Goal: Task Accomplishment & Management: Manage account settings

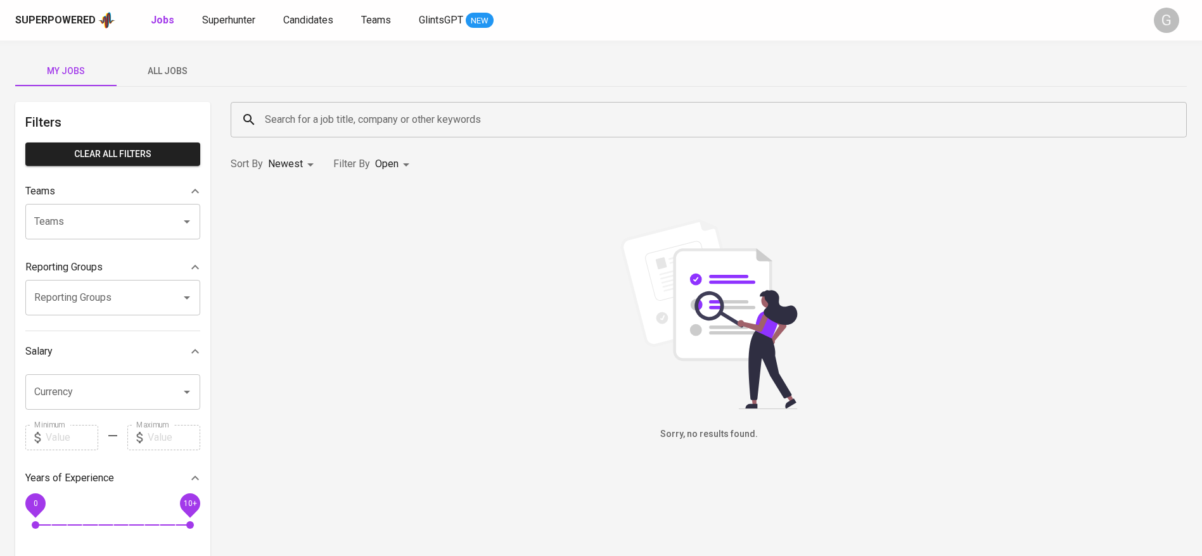
drag, startPoint x: 0, startPoint y: 0, endPoint x: 143, endPoint y: 74, distance: 160.4
click at [143, 74] on span "All Jobs" at bounding box center [167, 71] width 86 height 16
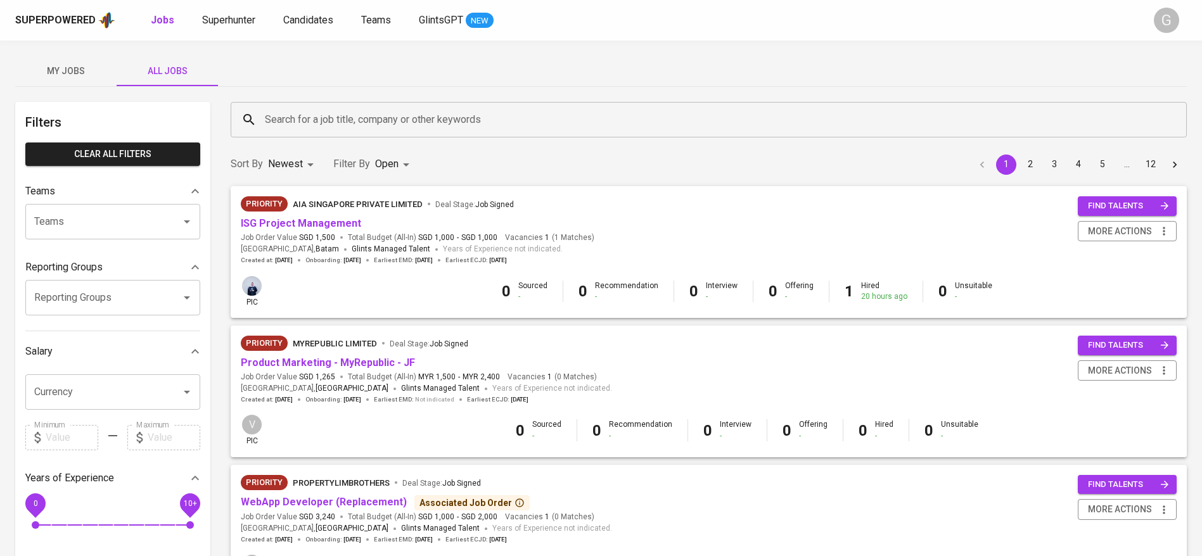
click at [297, 106] on div "Search for a job title, company or other keywords" at bounding box center [709, 119] width 956 height 35
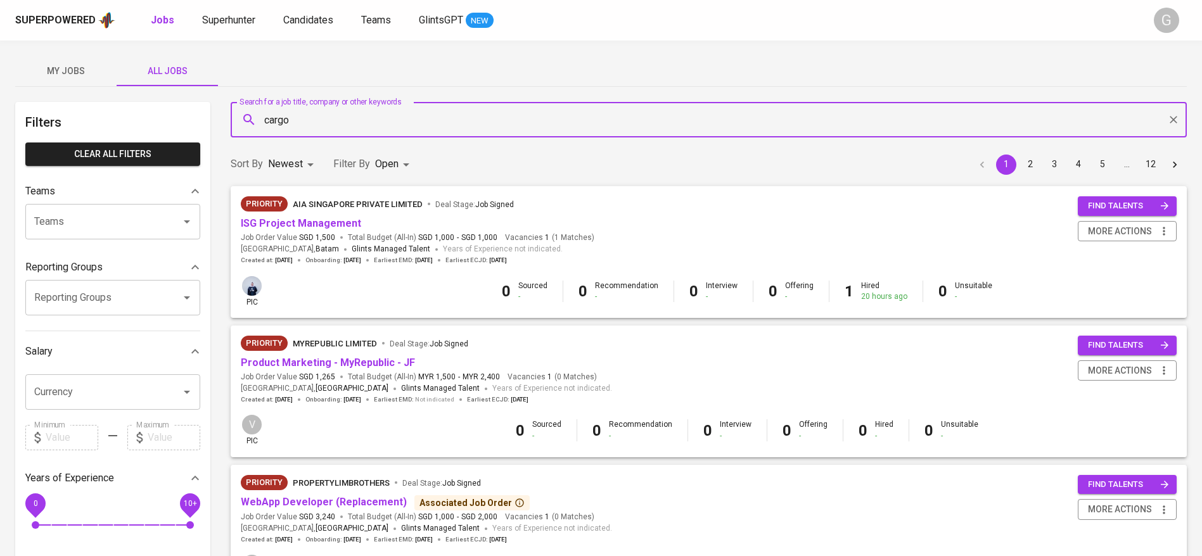
type input "cargo"
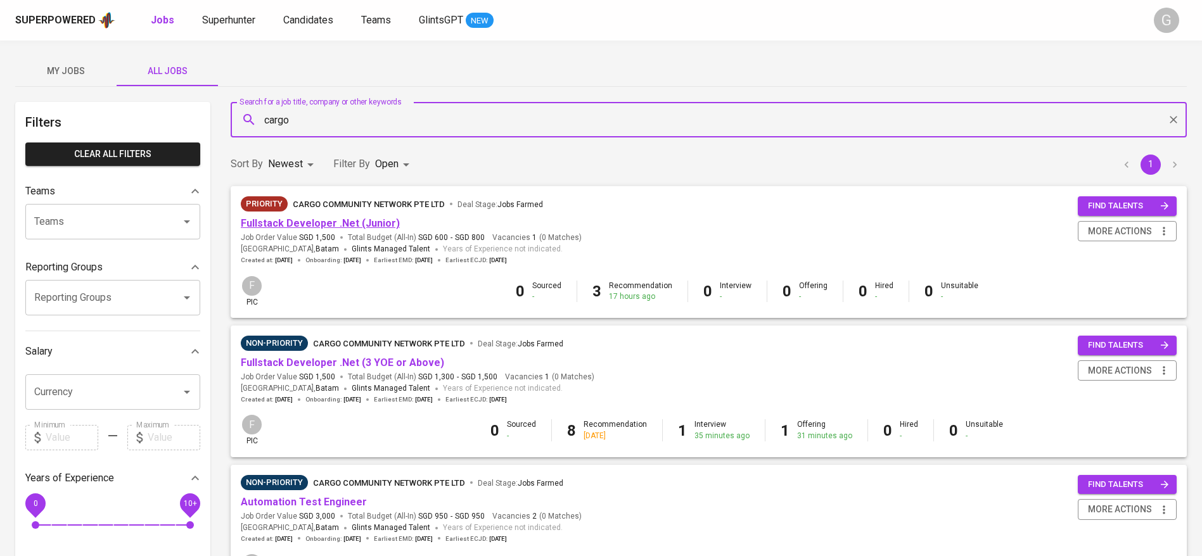
click at [317, 225] on link "Fullstack Developer .Net (Junior)" at bounding box center [320, 223] width 159 height 12
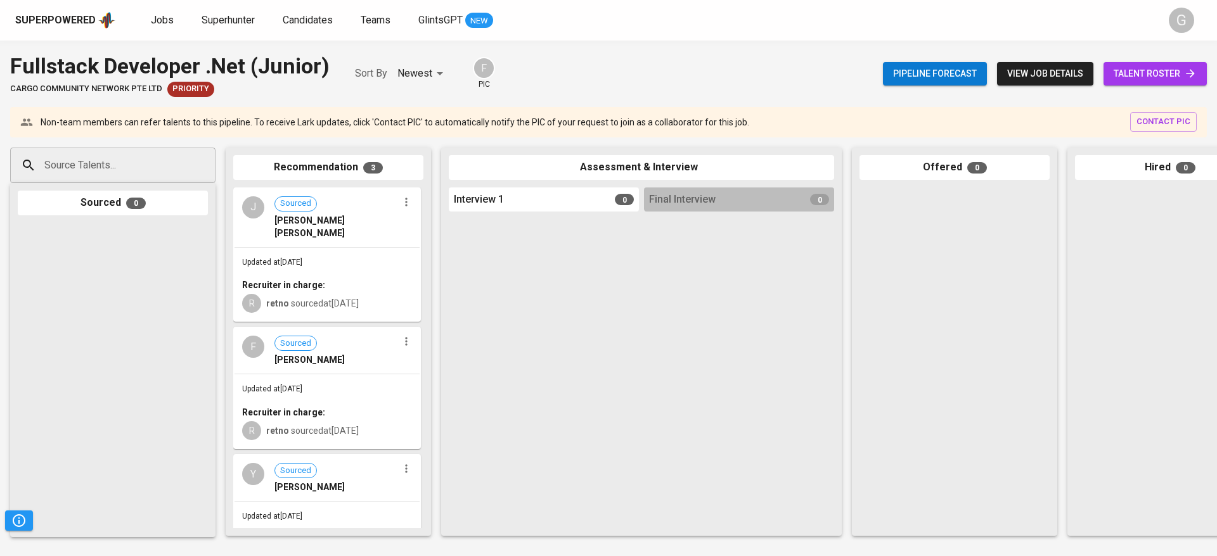
click at [1139, 63] on link "talent roster" at bounding box center [1154, 73] width 103 height 23
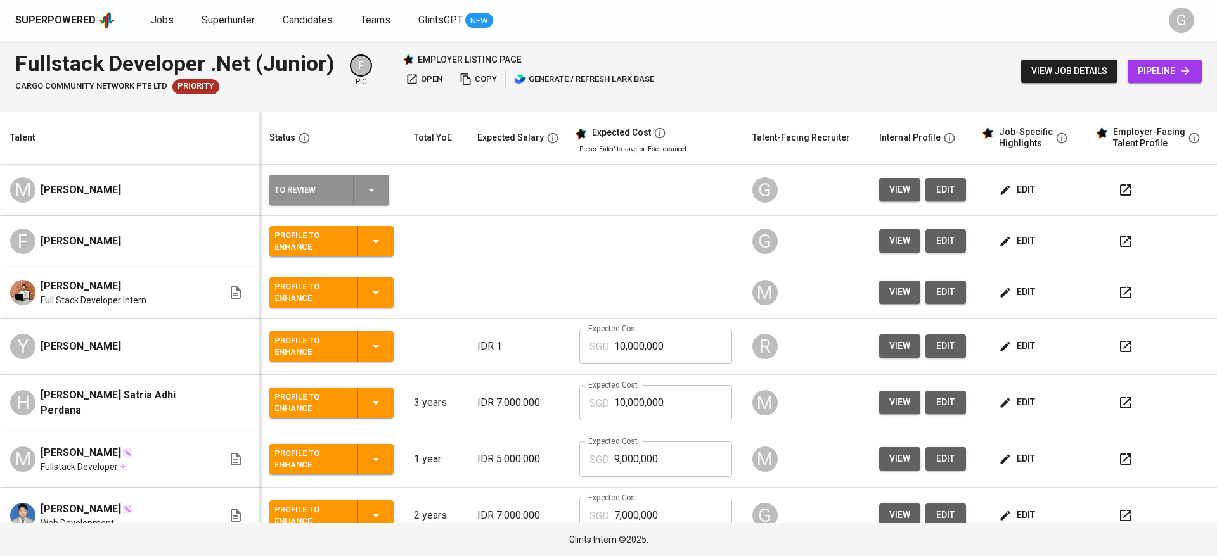
click at [364, 189] on icon "button" at bounding box center [371, 190] width 15 height 15
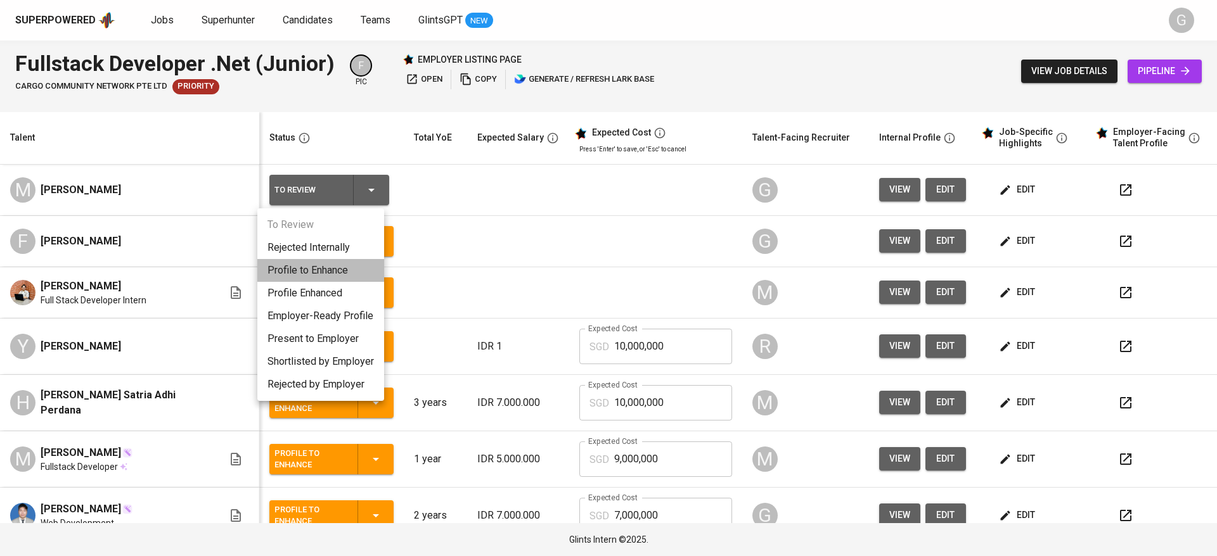
click at [278, 273] on li "Profile to Enhance" at bounding box center [320, 270] width 127 height 23
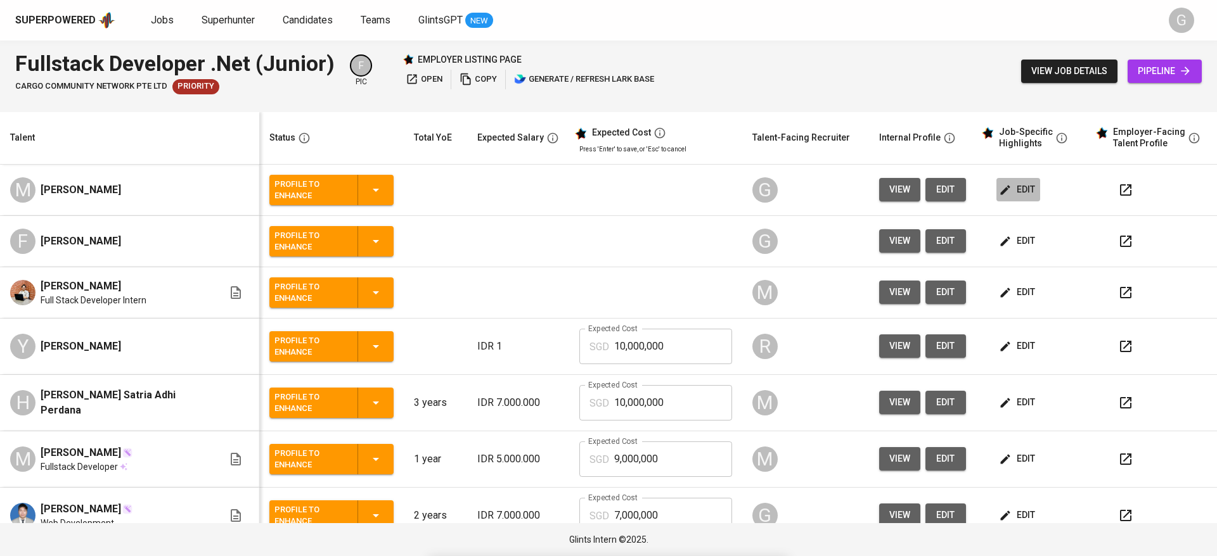
click at [999, 185] on icon "button" at bounding box center [1005, 190] width 13 height 13
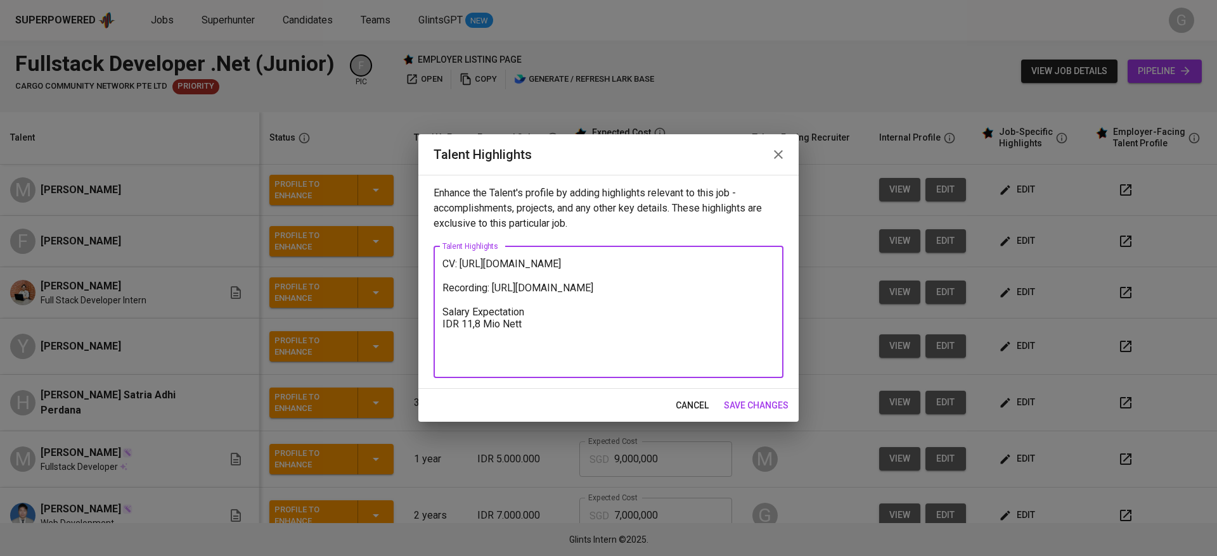
click at [556, 279] on textarea "CV: https://glints.sg.larksuite.com/file/W4a6bPvvRoEtzpxy0rClN4UIg9g?from=from_…" at bounding box center [608, 312] width 332 height 108
paste textarea "Mtnxb4sLhobAGkxUaqJlWjydg7d"
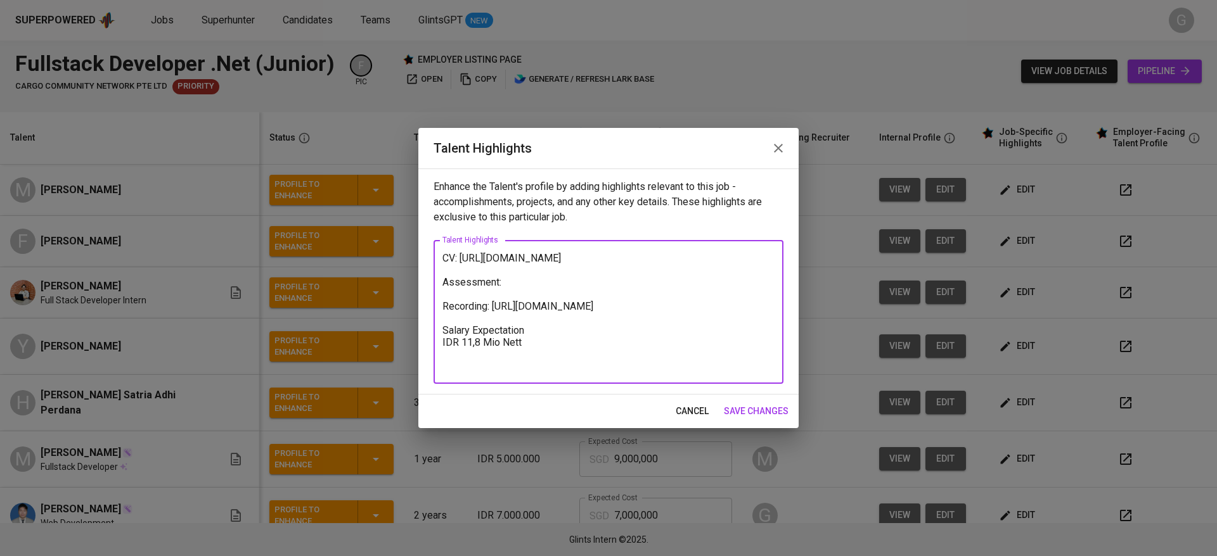
paste textarea "https://glints.sg.larksuite.com/file/X659bOnwVomCvSxPe7QlzUG5gSY"
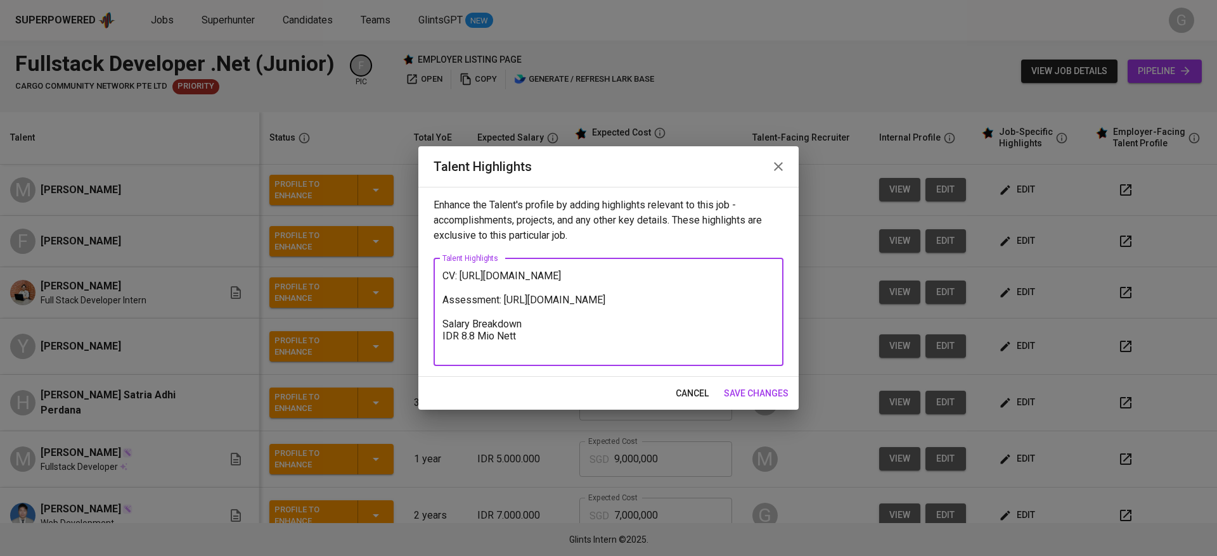
type textarea "CV: https://glints.sg.larksuite.com/file/Mtnxb4sLhobAGkxUaqJlWjydg7d Assessment…"
click at [751, 386] on span "save changes" at bounding box center [756, 394] width 65 height 16
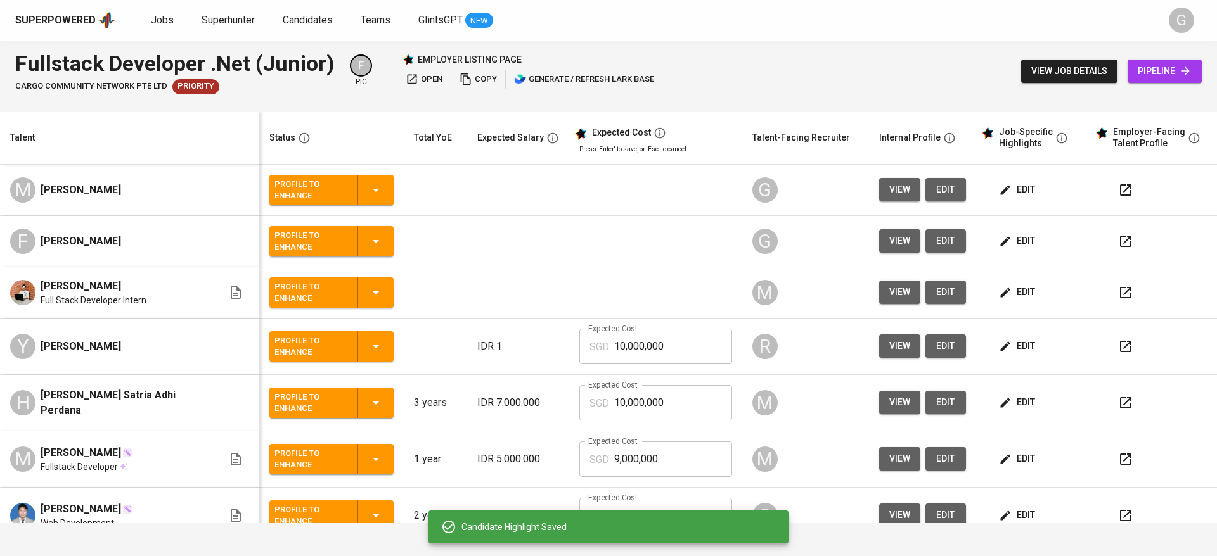
click at [935, 195] on span "edit" at bounding box center [945, 190] width 20 height 16
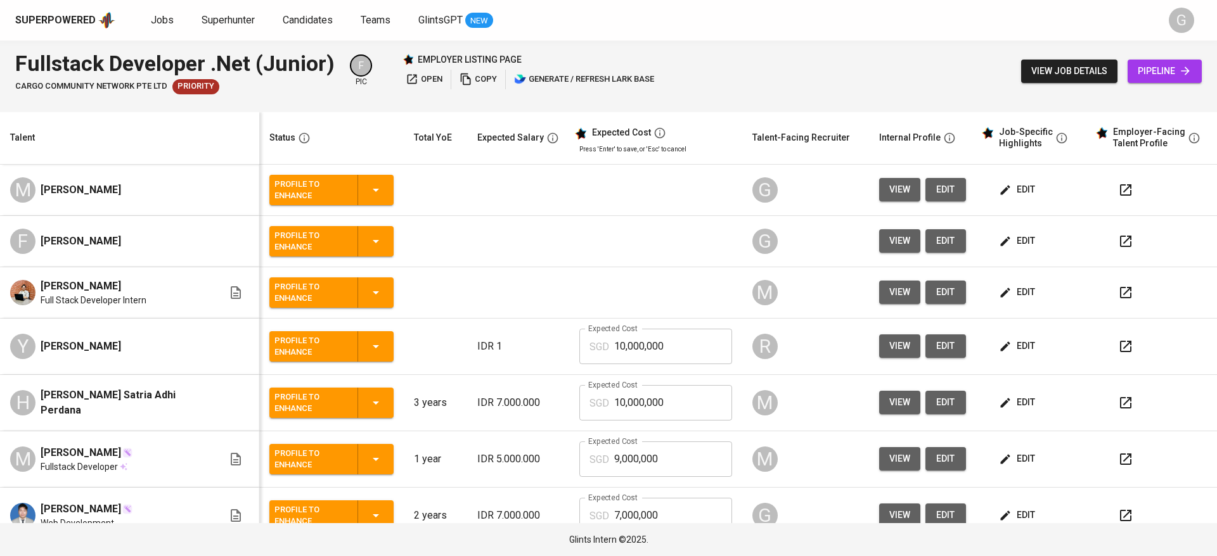
scroll to position [13, 0]
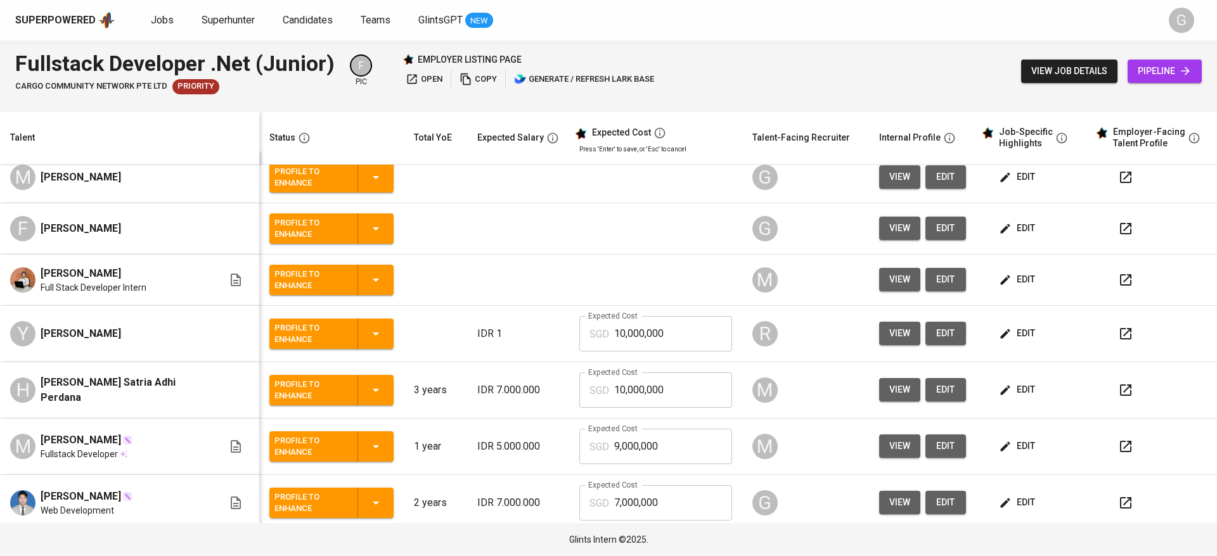
click at [935, 505] on span "edit" at bounding box center [945, 503] width 20 height 16
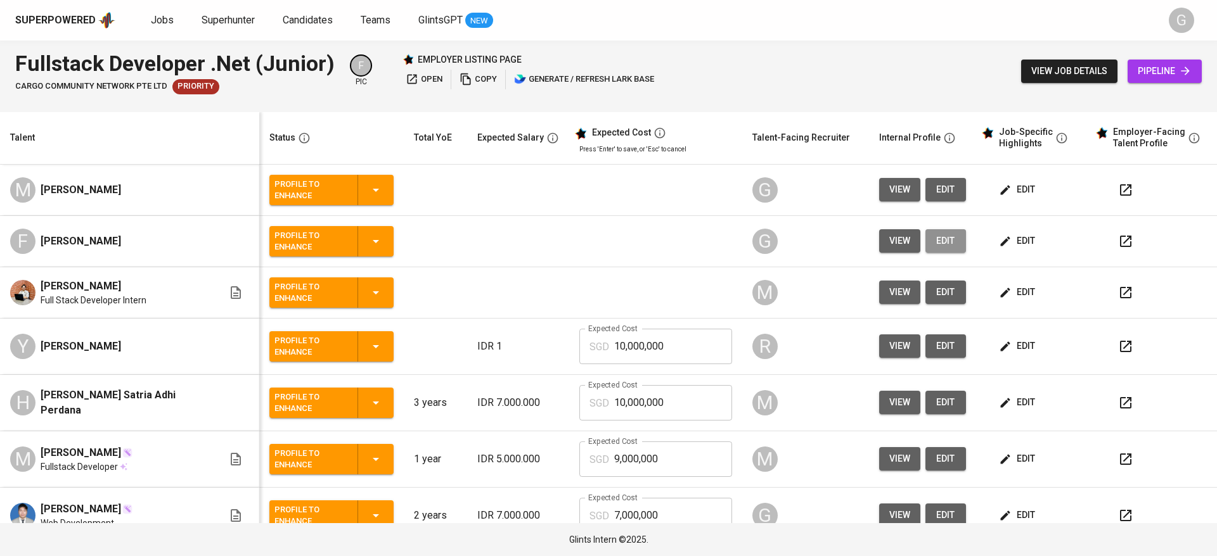
click at [936, 235] on span "edit" at bounding box center [945, 241] width 20 height 16
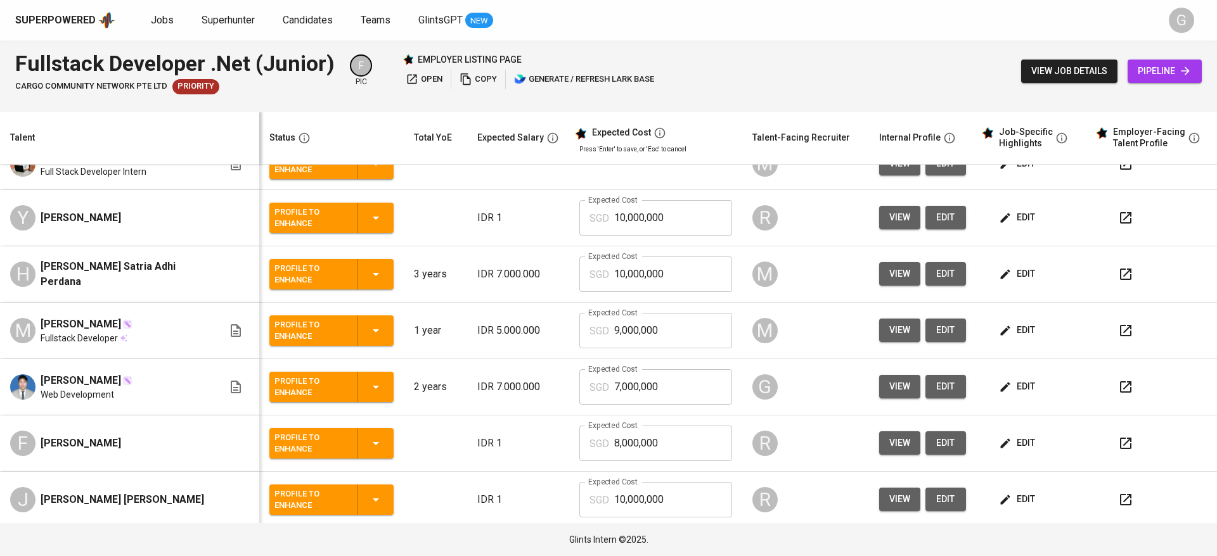
click at [996, 399] on button "edit" at bounding box center [1018, 386] width 44 height 23
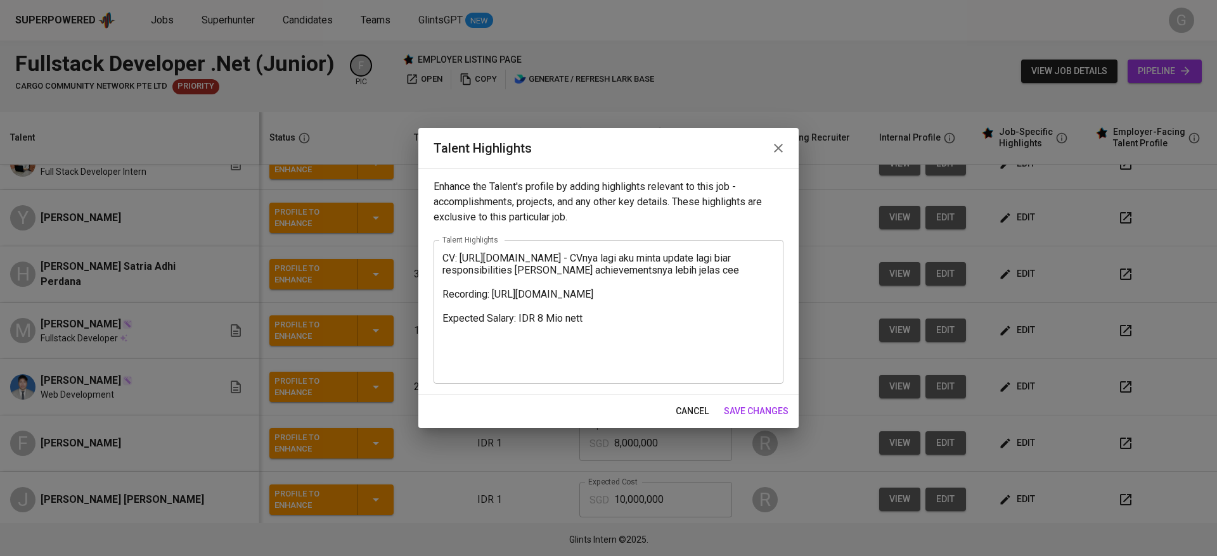
click at [771, 150] on icon "button" at bounding box center [778, 148] width 15 height 15
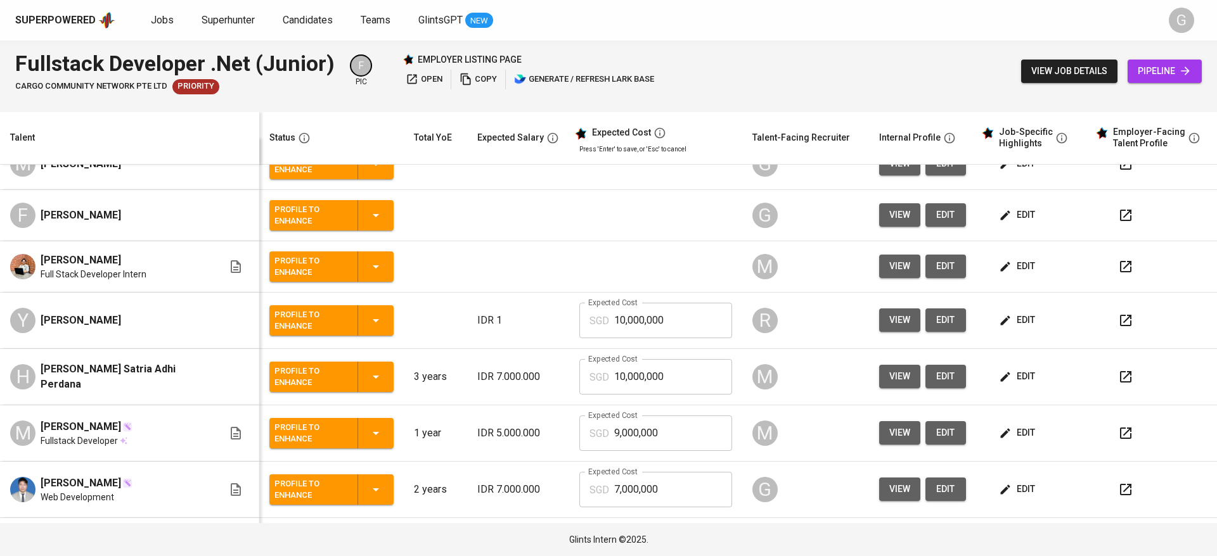
scroll to position [0, 0]
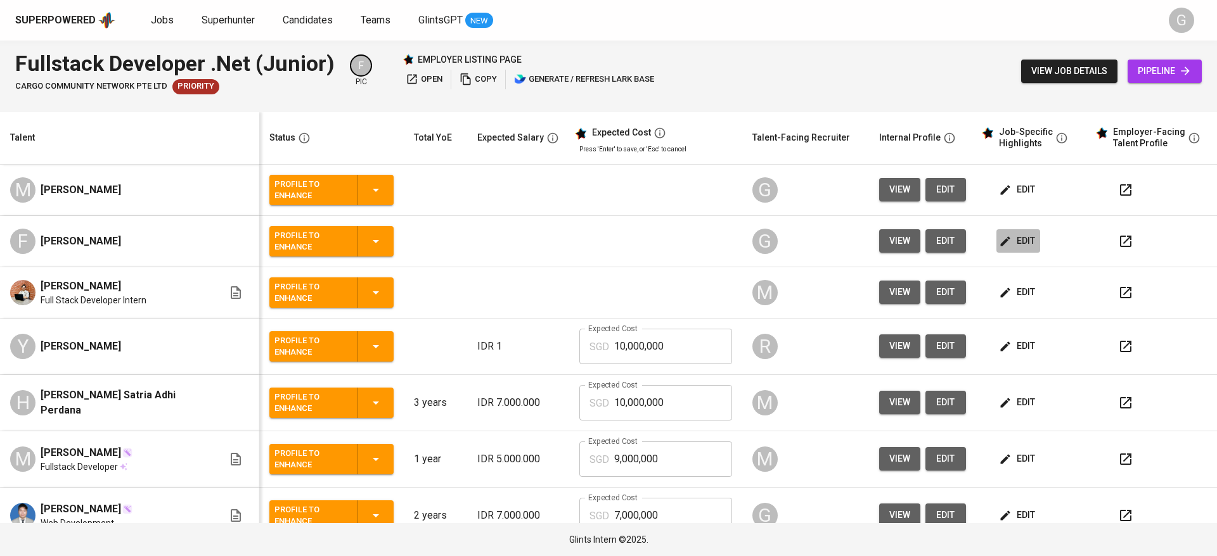
click at [1008, 236] on span "edit" at bounding box center [1018, 241] width 34 height 16
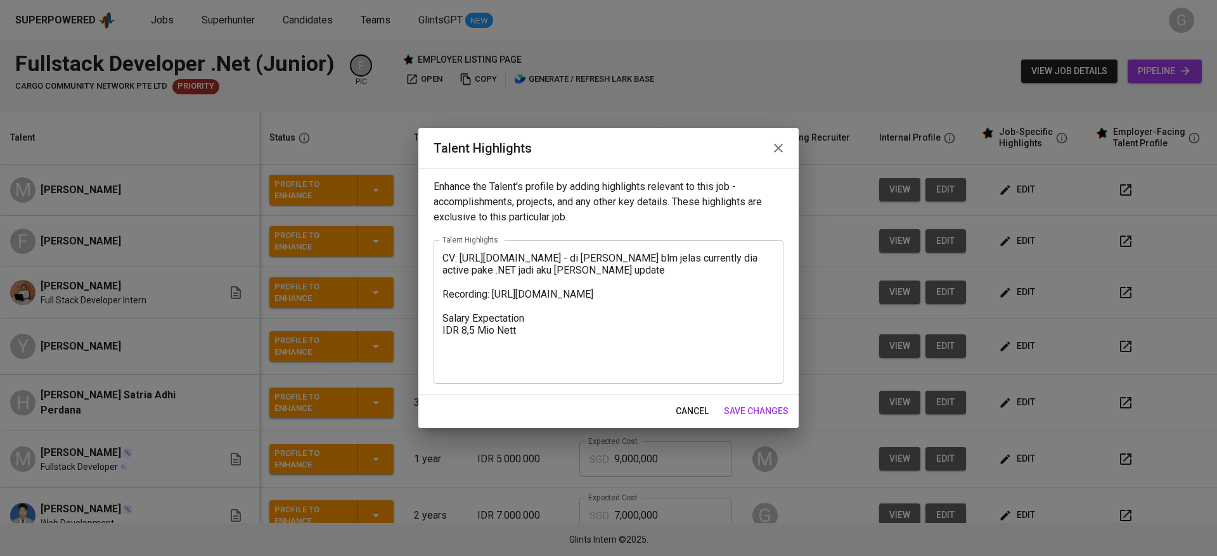
click at [599, 274] on textarea "CV: https://glints.sg.larksuite.com/file/Z6sjbqYjZouopIxHB9rlysL9gCp - di CV ma…" at bounding box center [608, 312] width 332 height 120
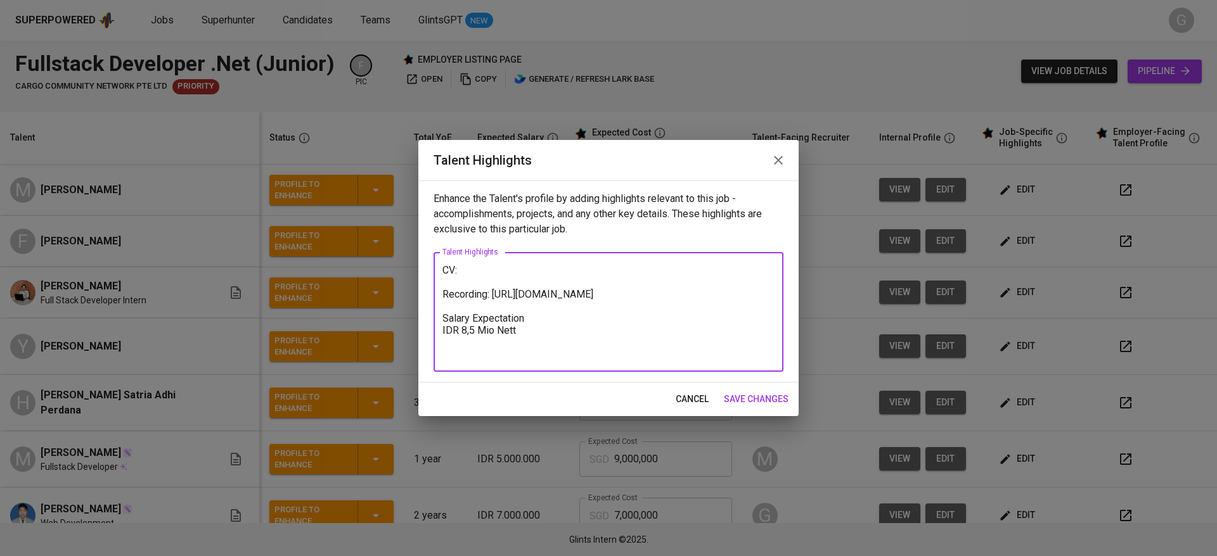
paste textarea "https://glints.sg.larksuite.com/file/VIUjb91cwozHn6xx4Ool7iWtgvd"
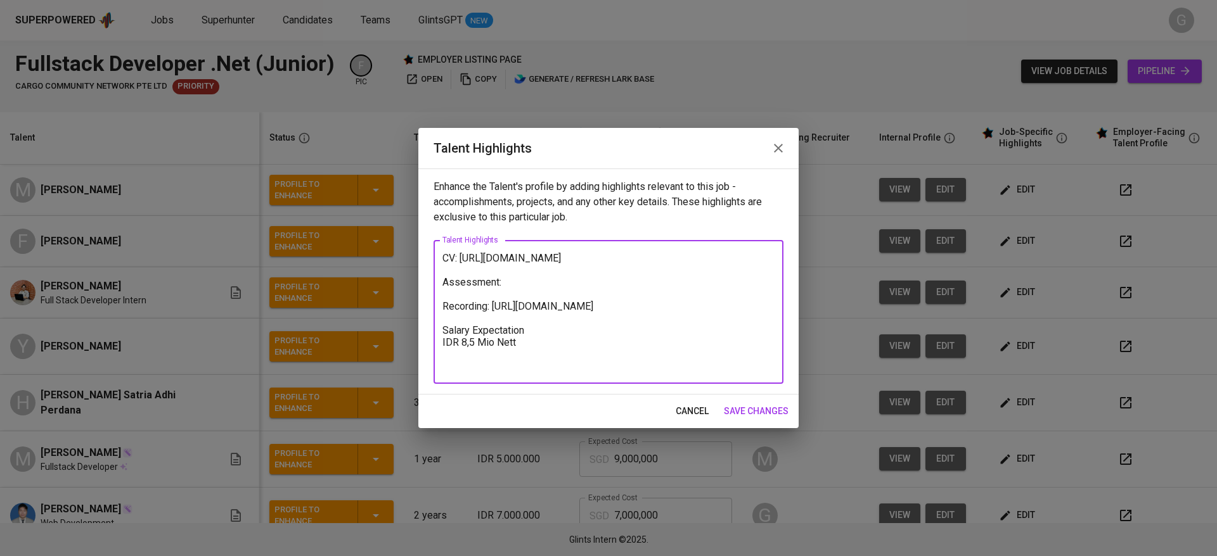
paste textarea "https://glints.sg.larksuite.com/file/St6PbNVRVoER2Pxl2sLlcm5ygic"
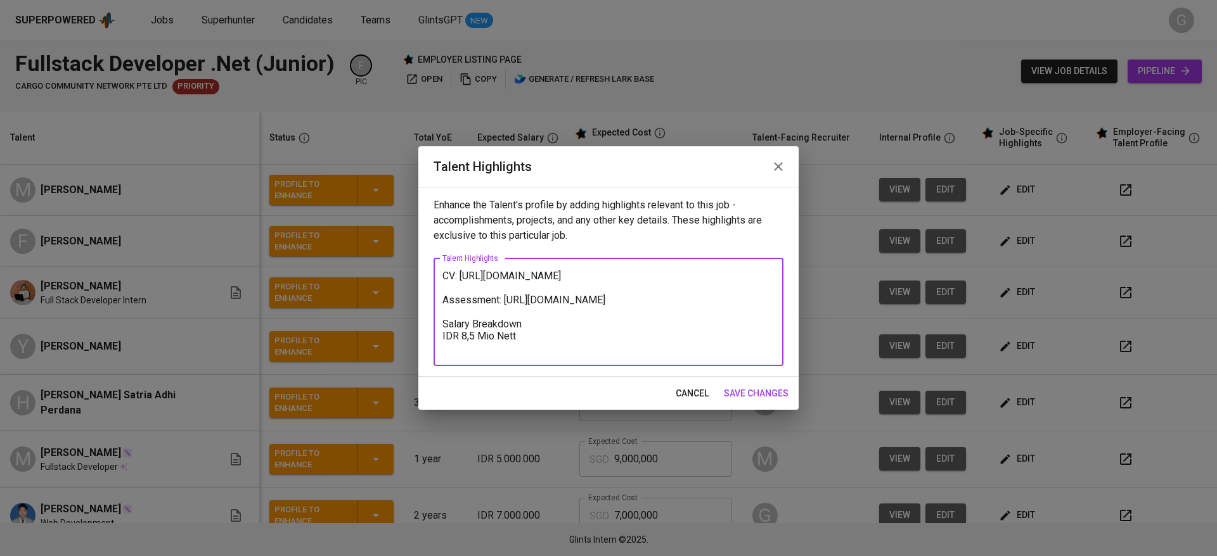
type textarea "CV: https://glints.sg.larksuite.com/file/VIUjb91cwozHn6xx4Ool7iWtgvd Assessment…"
click at [755, 395] on span "save changes" at bounding box center [756, 394] width 65 height 16
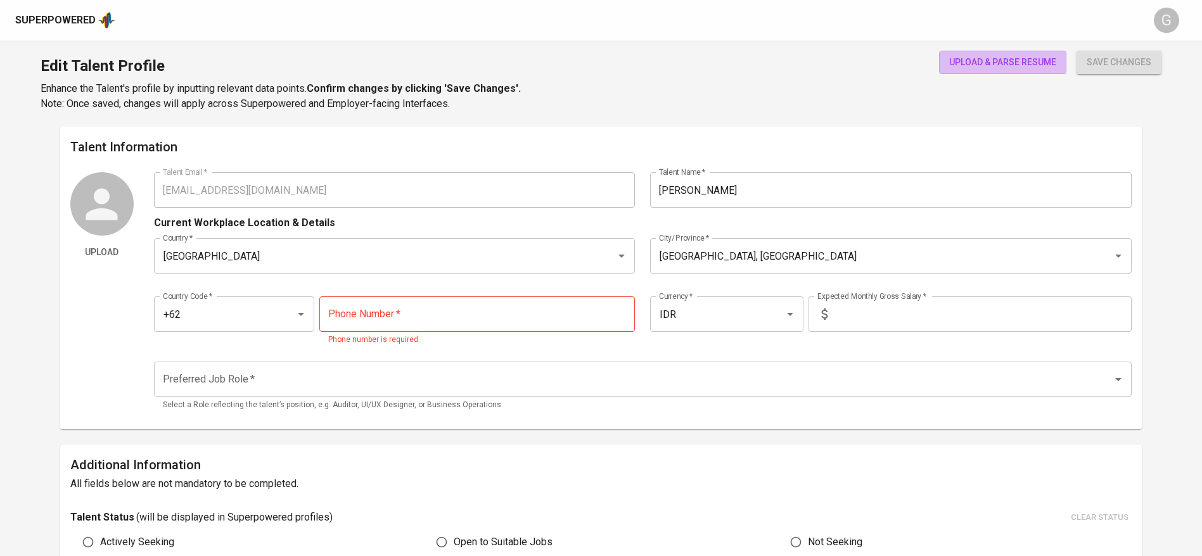
click at [1018, 67] on span "upload & parse resume" at bounding box center [1002, 63] width 107 height 16
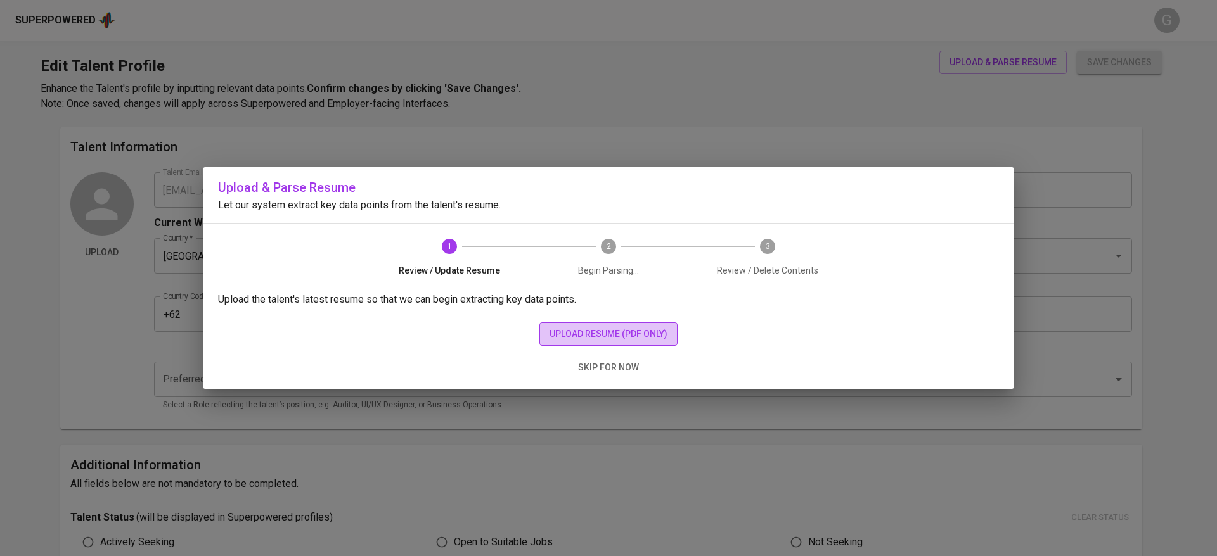
click at [591, 342] on button "upload resume (pdf only)" at bounding box center [608, 334] width 138 height 23
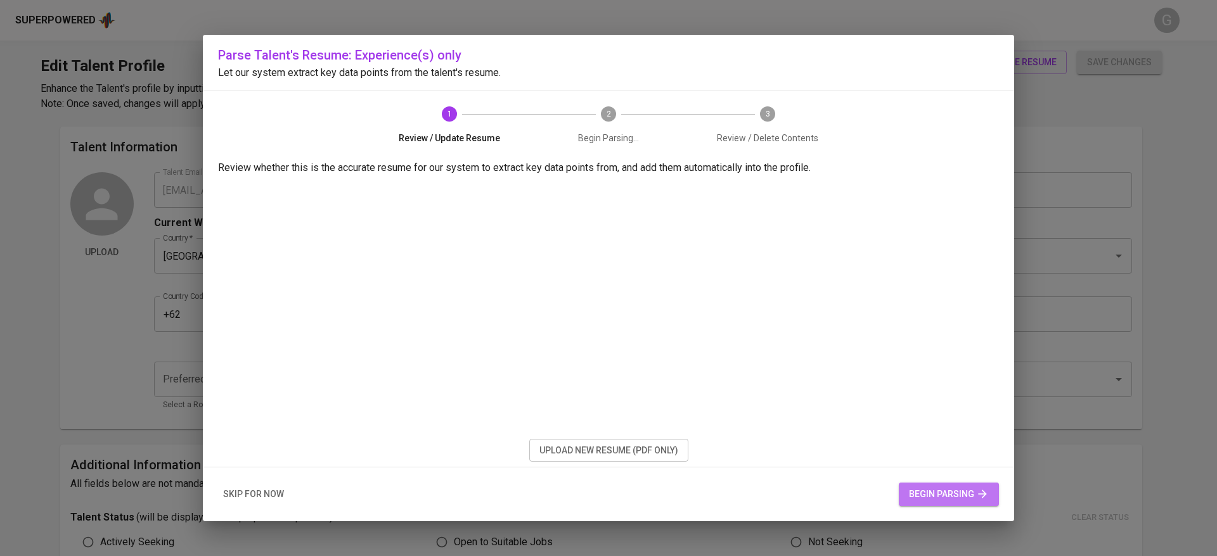
click at [944, 489] on span "begin parsing" at bounding box center [949, 495] width 80 height 16
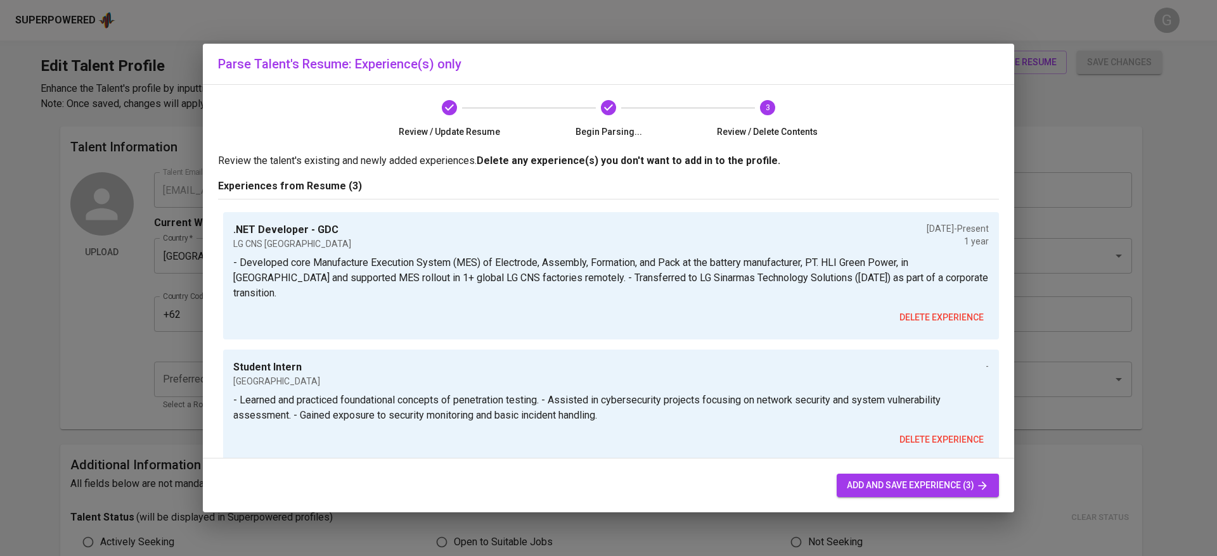
click at [857, 485] on span "add and save experience (3)" at bounding box center [918, 486] width 142 height 16
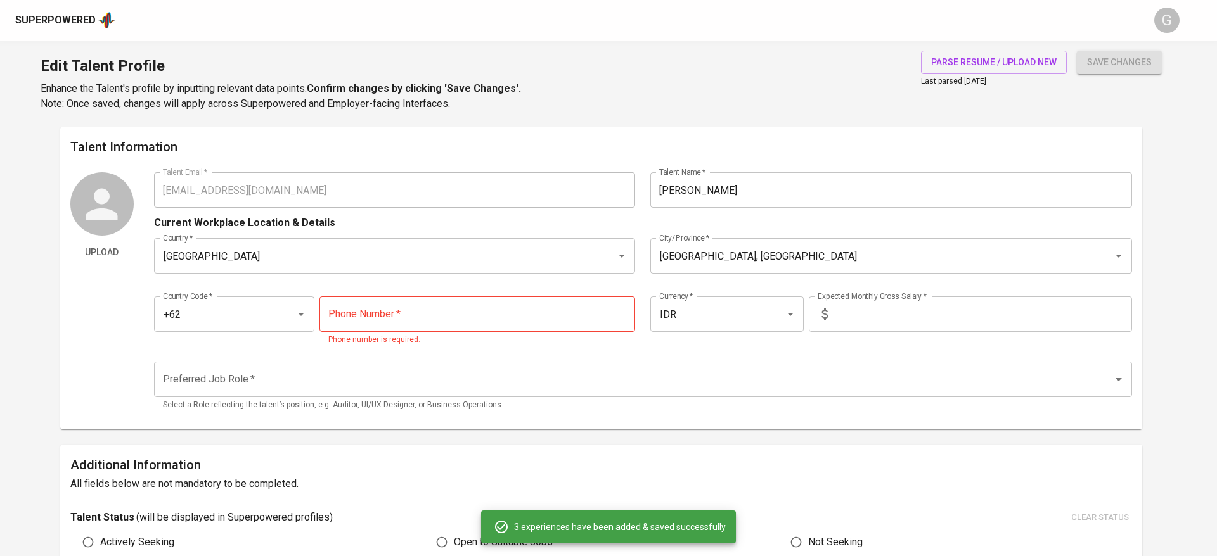
type input "+62"
type input "IDR"
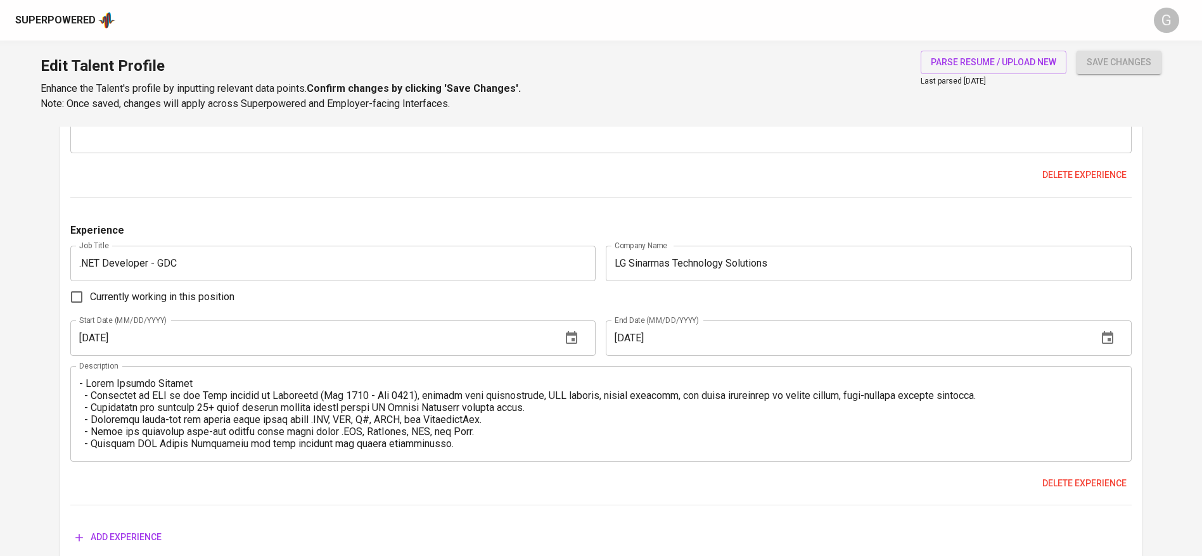
scroll to position [1837, 0]
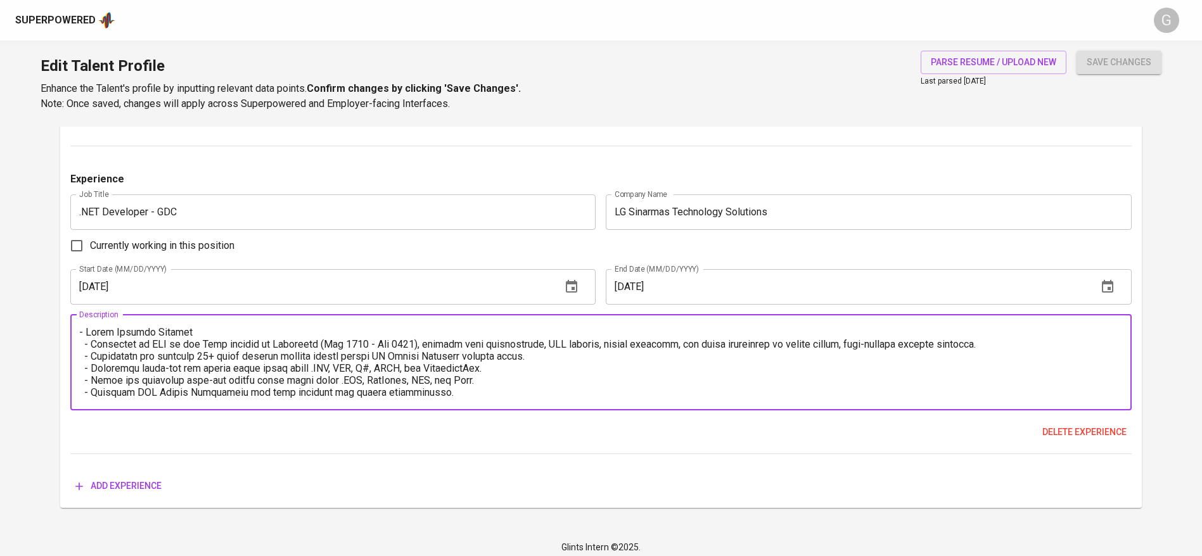
click at [574, 359] on textarea at bounding box center [601, 362] width 1044 height 72
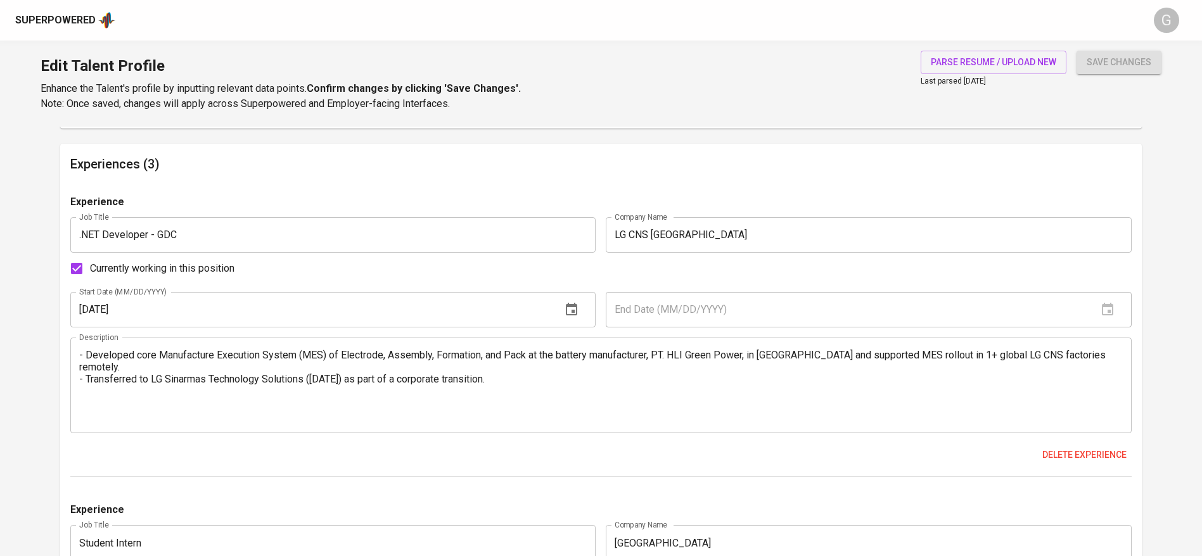
scroll to position [1186, 0]
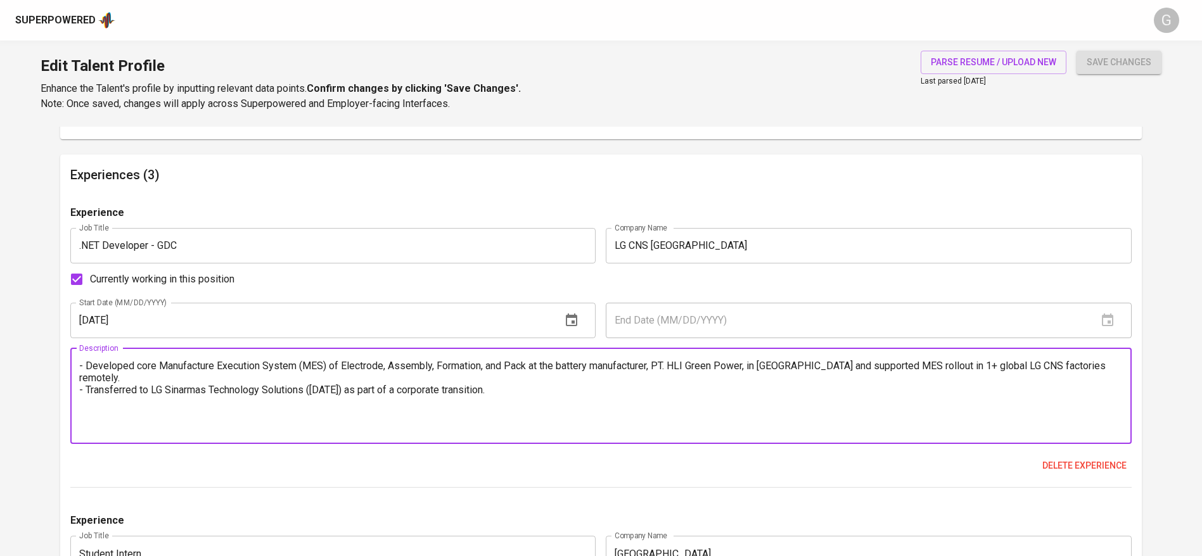
click at [624, 415] on textarea "- Developed core Manufacture Execution System (MES) of Electrode, Assembly, For…" at bounding box center [601, 396] width 1044 height 72
paste textarea "- Smart Factory Project - Appointed as PIC of the Pack process in Indonesia (Ju…"
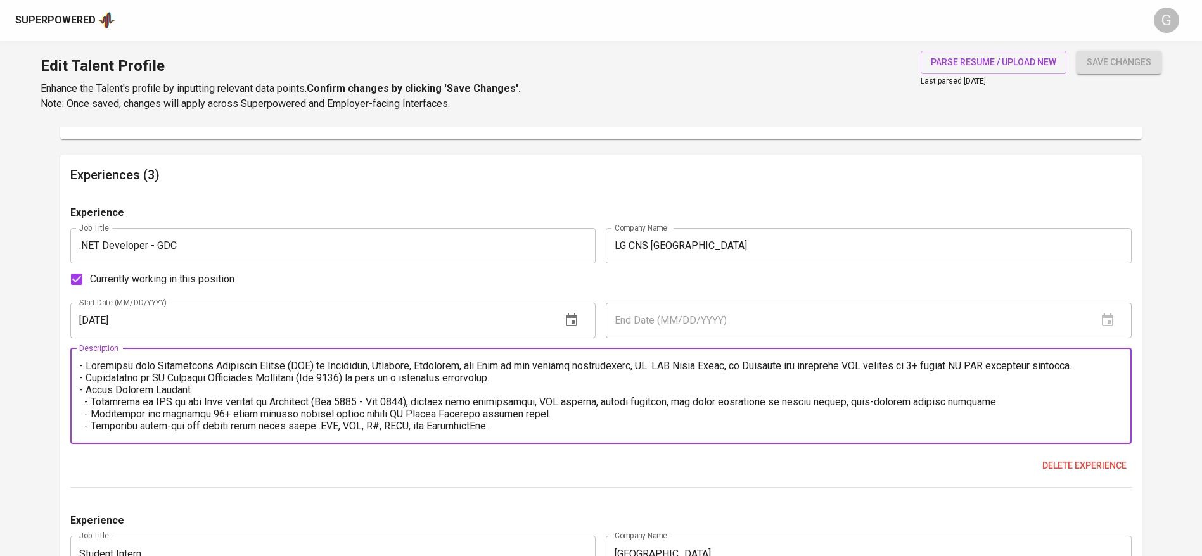
scroll to position [84, 0]
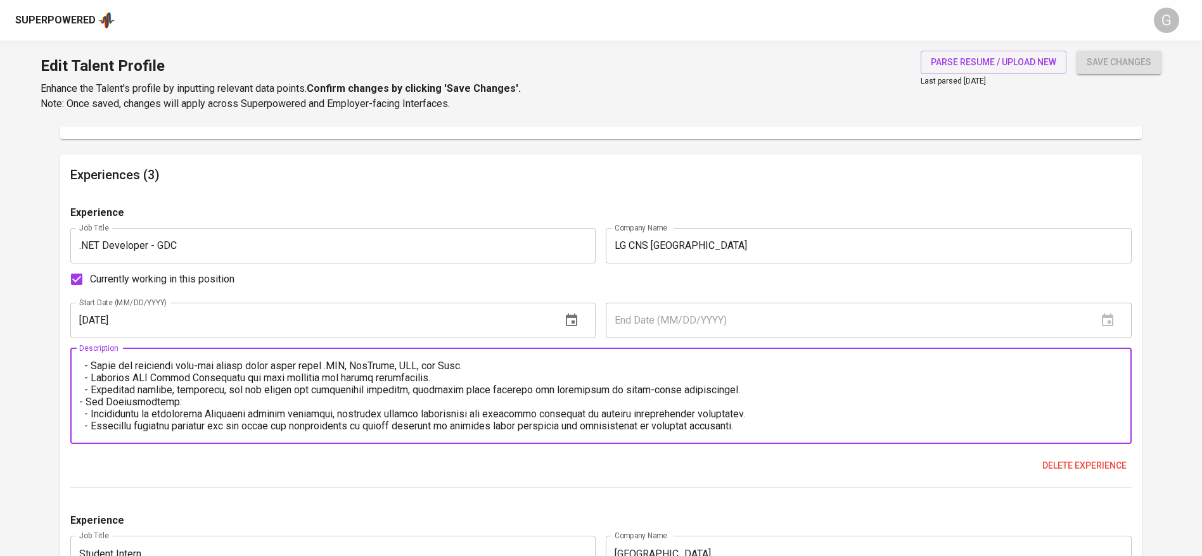
type textarea "- Developed core Manufacture Execution System (MES) of Electrode, Assembly, For…"
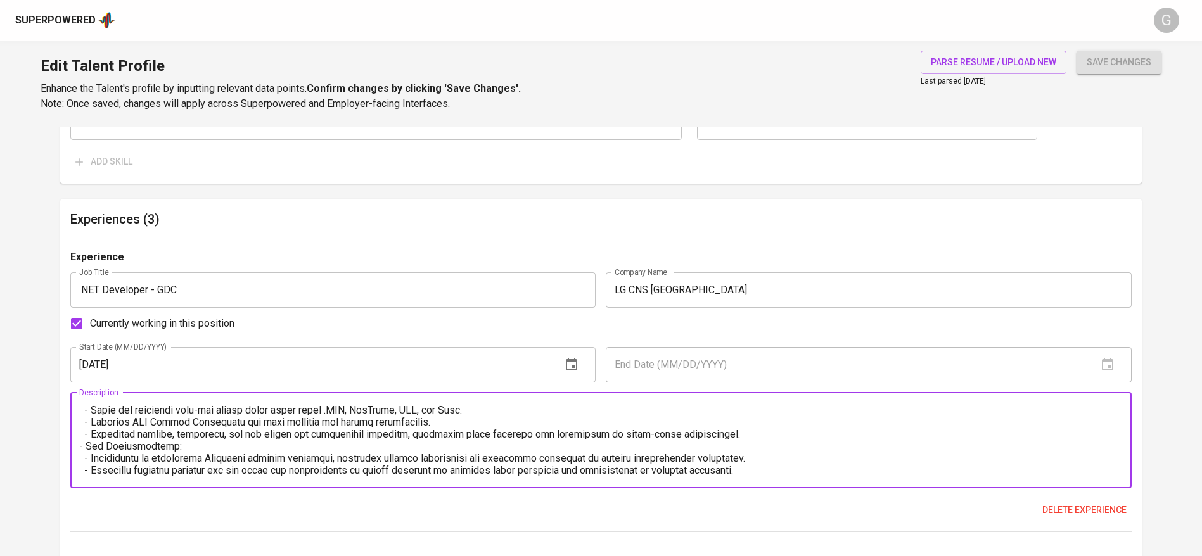
scroll to position [1141, 0]
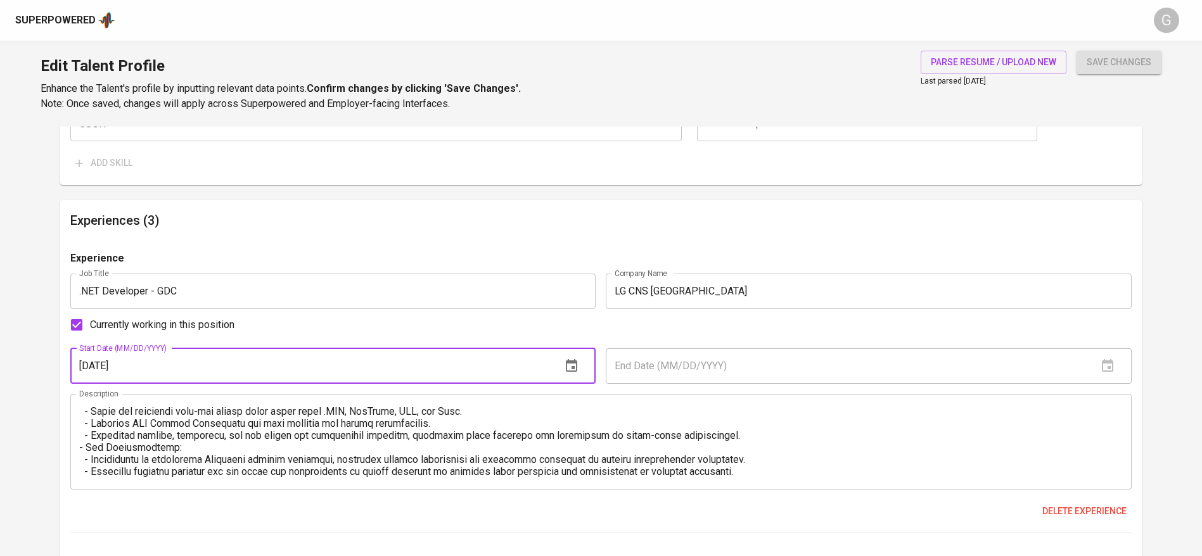
click at [231, 363] on input "08/01/2024" at bounding box center [311, 366] width 482 height 35
type input "04/01/2024"
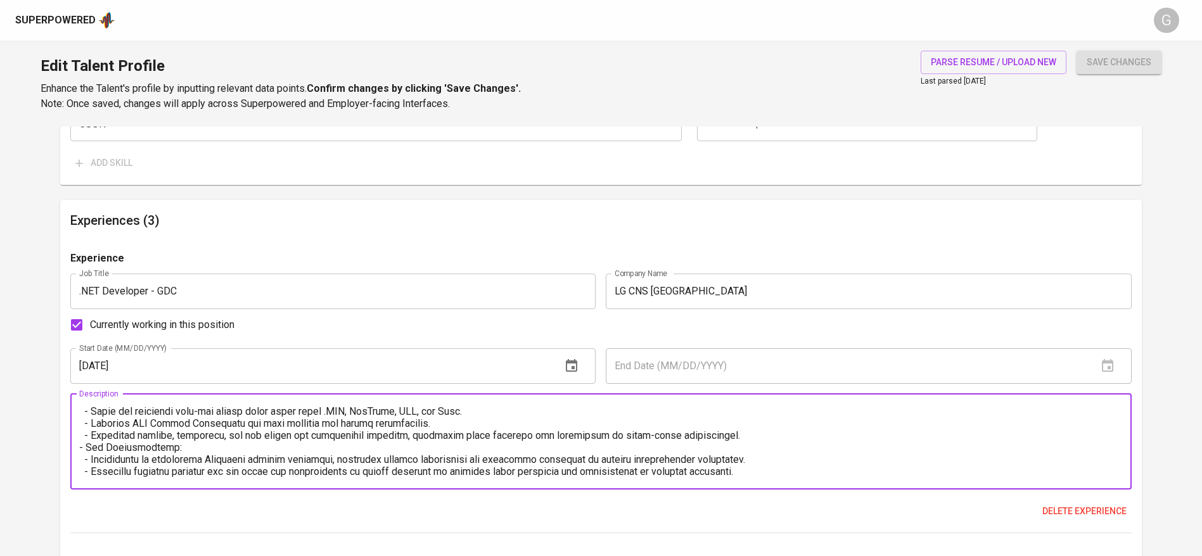
click at [123, 425] on textarea at bounding box center [601, 442] width 1044 height 72
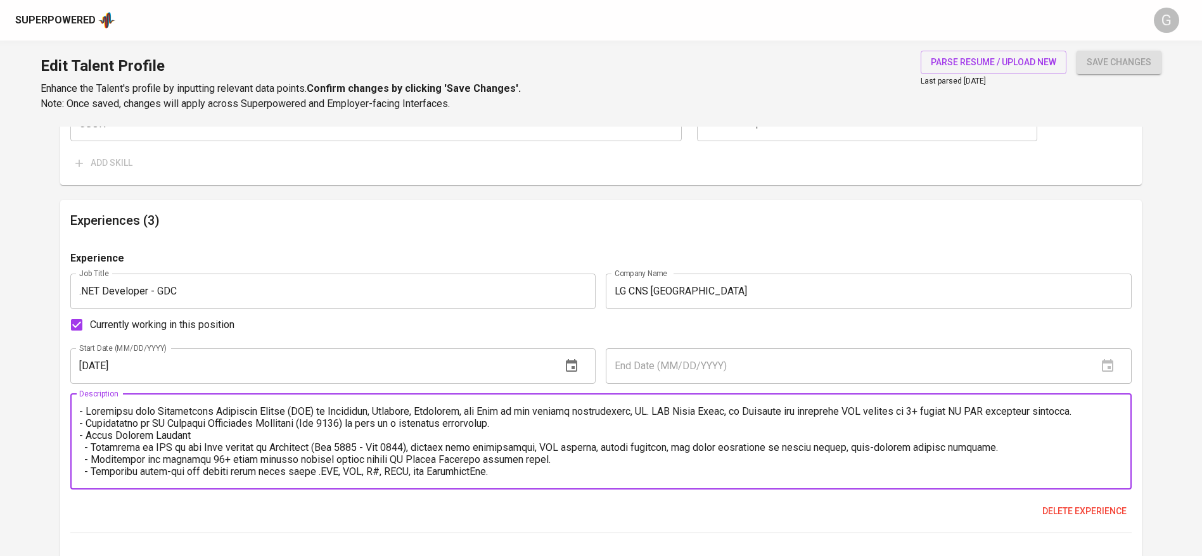
scroll to position [1, 0]
click at [529, 433] on textarea at bounding box center [601, 442] width 1044 height 72
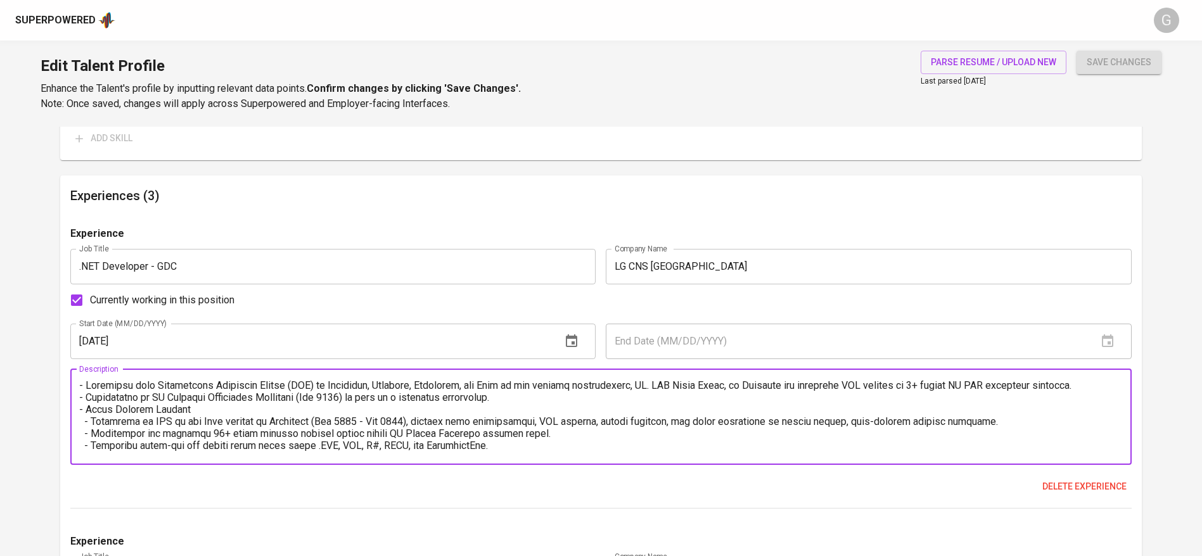
scroll to position [1184, 0]
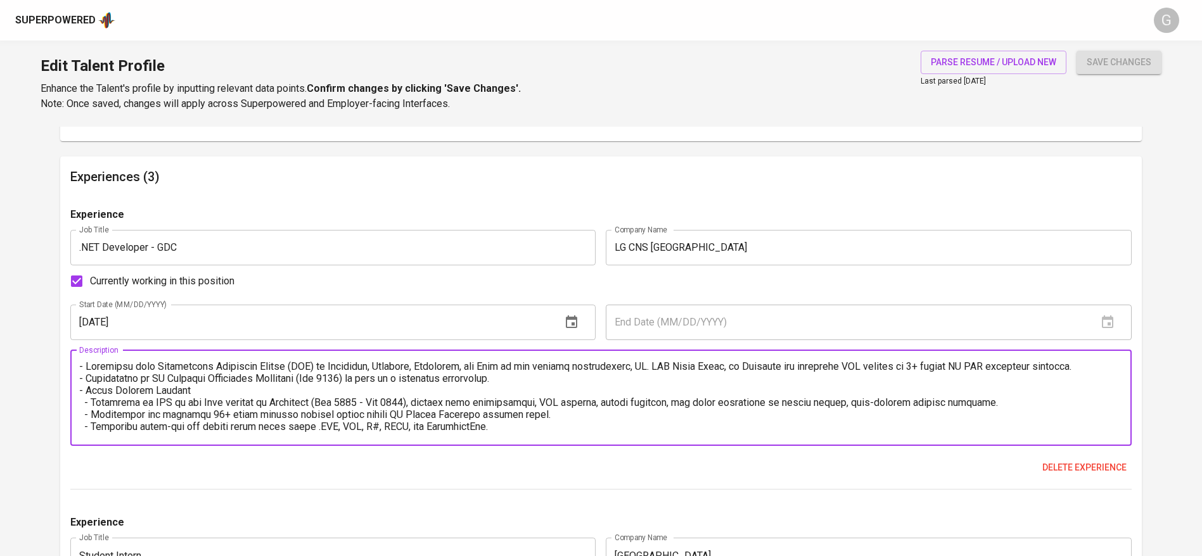
click at [669, 255] on input "LG CNS Indonesia" at bounding box center [869, 247] width 526 height 35
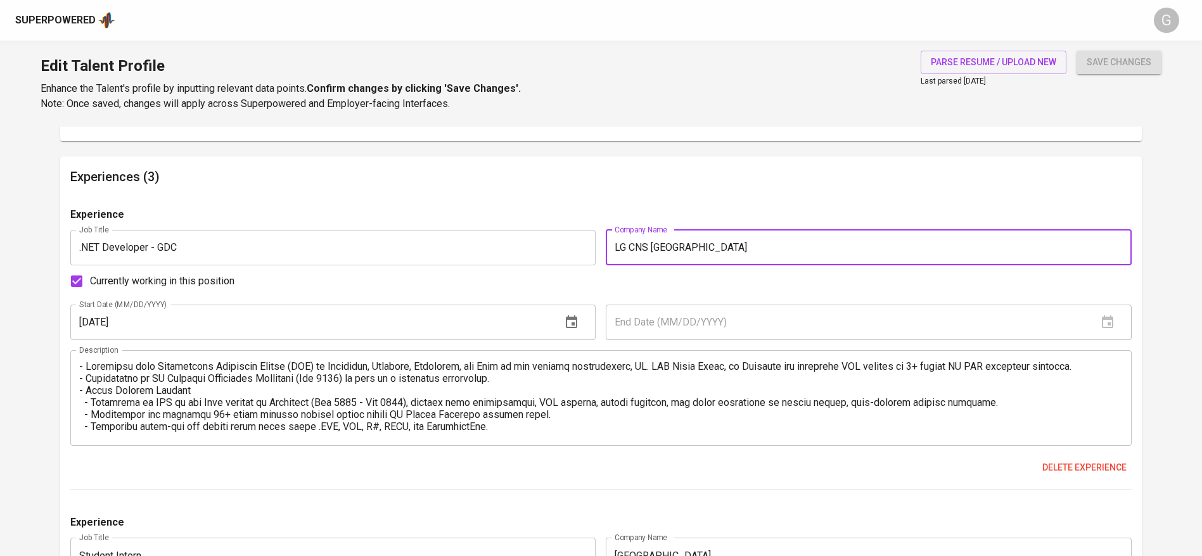
paste input "Sinarmas Technology Solutions"
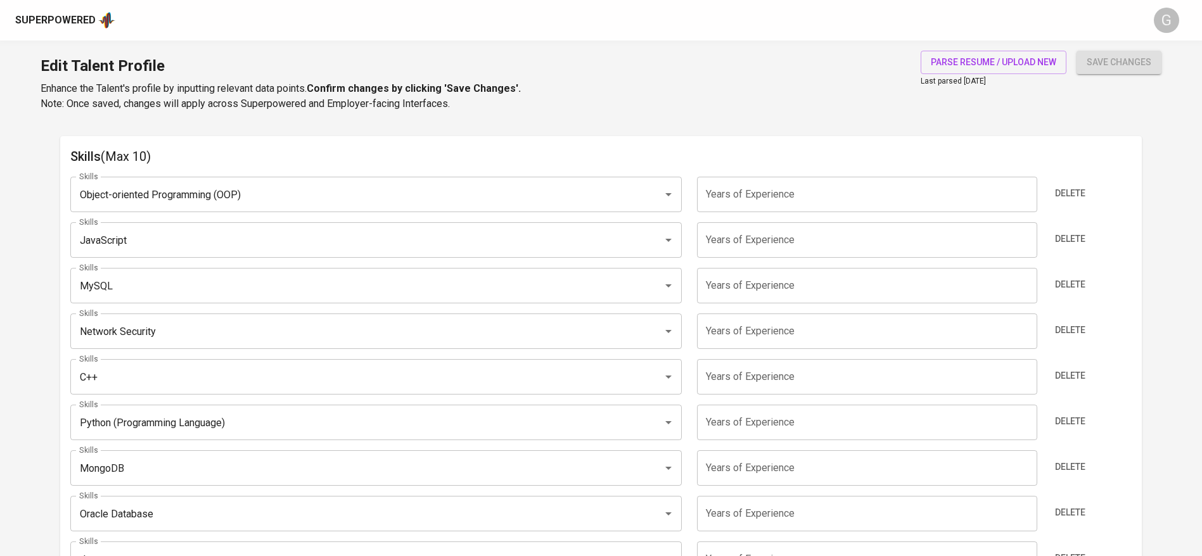
scroll to position [635, 0]
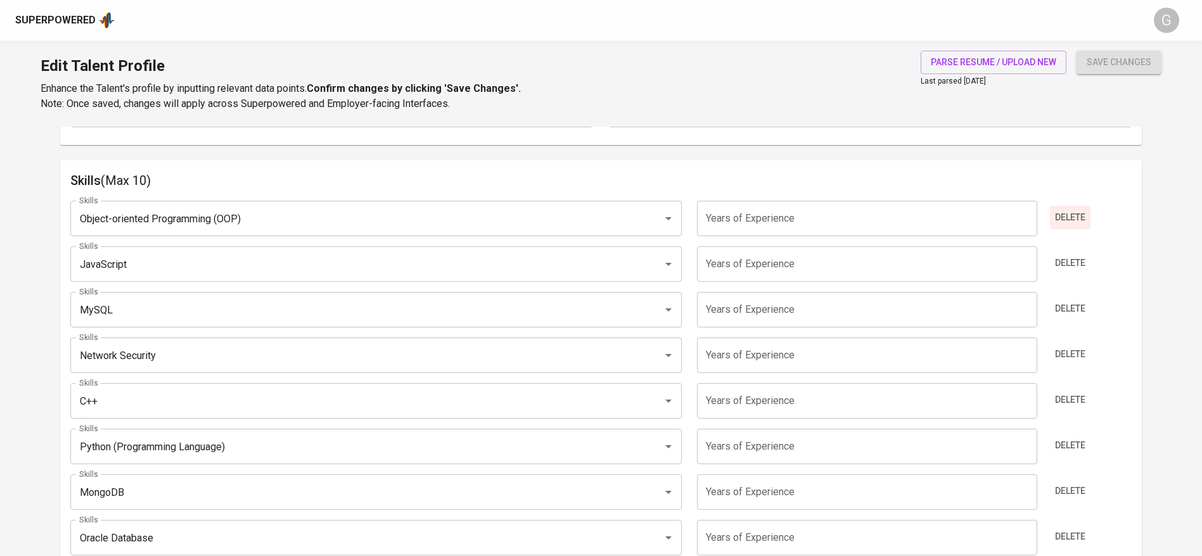
type input "LG Sinarmas Technology Solutions"
click at [1086, 221] on span "Delete" at bounding box center [1070, 218] width 30 height 16
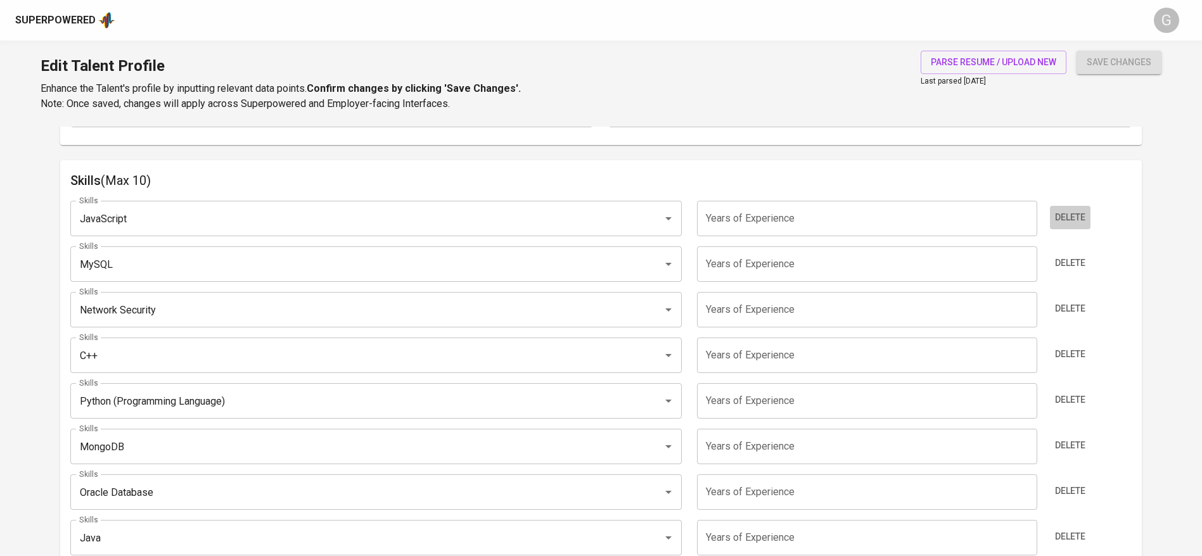
click at [1086, 221] on span "Delete" at bounding box center [1070, 218] width 30 height 16
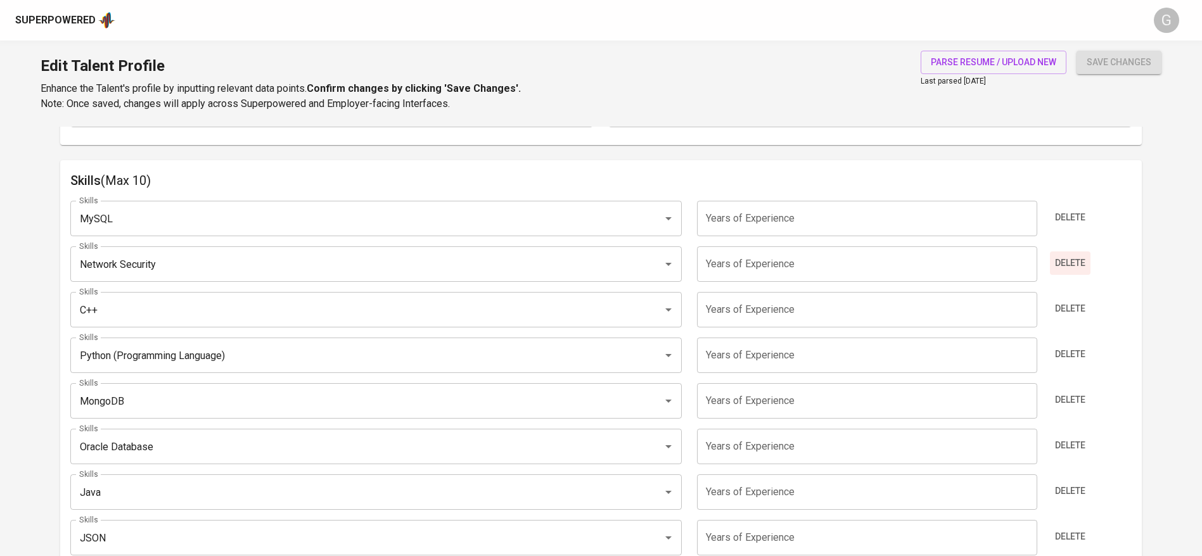
click at [1075, 264] on span "Delete" at bounding box center [1070, 263] width 30 height 16
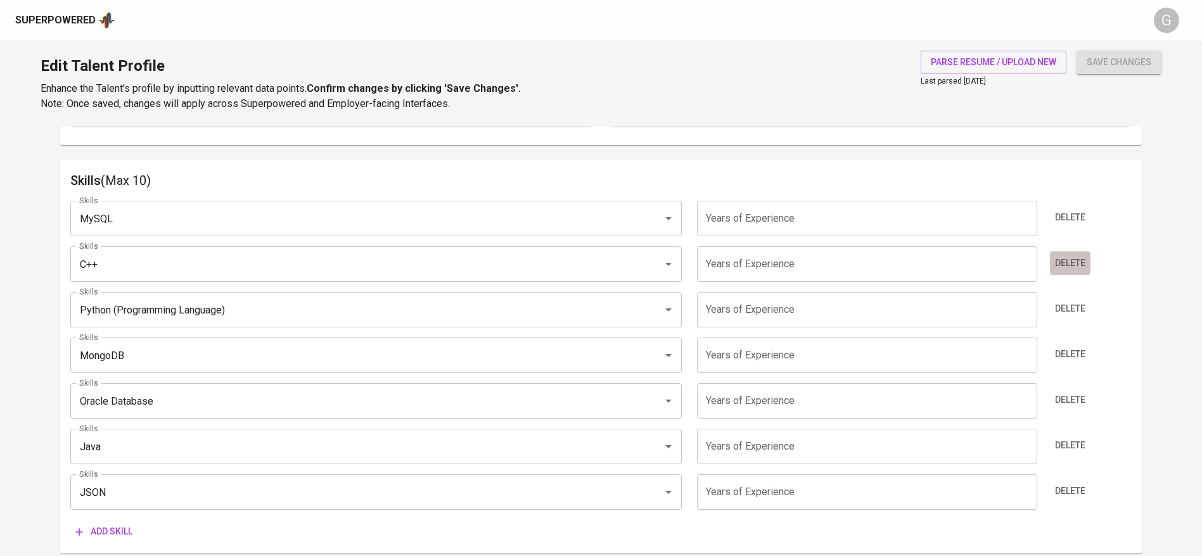
click at [1075, 264] on span "Delete" at bounding box center [1070, 263] width 30 height 16
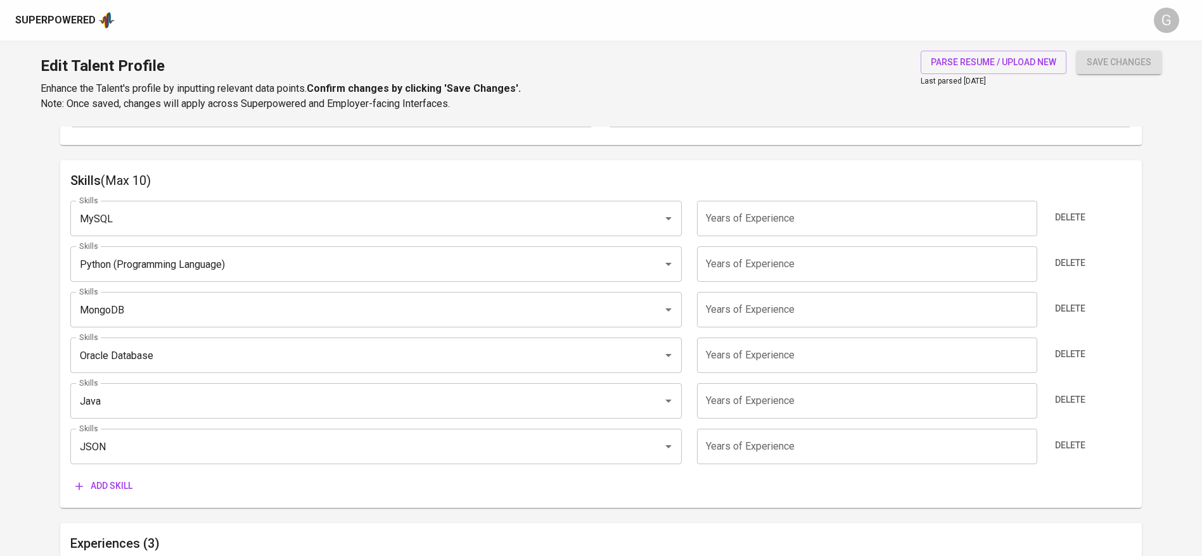
click at [1075, 264] on span "Delete" at bounding box center [1070, 263] width 30 height 16
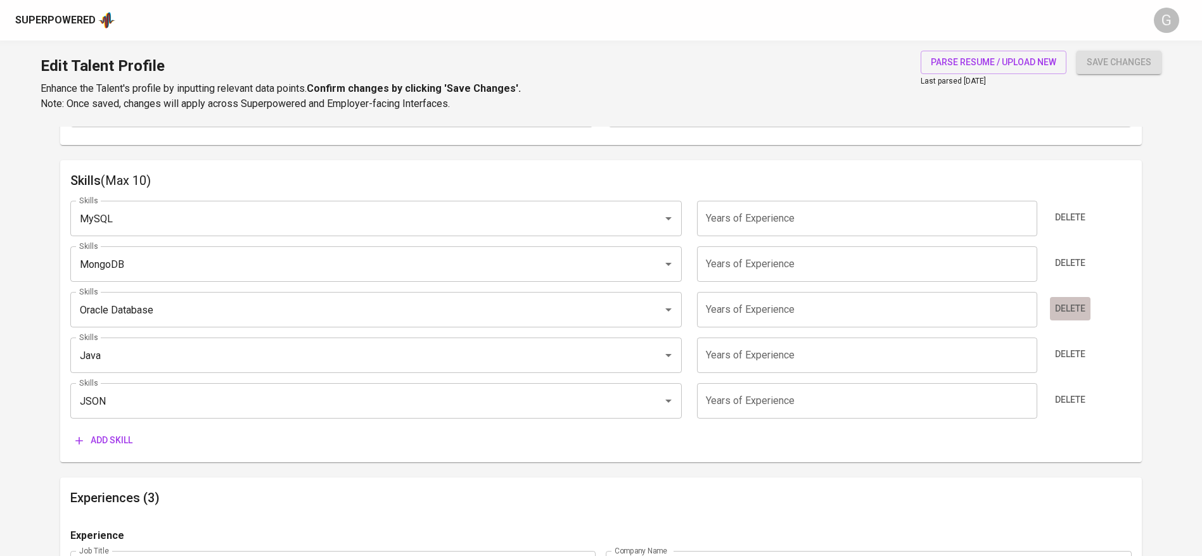
click at [1073, 309] on span "Delete" at bounding box center [1070, 309] width 30 height 16
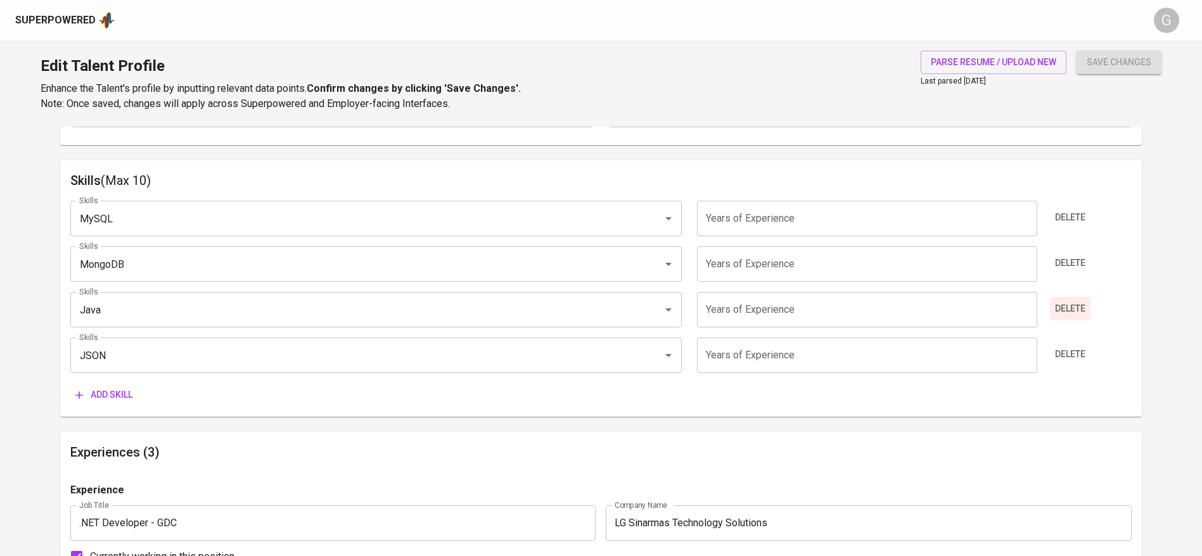
click at [1073, 310] on span "Delete" at bounding box center [1070, 309] width 30 height 16
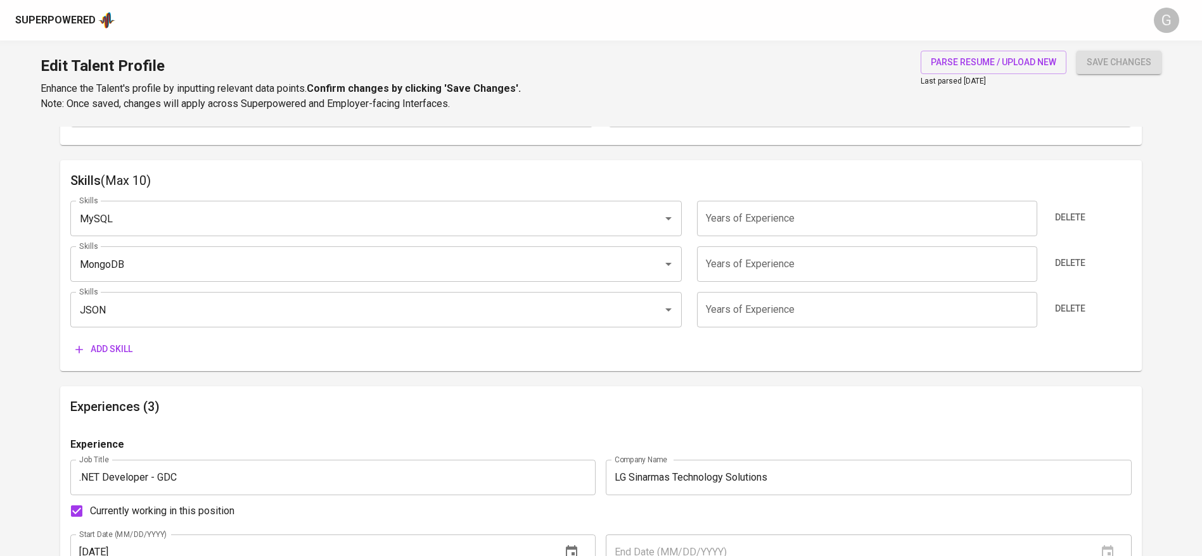
click at [1073, 310] on span "Delete" at bounding box center [1070, 309] width 30 height 16
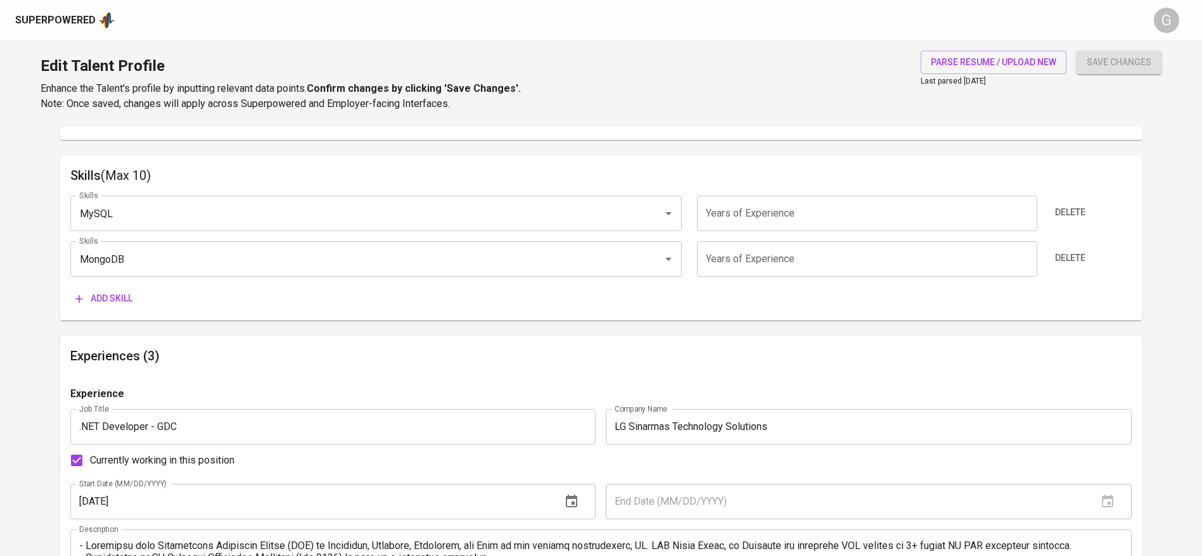
scroll to position [639, 0]
click at [89, 292] on span "Add skill" at bounding box center [103, 300] width 57 height 16
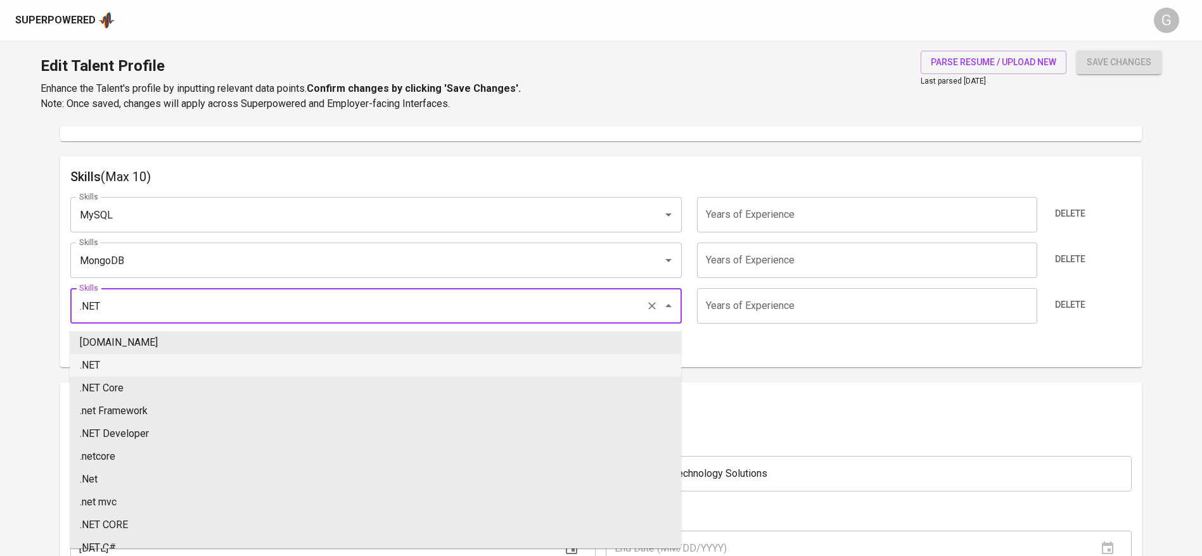
click at [129, 365] on li ".NET" at bounding box center [376, 365] width 612 height 23
type input ".NET"
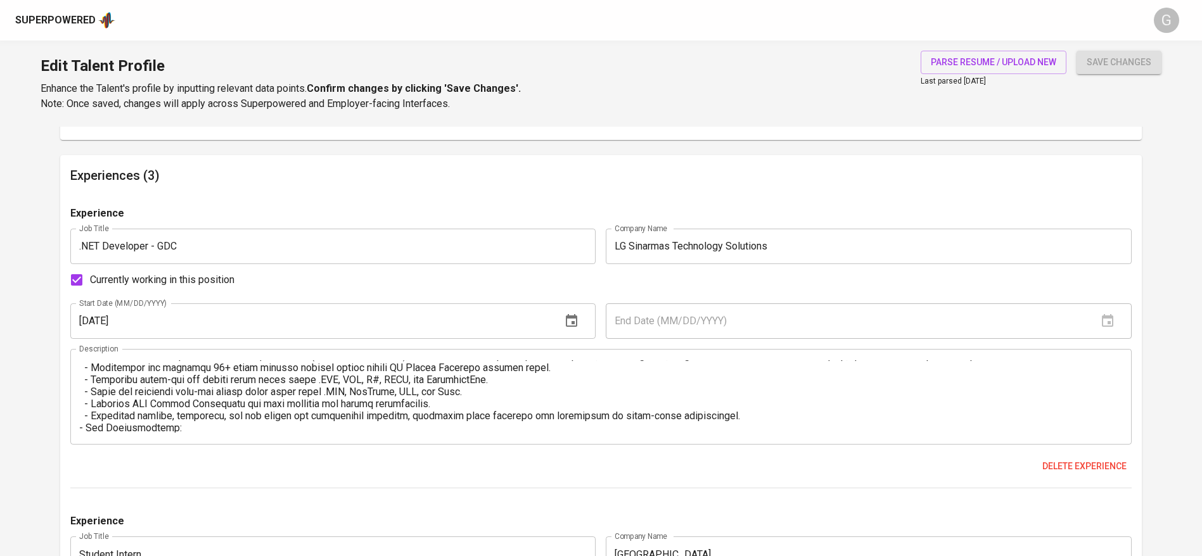
scroll to position [49, 0]
click at [378, 394] on textarea at bounding box center [601, 397] width 1044 height 72
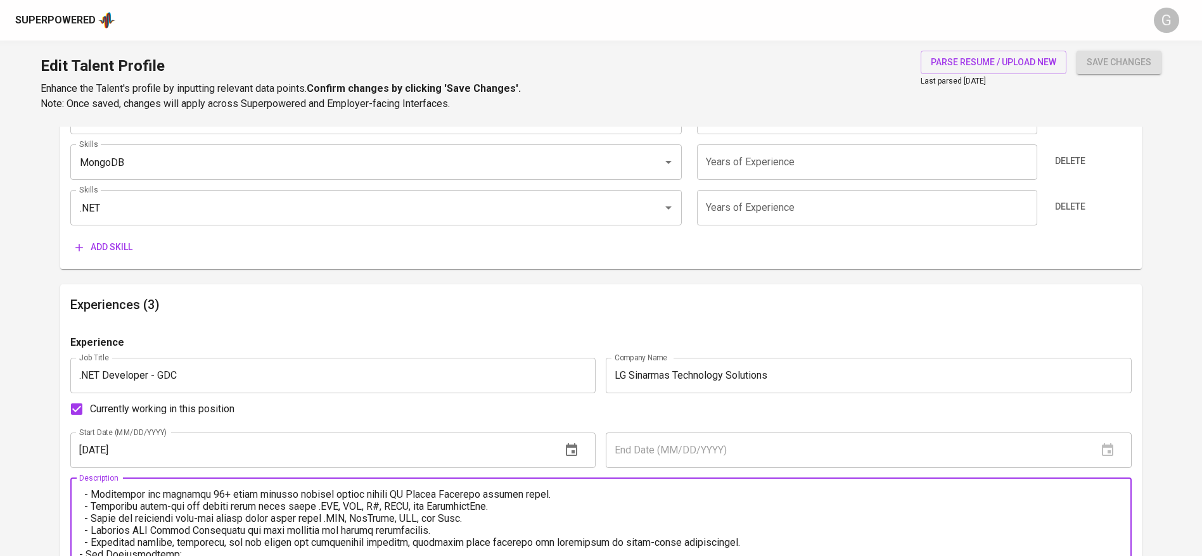
scroll to position [736, 0]
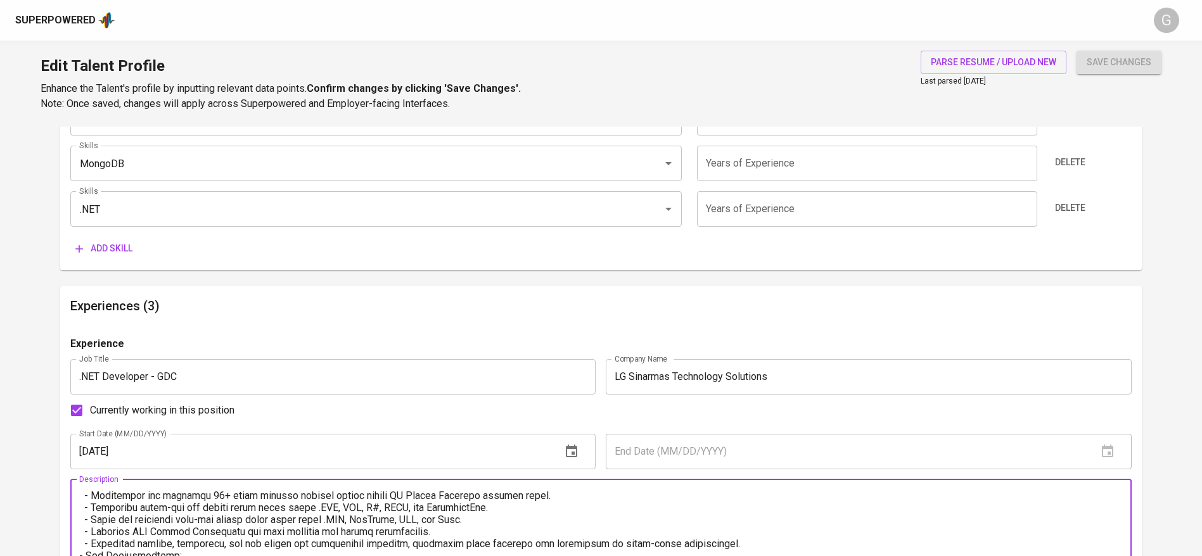
click at [103, 249] on span "Add skill" at bounding box center [103, 249] width 57 height 16
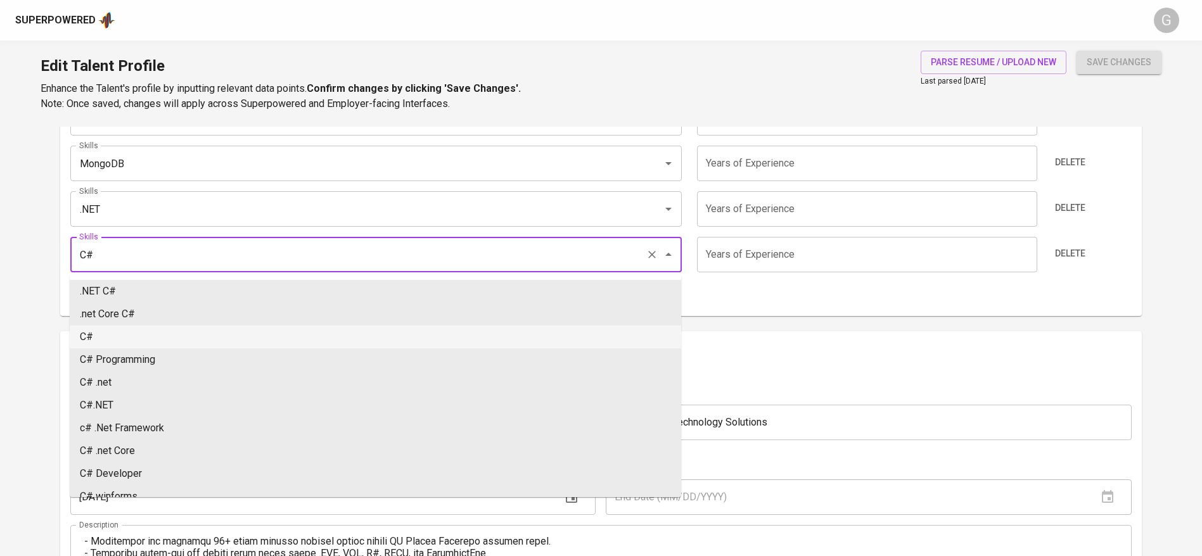
click at [106, 333] on li "C#" at bounding box center [376, 337] width 612 height 23
type input "C#"
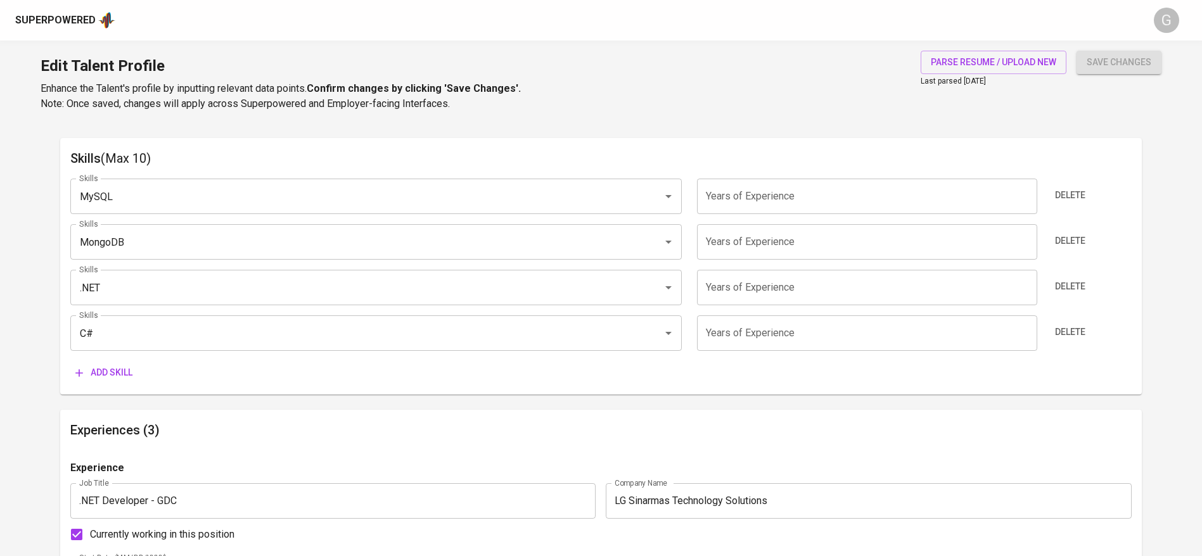
scroll to position [658, 0]
click at [753, 198] on input "number" at bounding box center [867, 195] width 340 height 35
type input "1"
click at [754, 228] on input "number" at bounding box center [867, 241] width 340 height 35
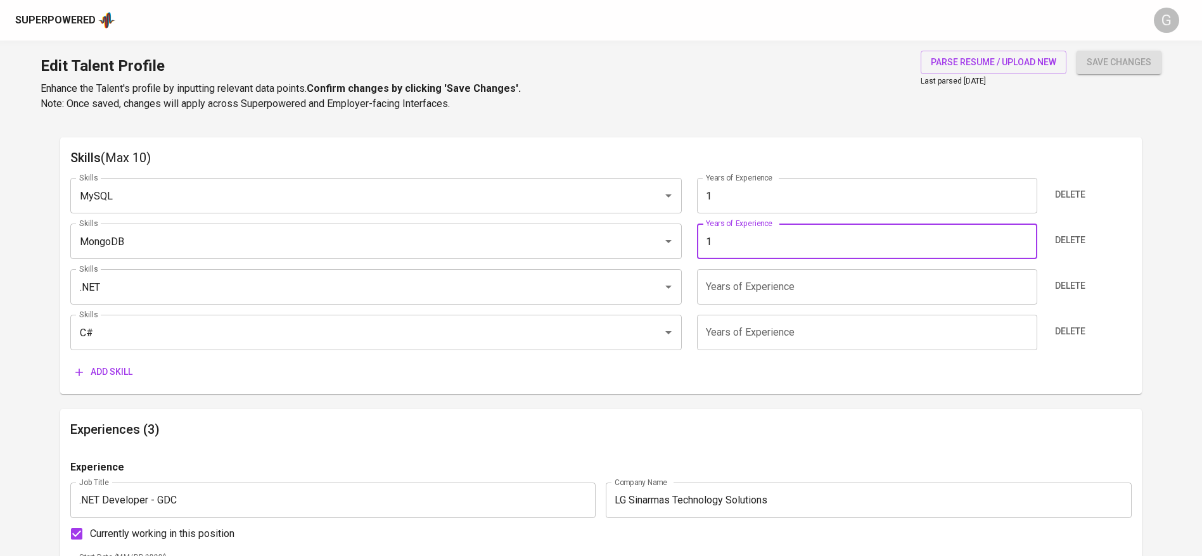
type input "1"
click at [763, 282] on input "number" at bounding box center [867, 286] width 340 height 35
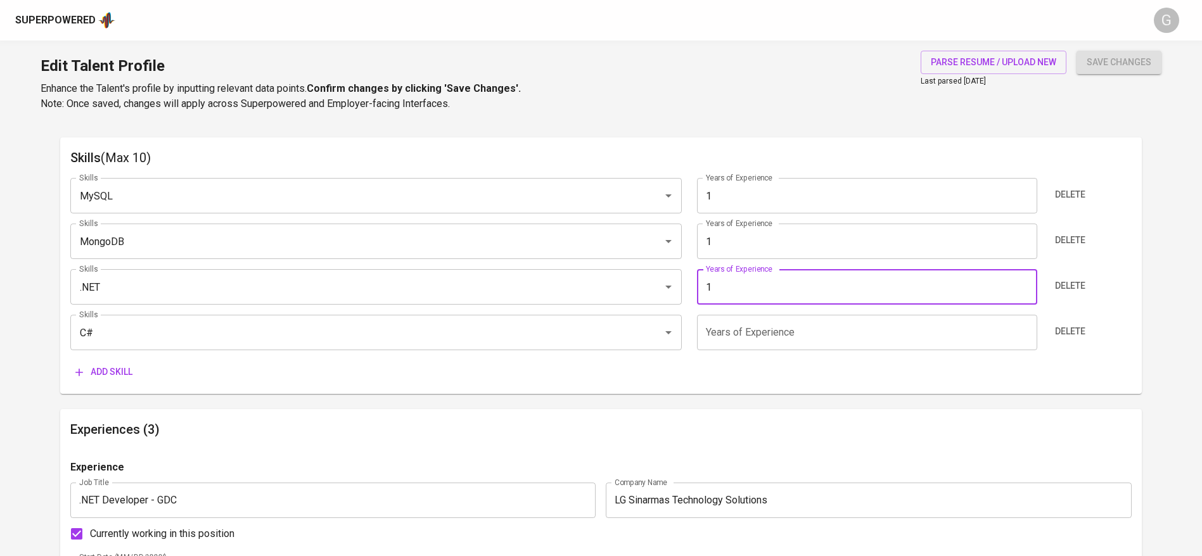
type input "1"
click at [767, 337] on input "number" at bounding box center [867, 332] width 340 height 35
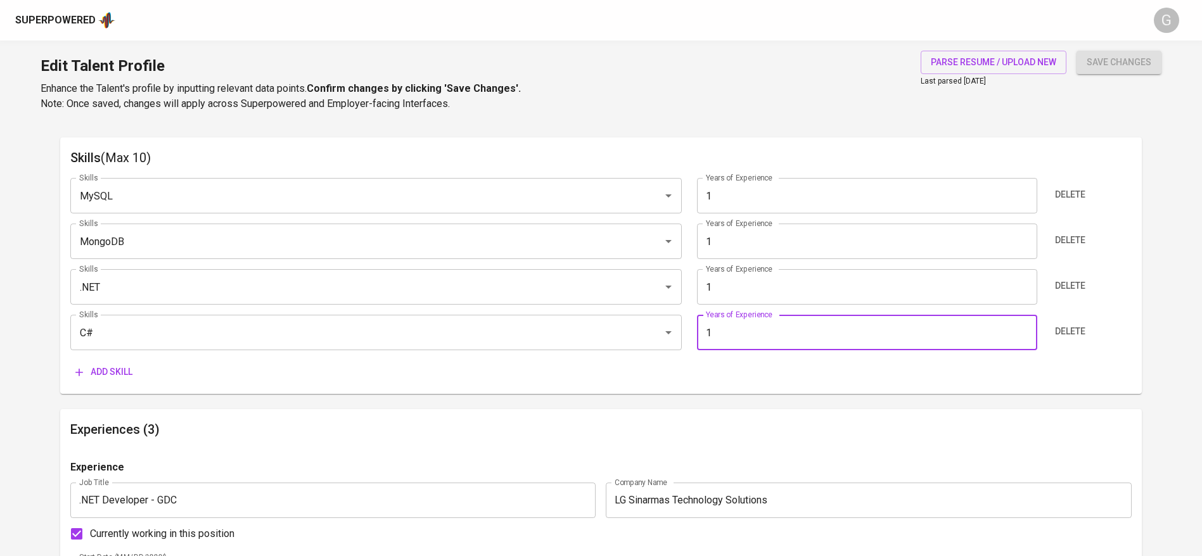
type input "1"
click at [1096, 64] on span "save changes" at bounding box center [1119, 63] width 65 height 16
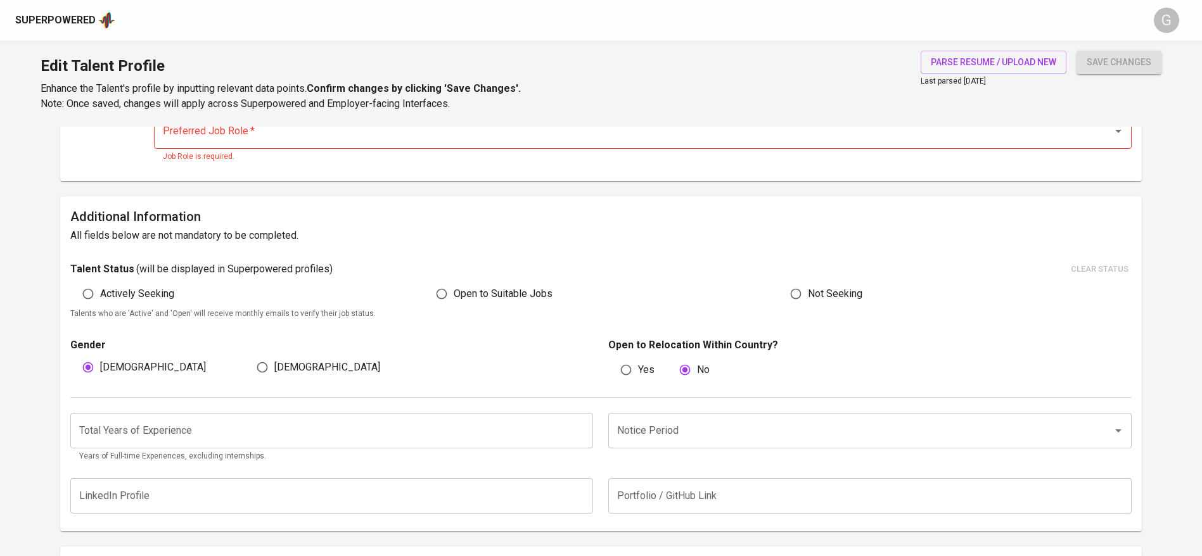
scroll to position [245, 0]
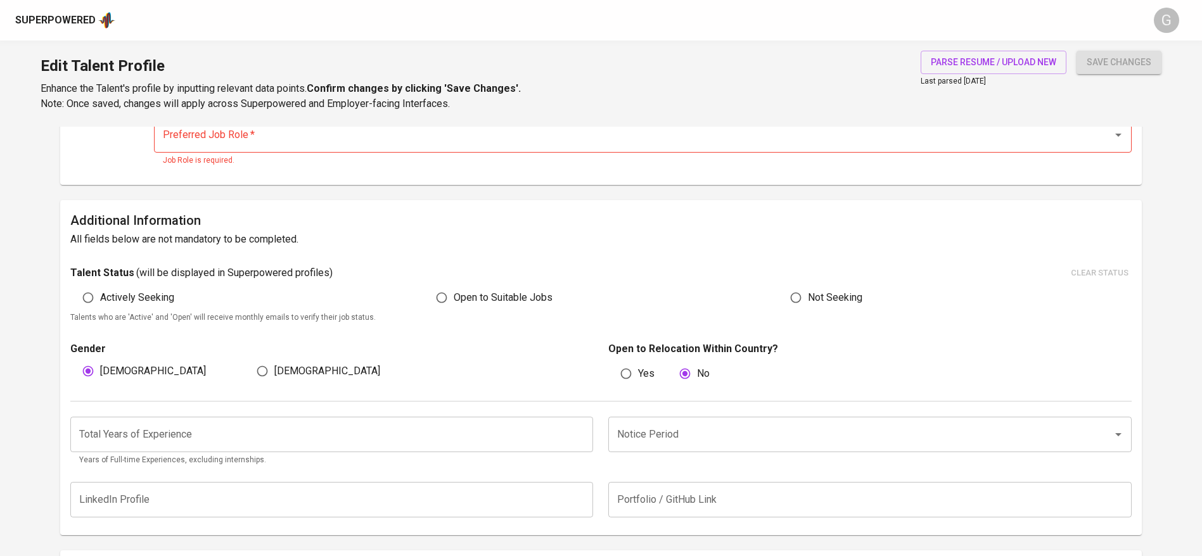
click at [449, 409] on div "Total Years of Experience Total Years of Experience Years of Full-time Experien…" at bounding box center [600, 438] width 1061 height 73
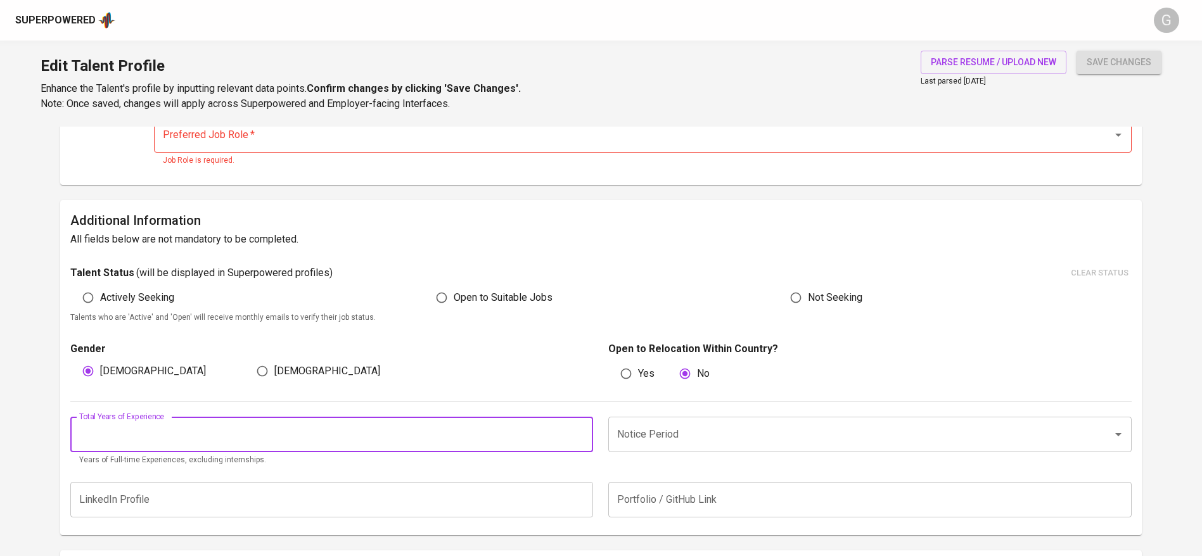
click at [450, 429] on input "number" at bounding box center [331, 434] width 523 height 35
type input "1"
click at [737, 438] on input "Notice Period" at bounding box center [852, 435] width 477 height 24
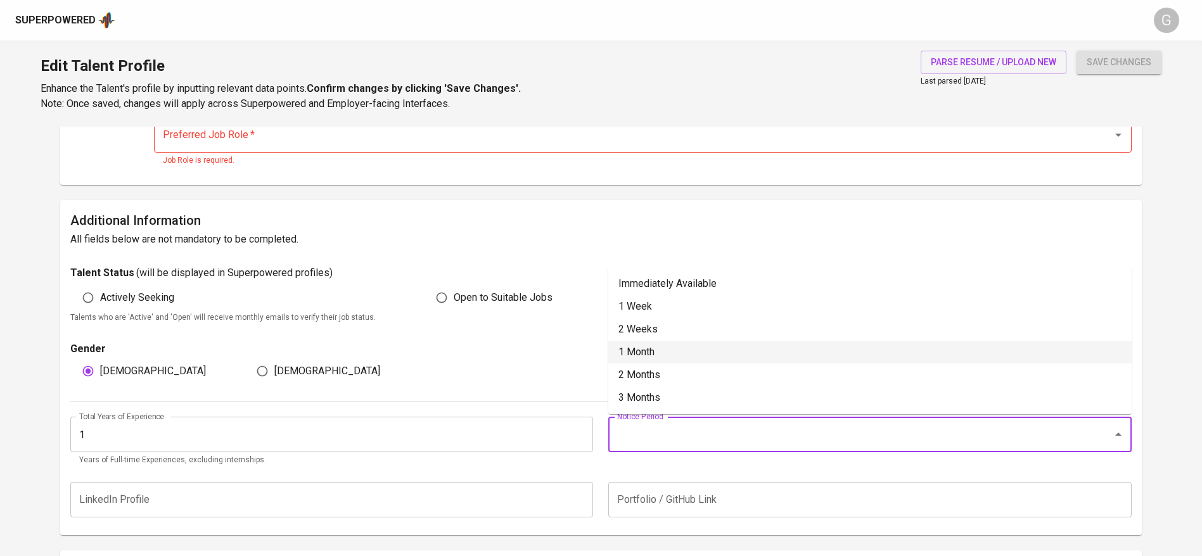
click at [657, 351] on li "1 Month" at bounding box center [869, 352] width 523 height 23
type input "1 Month"
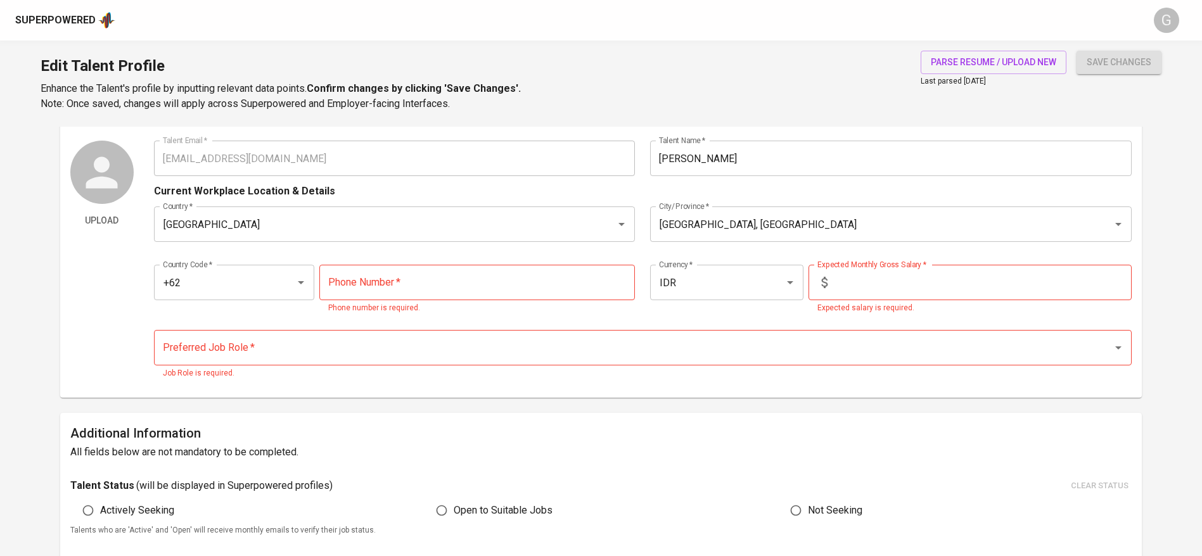
scroll to position [15, 0]
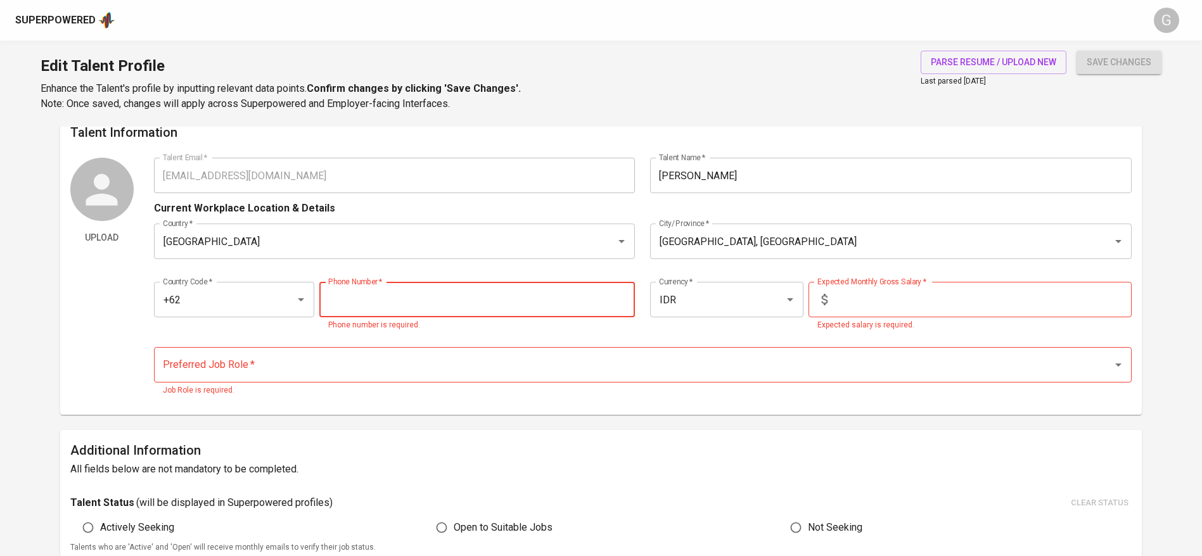
click at [372, 303] on input "tel" at bounding box center [477, 299] width 316 height 35
paste input "878-4762-0884"
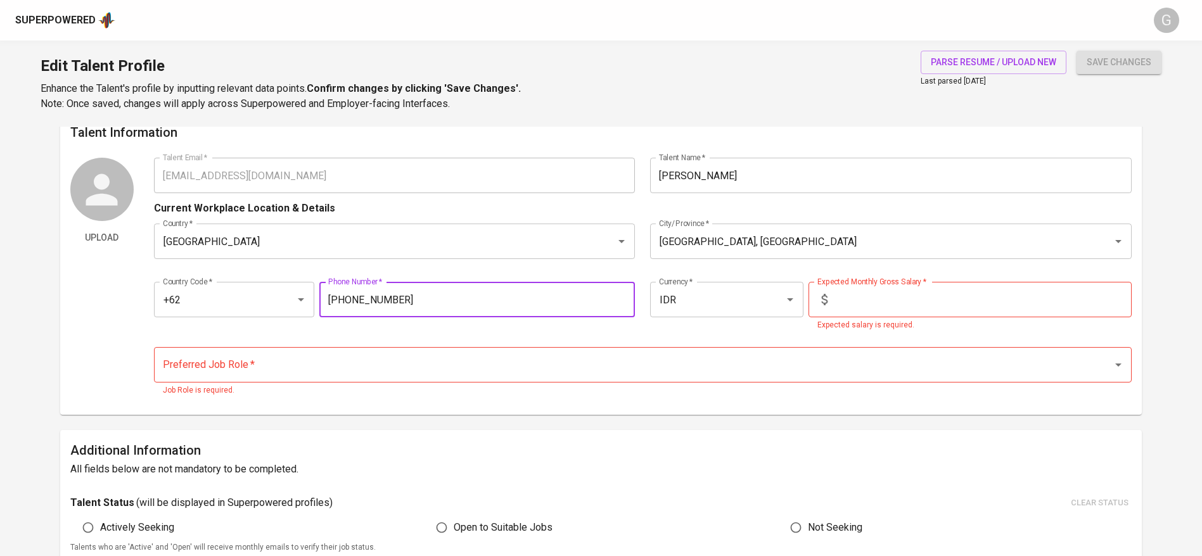
type input "878-4762-0884"
click at [1077, 51] on button "save changes" at bounding box center [1119, 62] width 85 height 23
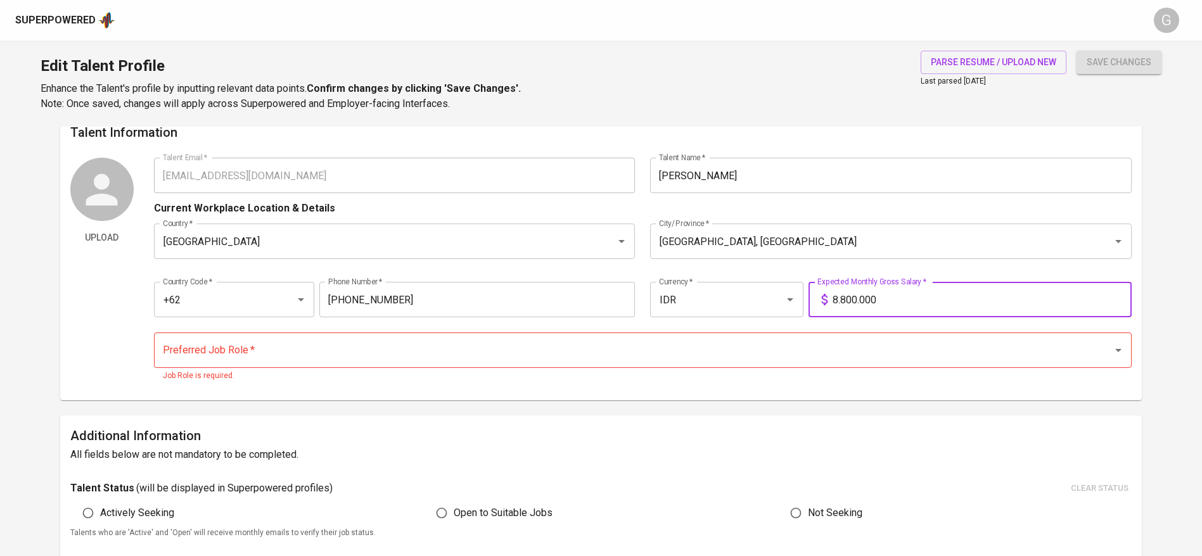
type input "8.800.000"
click at [1077, 51] on button "save changes" at bounding box center [1119, 62] width 85 height 23
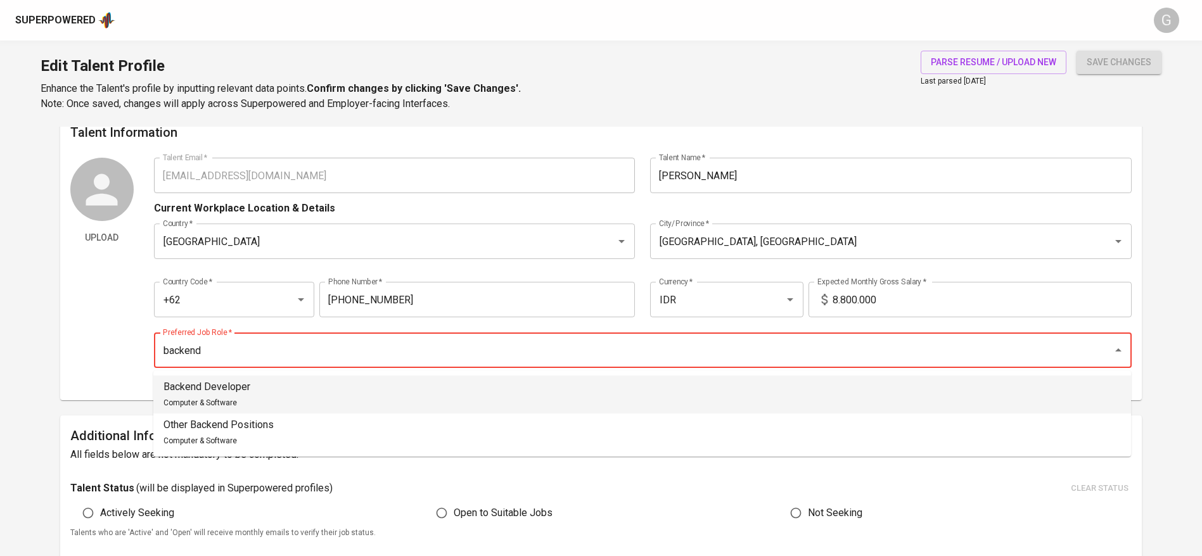
click at [215, 399] on span "Computer & Software" at bounding box center [201, 403] width 74 height 9
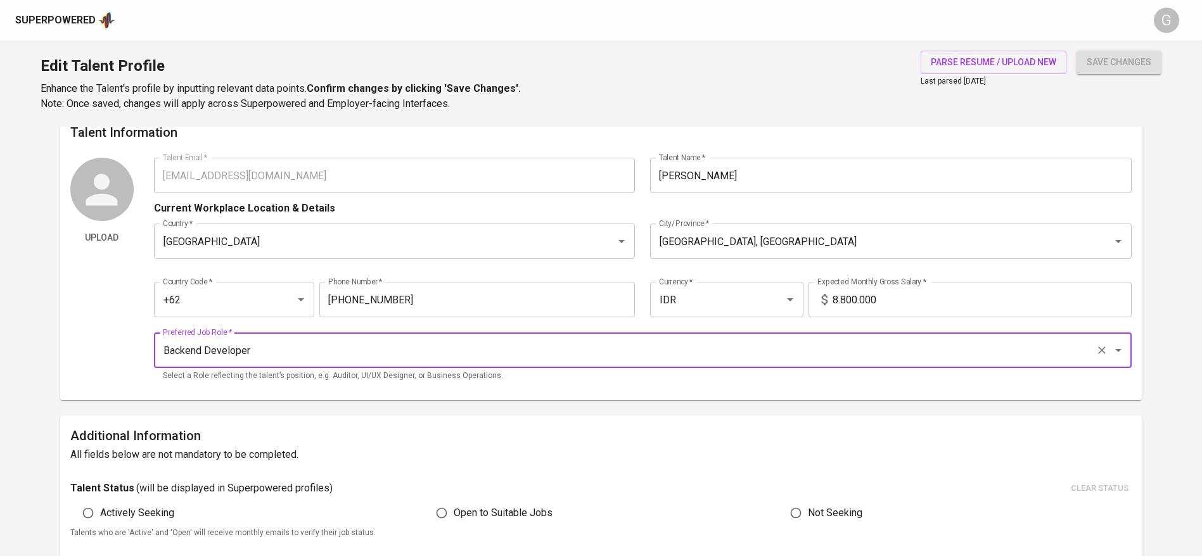
type input "Backend Developer"
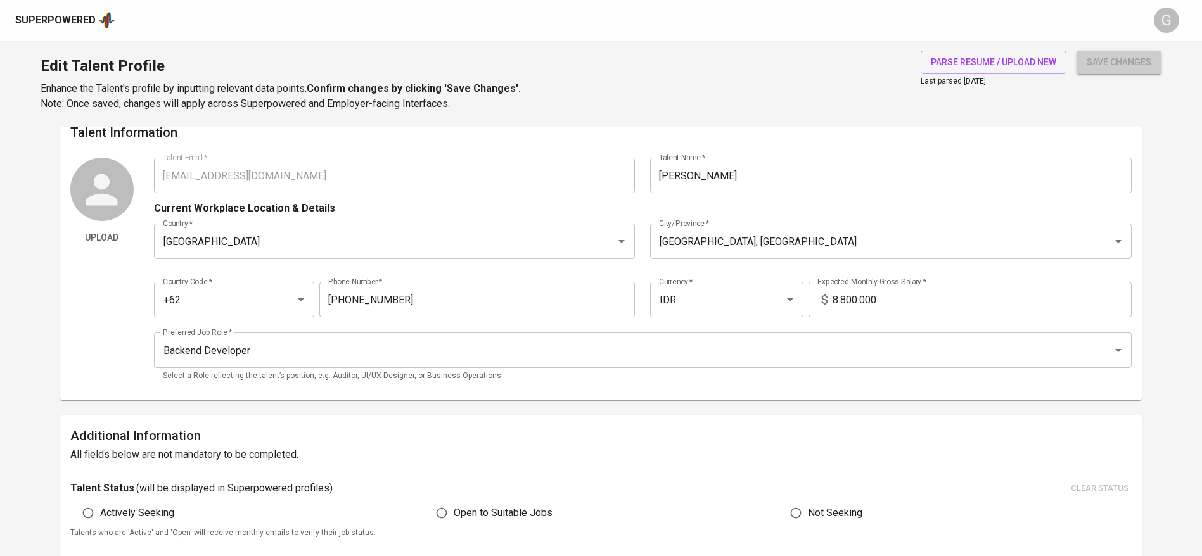
click at [1138, 65] on span "save changes" at bounding box center [1119, 63] width 65 height 16
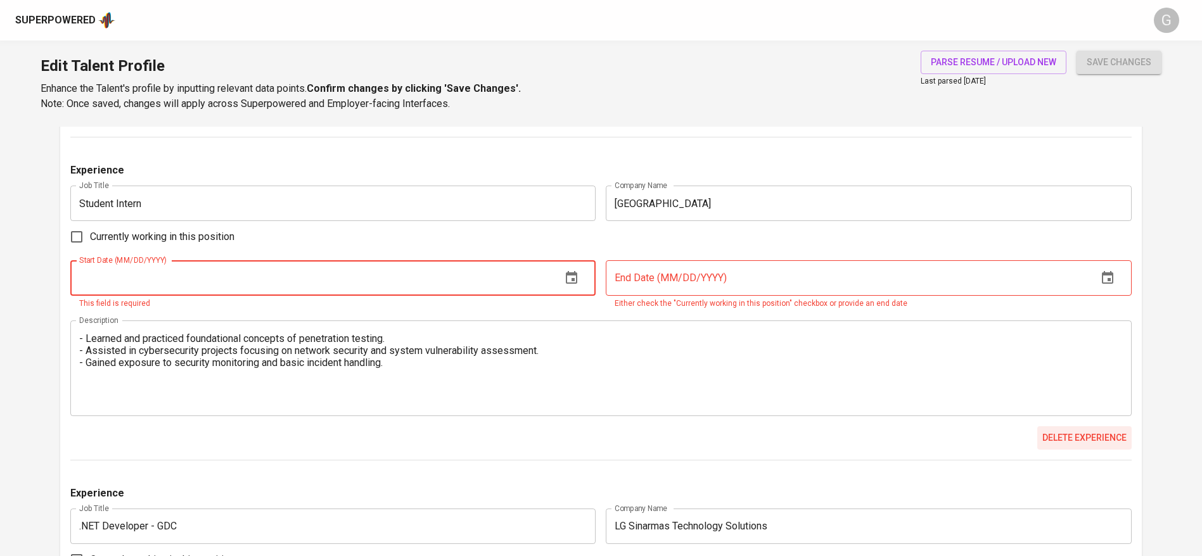
click at [1111, 437] on span "Delete experience" at bounding box center [1084, 438] width 84 height 16
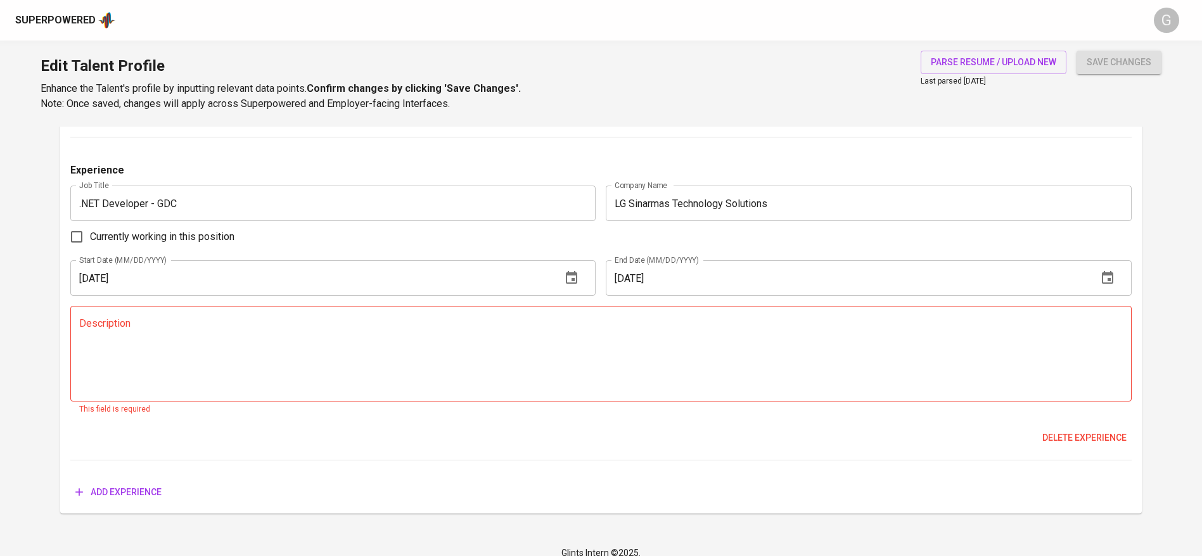
click at [1084, 457] on div "Experience Job Title .NET Developer - GDC Job Title Company Name LG Sinarmas Te…" at bounding box center [600, 311] width 1061 height 297
click at [1072, 443] on span "Delete experience" at bounding box center [1084, 438] width 84 height 16
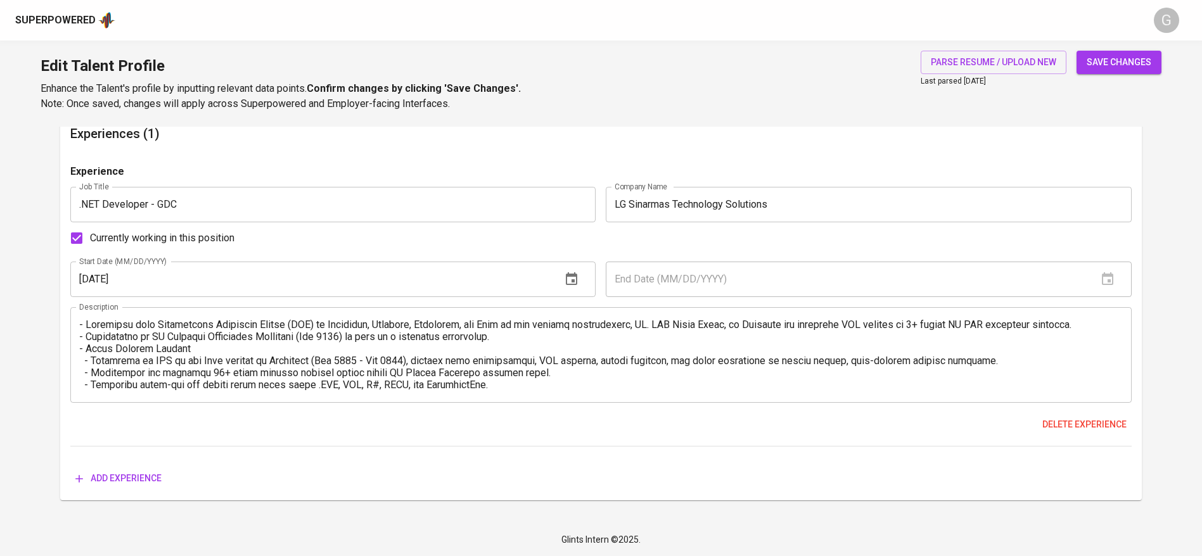
scroll to position [939, 0]
click at [1096, 61] on span "save changes" at bounding box center [1119, 63] width 65 height 16
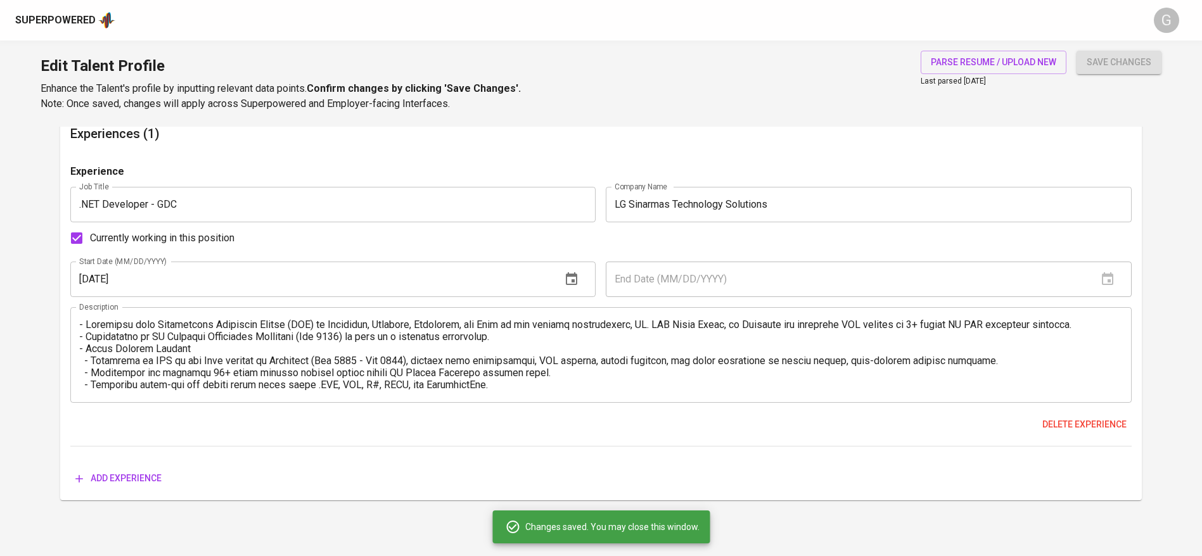
type input "C#"
type input ".NET"
type input "MongoDB"
type input "MySQL"
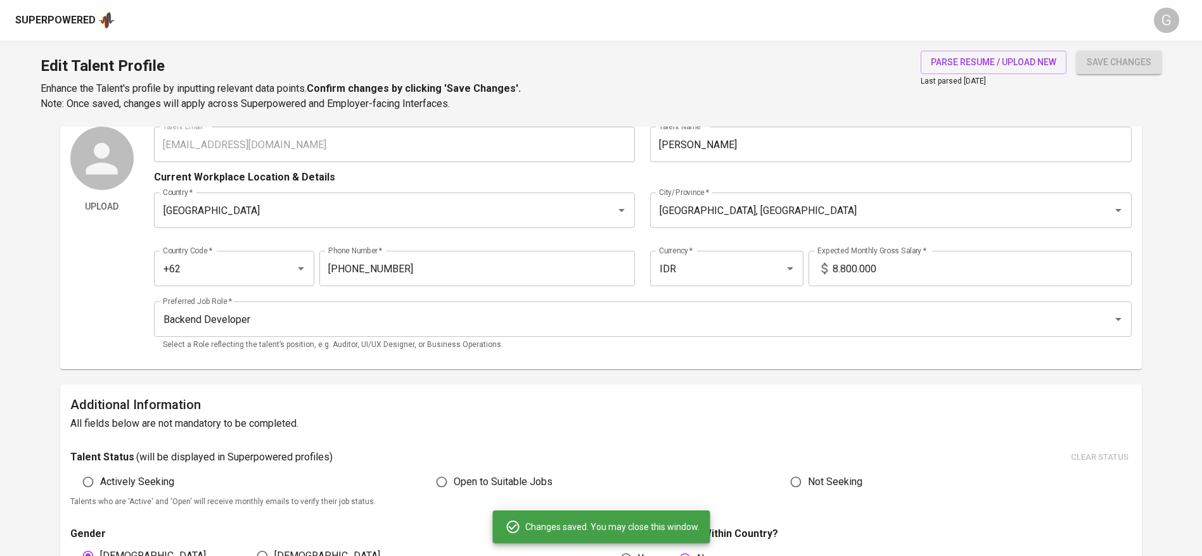
scroll to position [0, 0]
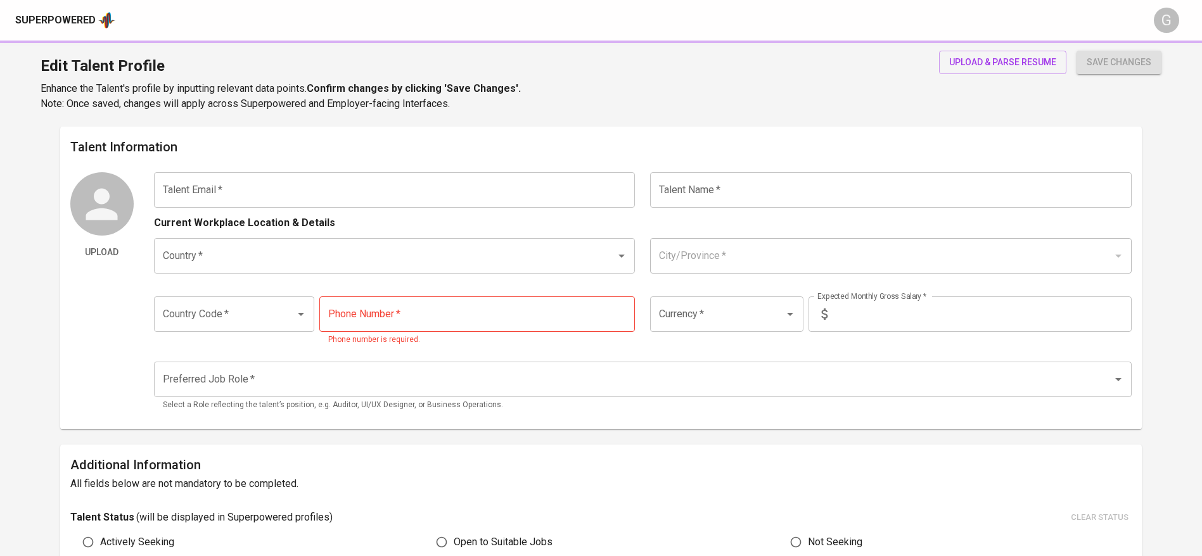
type input "[EMAIL_ADDRESS][DOMAIN_NAME]"
type input "[PERSON_NAME]"
type input "[GEOGRAPHIC_DATA]"
type input "[GEOGRAPHIC_DATA], [GEOGRAPHIC_DATA]"
type input "+62"
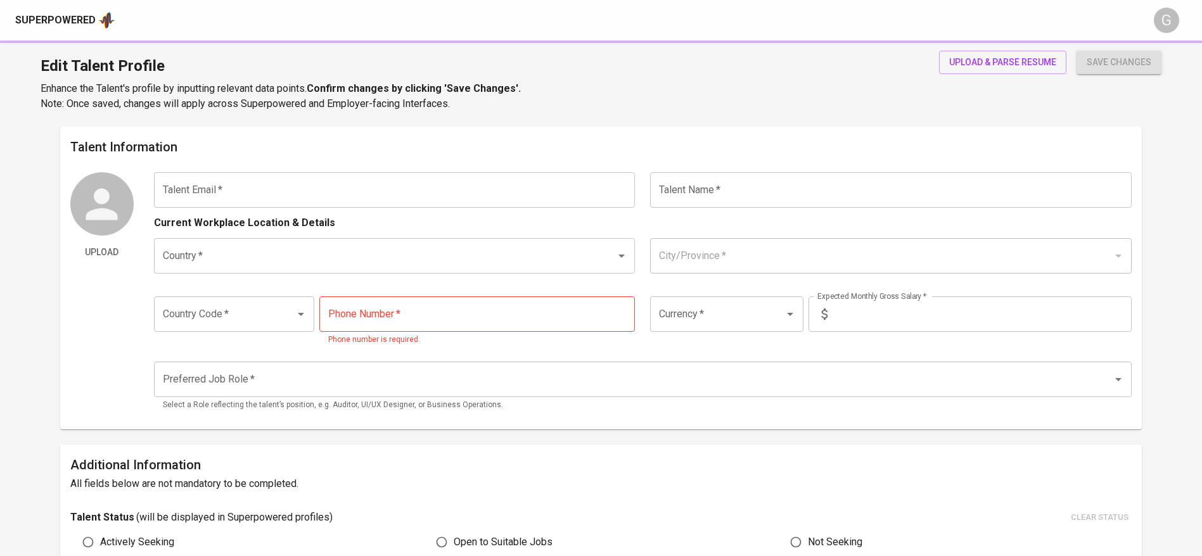
type input "852-1319-9936"
type input "IDR"
radio input "true"
type input "2"
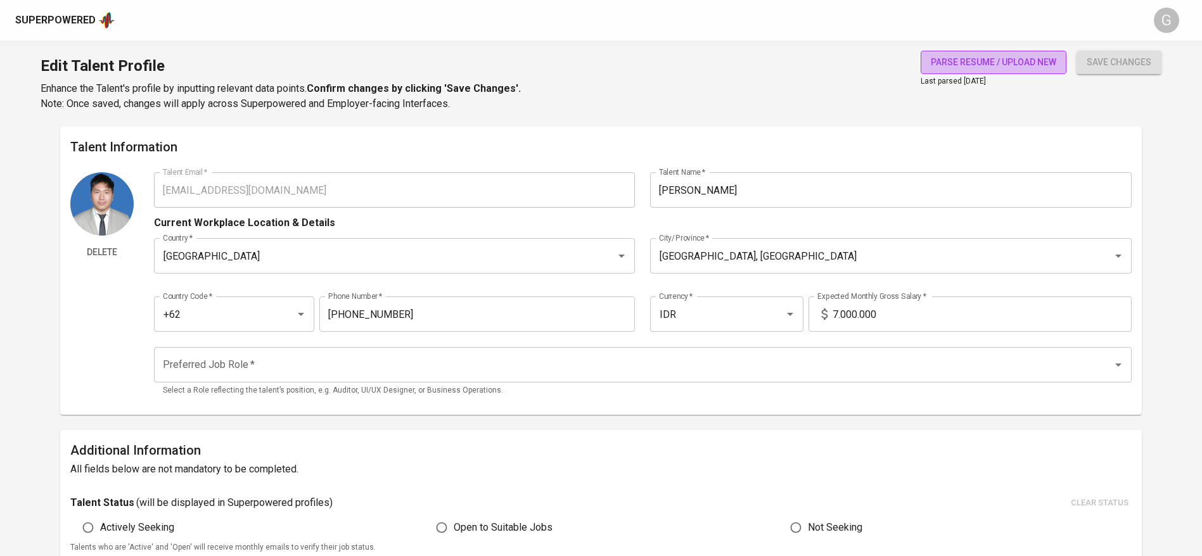
click at [1036, 57] on span "parse resume / upload new" at bounding box center [993, 63] width 125 height 16
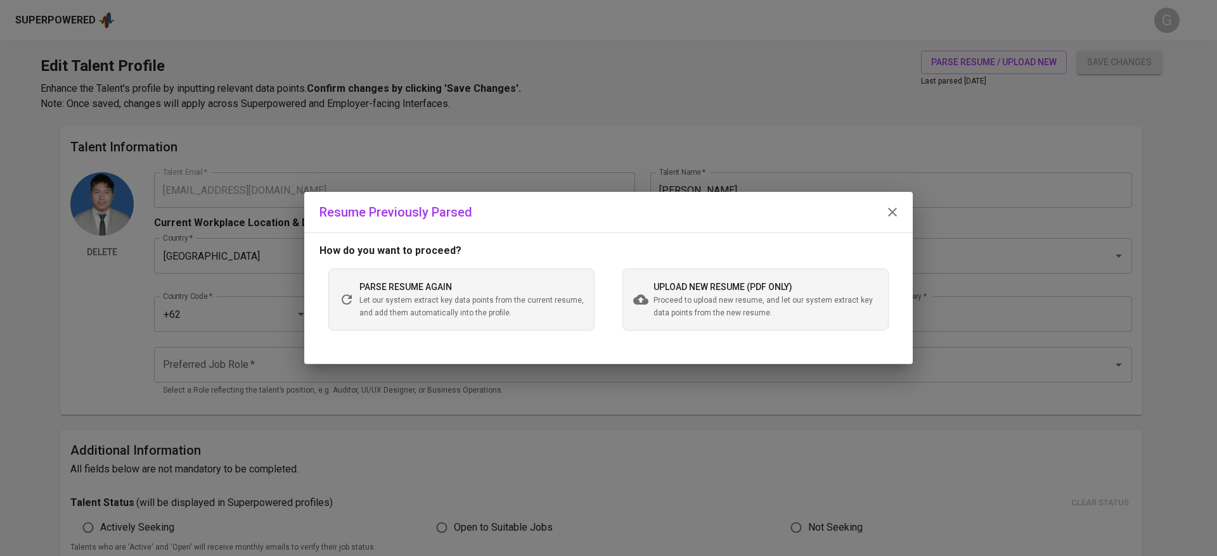
click at [752, 282] on span "upload new resume (pdf only)" at bounding box center [722, 287] width 139 height 10
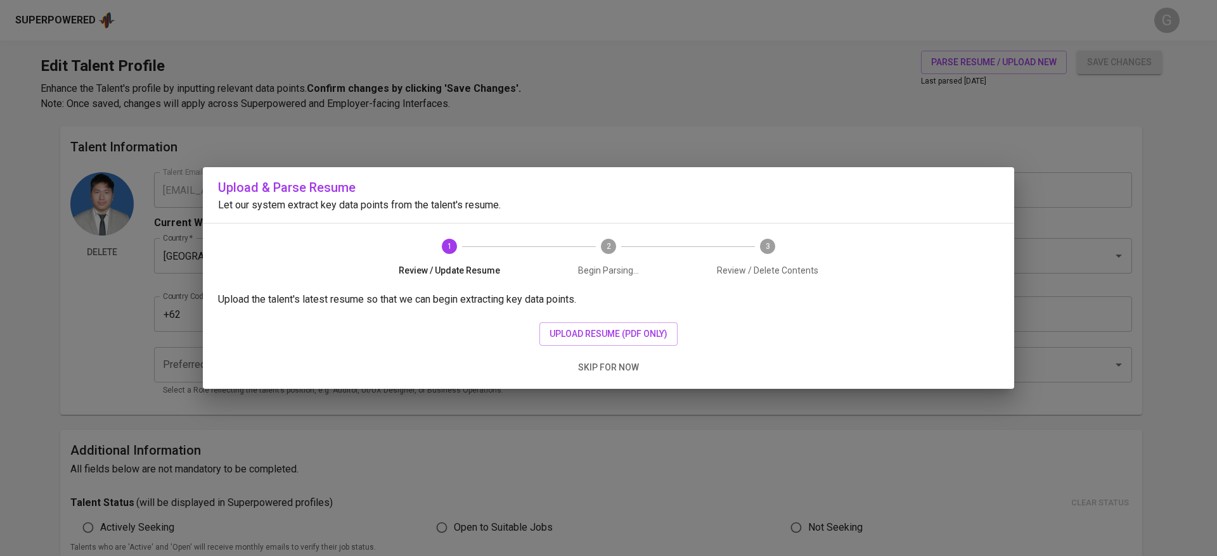
click at [622, 321] on div "Upload the talent's latest resume so that we can begin extracting key data poin…" at bounding box center [608, 340] width 811 height 97
click at [639, 333] on span "upload resume (pdf only)" at bounding box center [608, 334] width 118 height 16
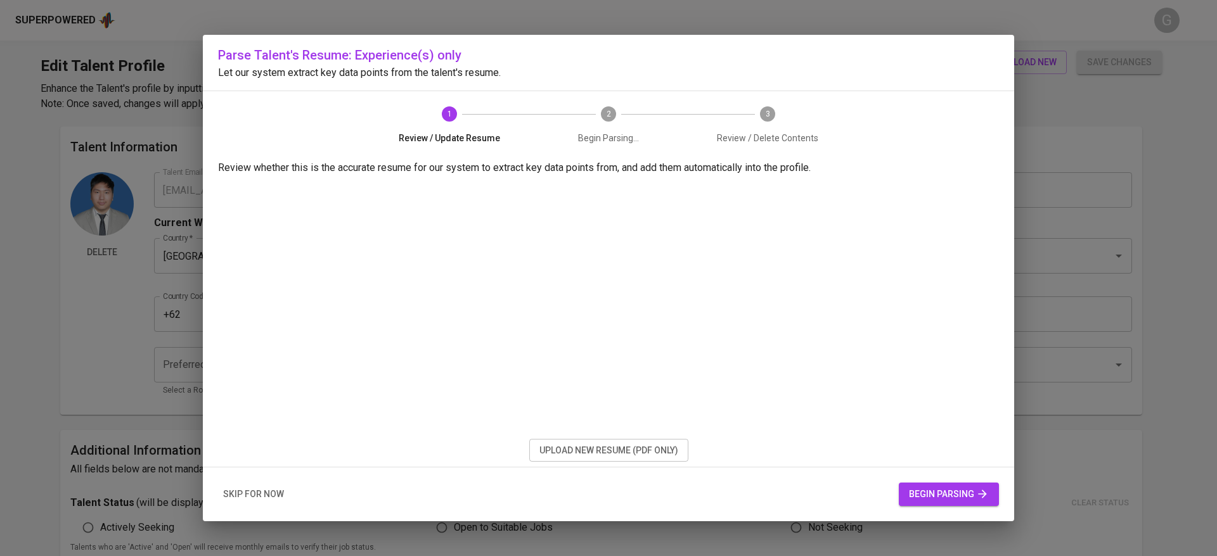
click at [950, 496] on span "begin parsing" at bounding box center [949, 495] width 80 height 16
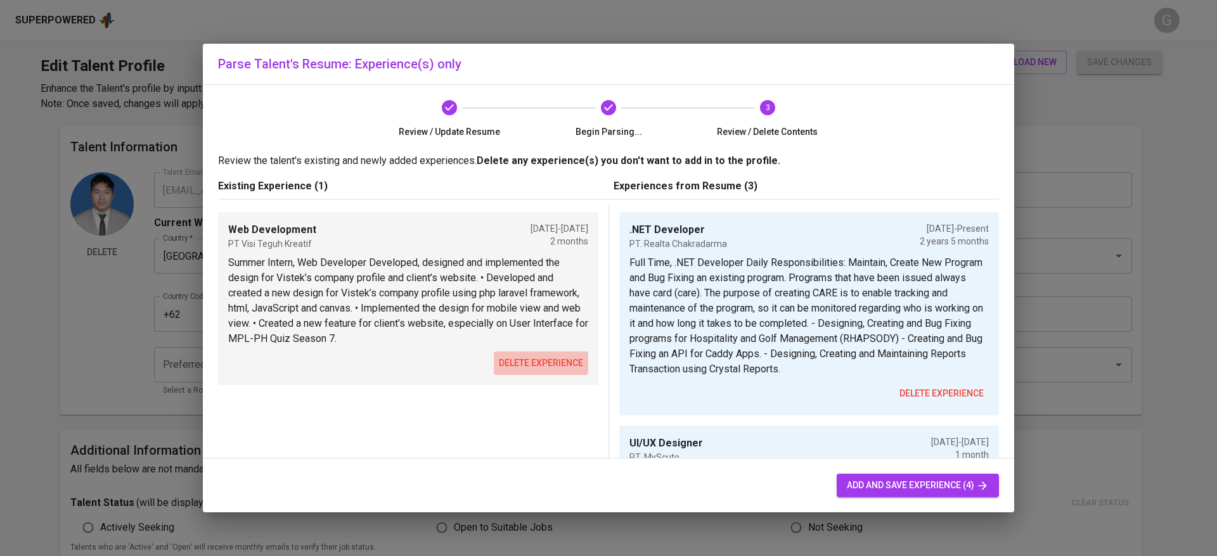
click at [536, 360] on span "delete experience" at bounding box center [541, 364] width 84 height 16
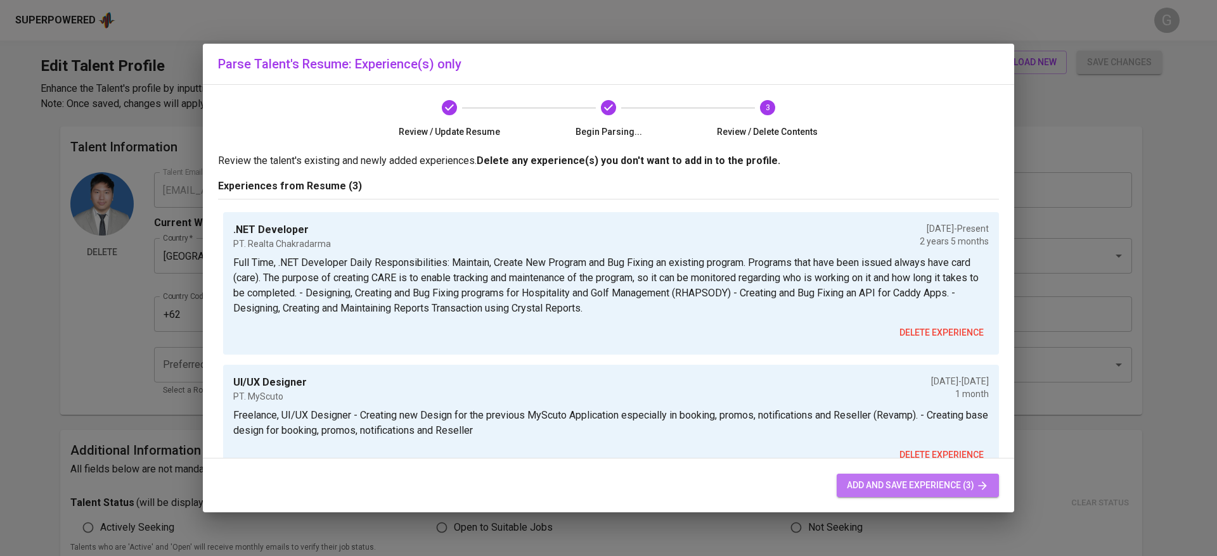
click at [901, 488] on span "add and save experience (3)" at bounding box center [918, 486] width 142 height 16
type input ".NET Developer"
type input "PT. Realta Chakradarma"
checkbox input "true"
type input "03/01/2023"
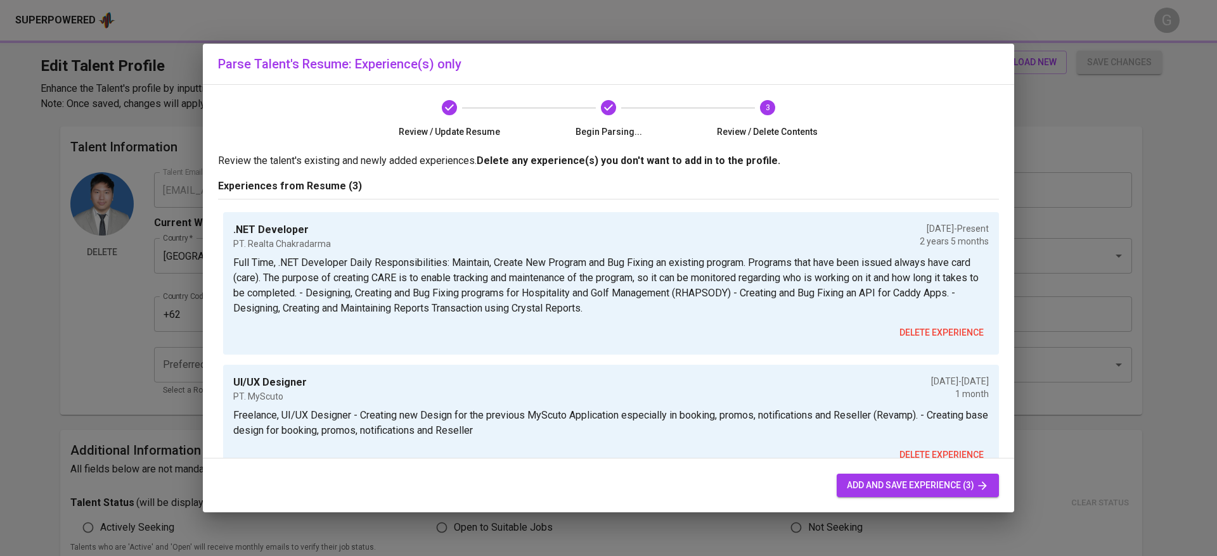
type textarea "Full Time, .NET Developer Daily Responsibilities: Maintain, Create New Program …"
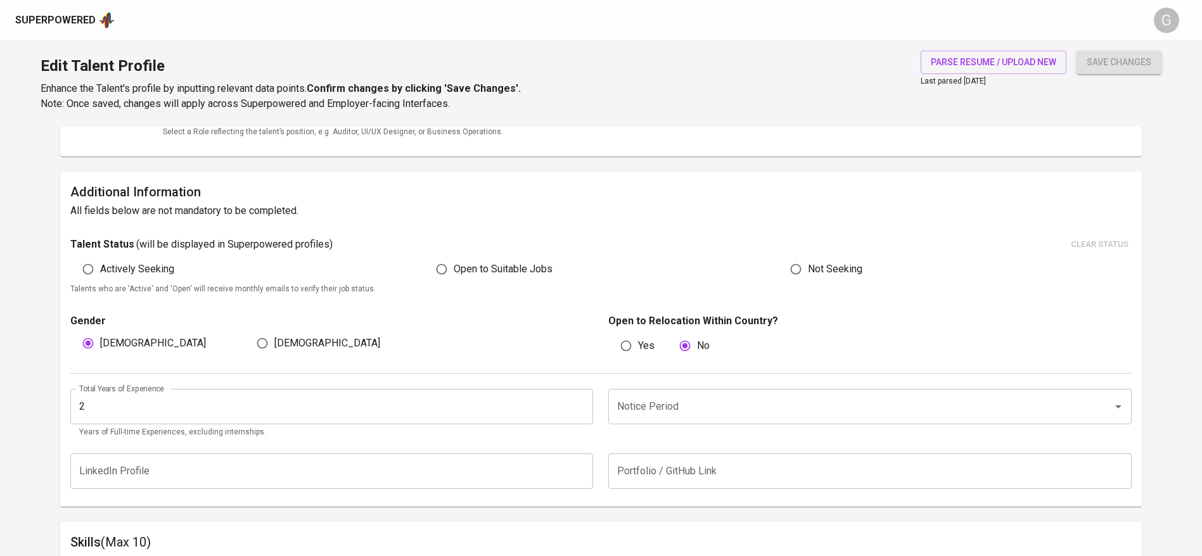
scroll to position [221, 0]
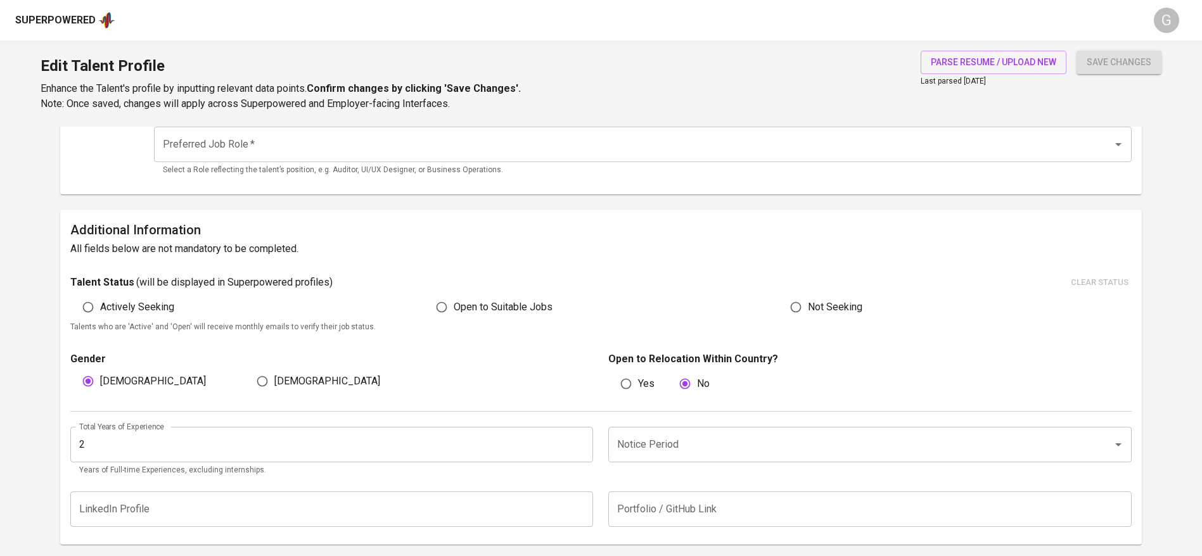
click at [651, 435] on input "Notice Period" at bounding box center [852, 445] width 477 height 24
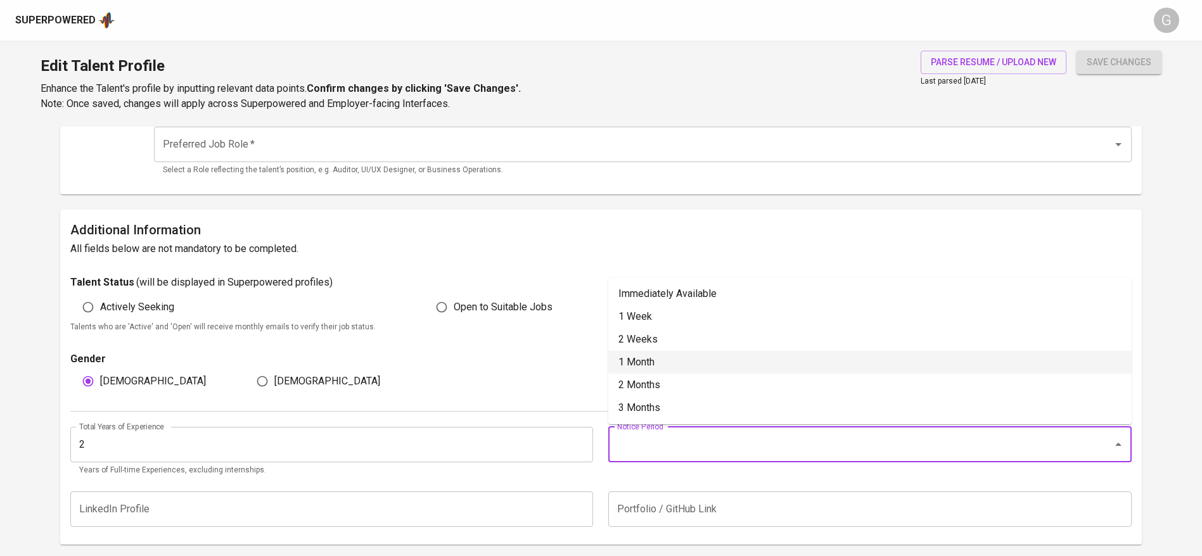
click at [630, 369] on li "1 Month" at bounding box center [869, 362] width 523 height 23
type input "1 Month"
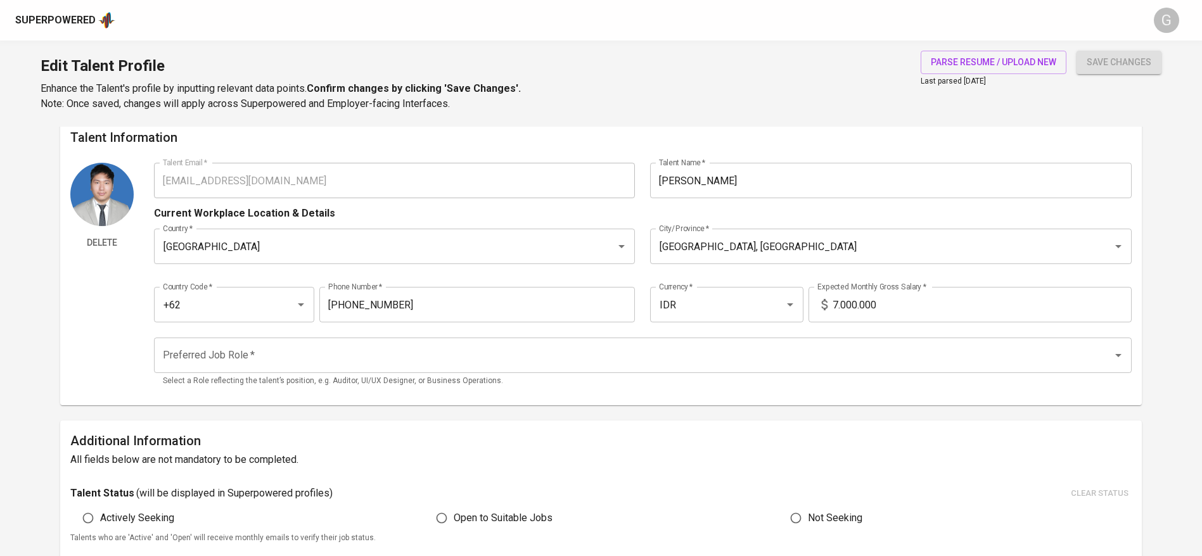
scroll to position [4, 0]
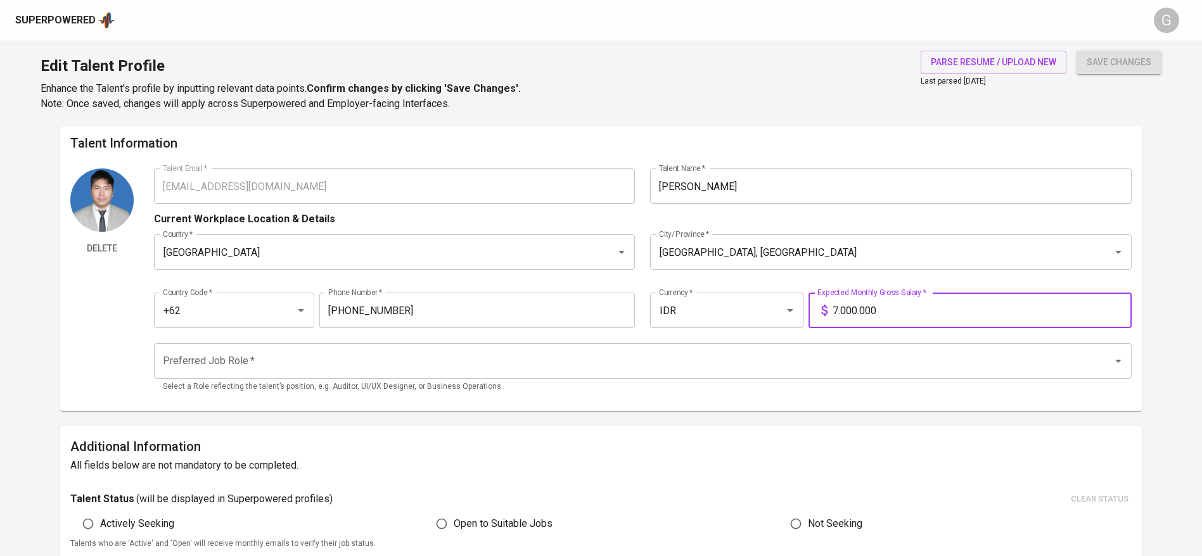
click at [888, 297] on input "7.000.000" at bounding box center [982, 310] width 299 height 35
click at [96, 242] on span "Delete" at bounding box center [101, 249] width 53 height 16
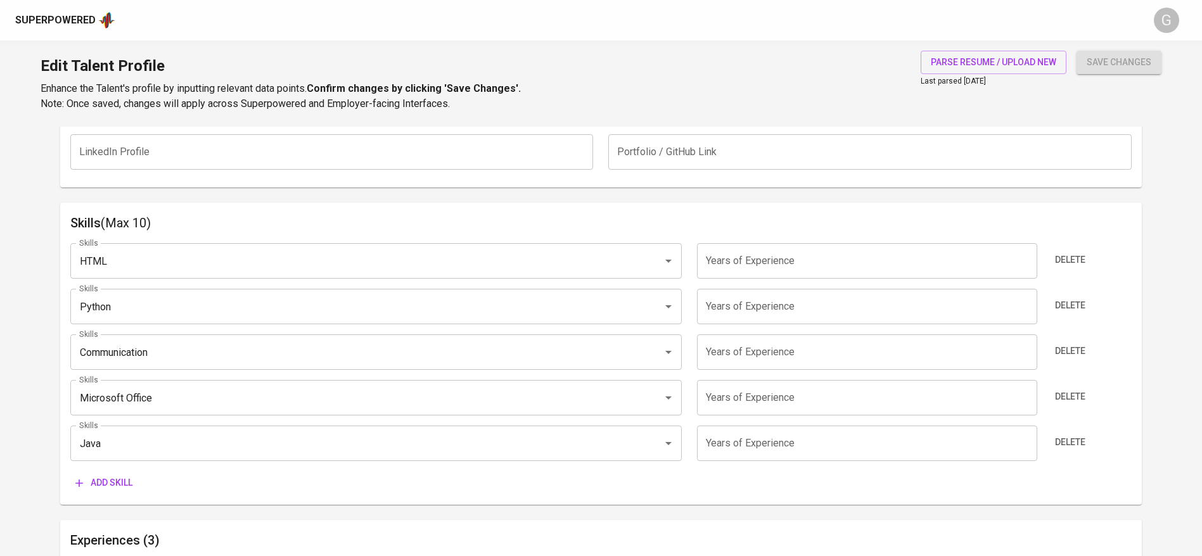
scroll to position [579, 0]
click at [766, 260] on input "number" at bounding box center [867, 259] width 340 height 35
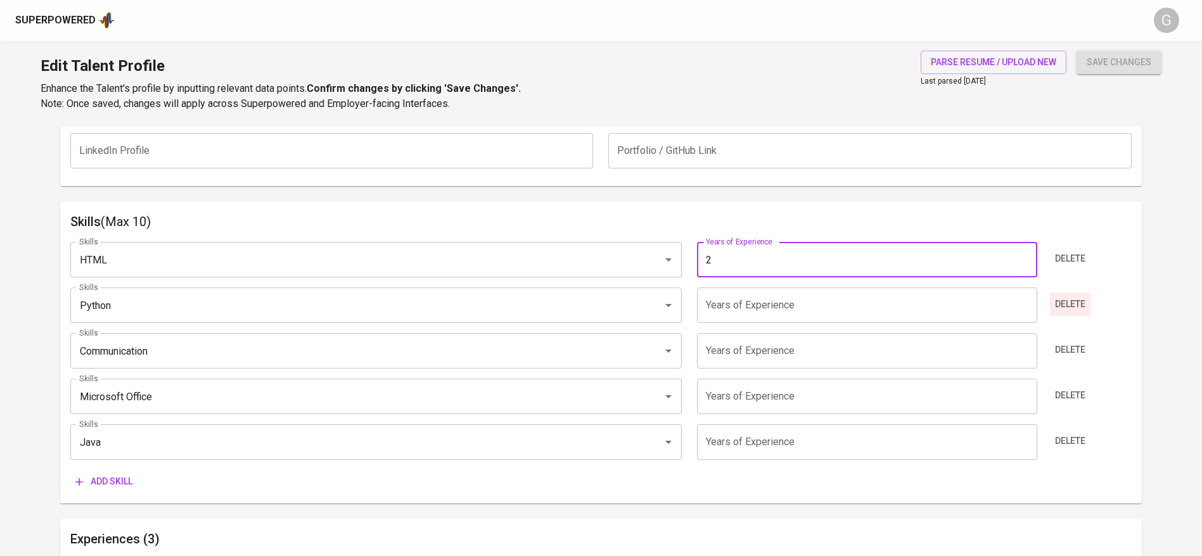
type input "2"
click at [1066, 297] on span "Delete" at bounding box center [1070, 305] width 30 height 16
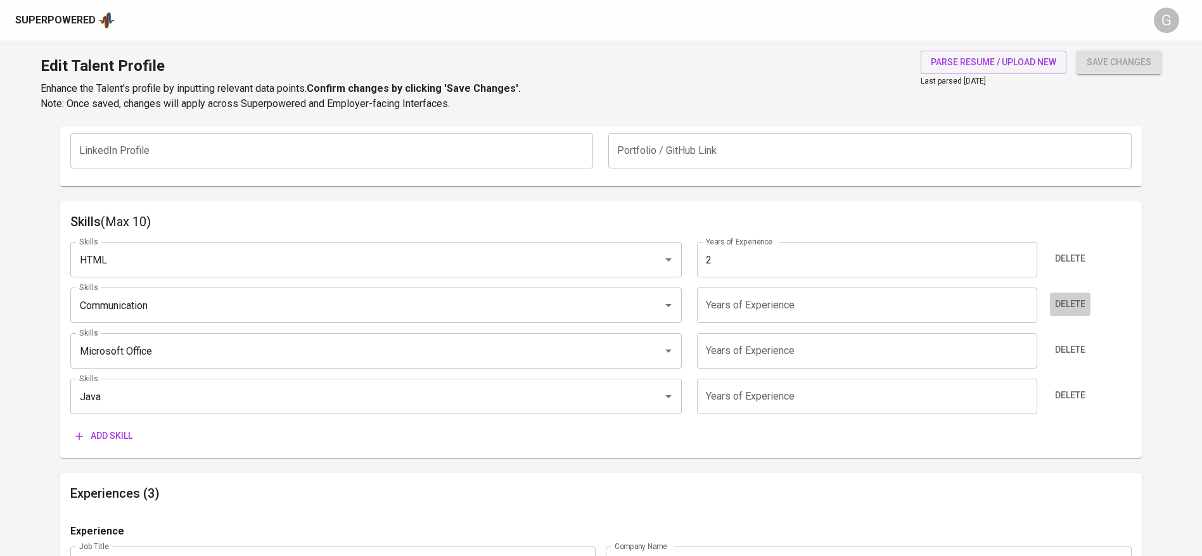
click at [1066, 297] on span "Delete" at bounding box center [1070, 305] width 30 height 16
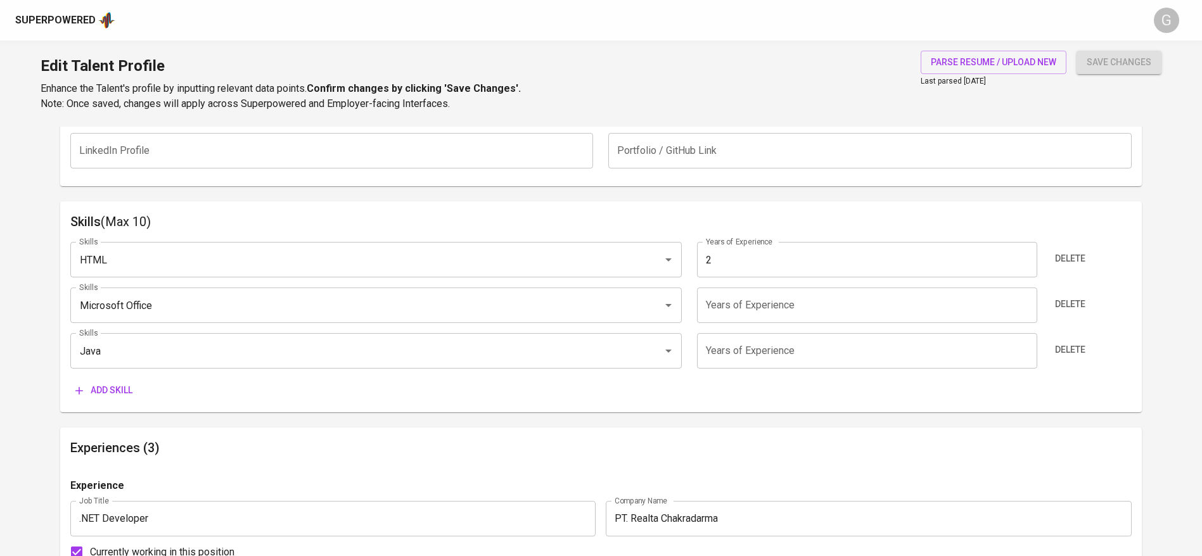
click at [1066, 297] on span "Delete" at bounding box center [1070, 305] width 30 height 16
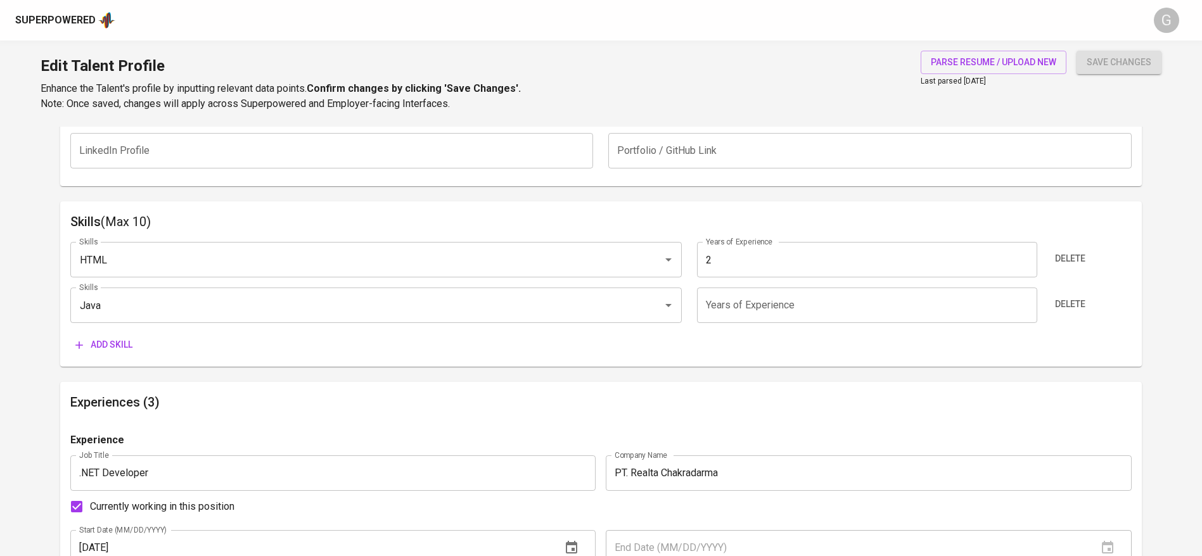
click at [1066, 297] on span "Delete" at bounding box center [1070, 305] width 30 height 16
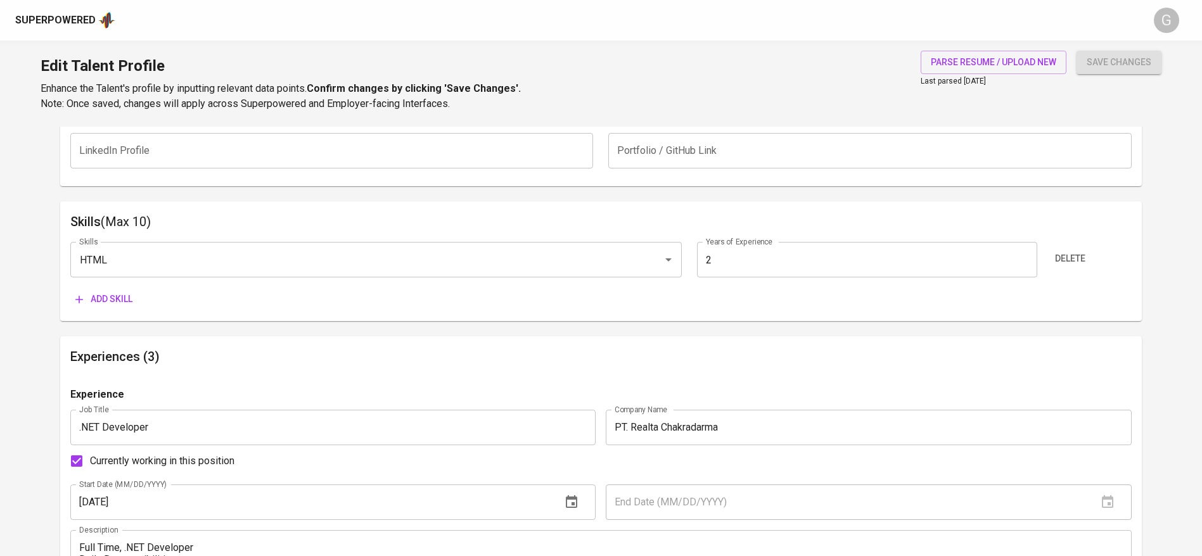
click at [119, 300] on span "Add skill" at bounding box center [103, 300] width 57 height 16
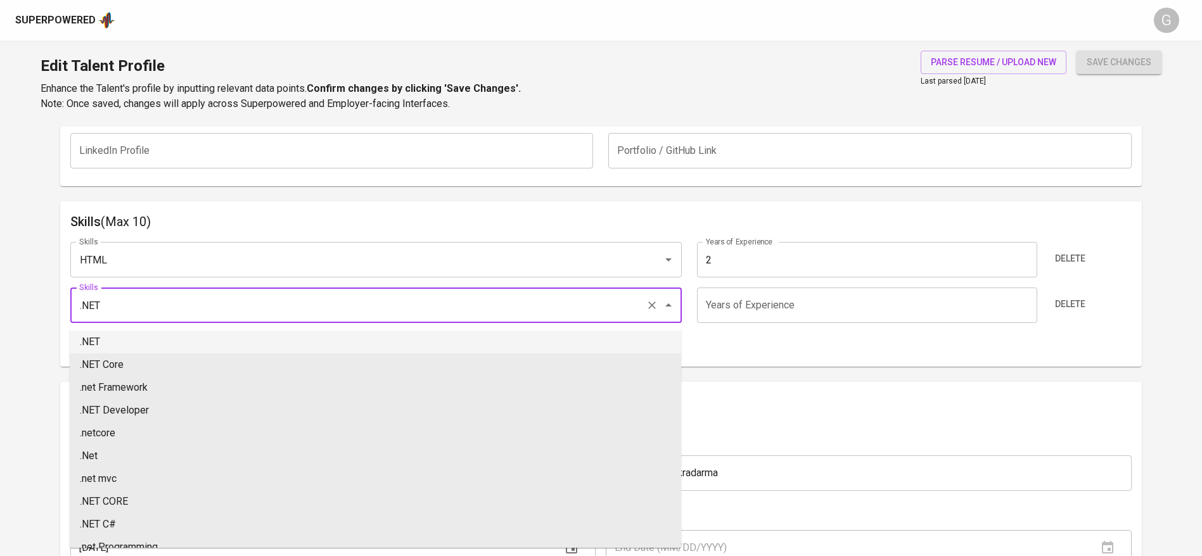
click at [122, 329] on ul ".NET .NET Core .net Framework .NET Developer .netcore .Net .net mvc .NET CORE .…" at bounding box center [376, 437] width 612 height 222
click at [116, 340] on li ".NET" at bounding box center [376, 342] width 612 height 23
type input ".NET"
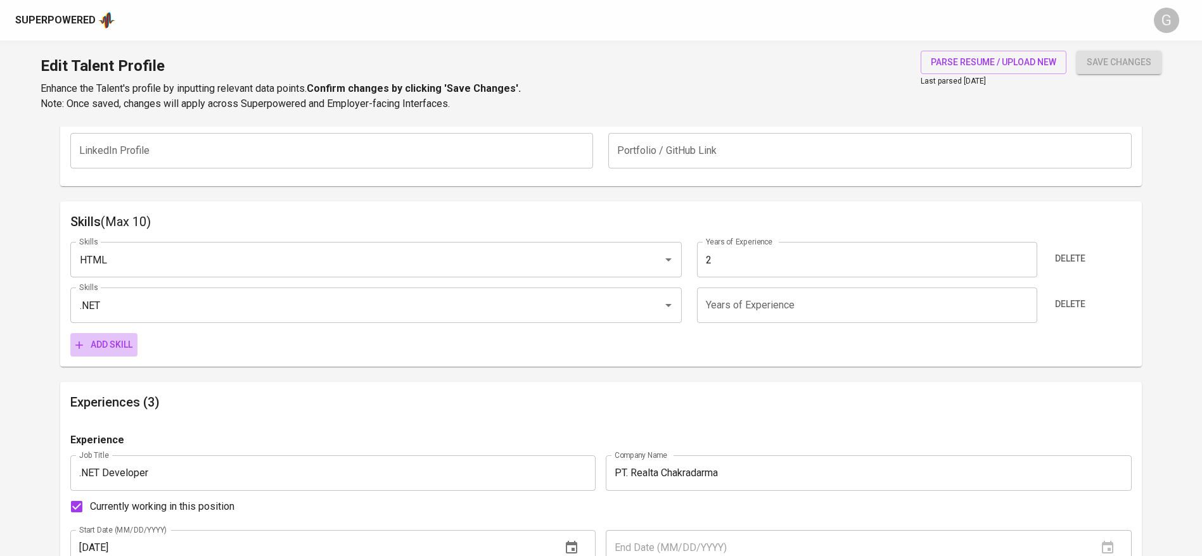
click at [93, 340] on span "Add skill" at bounding box center [103, 345] width 57 height 16
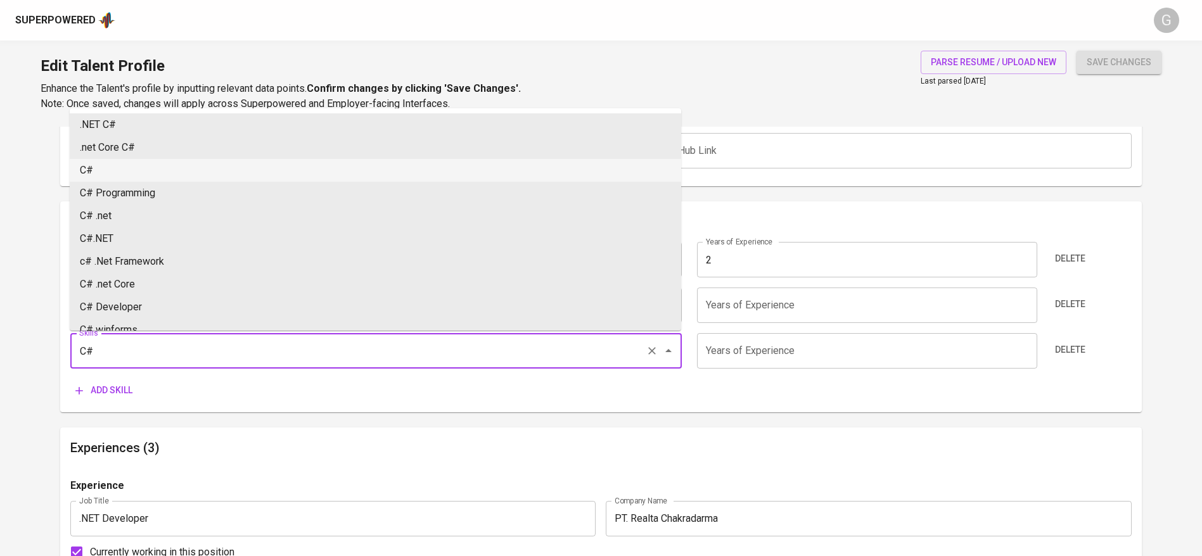
click at [109, 164] on li "C#" at bounding box center [376, 170] width 612 height 23
type input "C#"
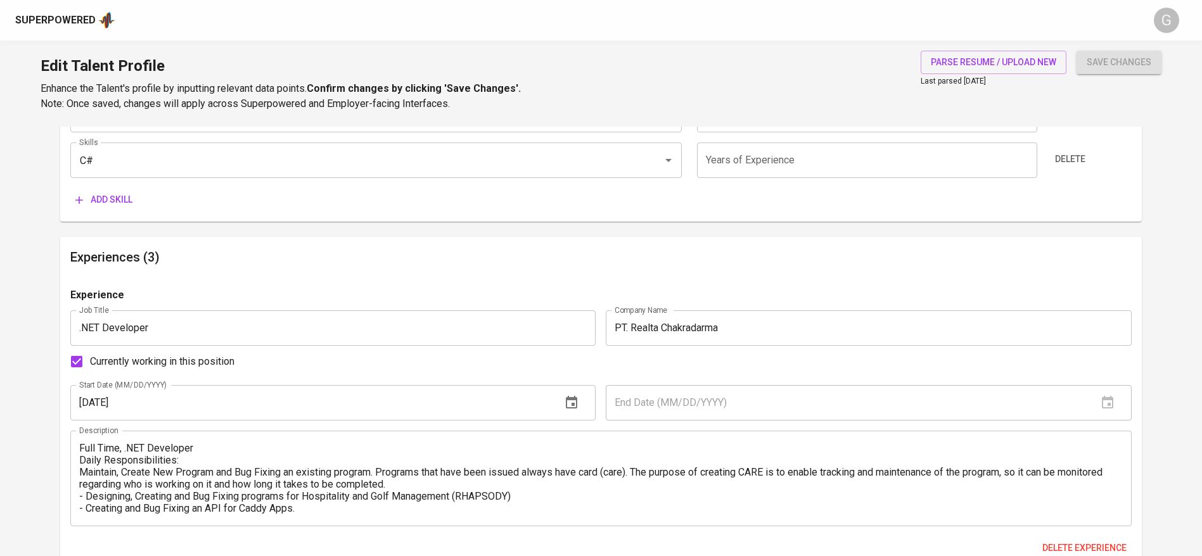
scroll to position [764, 0]
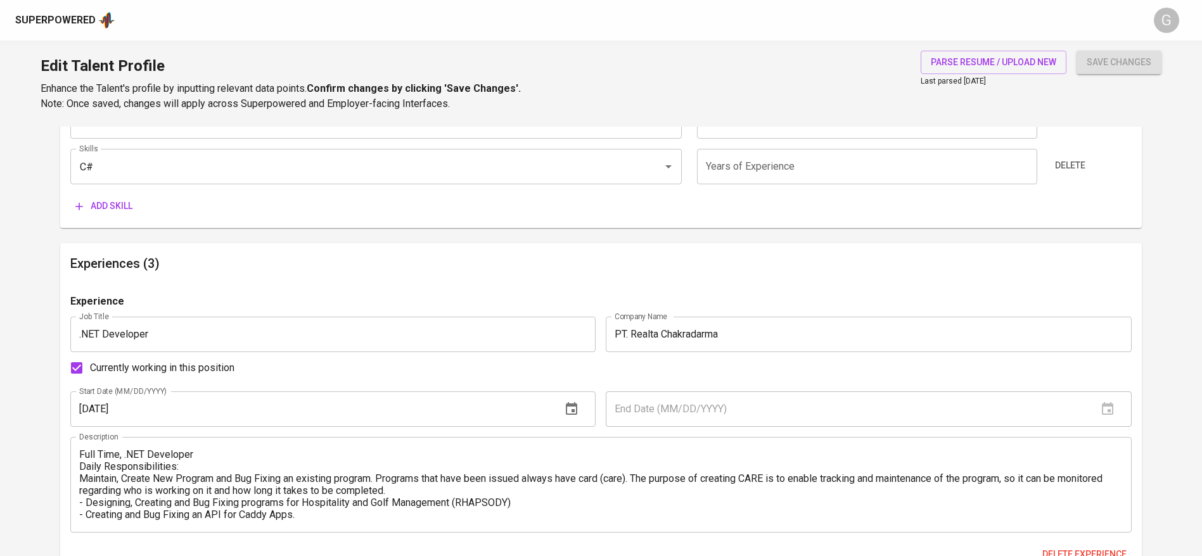
click at [95, 218] on div "Skills (Max 10) Skills HTML Skills Years of Experience 2 Years of Experience De…" at bounding box center [601, 122] width 1082 height 211
click at [94, 214] on button "Add skill" at bounding box center [103, 206] width 67 height 23
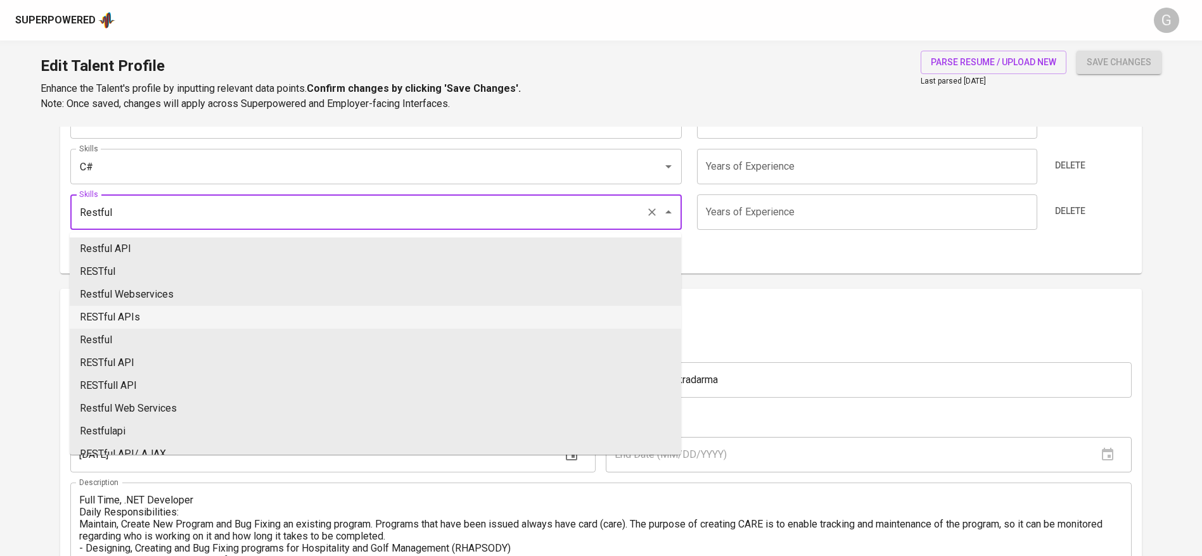
click at [127, 312] on li "RESTful APIs" at bounding box center [376, 317] width 612 height 23
type input "RESTful APIs"
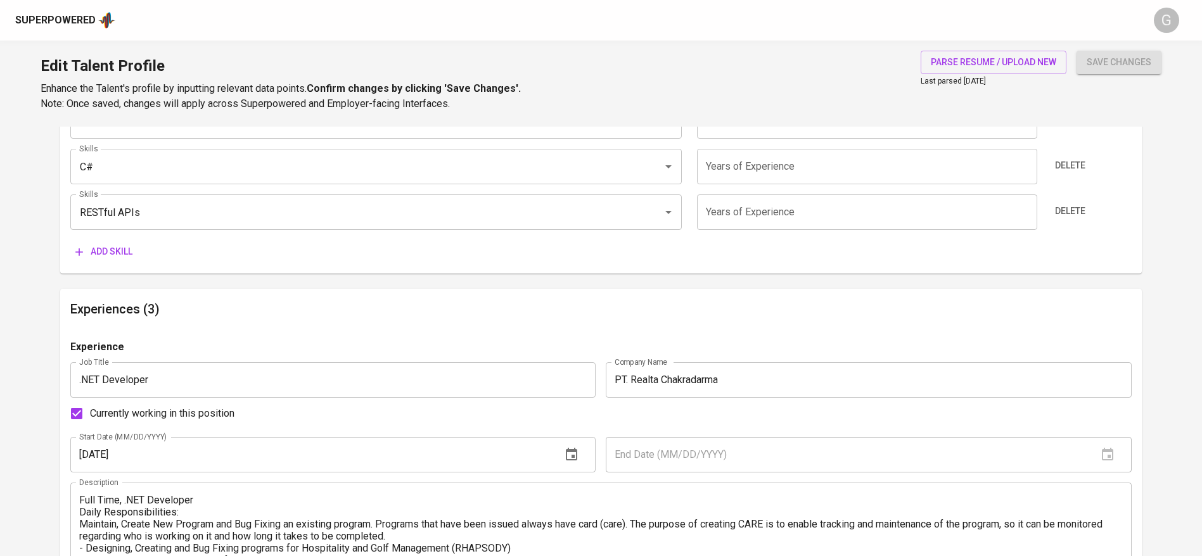
scroll to position [673, 0]
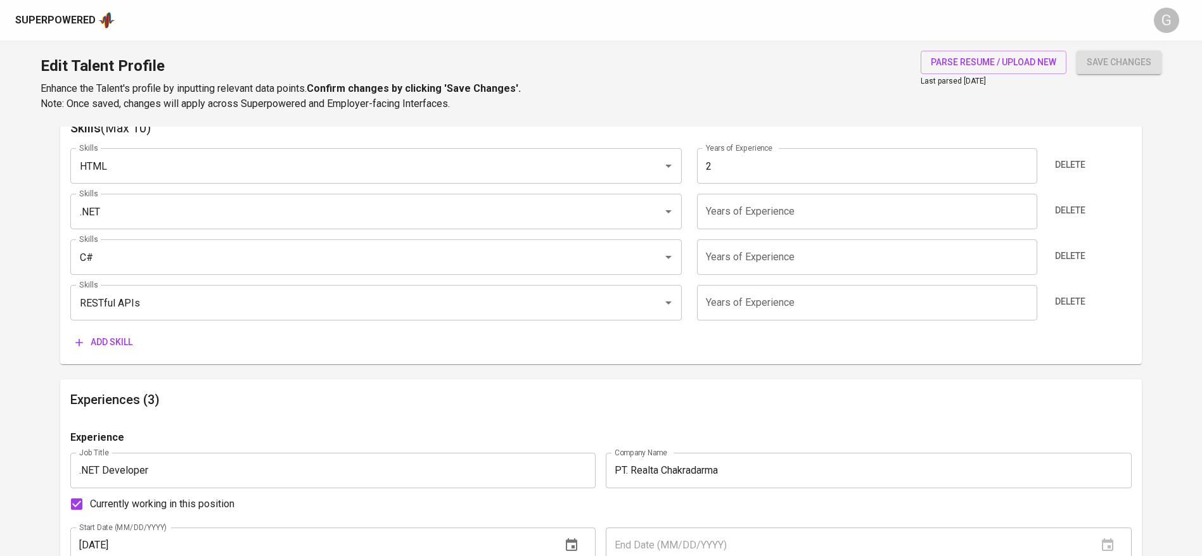
click at [771, 211] on input "number" at bounding box center [867, 211] width 340 height 35
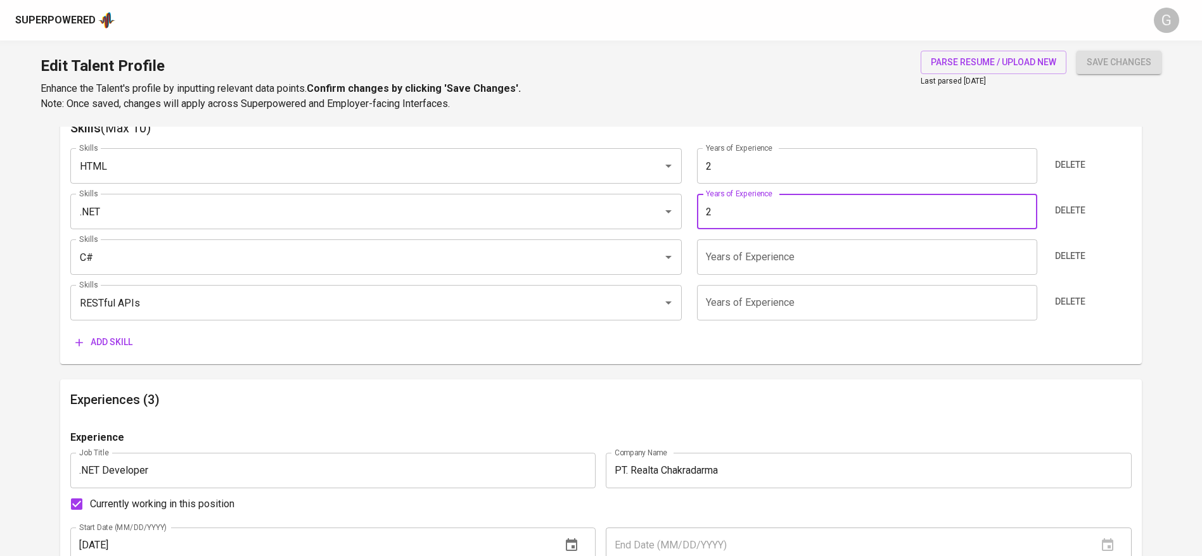
type input "2"
click at [782, 253] on input "number" at bounding box center [867, 257] width 340 height 35
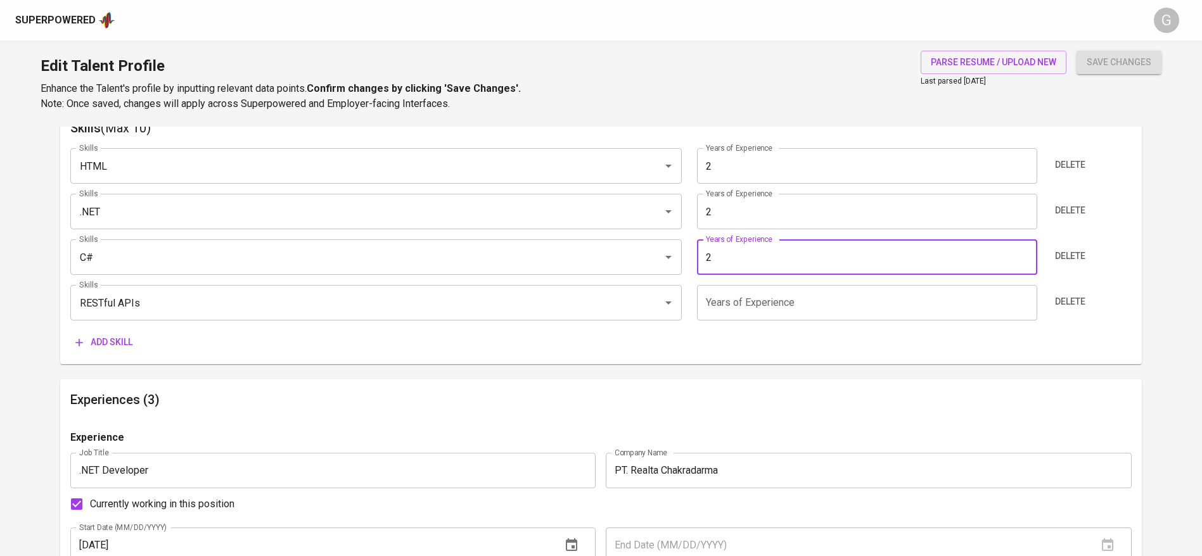
type input "2"
click at [792, 300] on input "number" at bounding box center [867, 302] width 340 height 35
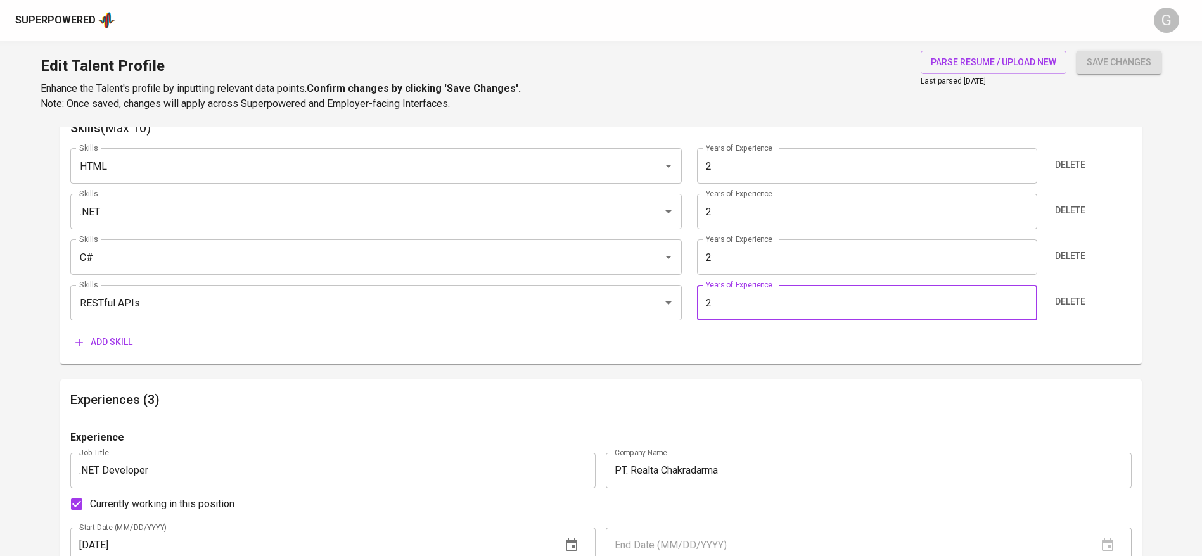
type input "2"
click at [1105, 65] on span "save changes" at bounding box center [1119, 63] width 65 height 16
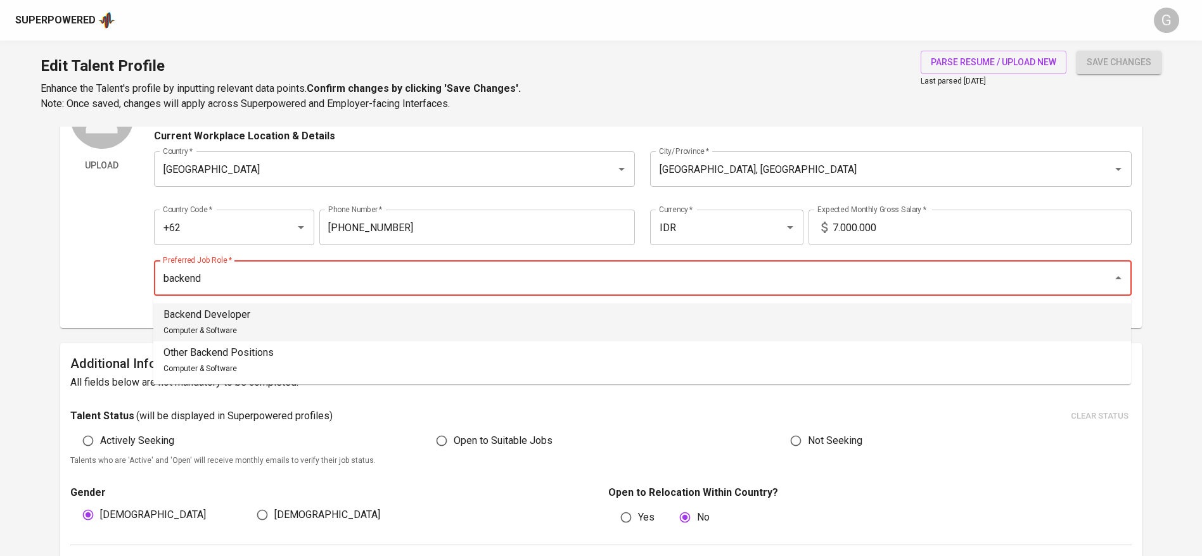
click at [240, 330] on div "Backend Developer Computer & Software" at bounding box center [207, 322] width 87 height 30
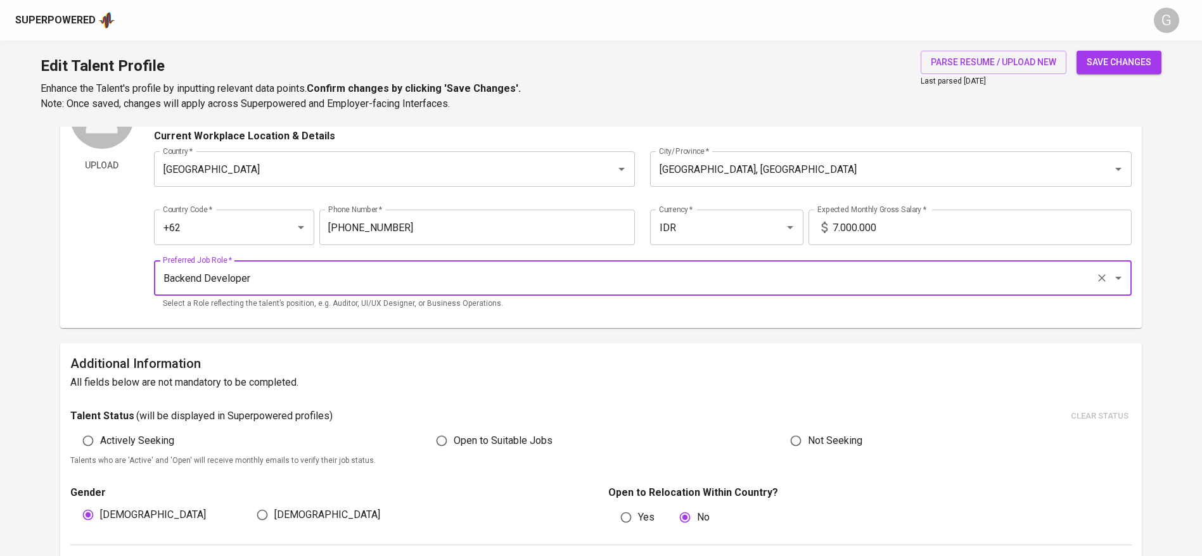
type input "Backend Developer"
click at [1119, 49] on div "Edit Talent Profile Enhance the Talent's profile by inputting relevant data poi…" at bounding box center [601, 84] width 1202 height 86
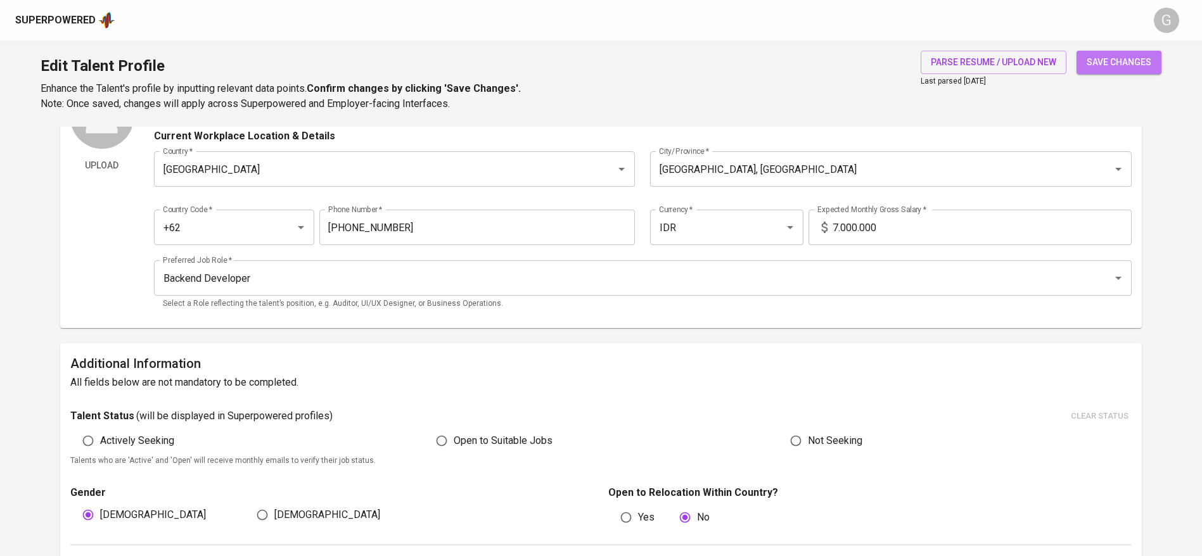
click at [1113, 57] on span "save changes" at bounding box center [1119, 63] width 65 height 16
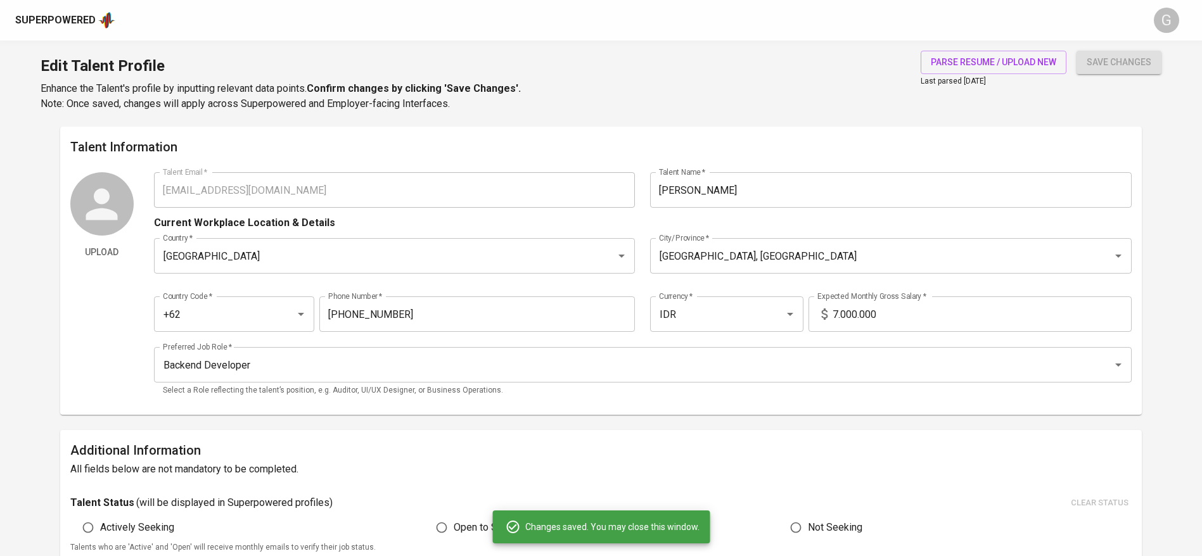
type input "RESTful APIs"
type input "C#"
type input ".NET"
type input "HTML"
click at [871, 318] on input "7.000.000" at bounding box center [982, 314] width 299 height 35
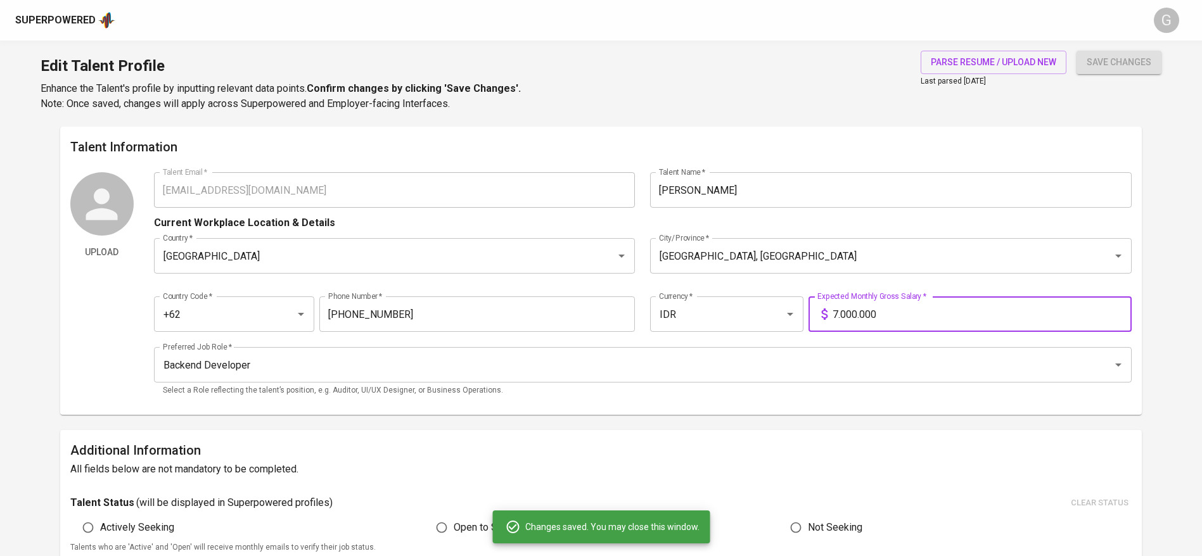
click at [871, 318] on input "7.000.000" at bounding box center [982, 314] width 299 height 35
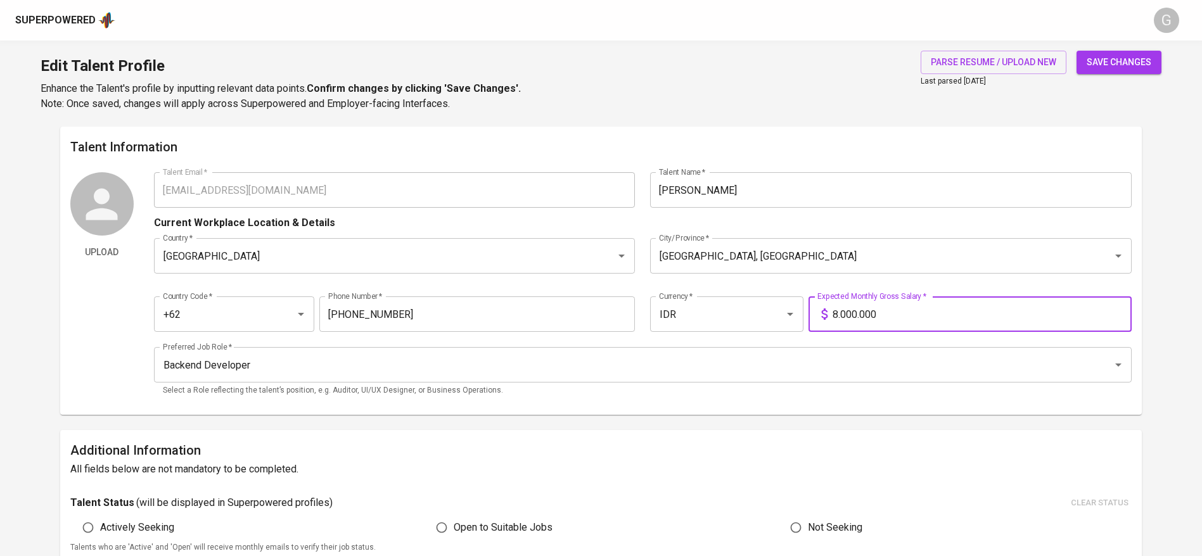
type input "8.000.000"
click at [1077, 51] on button "save changes" at bounding box center [1119, 62] width 85 height 23
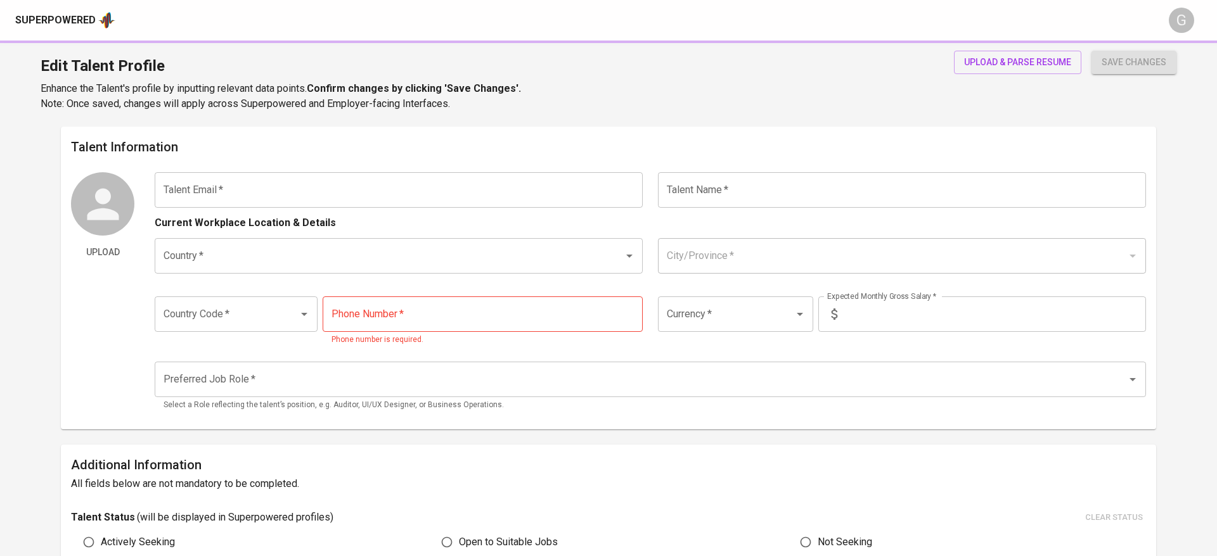
type input "[EMAIL_ADDRESS][DOMAIN_NAME]"
type input "[PERSON_NAME]"
type input "[GEOGRAPHIC_DATA]"
type input "+62"
type input "IDR"
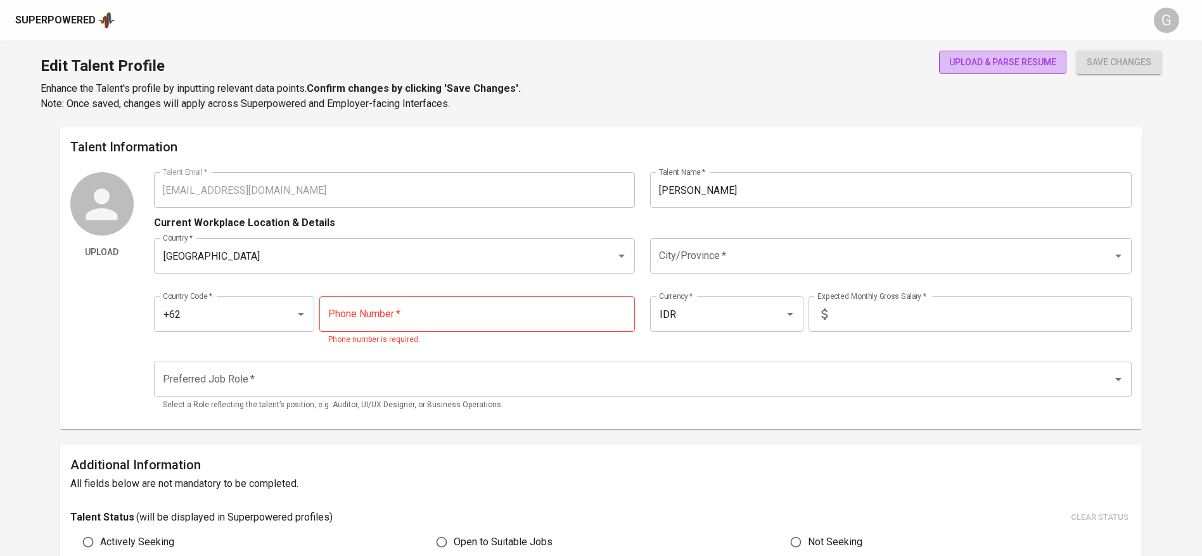
click at [974, 65] on span "upload & parse resume" at bounding box center [1002, 63] width 107 height 16
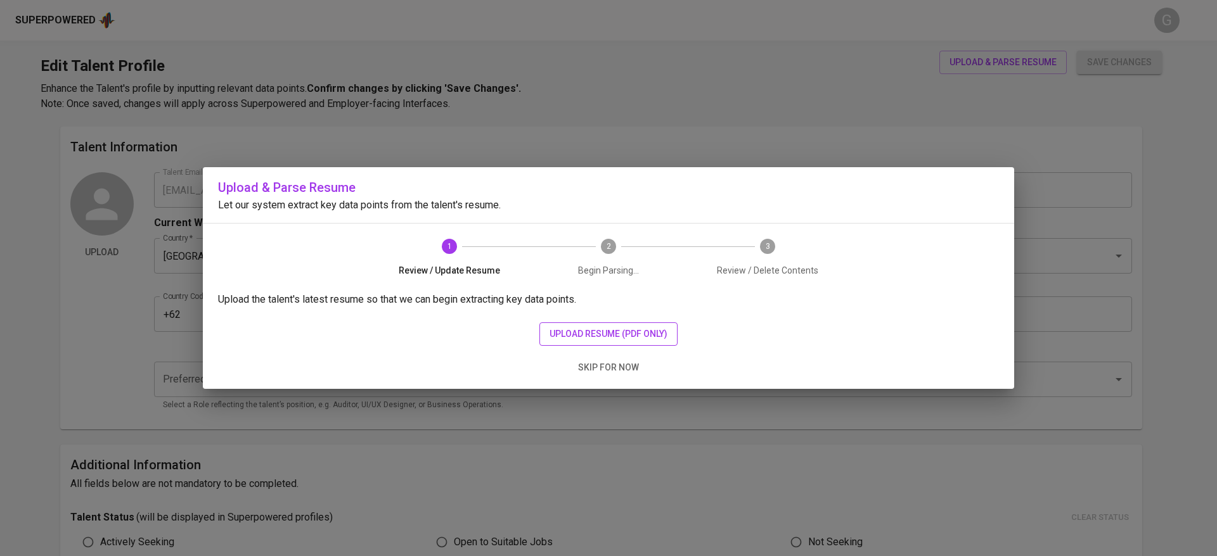
click at [613, 333] on span "upload resume (pdf only)" at bounding box center [608, 334] width 118 height 16
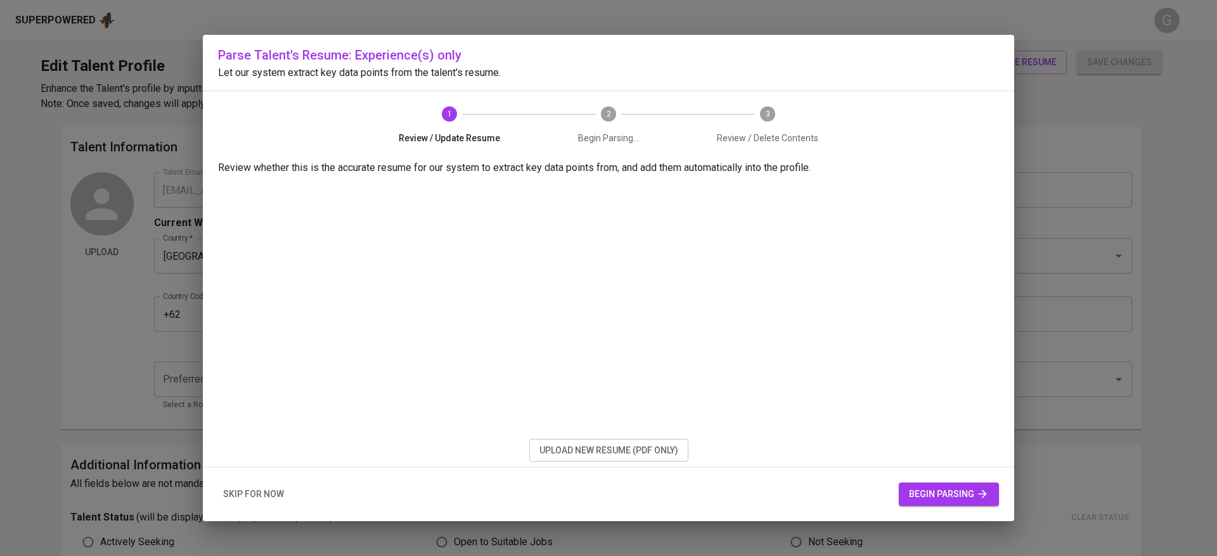
click at [949, 489] on span "begin parsing" at bounding box center [949, 495] width 80 height 16
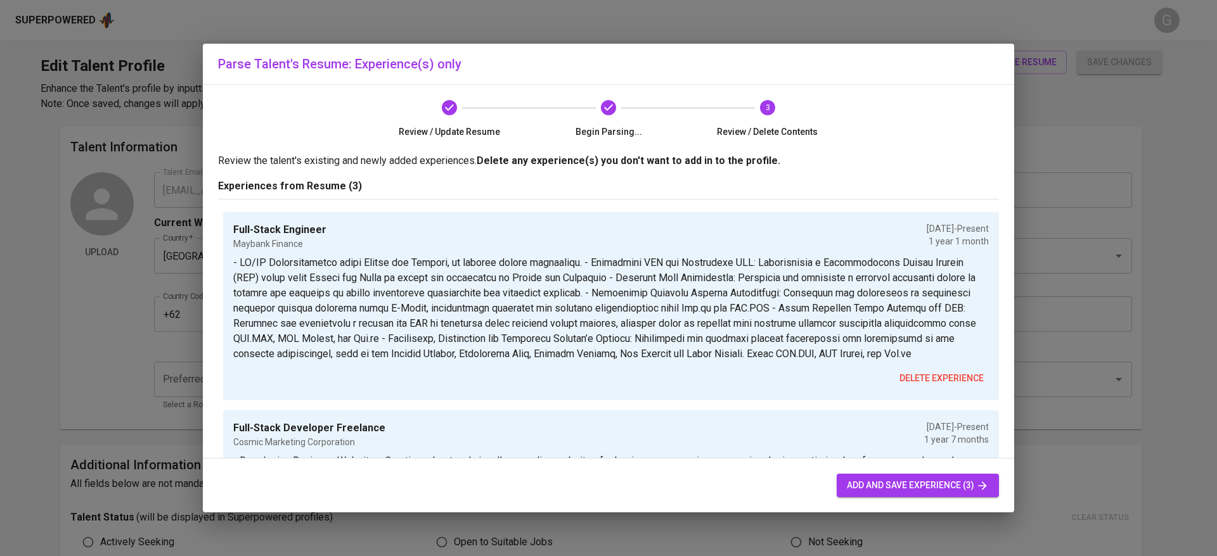
click at [853, 490] on span "add and save experience (3)" at bounding box center [918, 486] width 142 height 16
type input "+62"
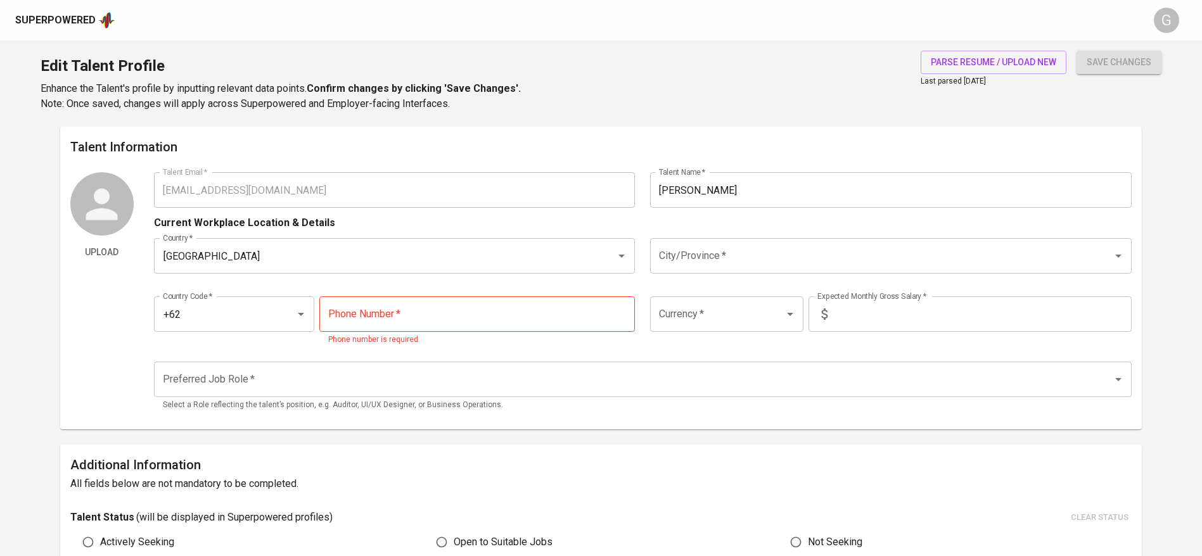
click at [349, 316] on input "tel" at bounding box center [477, 314] width 316 height 35
paste input "821-2284-8688"
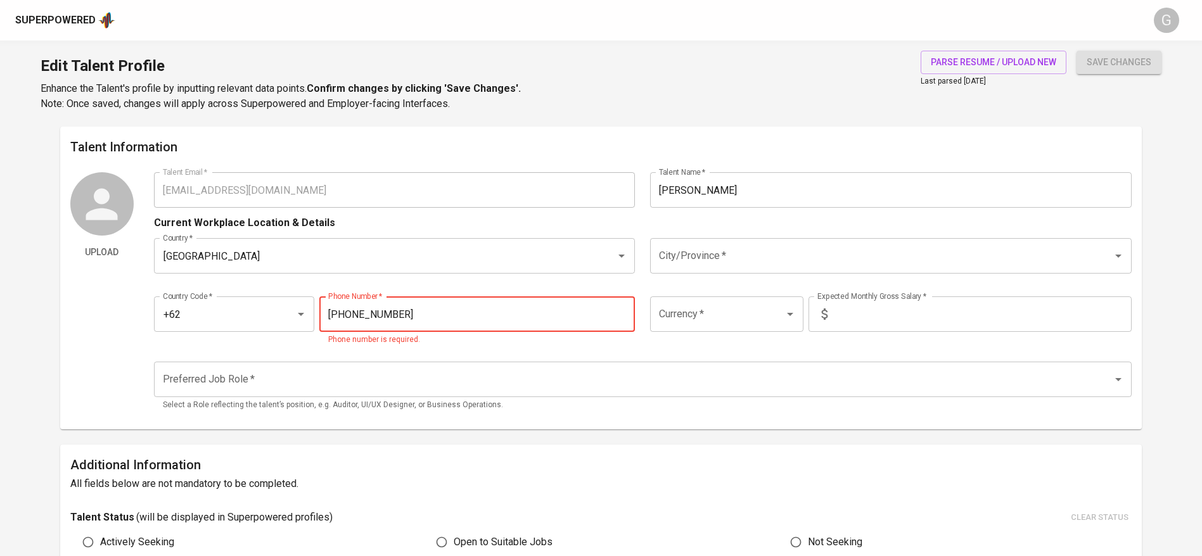
type input "821-2284-8688"
click at [1077, 51] on button "save changes" at bounding box center [1119, 62] width 85 height 23
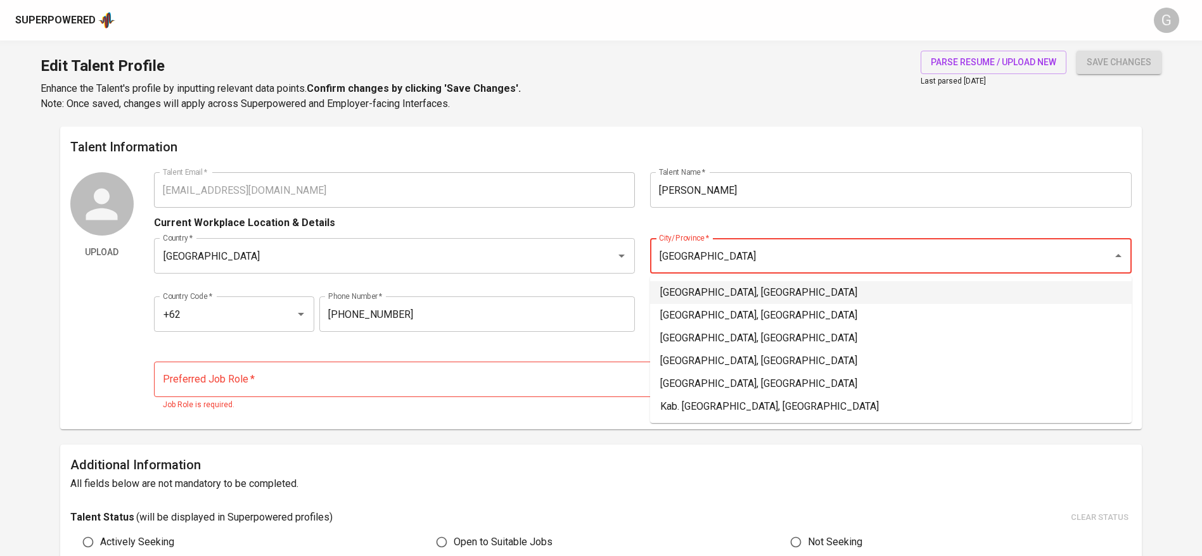
click at [726, 298] on li "Jakarta Selatan, DKI Jakarta" at bounding box center [891, 292] width 482 height 23
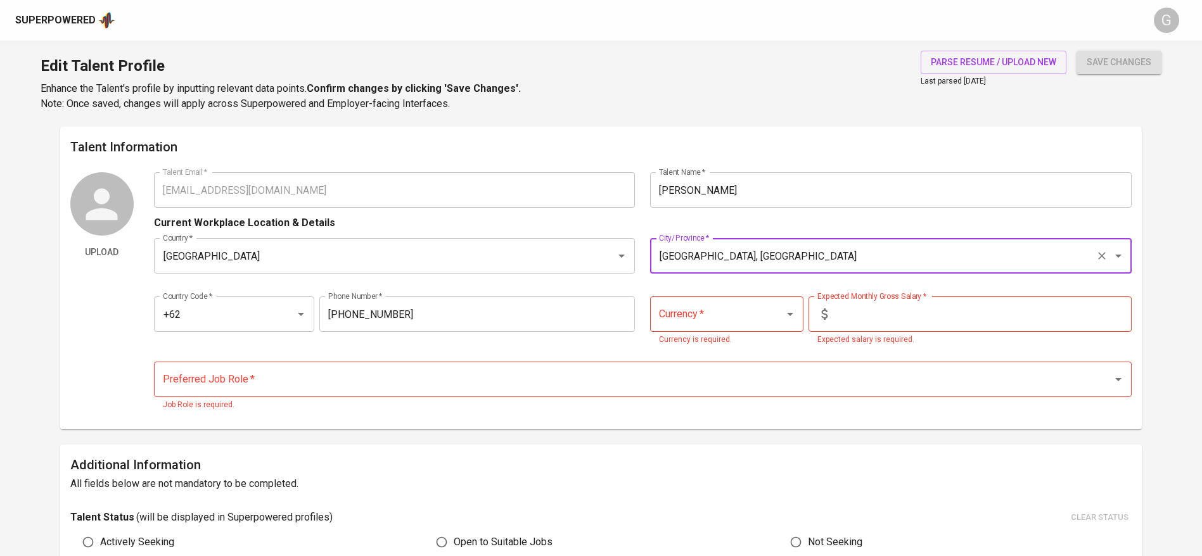
type input "Jakarta Selatan, DKI Jakarta"
click at [852, 318] on input "text" at bounding box center [982, 314] width 299 height 35
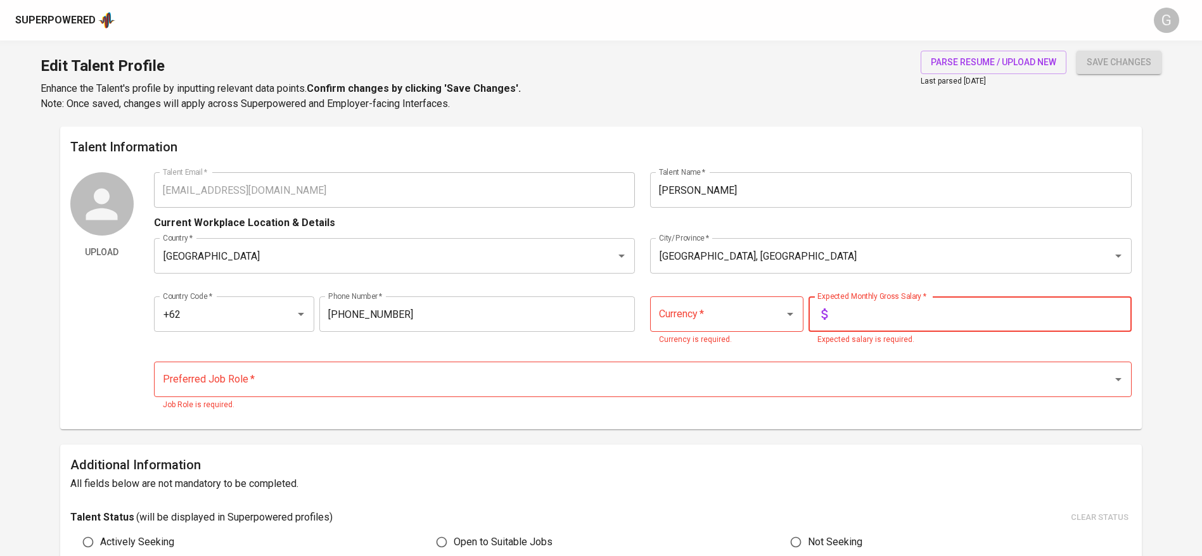
click at [740, 323] on input "Currency   *" at bounding box center [709, 314] width 106 height 24
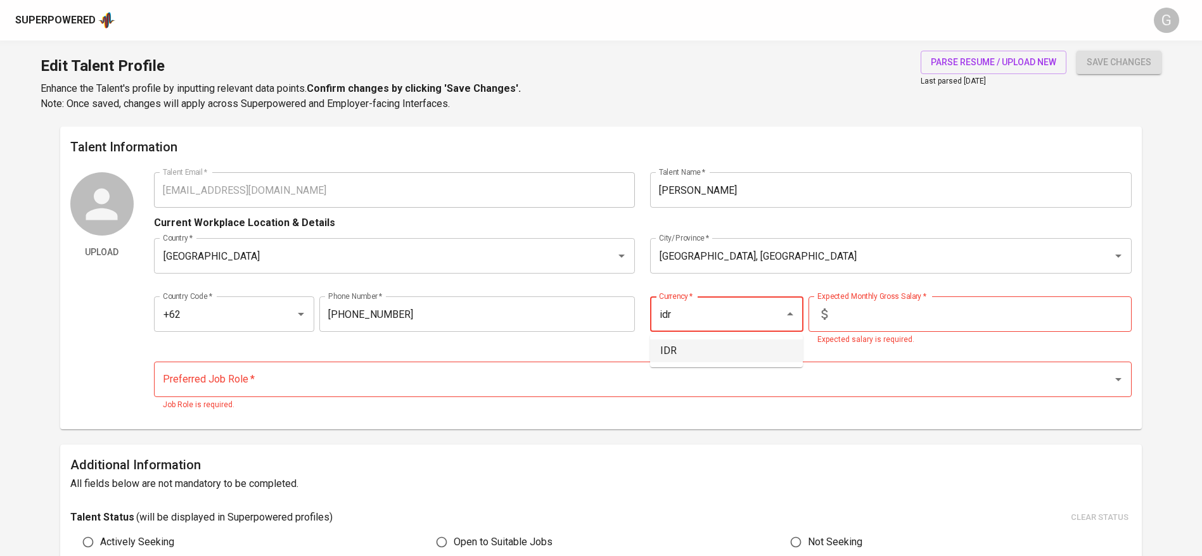
click at [717, 349] on li "IDR" at bounding box center [726, 351] width 153 height 23
type input "IDR"
click at [892, 316] on input "text" at bounding box center [982, 314] width 299 height 35
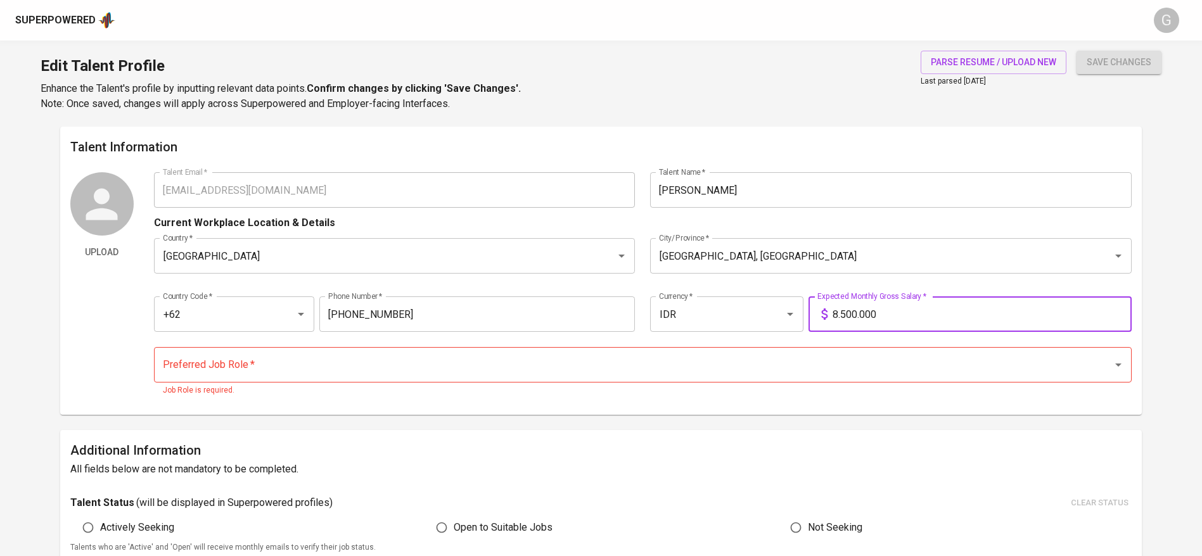
type input "8.500.000"
click at [1077, 51] on button "save changes" at bounding box center [1119, 62] width 85 height 23
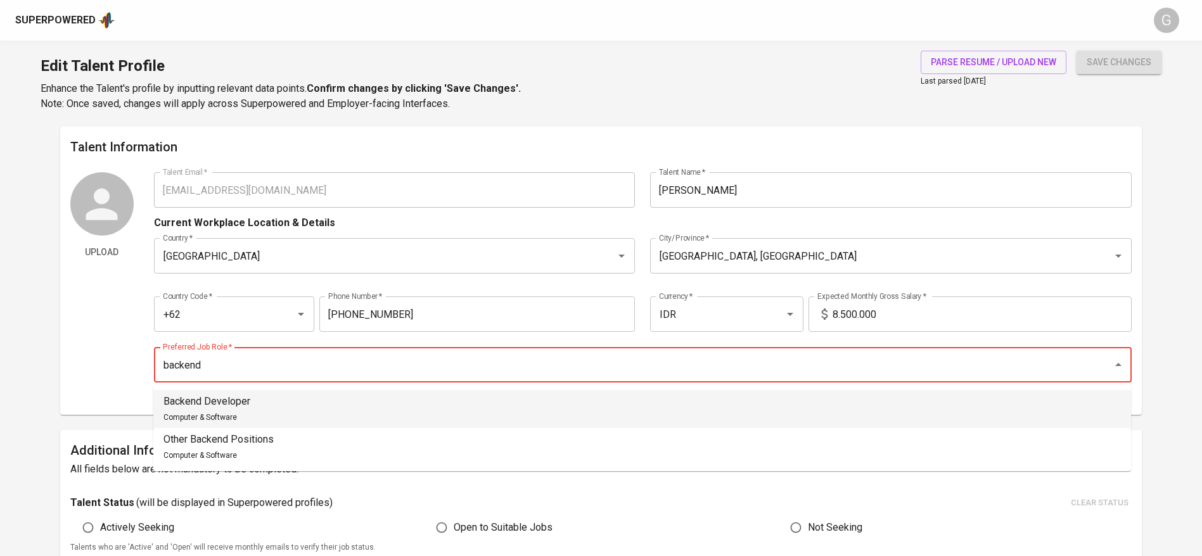
drag, startPoint x: 378, startPoint y: 428, endPoint x: 333, endPoint y: 402, distance: 51.6
click at [333, 402] on ul "Backend Developer Computer & Software Other Backend Positions Computer & Softwa…" at bounding box center [642, 428] width 978 height 86
click at [333, 402] on li "Backend Developer Computer & Software" at bounding box center [642, 409] width 978 height 38
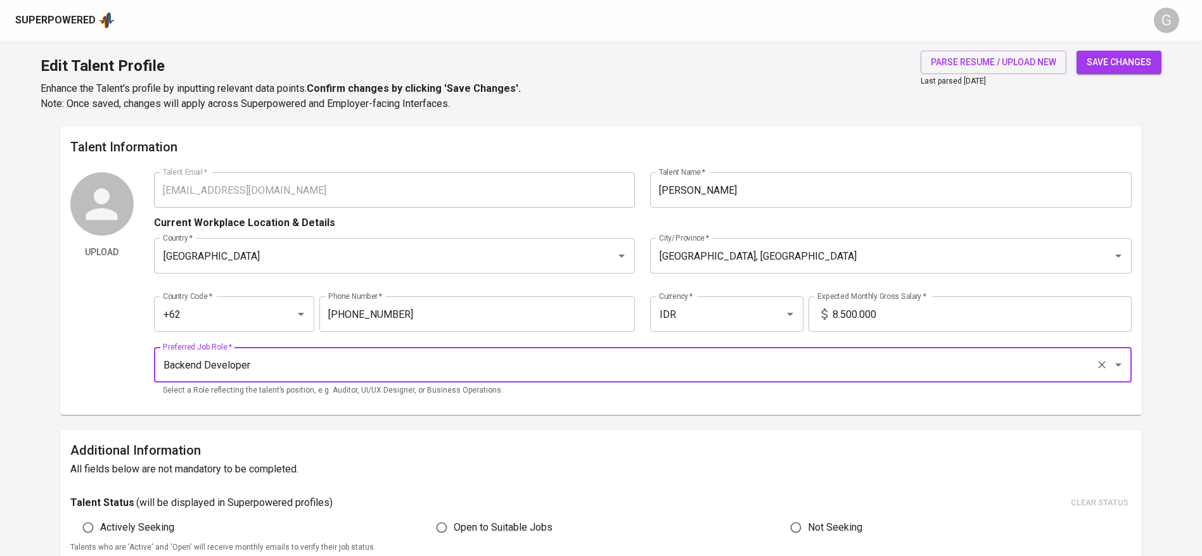
type input "Backend Developer"
click at [1091, 57] on span "save changes" at bounding box center [1119, 63] width 65 height 16
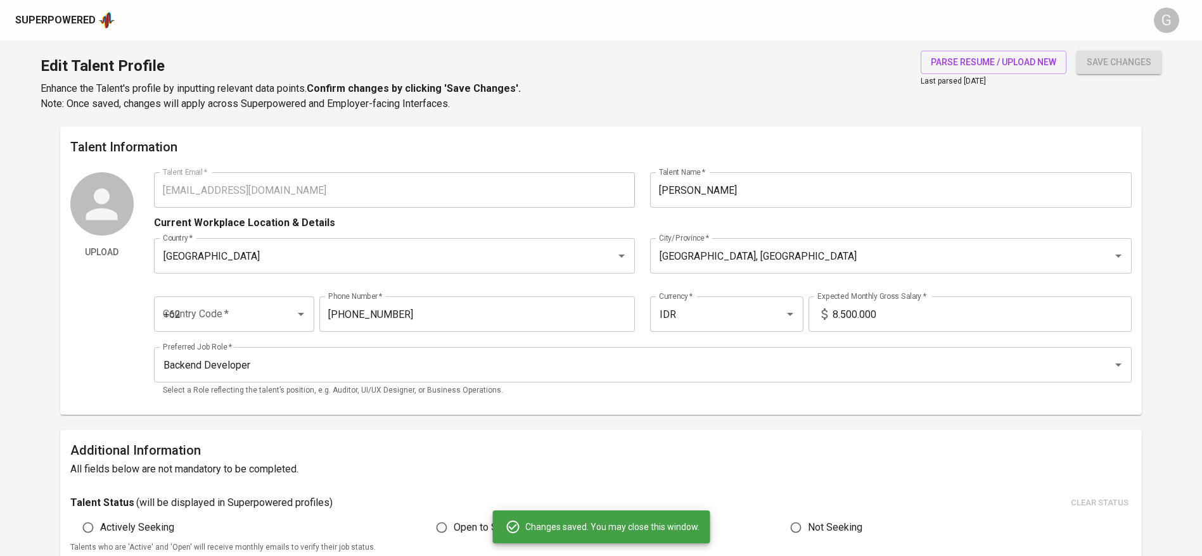
type input "82122848688"
click at [670, 185] on input "Filbert Sevilen" at bounding box center [891, 189] width 482 height 35
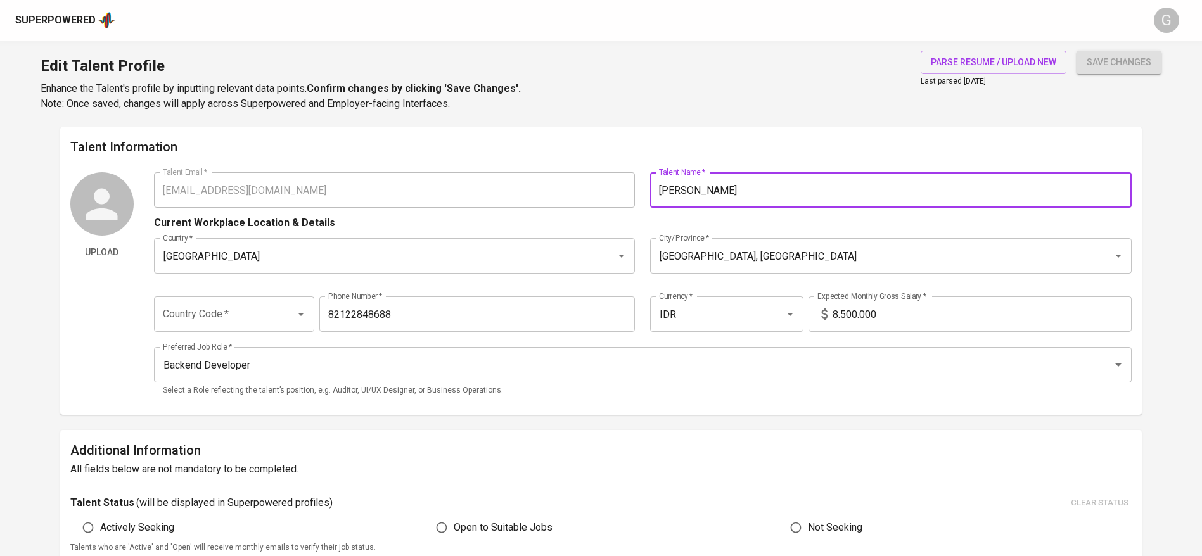
click at [1077, 51] on button "save changes" at bounding box center [1119, 62] width 85 height 23
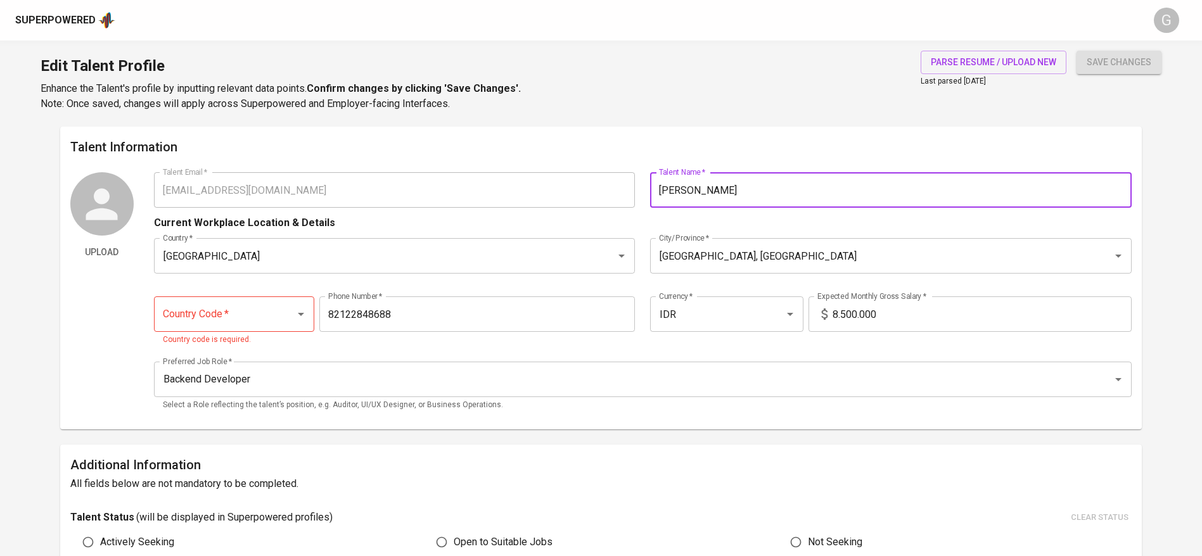
click at [696, 184] on input "IgnatiusFilbert Sevilen" at bounding box center [891, 189] width 482 height 35
type input "[PERSON_NAME]"
click at [1077, 51] on button "save changes" at bounding box center [1119, 62] width 85 height 23
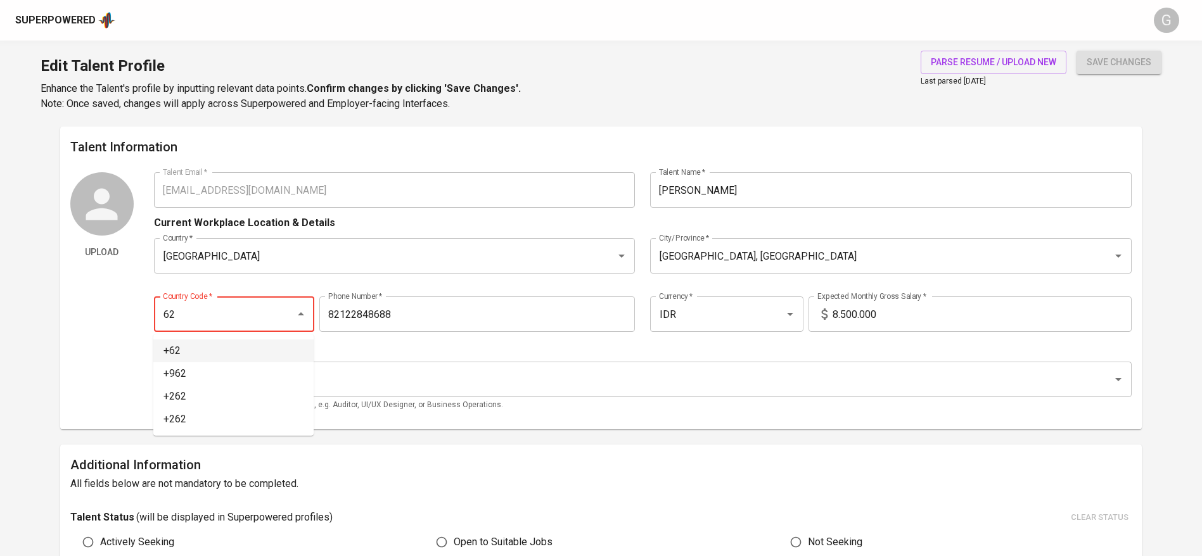
type input "+62"
type input "821-2284-8688"
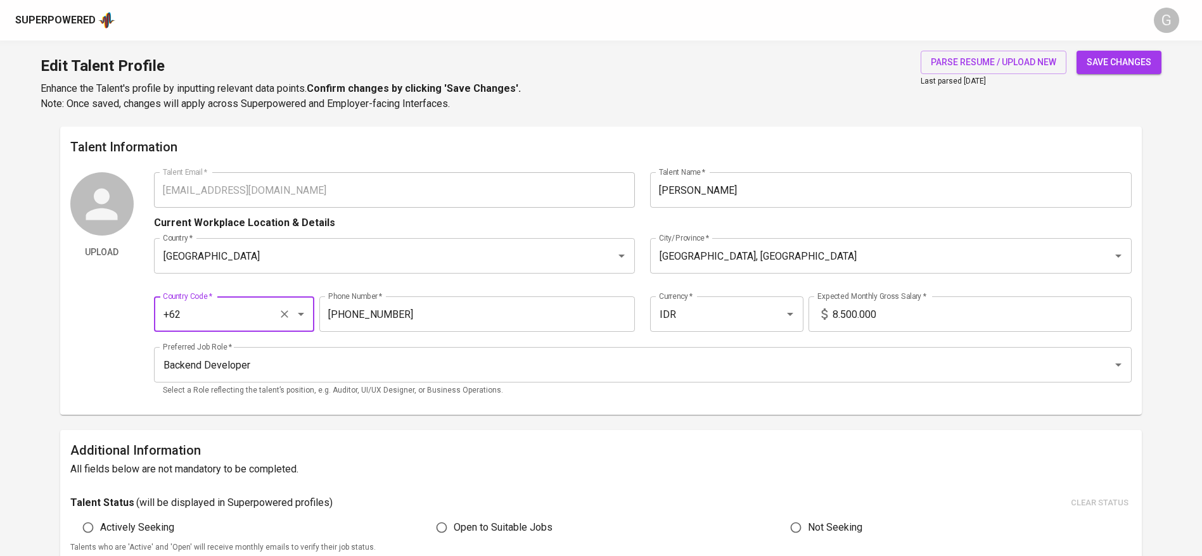
type input "+62"
click at [1077, 51] on button "save changes" at bounding box center [1119, 62] width 85 height 23
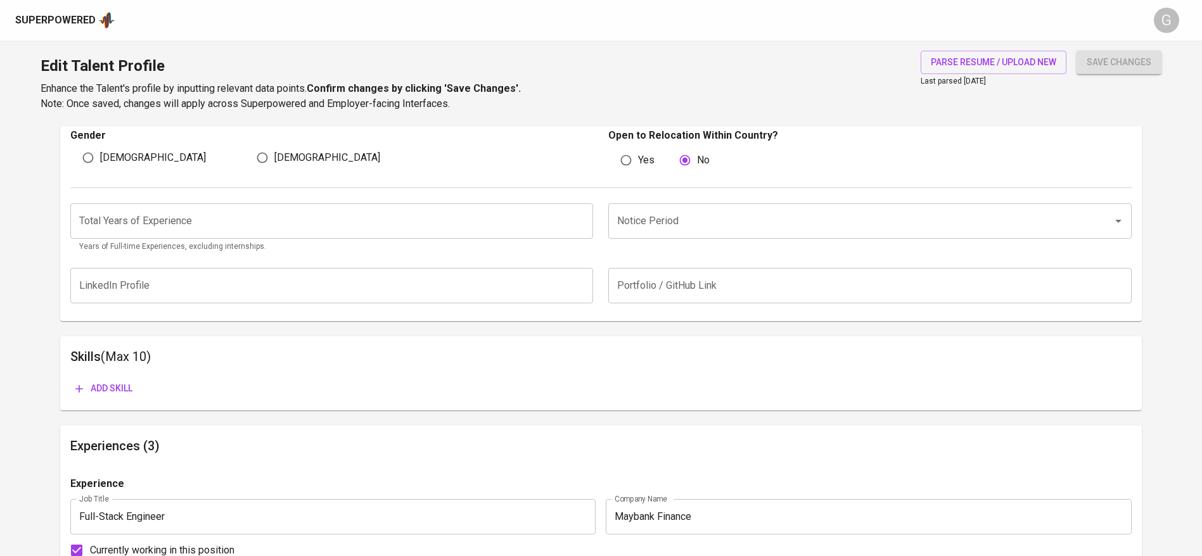
scroll to position [443, 0]
click at [106, 387] on span "Add skill" at bounding box center [103, 390] width 57 height 16
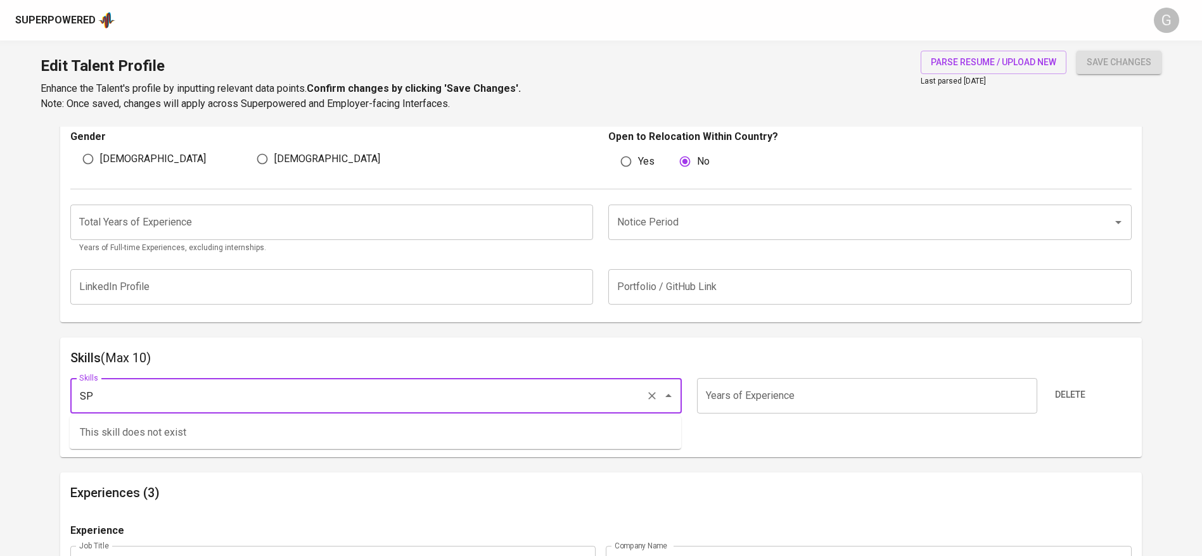
type input "S"
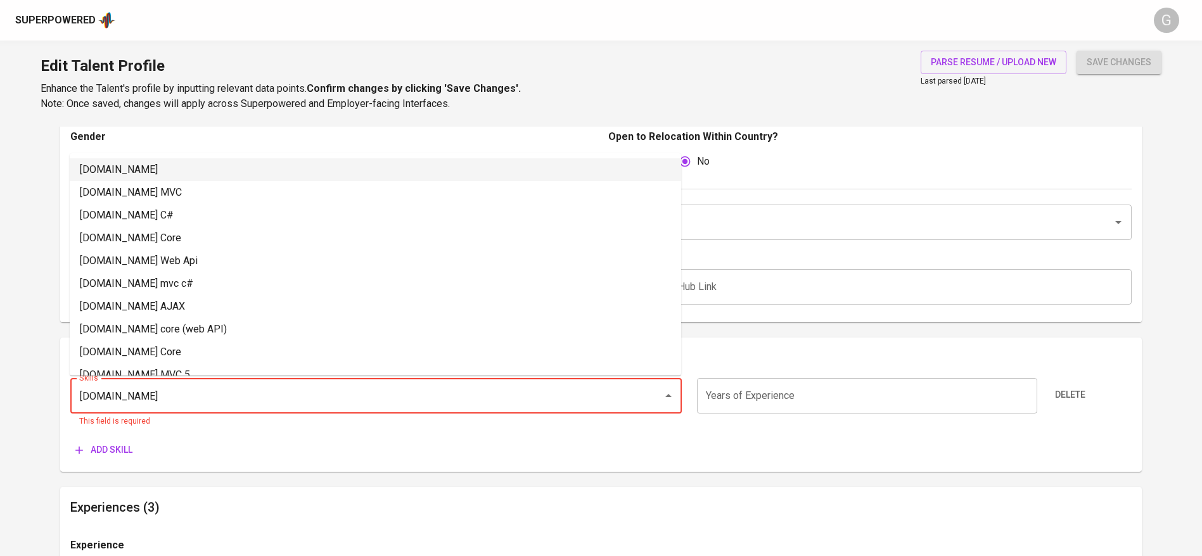
click at [92, 165] on li "ASP.NET" at bounding box center [376, 169] width 612 height 23
type input "ASP.NET"
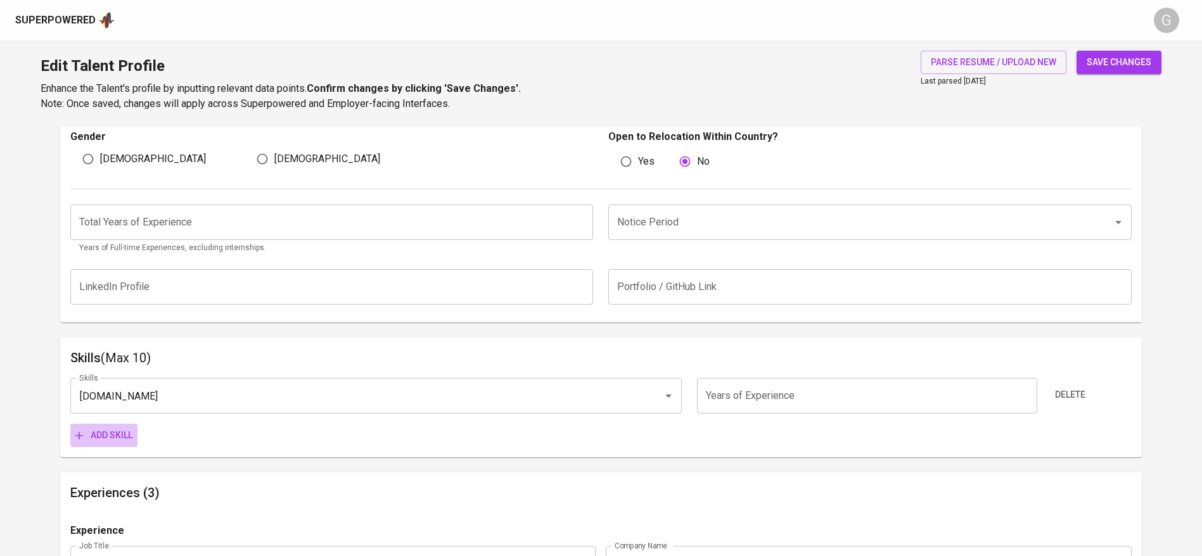
click at [112, 440] on span "Add skill" at bounding box center [103, 436] width 57 height 16
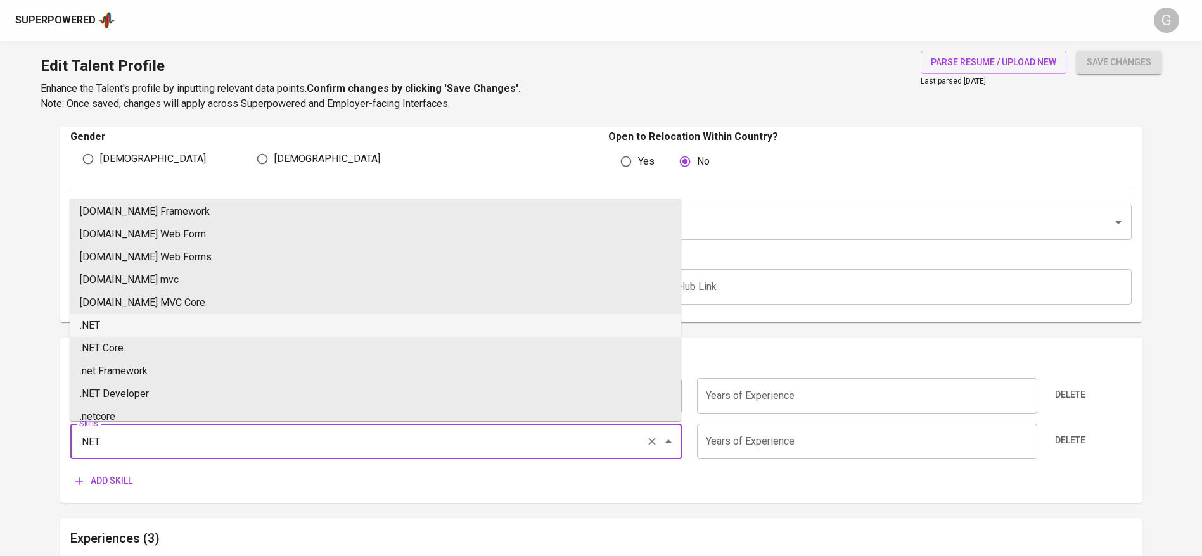
scroll to position [324, 0]
click at [128, 322] on li ".NET" at bounding box center [376, 324] width 612 height 23
type input ".NET"
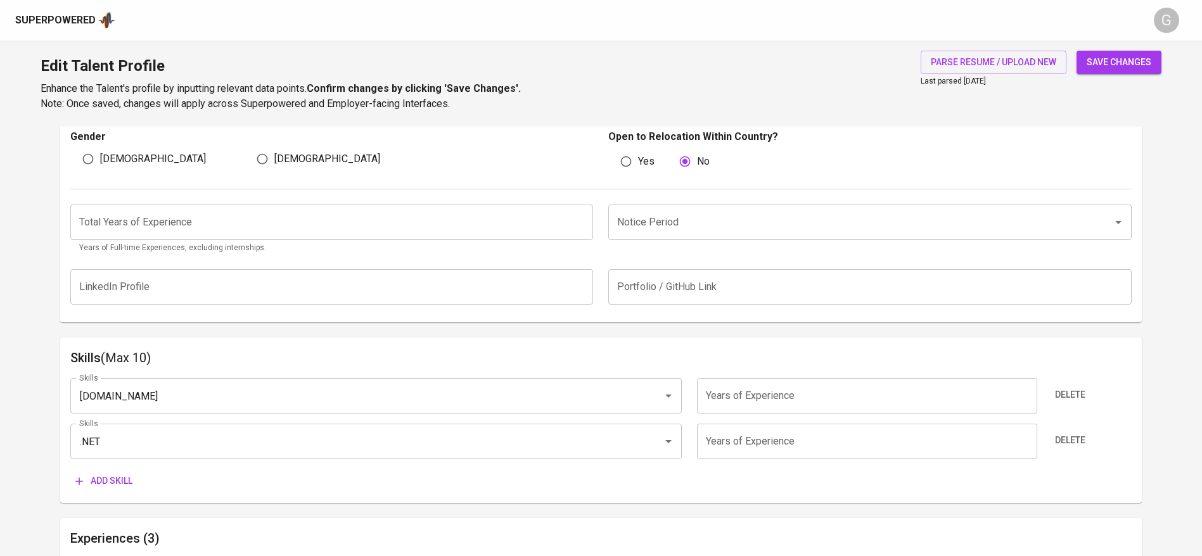
click at [114, 476] on span "Add skill" at bounding box center [103, 481] width 57 height 16
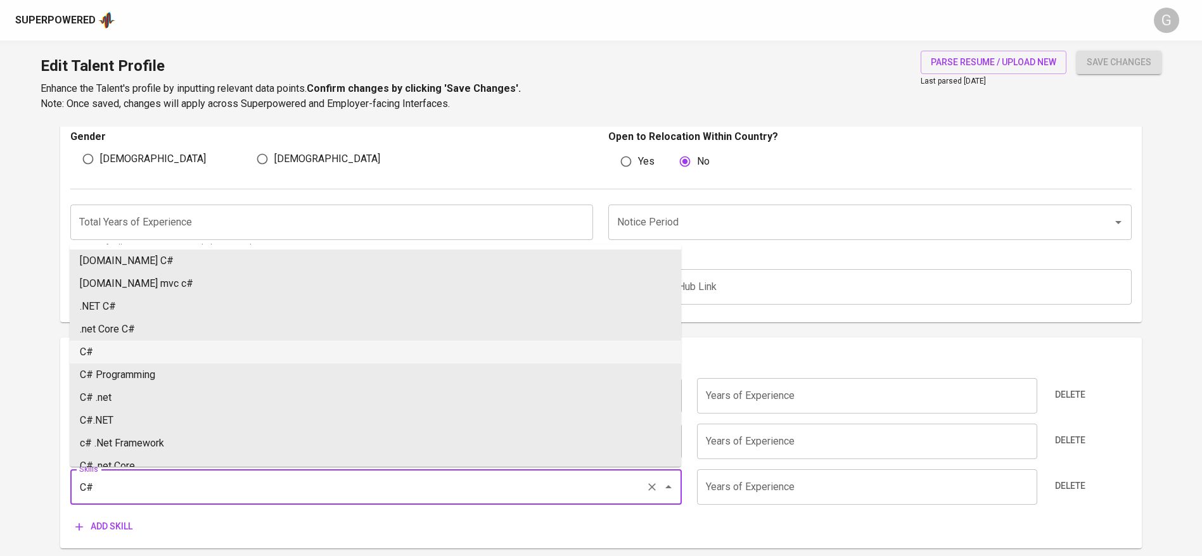
click at [93, 355] on li "C#" at bounding box center [376, 352] width 612 height 23
type input "C#"
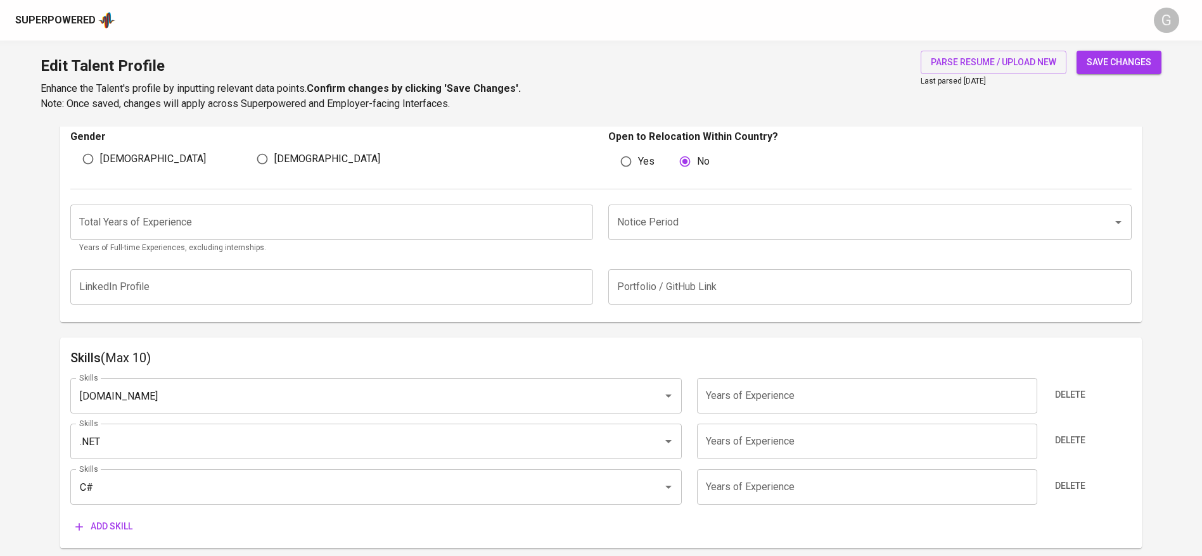
click at [110, 523] on span "Add skill" at bounding box center [103, 527] width 57 height 16
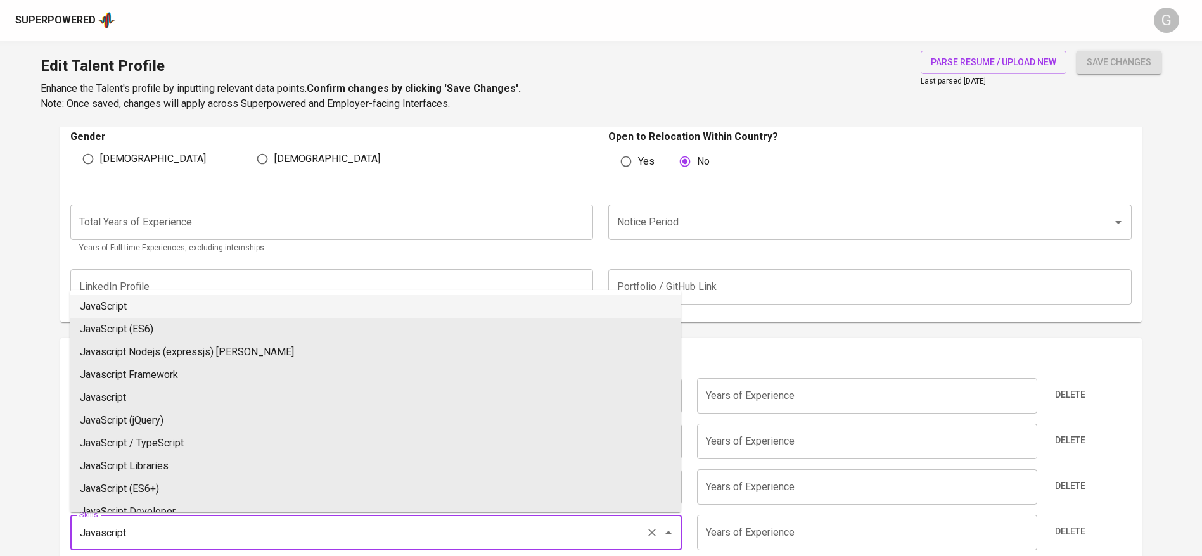
click at [101, 309] on li "JavaScript" at bounding box center [376, 306] width 612 height 23
type input "JavaScript"
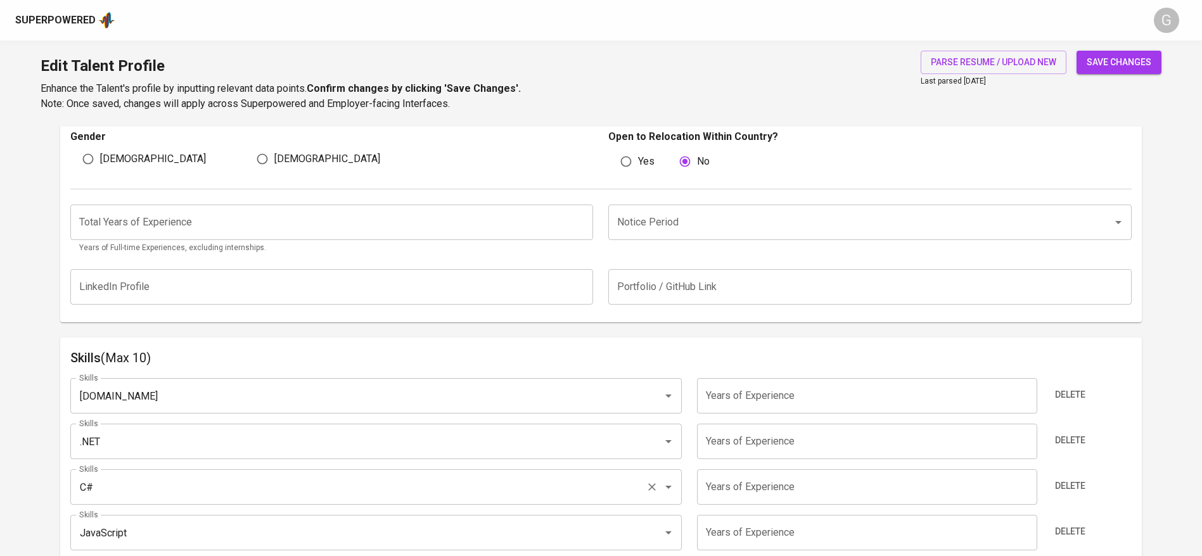
scroll to position [544, 0]
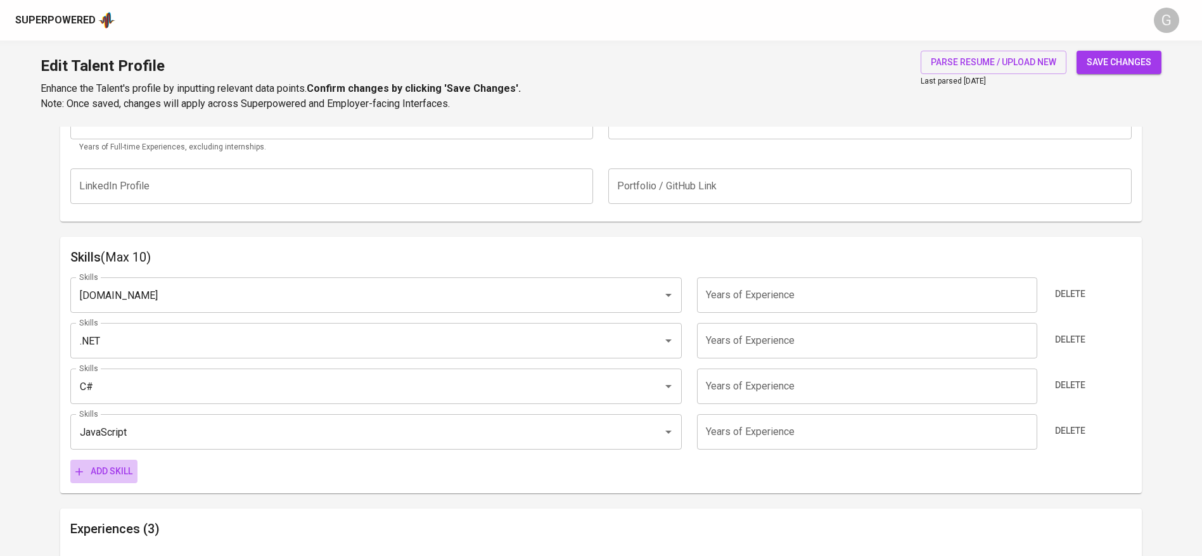
click at [120, 474] on span "Add skill" at bounding box center [103, 472] width 57 height 16
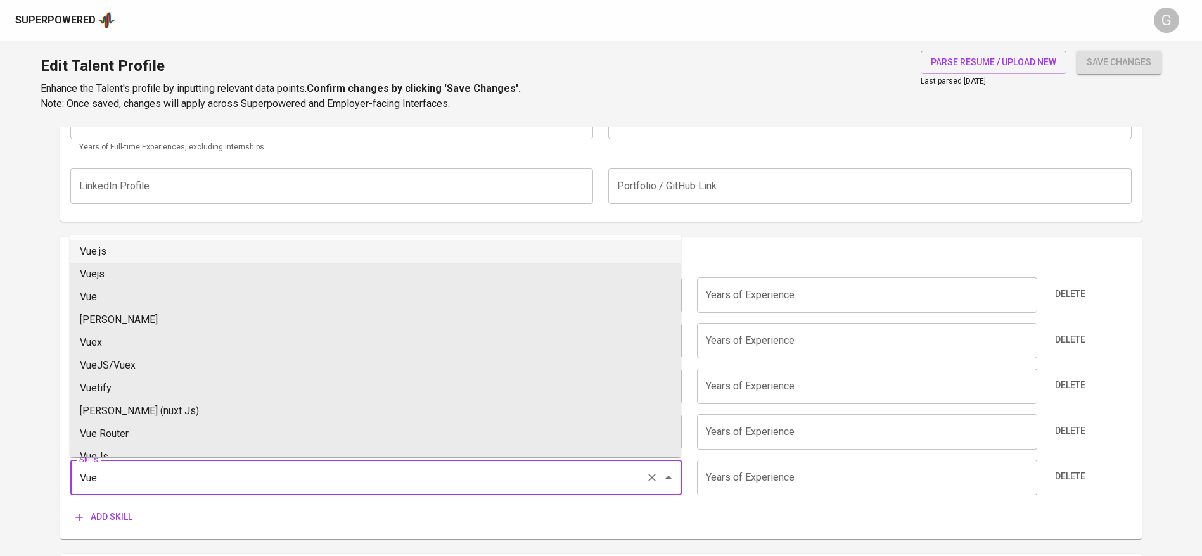
click at [102, 246] on li "Vue.js" at bounding box center [376, 251] width 612 height 23
type input "Vue.js"
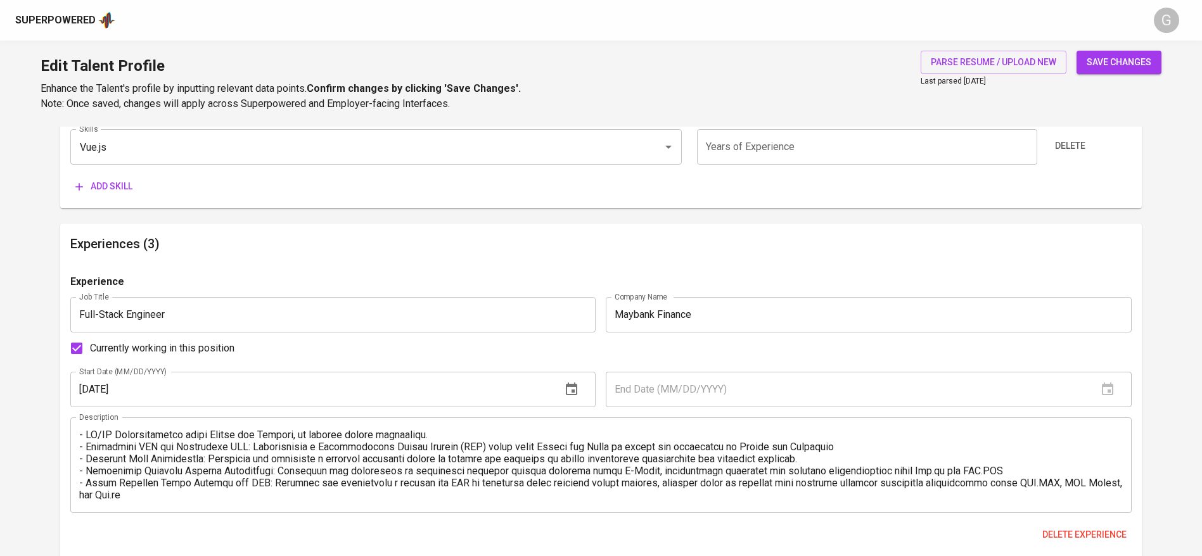
scroll to position [865, 0]
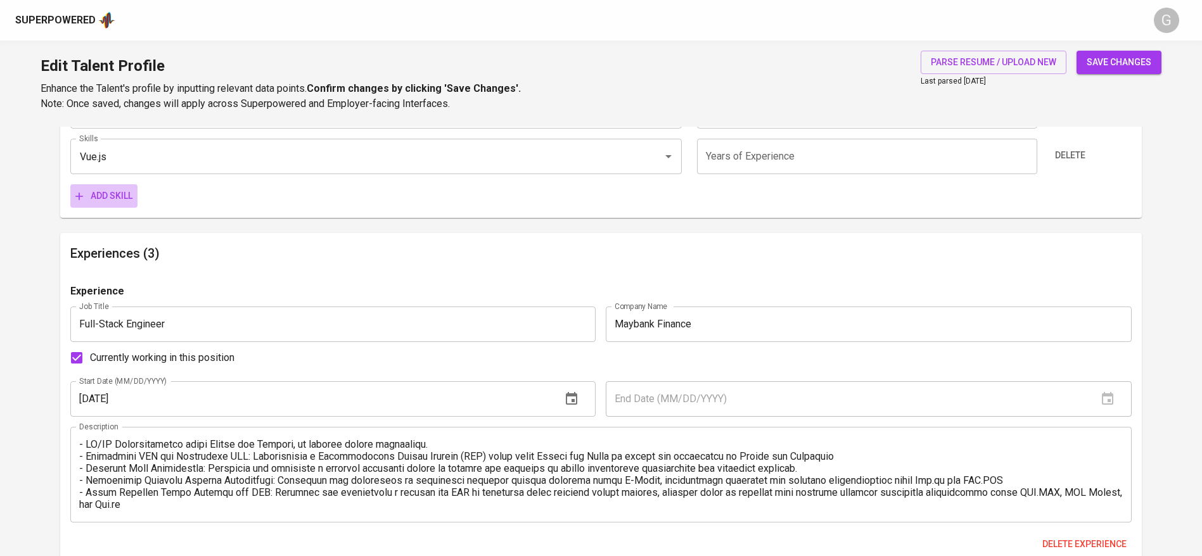
click at [104, 203] on span "Add skill" at bounding box center [103, 196] width 57 height 16
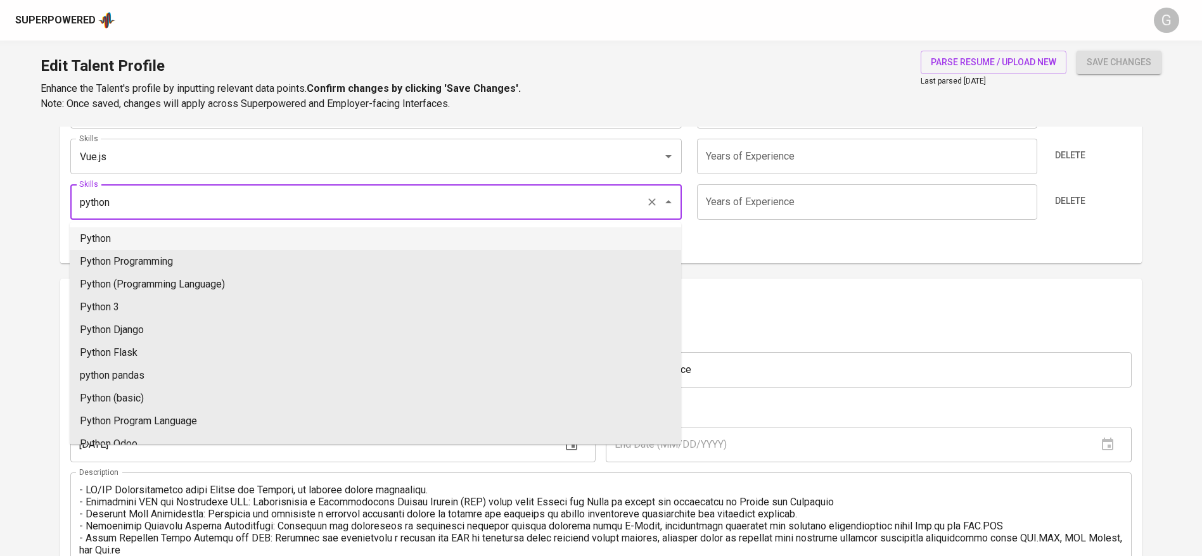
click at [108, 238] on li "Python" at bounding box center [376, 239] width 612 height 23
type input "Python"
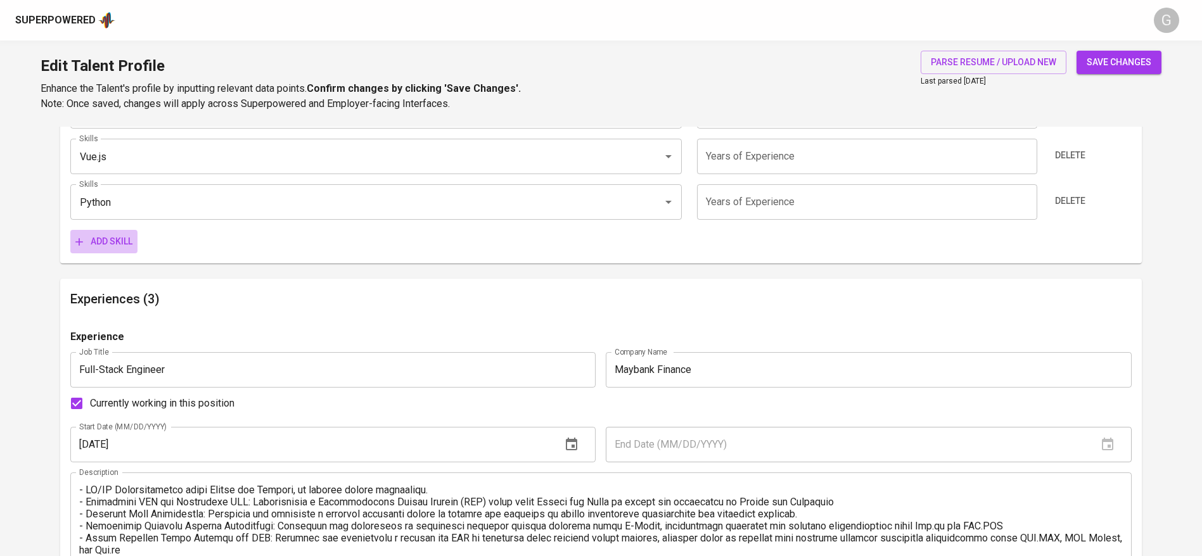
click at [91, 236] on span "Add skill" at bounding box center [103, 242] width 57 height 16
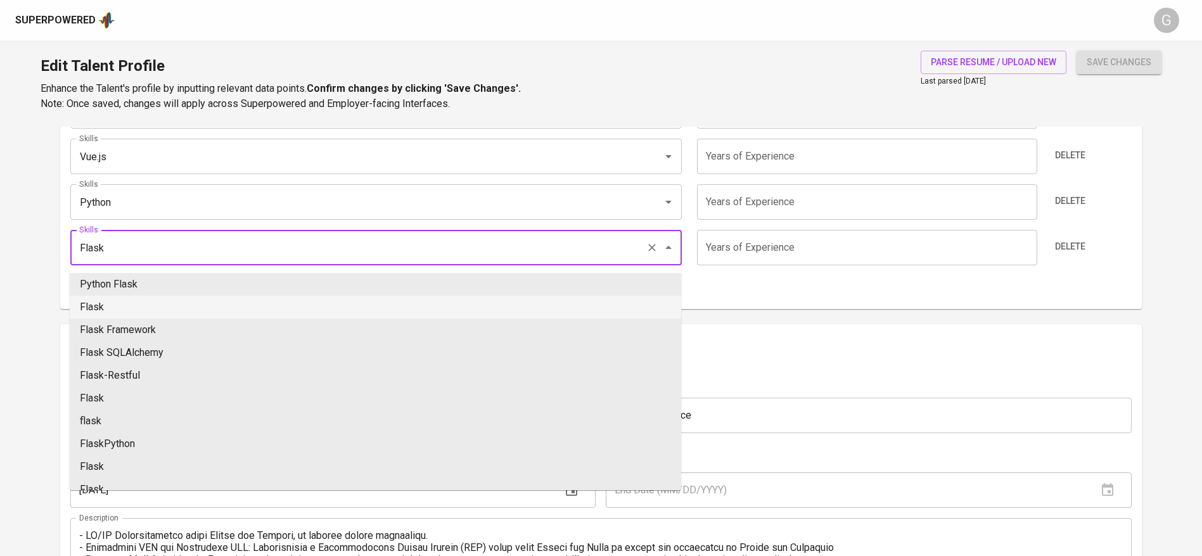
click at [118, 299] on li "Flask" at bounding box center [376, 307] width 612 height 23
type input "Flask"
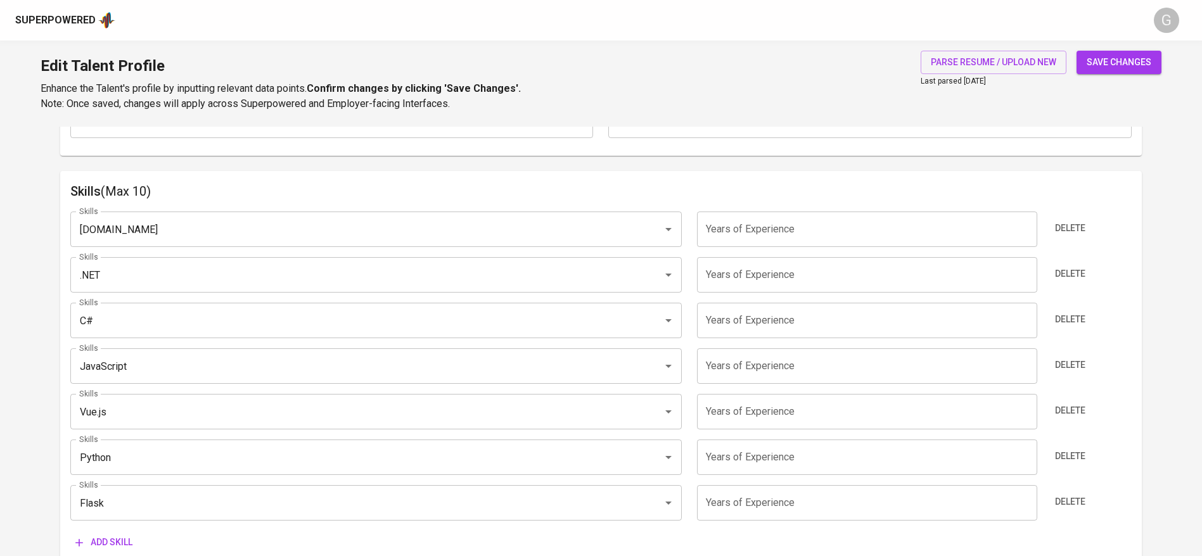
scroll to position [589, 0]
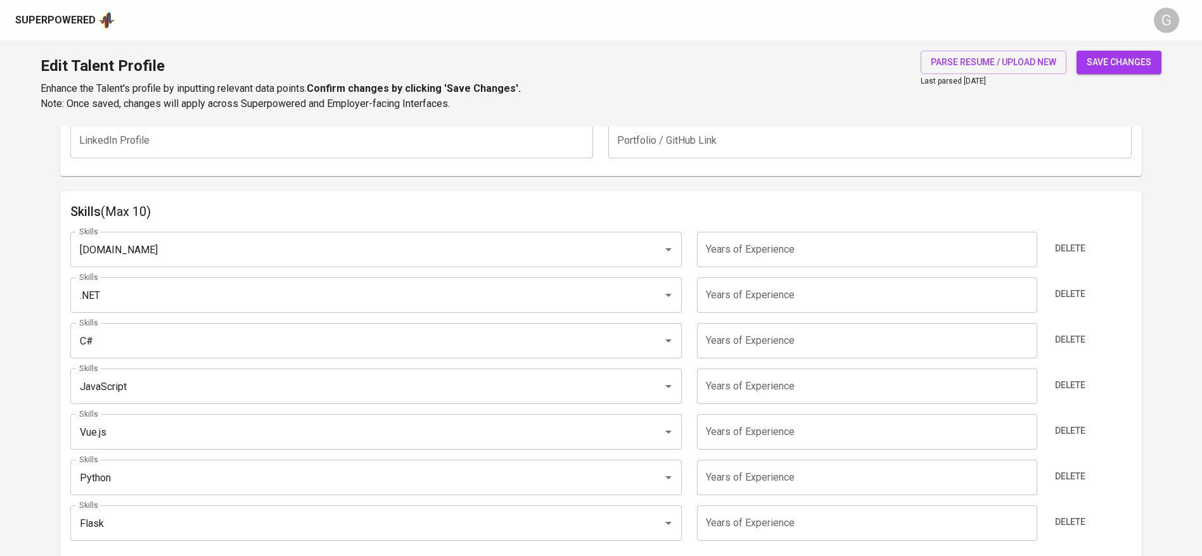
click at [789, 273] on div "Skills ASP.NET Skills Years of Experience Years of Experience Delete Skills .NE…" at bounding box center [600, 398] width 1061 height 353
click at [769, 262] on input "number" at bounding box center [867, 249] width 340 height 35
type input "1"
click at [776, 282] on input "number" at bounding box center [867, 295] width 340 height 35
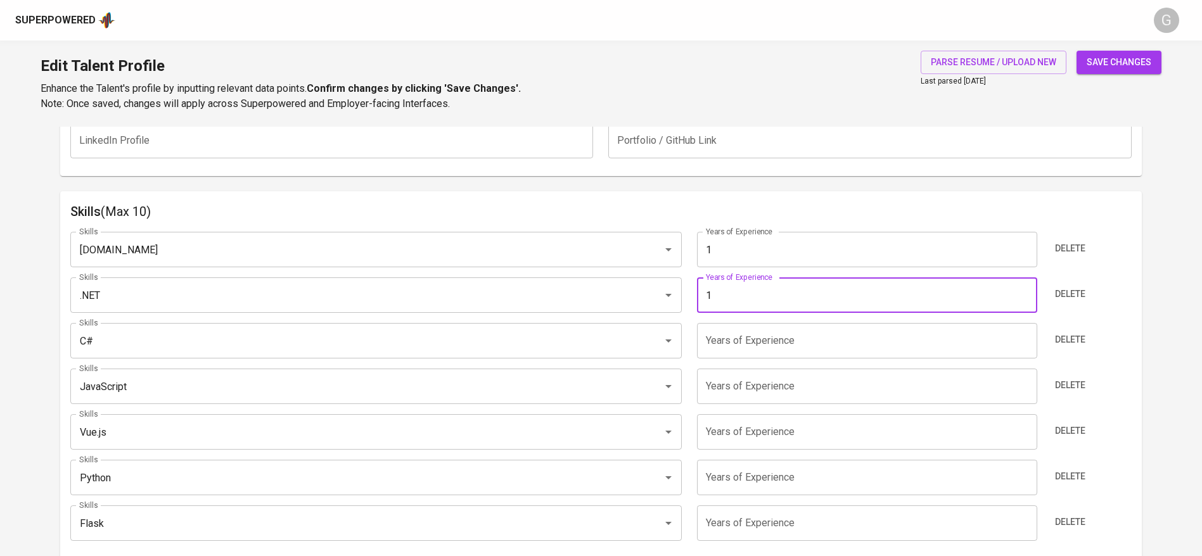
type input "1"
click at [764, 357] on input "number" at bounding box center [867, 340] width 340 height 35
type input "1"
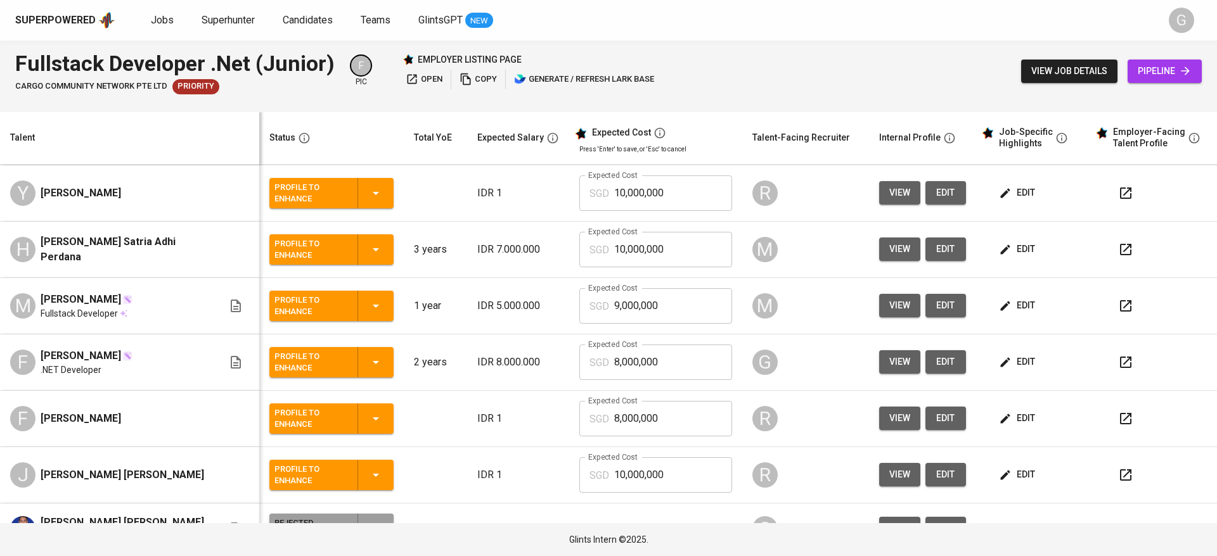
scroll to position [165, 0]
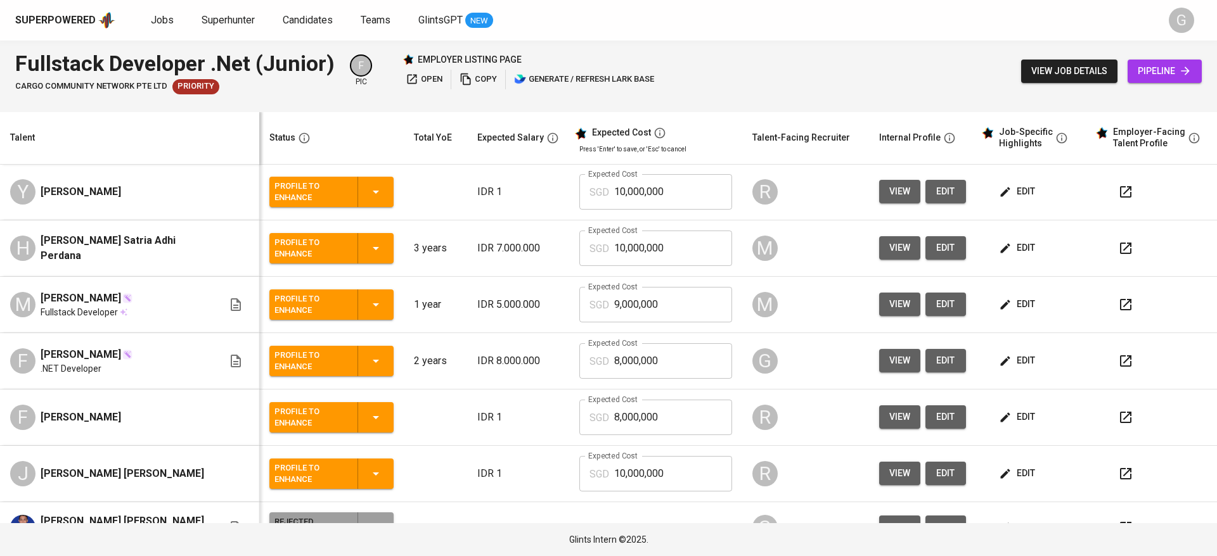
click at [1001, 369] on span "edit" at bounding box center [1018, 361] width 34 height 16
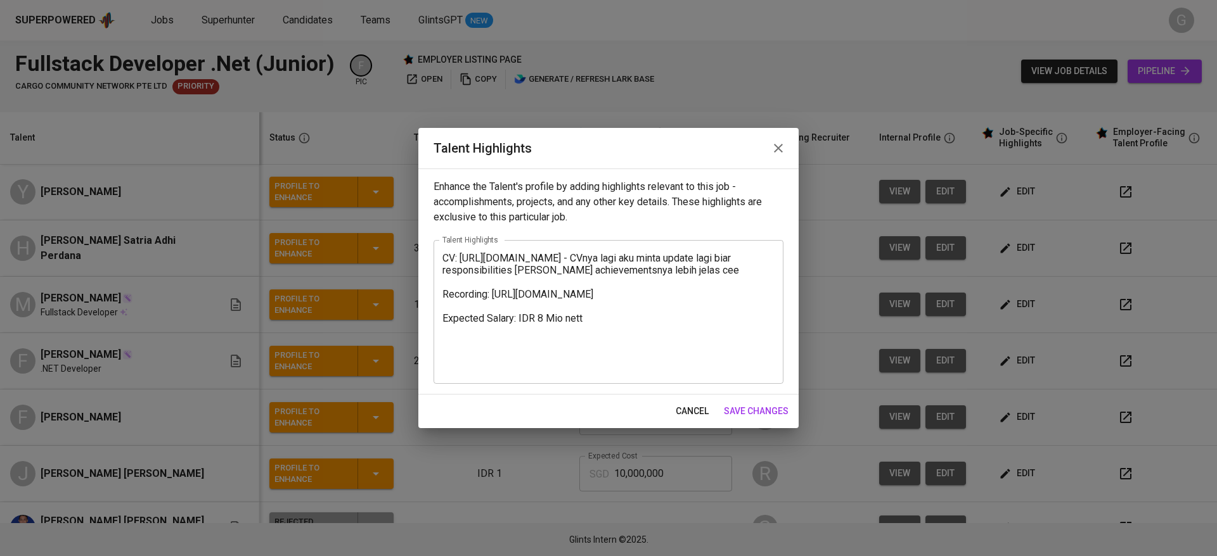
click at [587, 250] on div "CV: https://glints.sg.larksuite.com/file/Vxo8bmqMHo3v7Xxf0gUlAH5Sglf?from=from_…" at bounding box center [608, 312] width 350 height 144
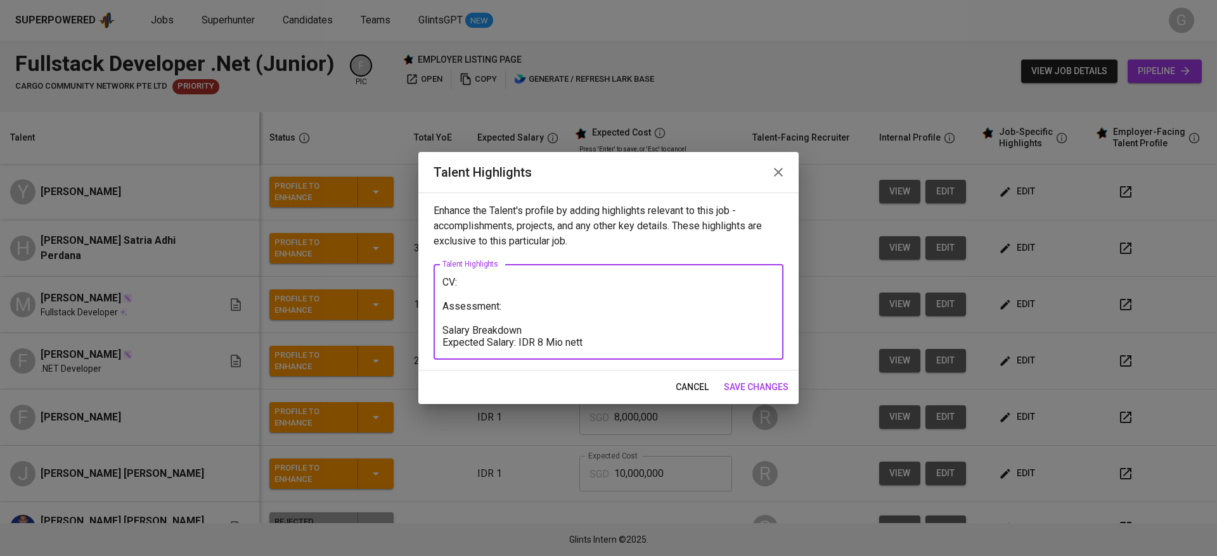
paste textarea "https://glints.sg.larksuite.com/file/H6VtbjM01onvDqxq5helDwKRgVS"
click at [516, 298] on textarea "CV: https://glints.sg.larksuite.com/file/H6VtbjM01onvDqxq5helDwKRgVS Assessment…" at bounding box center [608, 312] width 332 height 72
paste textarea "https://glints.sg.larksuite.com/file/Y4RobLES5oMGIIxHoB4lgE4bg6g"
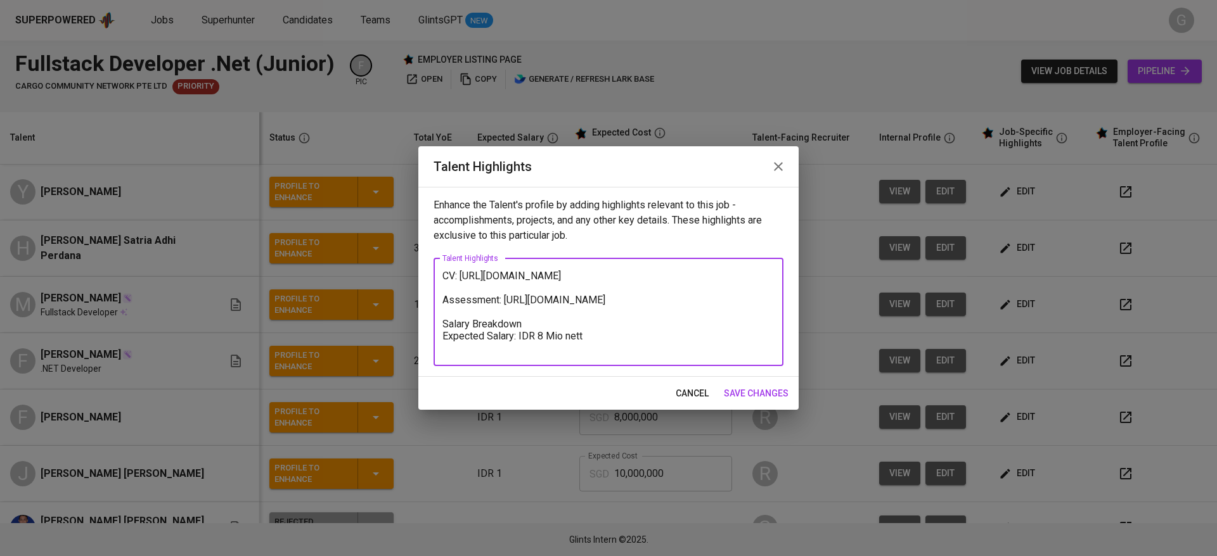
type textarea "CV: https://glints.sg.larksuite.com/file/H6VtbjM01onvDqxq5helDwKRgVS Assessment…"
click at [748, 384] on button "save changes" at bounding box center [756, 393] width 75 height 23
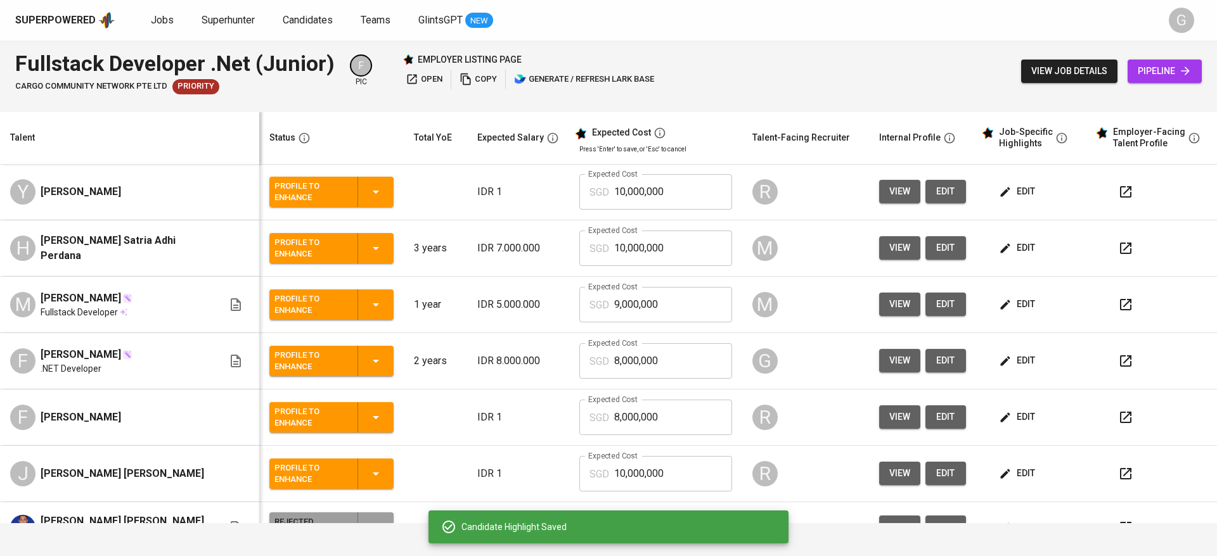
scroll to position [0, 0]
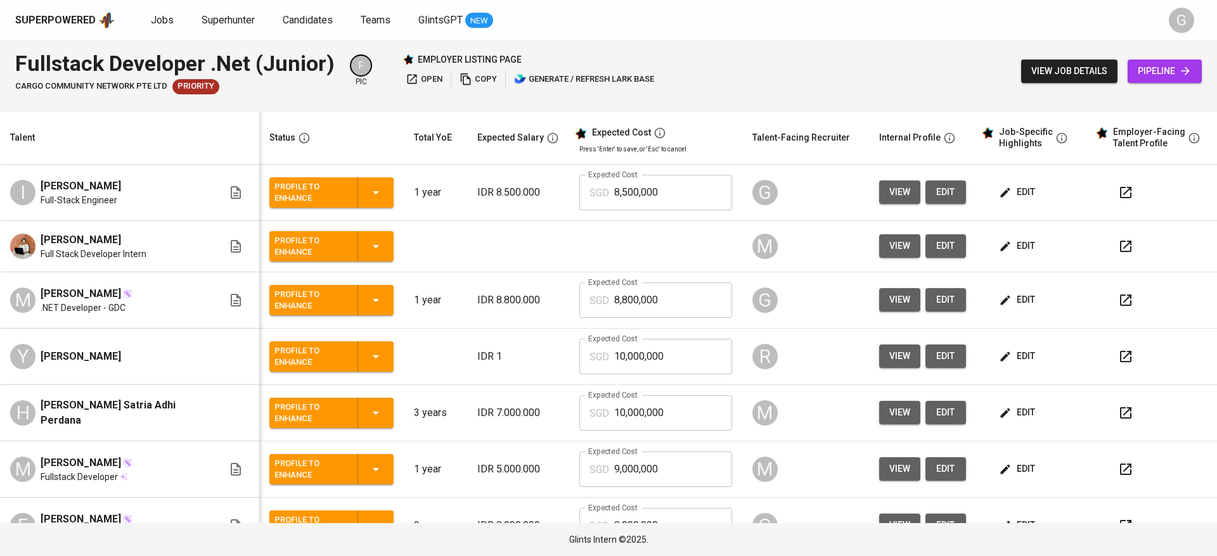
click at [1018, 302] on span "edit" at bounding box center [1018, 300] width 34 height 16
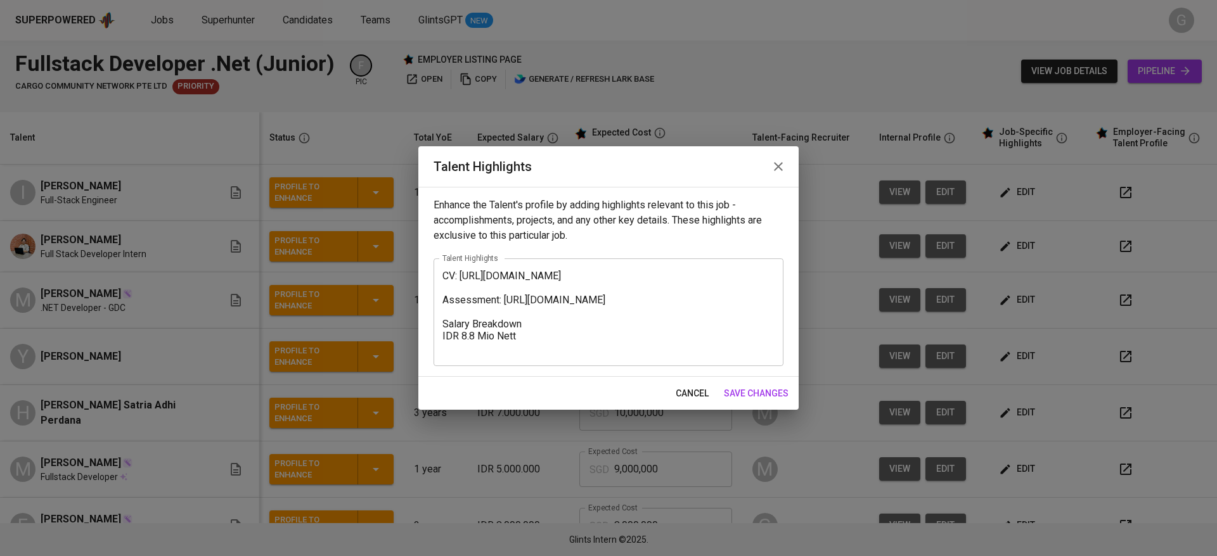
click at [580, 285] on textarea "CV: https://glints.sg.larksuite.com/file/Mtnxb4sLhobAGkxUaqJlWjydg7d Assessment…" at bounding box center [608, 312] width 332 height 84
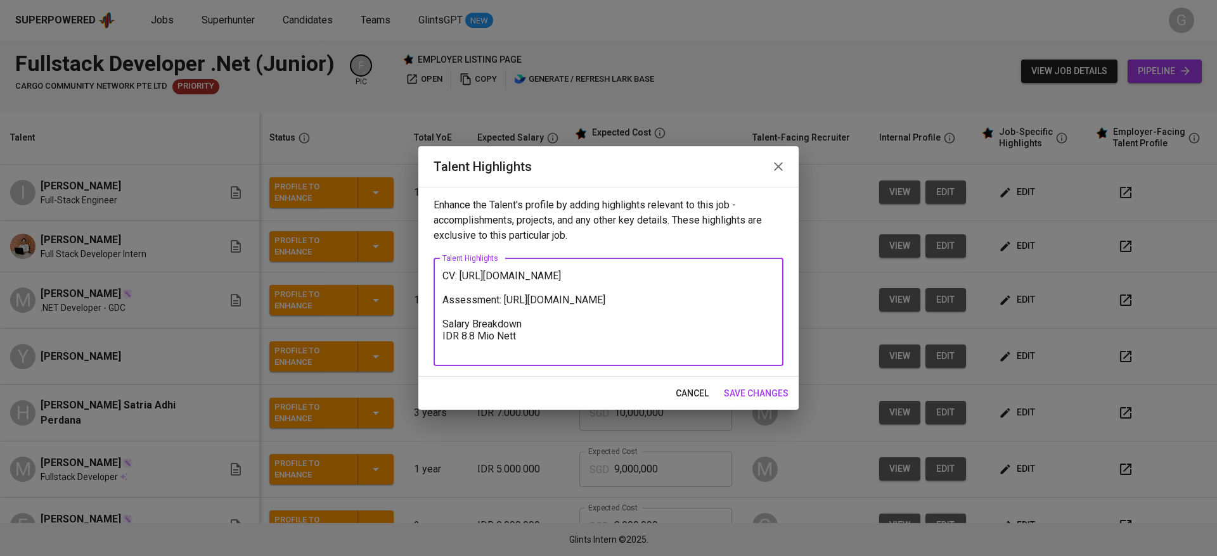
paste textarea "Muhammad Ramadhan Prayitno is a Backend Engineer with professional experience i…"
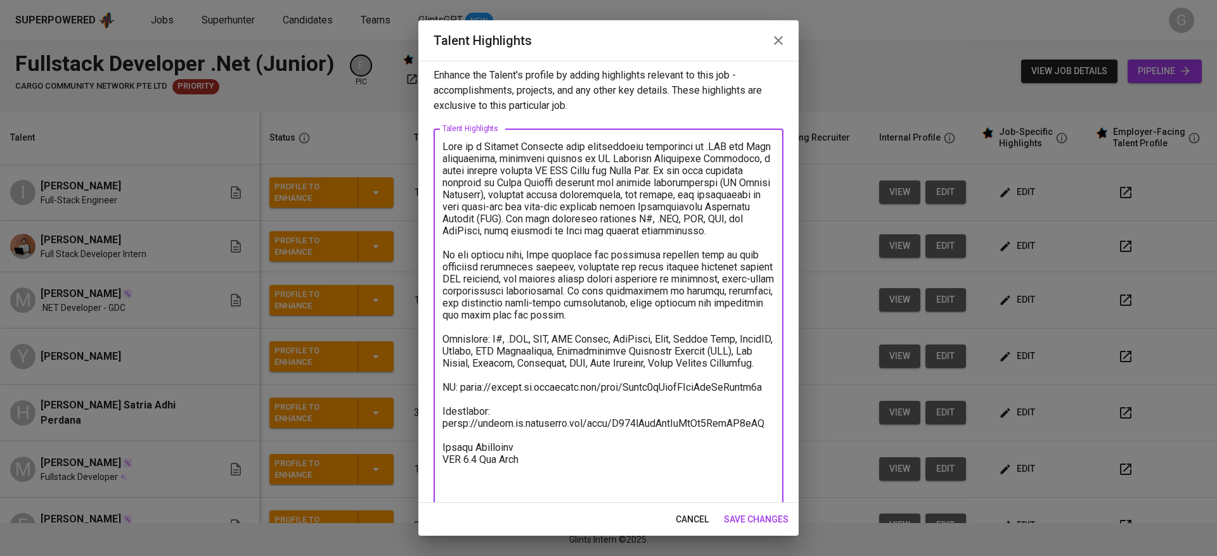
scroll to position [15, 0]
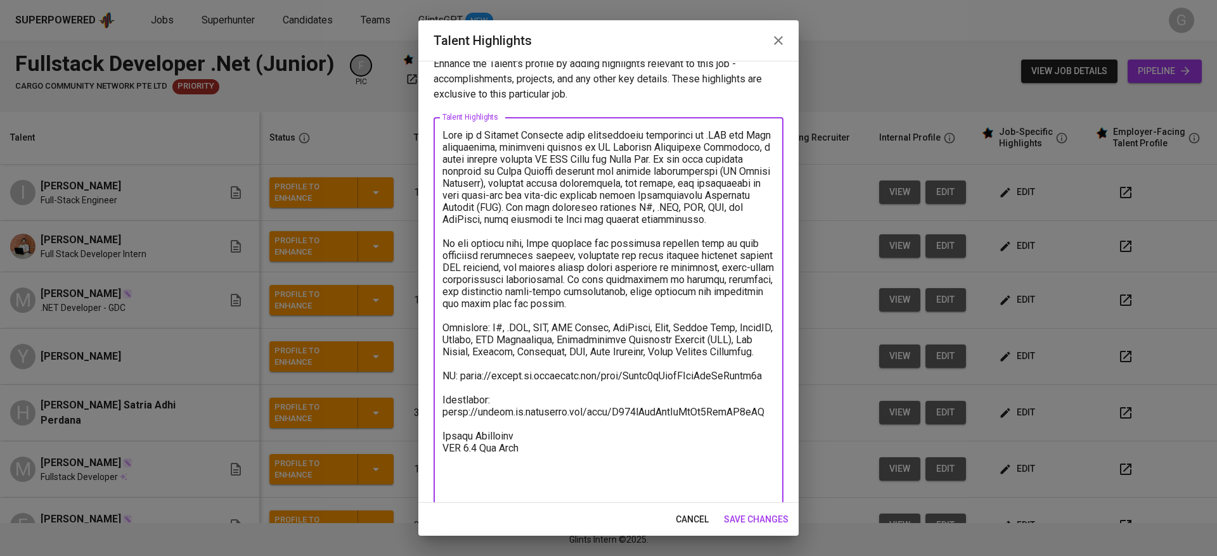
type textarea "Rama is a Backend Engineer with professional experience in .NET and Java develo…"
click at [753, 529] on button "save changes" at bounding box center [756, 519] width 75 height 23
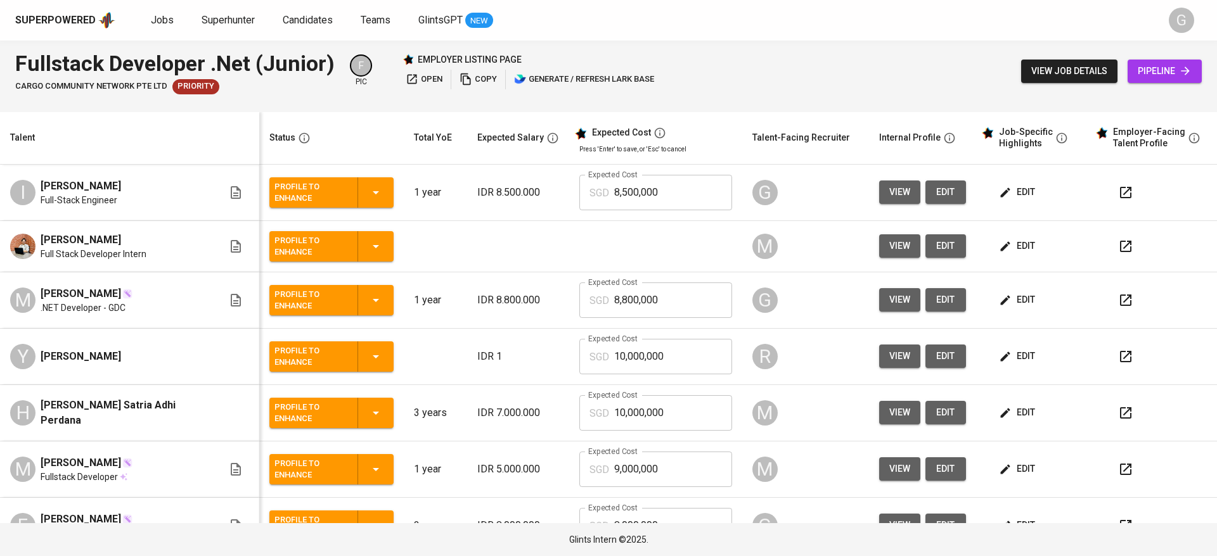
click at [1001, 205] on td "edit" at bounding box center [1033, 193] width 114 height 56
click at [1011, 190] on span "edit" at bounding box center [1018, 192] width 34 height 16
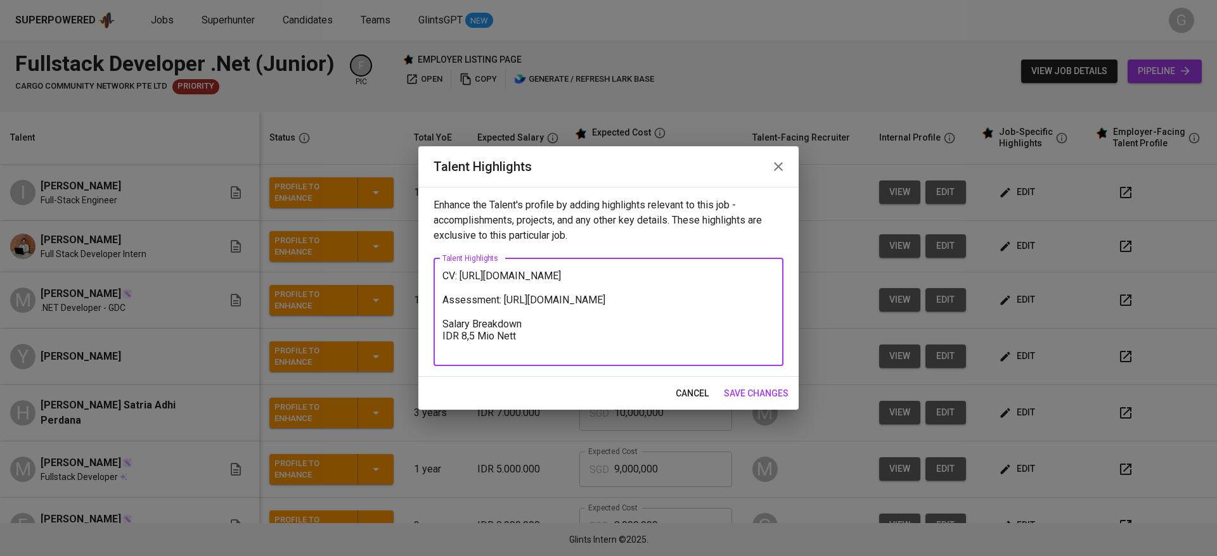
click at [448, 273] on textarea "CV: https://glints.sg.larksuite.com/file/VIUjb91cwozHn6xx4Ool7iWtgvd Assessment…" at bounding box center [608, 312] width 332 height 84
paste textarea "Ignatius Filbert Sevilen is a Full Stack Engineer with experience in developing…"
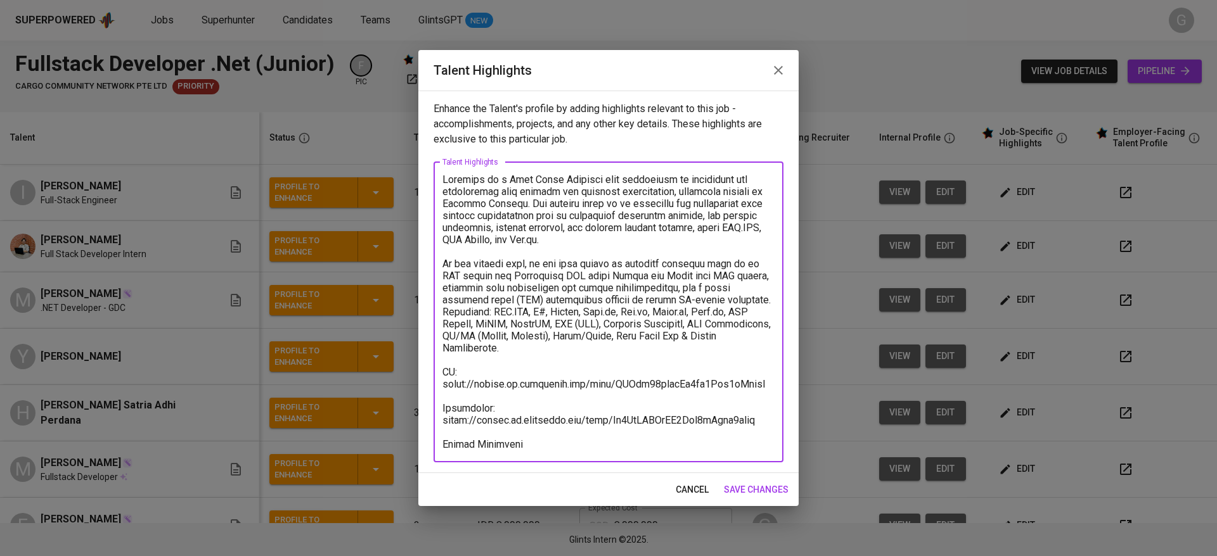
scroll to position [0, 0]
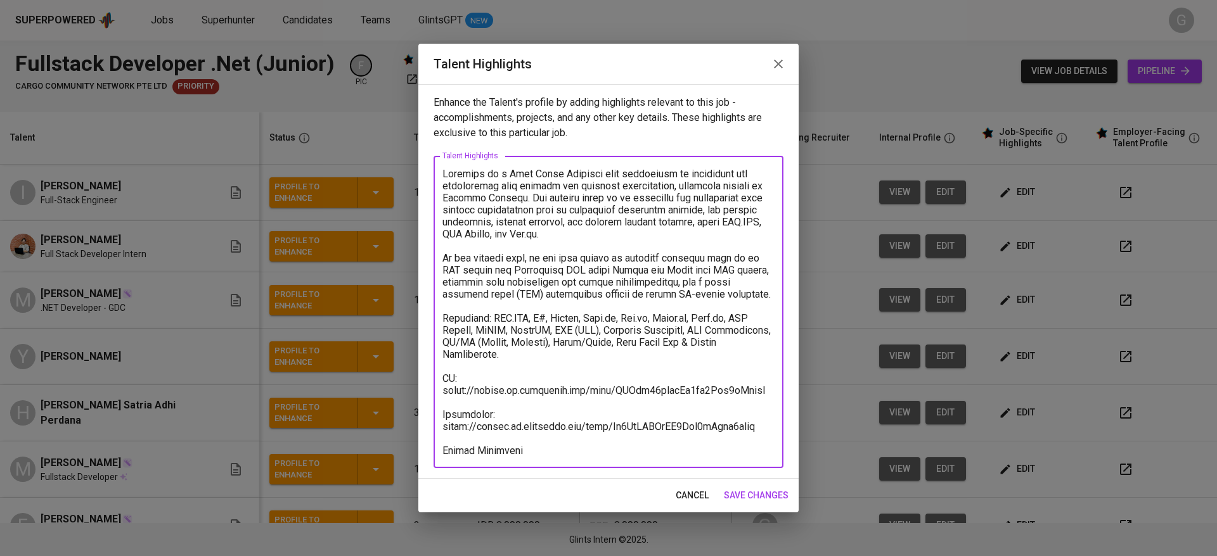
paste textarea "He collaborates in small teams (2-3 people), handling both backend (ASP.NET, Py…"
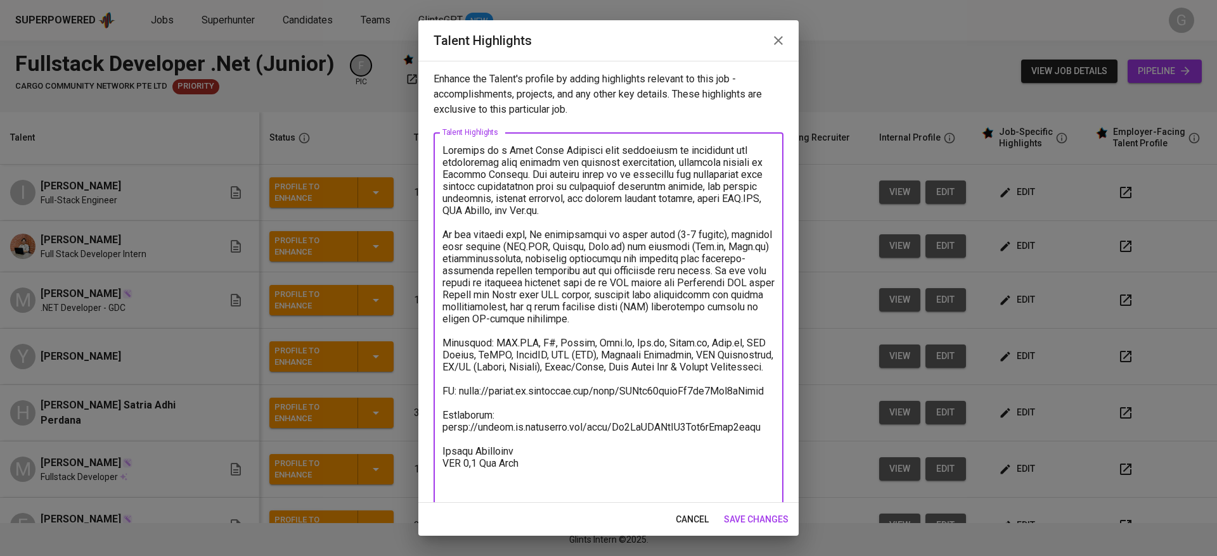
scroll to position [25, 0]
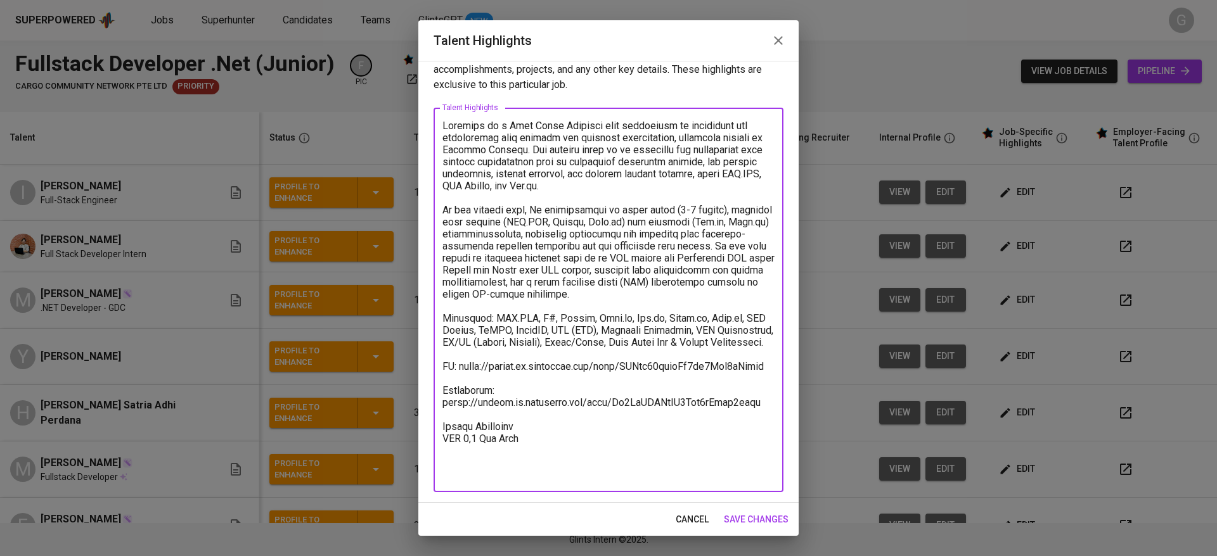
type textarea "Ignatius is a Full Stack Engineer with experience in developing and maintaining…"
click at [745, 516] on span "save changes" at bounding box center [756, 520] width 65 height 16
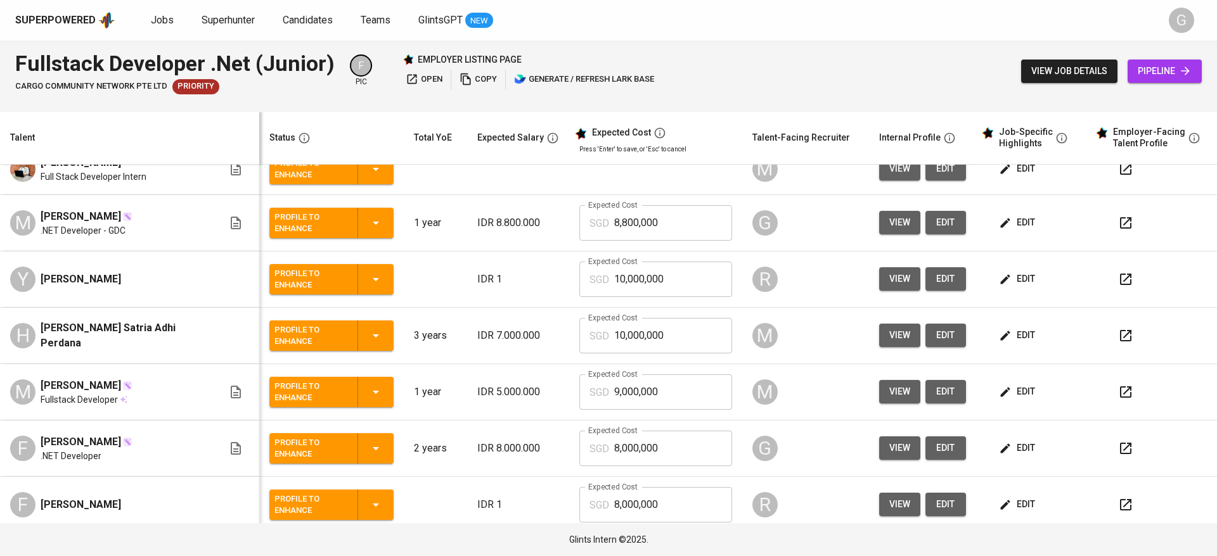
scroll to position [78, 0]
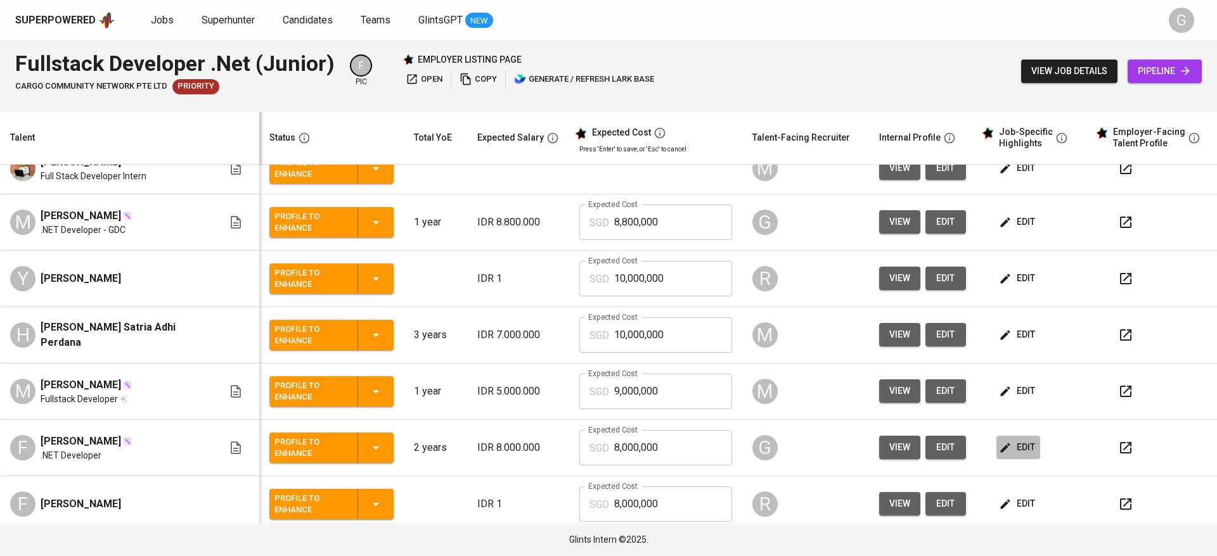
click at [1010, 456] on span "edit" at bounding box center [1018, 448] width 34 height 16
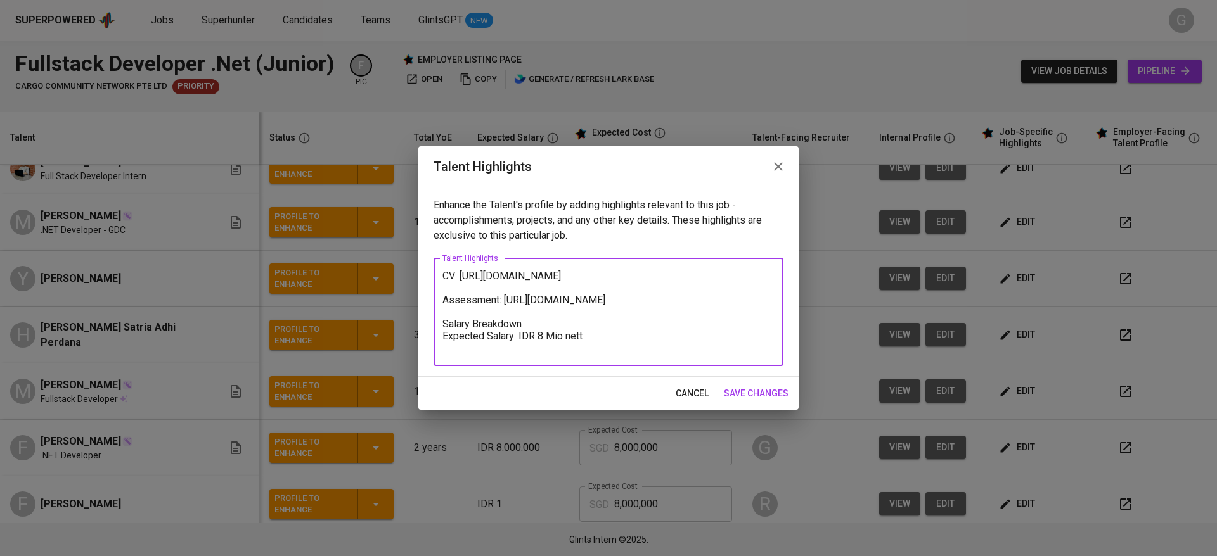
click at [482, 295] on textarea "CV: https://glints.sg.larksuite.com/file/H6VtbjM01onvDqxq5helDwKRgVS Assessment…" at bounding box center [608, 312] width 332 height 84
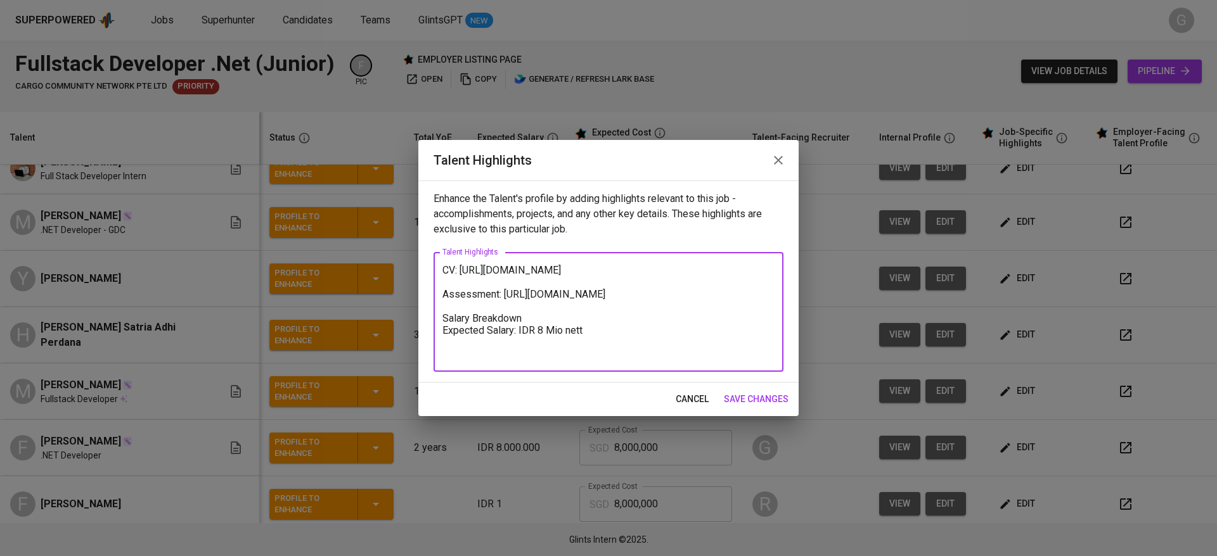
paste textarea "Felix Kurniawan Dharma is a .NET Developer with over 2 years of experience buil…"
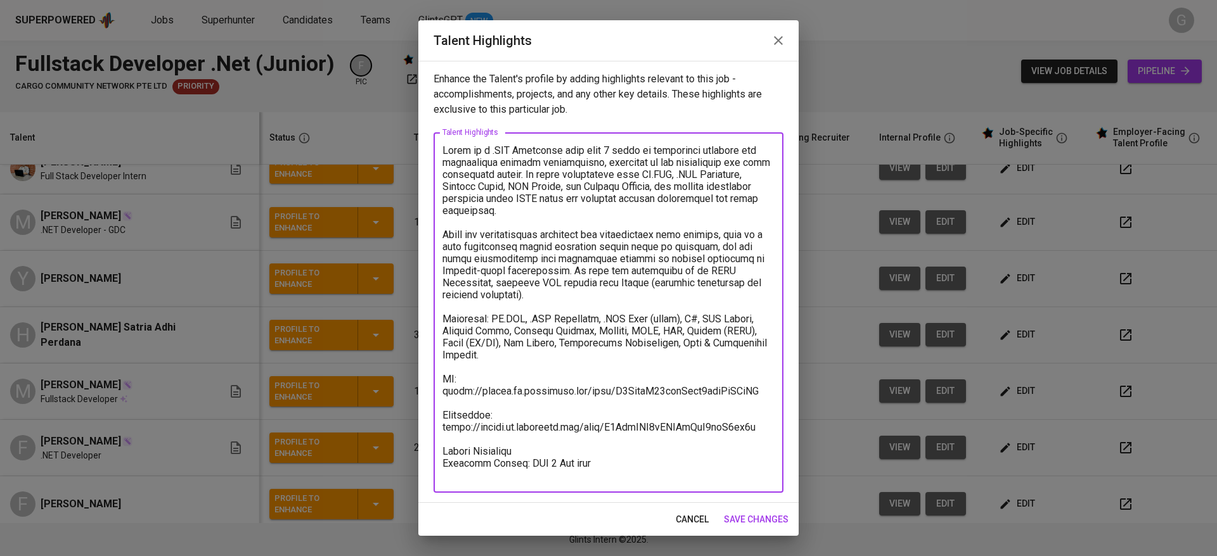
scroll to position [1, 0]
click at [608, 454] on textarea at bounding box center [608, 312] width 332 height 337
type textarea "Felix is a .NET Developer with over 2 years of experience building and maintain…"
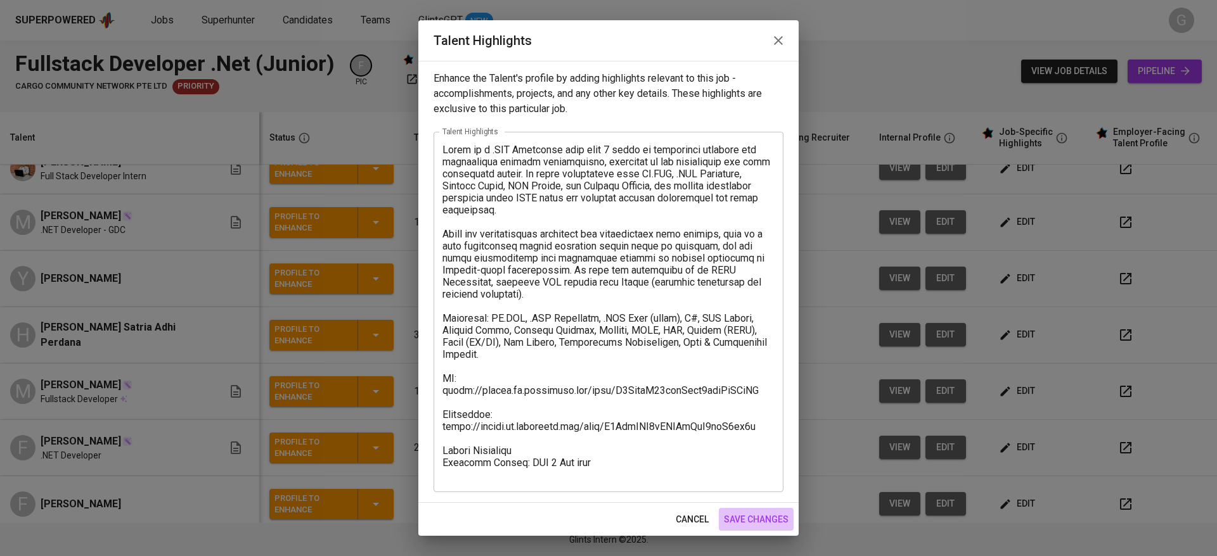
click at [759, 526] on span "save changes" at bounding box center [756, 520] width 65 height 16
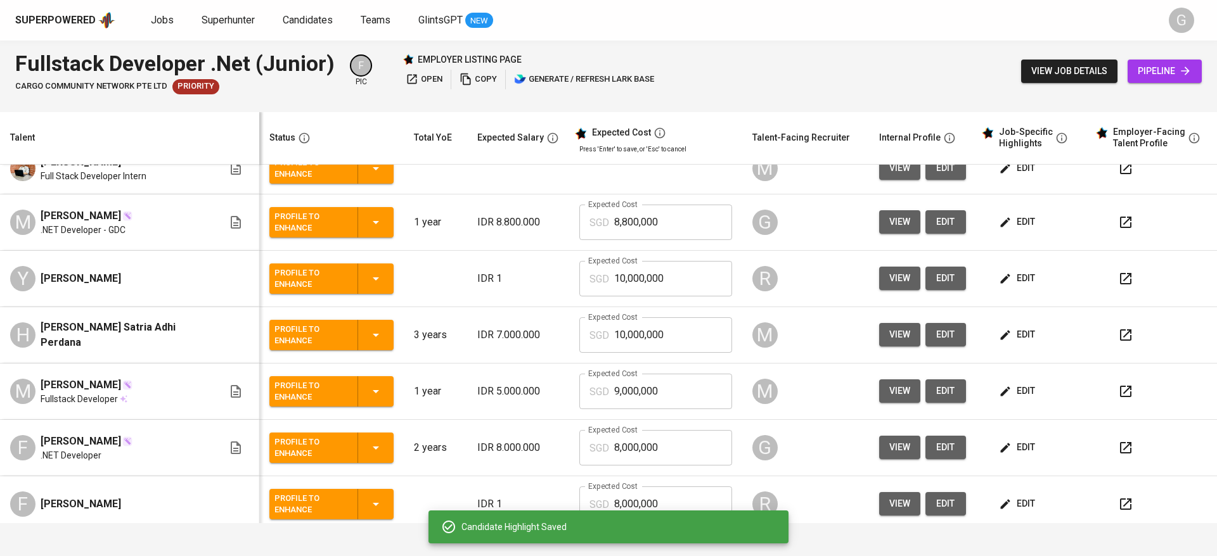
click at [318, 131] on div "Status" at bounding box center [329, 138] width 130 height 16
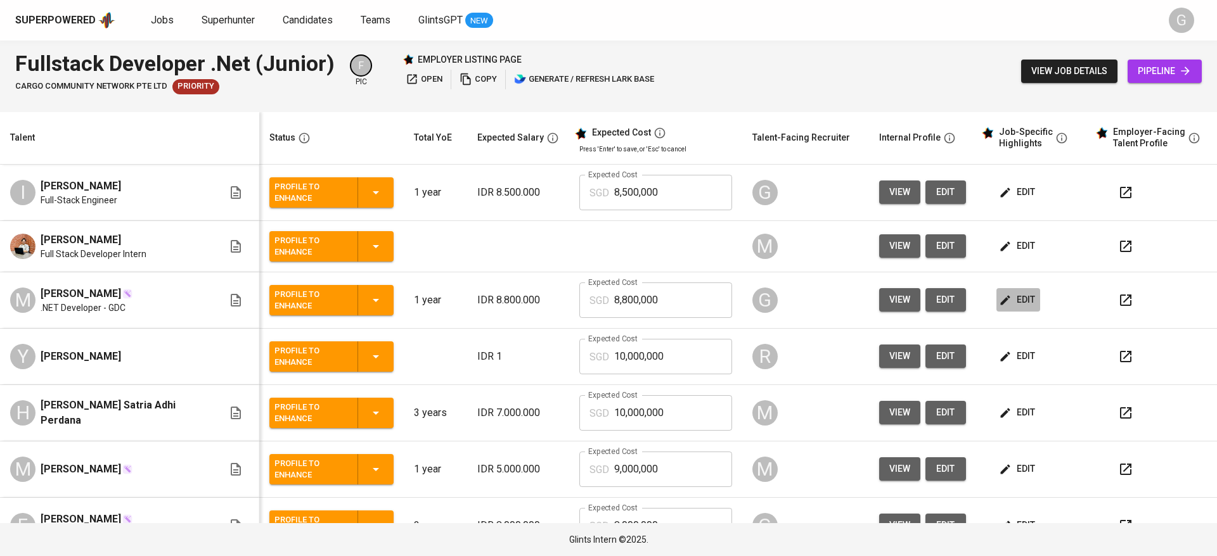
click at [1003, 296] on span "edit" at bounding box center [1018, 300] width 34 height 16
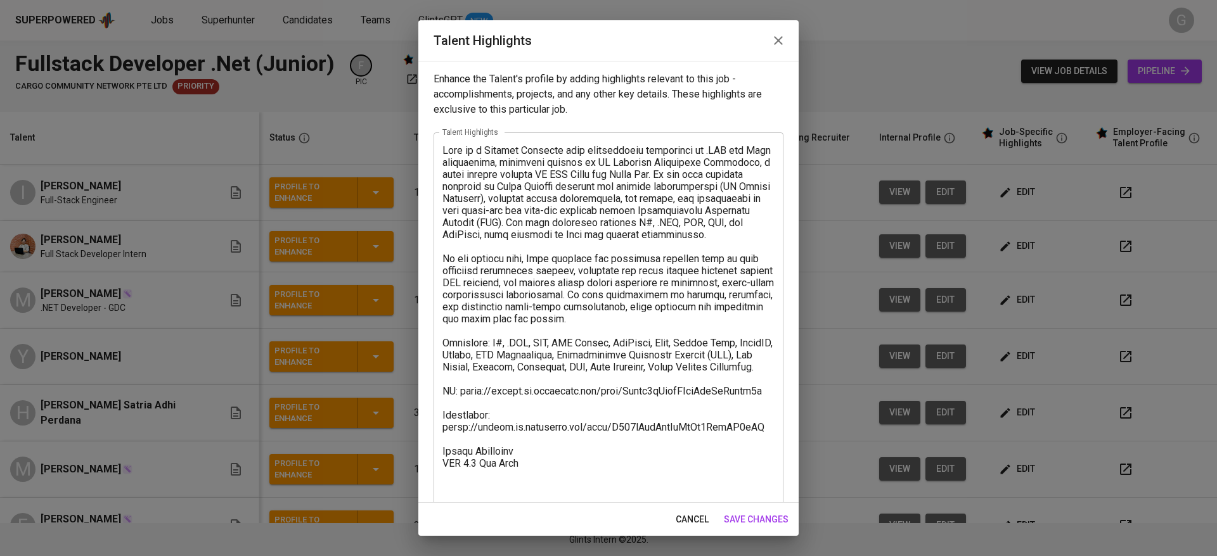
scroll to position [37, 0]
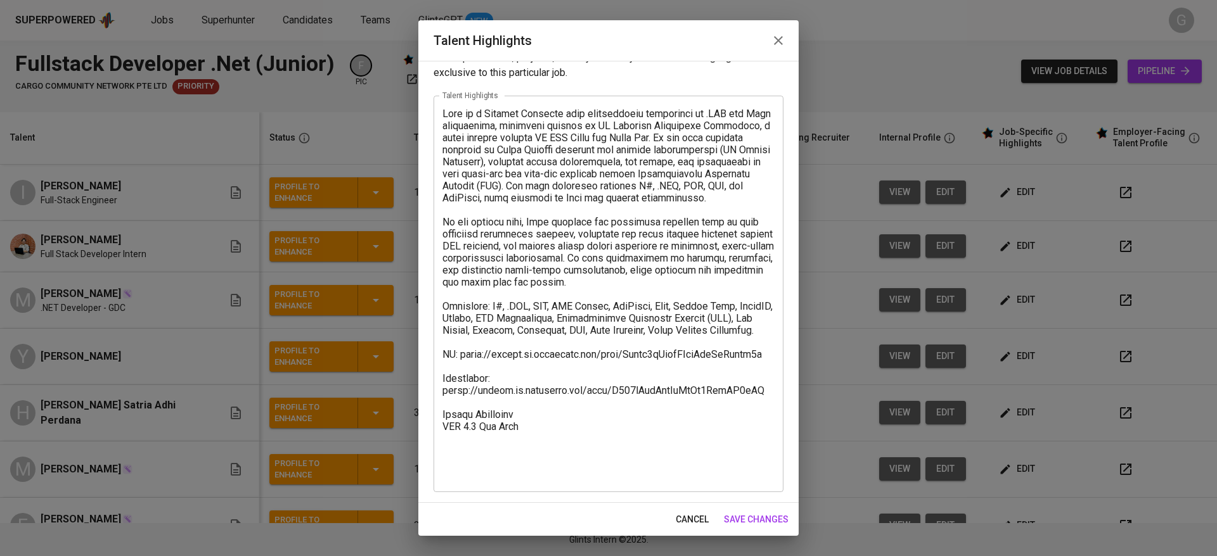
click at [587, 461] on textarea at bounding box center [608, 294] width 332 height 373
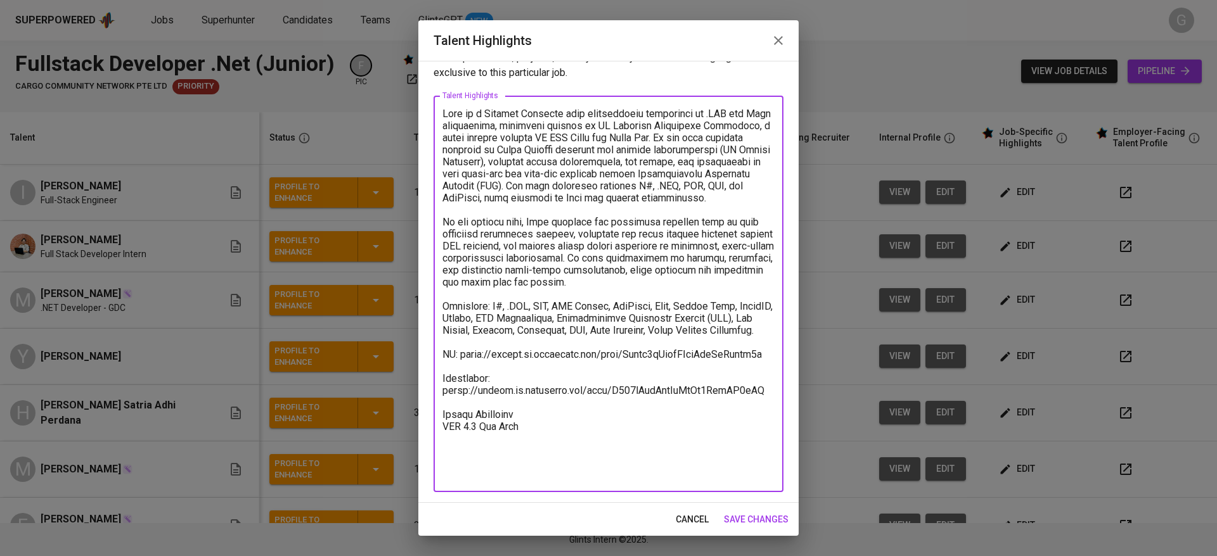
paste textarea "Basic Salary 933.83 SGD BPJS Health 5% 60 SGD BPJS Manpower 6.24% 60.69 SGD Rel…"
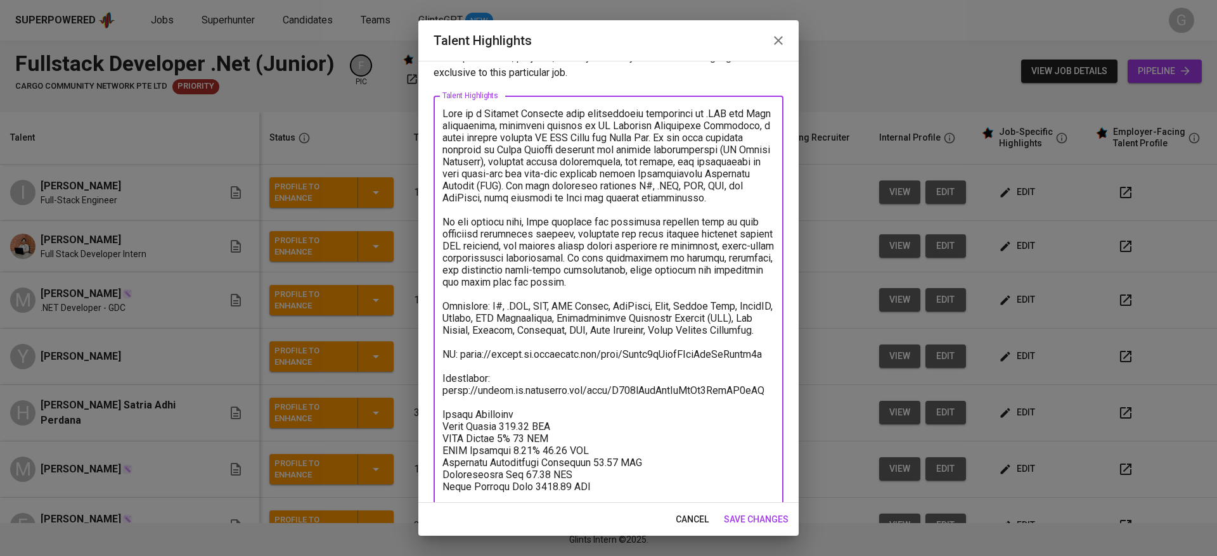
scroll to position [75, 0]
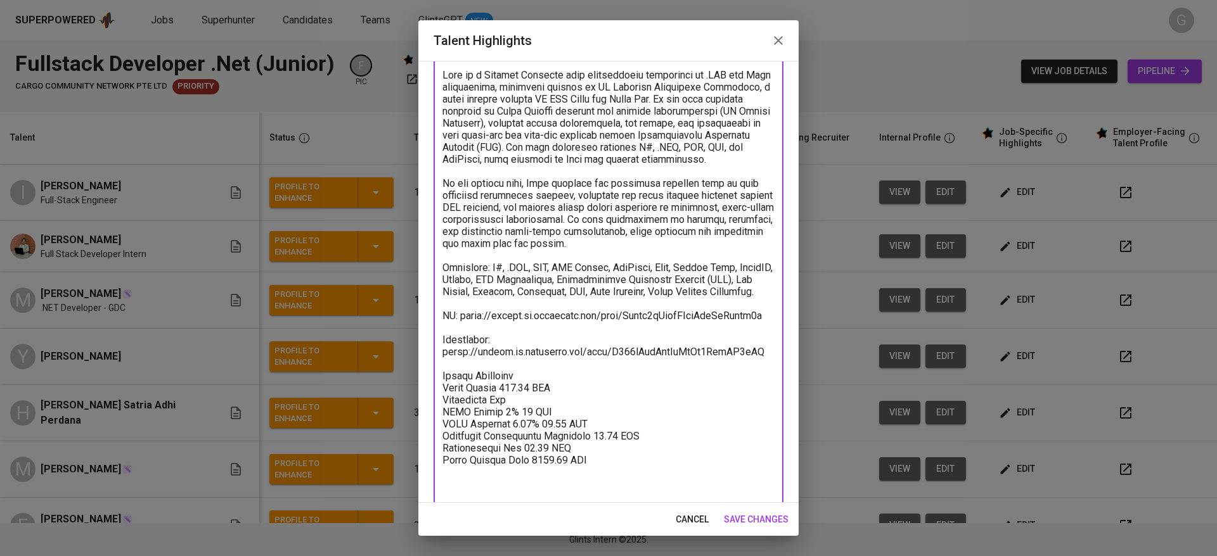
paste textarea "53.83"
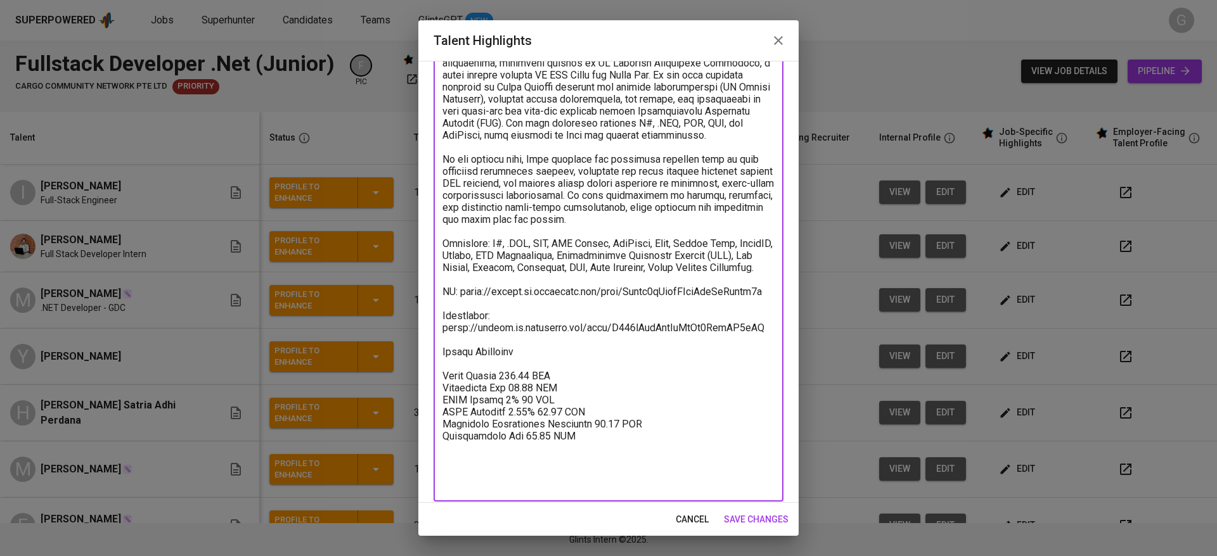
paste textarea "Total Payroll Cost 1210.16 SGD"
paste textarea "36"
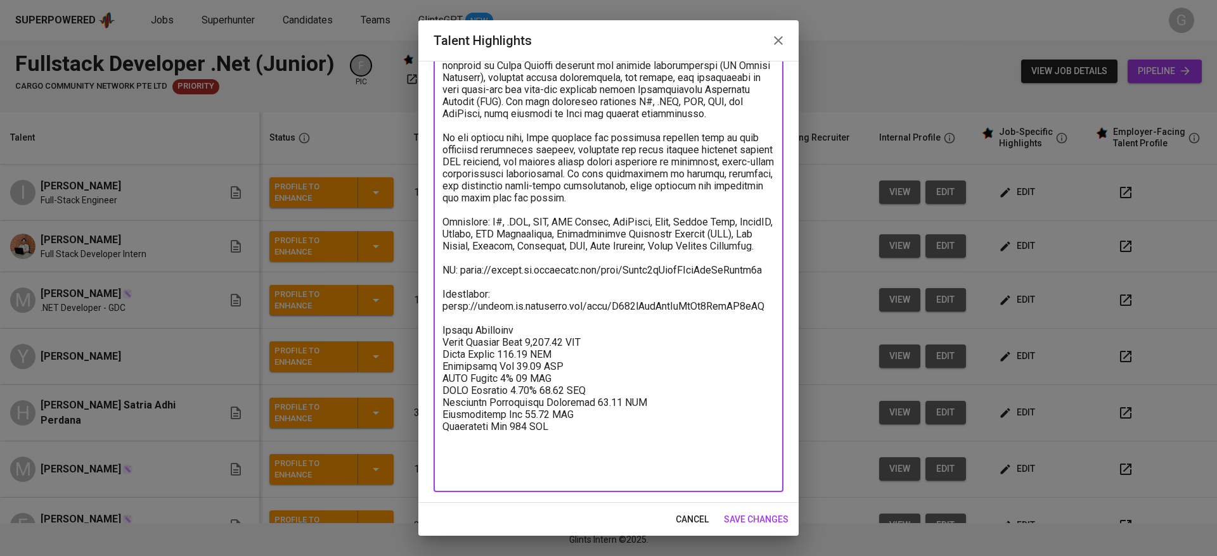
type textarea "[PERSON_NAME] is a Backend Engineer with professional experience in .NET and Ja…"
click at [750, 518] on span "save changes" at bounding box center [756, 520] width 65 height 16
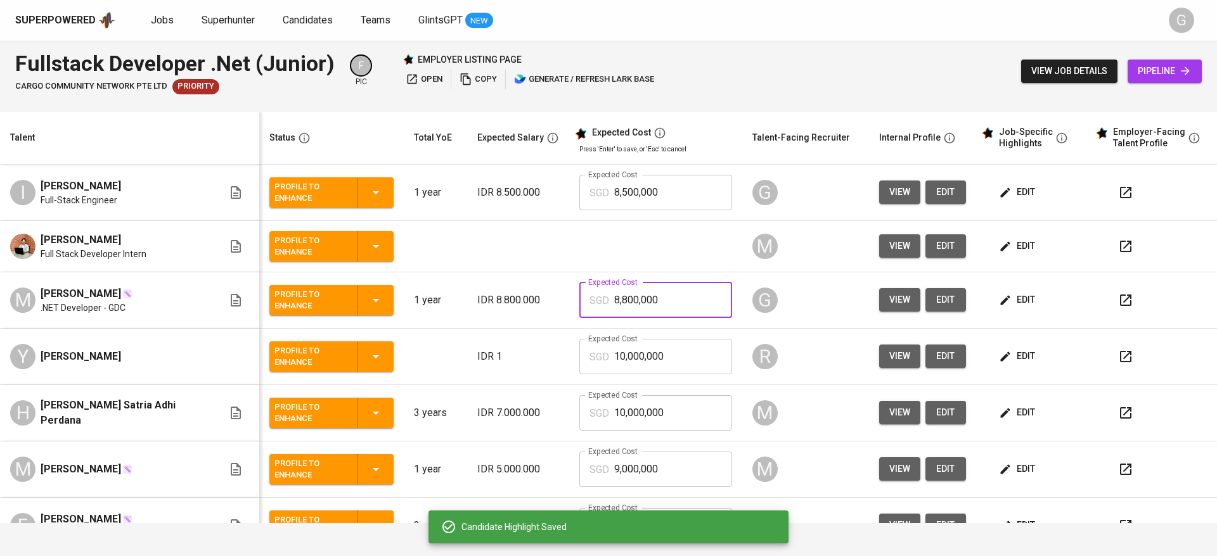
click at [636, 292] on input "8,800,000" at bounding box center [673, 300] width 118 height 35
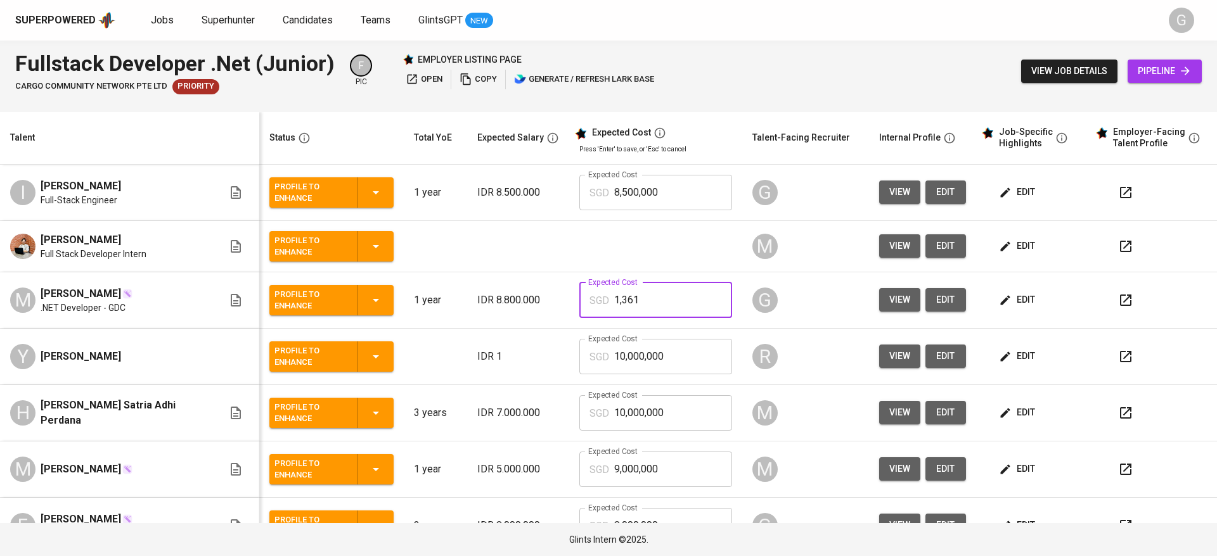
type input "1,361"
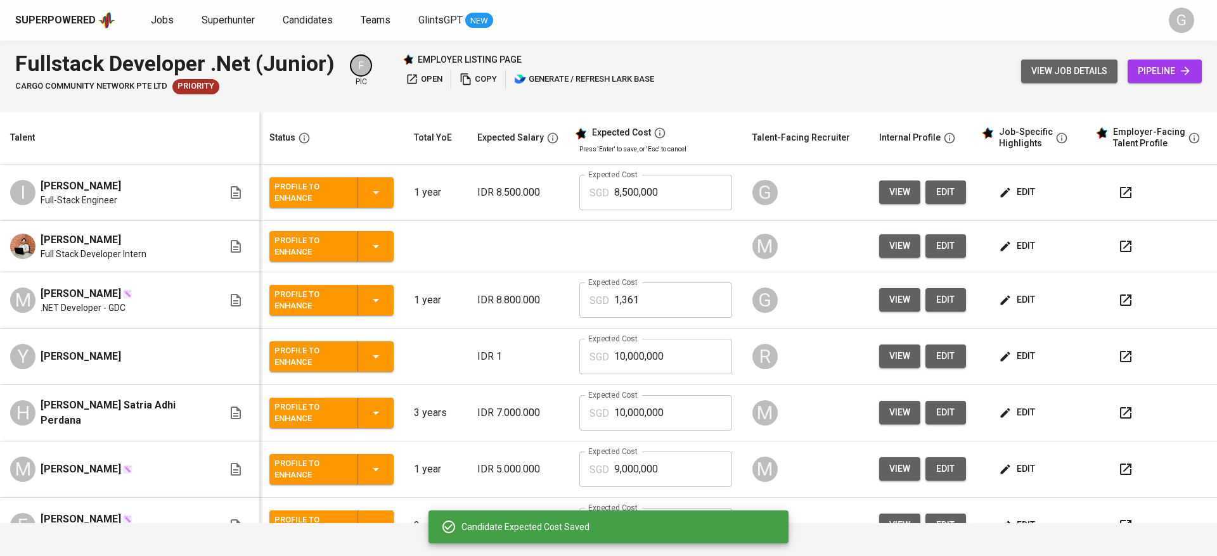
click at [1055, 82] on button "view job details" at bounding box center [1069, 71] width 96 height 23
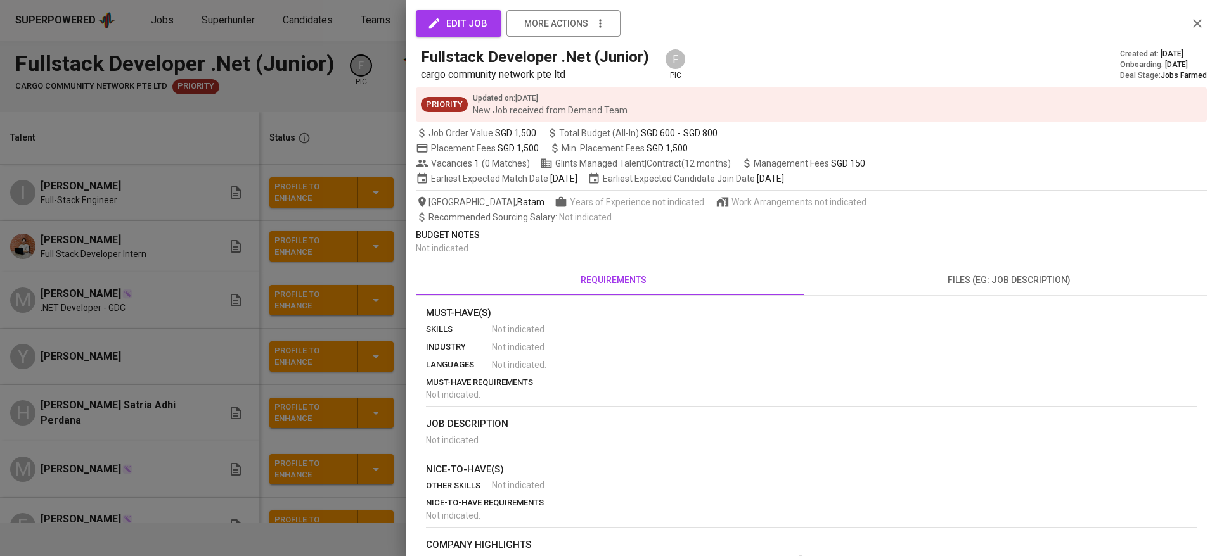
click at [324, 142] on div at bounding box center [608, 278] width 1217 height 556
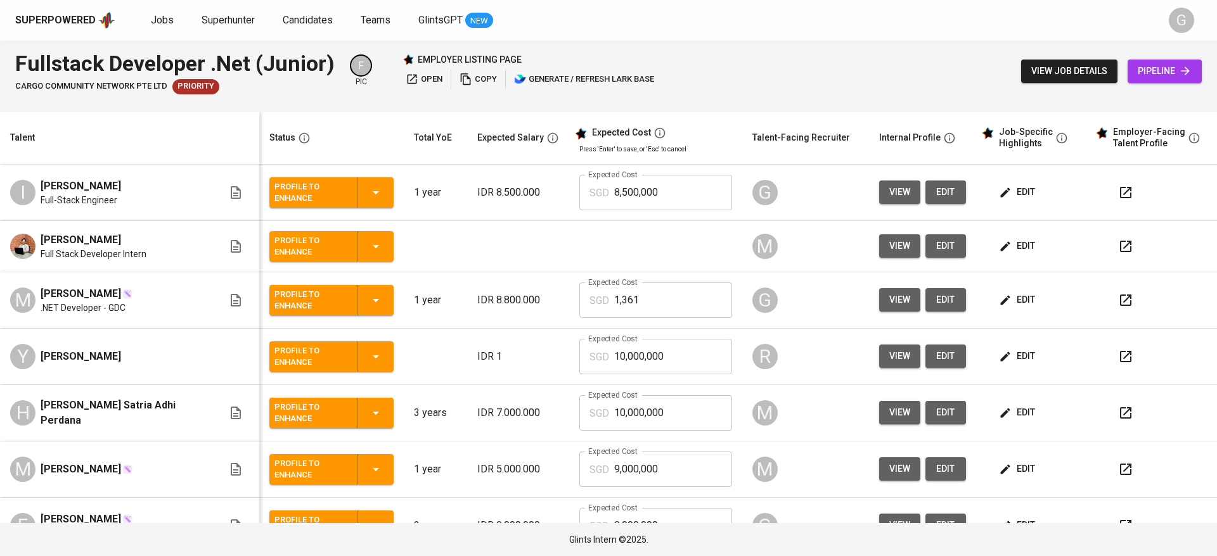
click at [333, 127] on th "Status" at bounding box center [331, 138] width 145 height 53
click at [1009, 191] on span "edit" at bounding box center [1018, 192] width 34 height 16
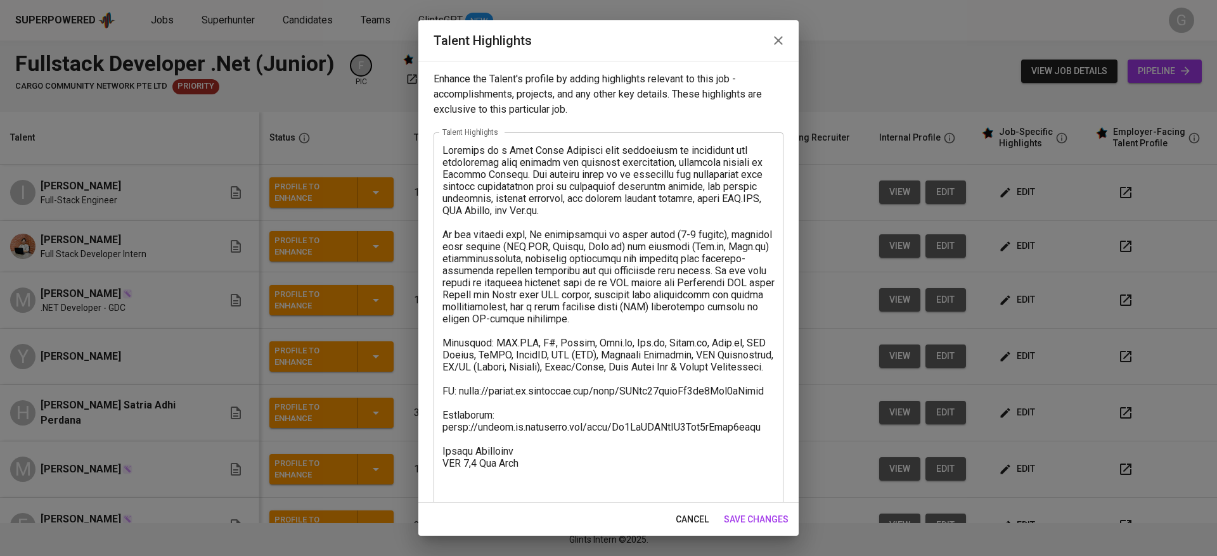
scroll to position [25, 0]
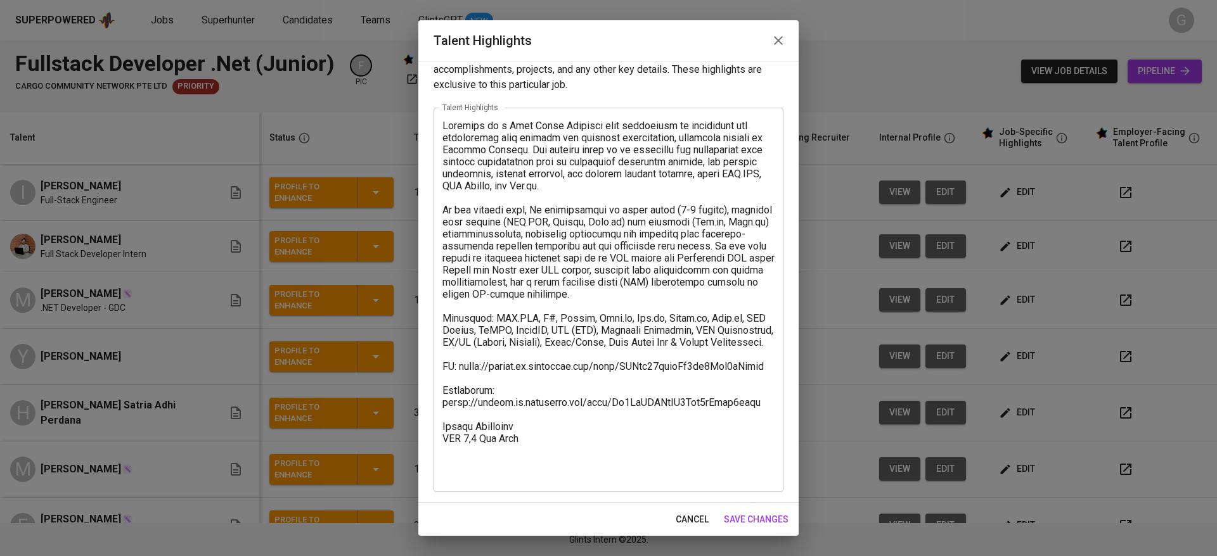
click at [526, 477] on textarea at bounding box center [608, 300] width 332 height 361
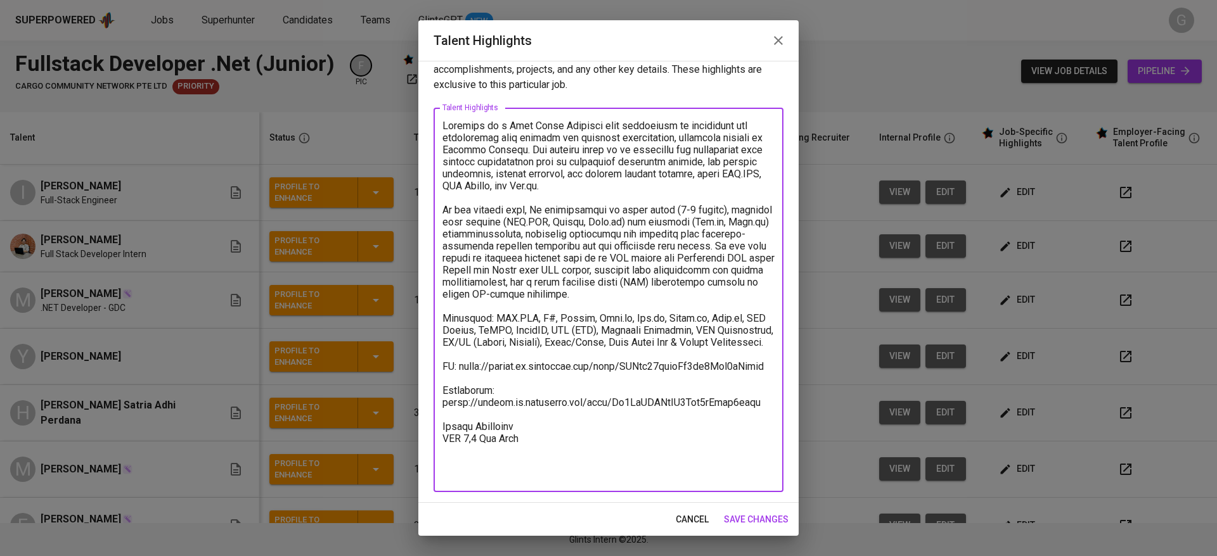
paste textarea "Basic Salary 897.72 SGD BPJS Health 5% 60 SGD BPJS Manpower 6.24% 59.16 SGD Rel…"
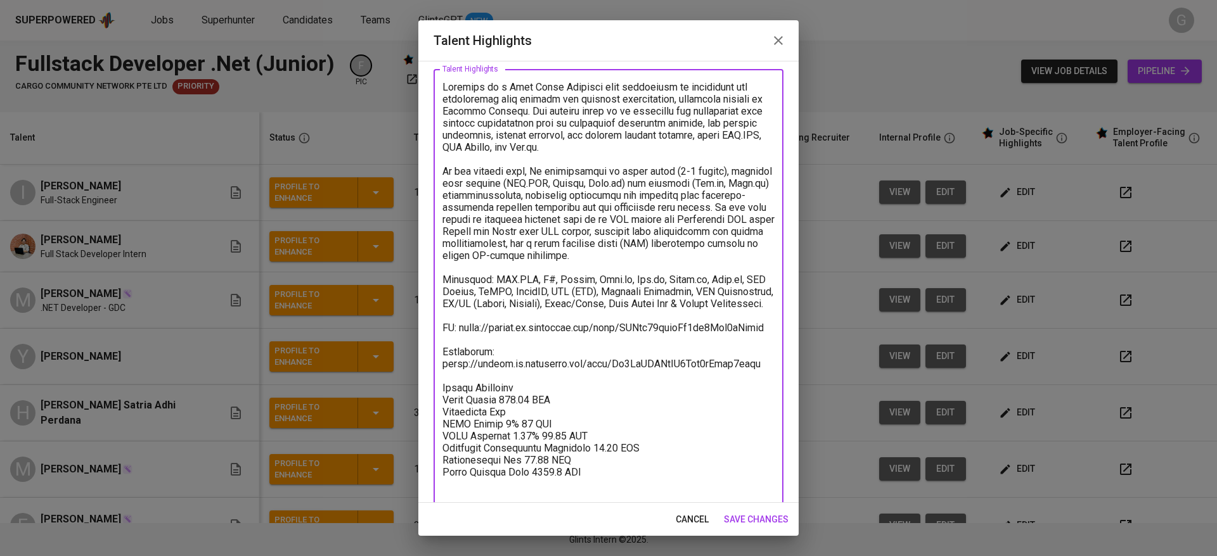
paste textarea "47.72"
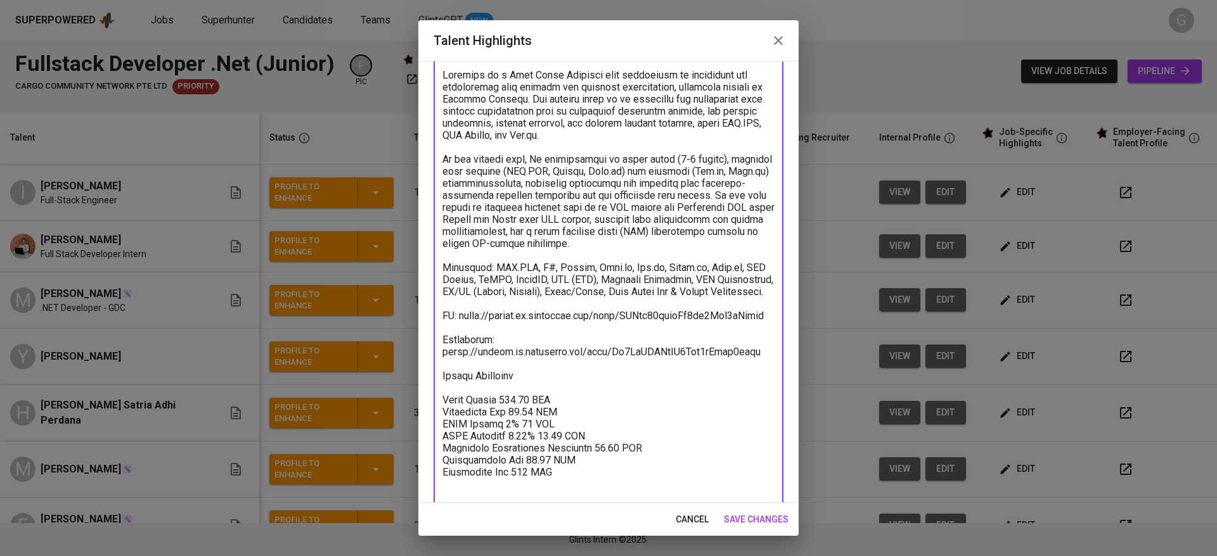
paste textarea "Total Payroll Cost 1166.5 SGD"
paste textarea "316.5"
type textarea "[PERSON_NAME] is a Full Stack Engineer with experience in developing and mainta…"
click at [780, 512] on span "save changes" at bounding box center [756, 520] width 65 height 16
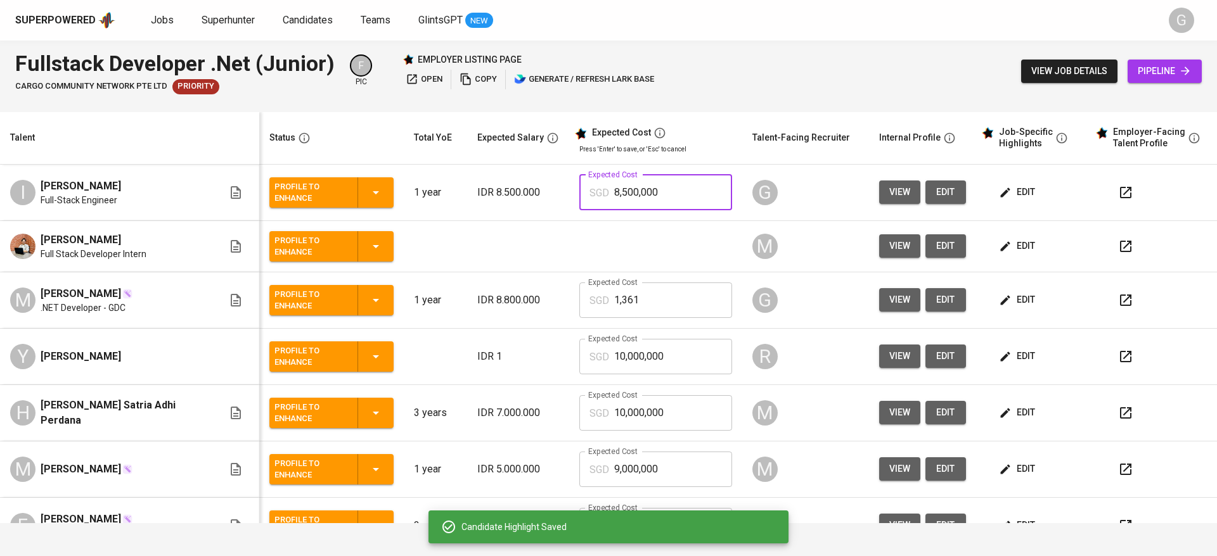
click at [629, 194] on input "8,500,000" at bounding box center [673, 192] width 118 height 35
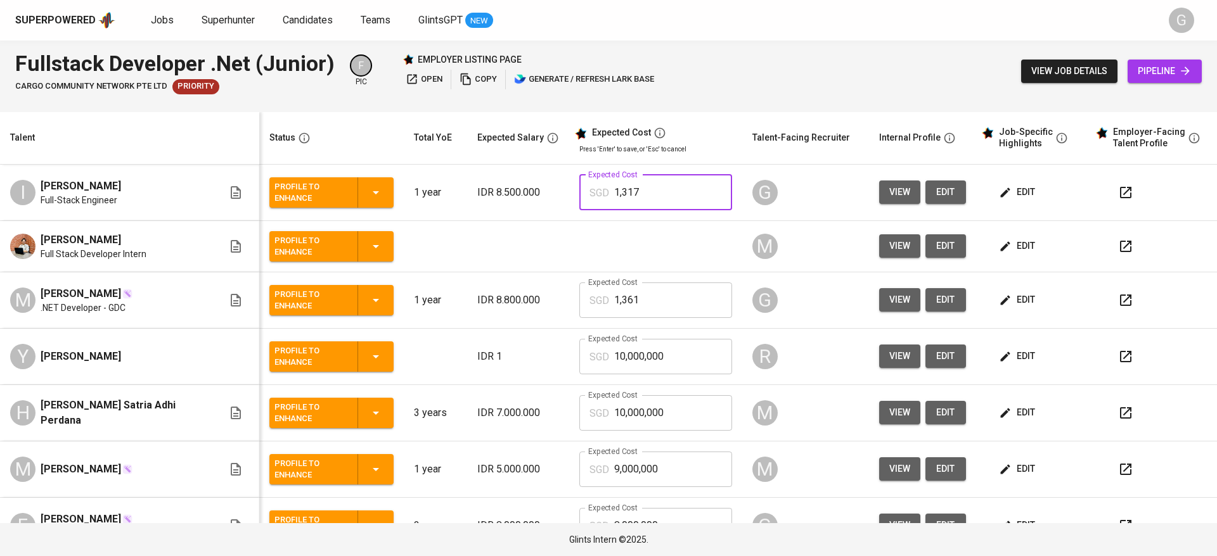
type input "1,317"
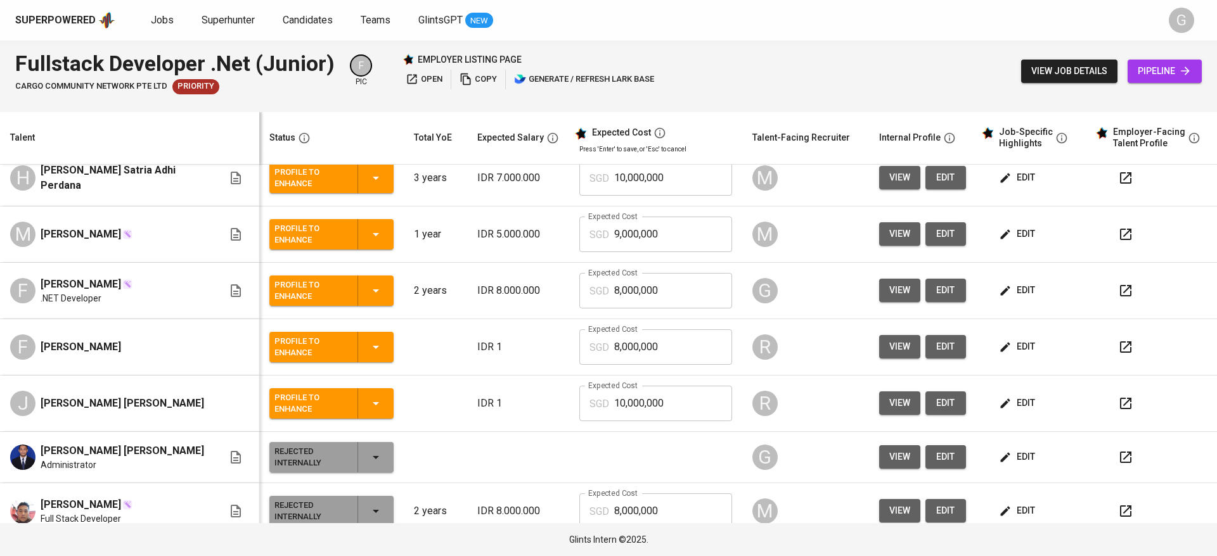
scroll to position [260, 0]
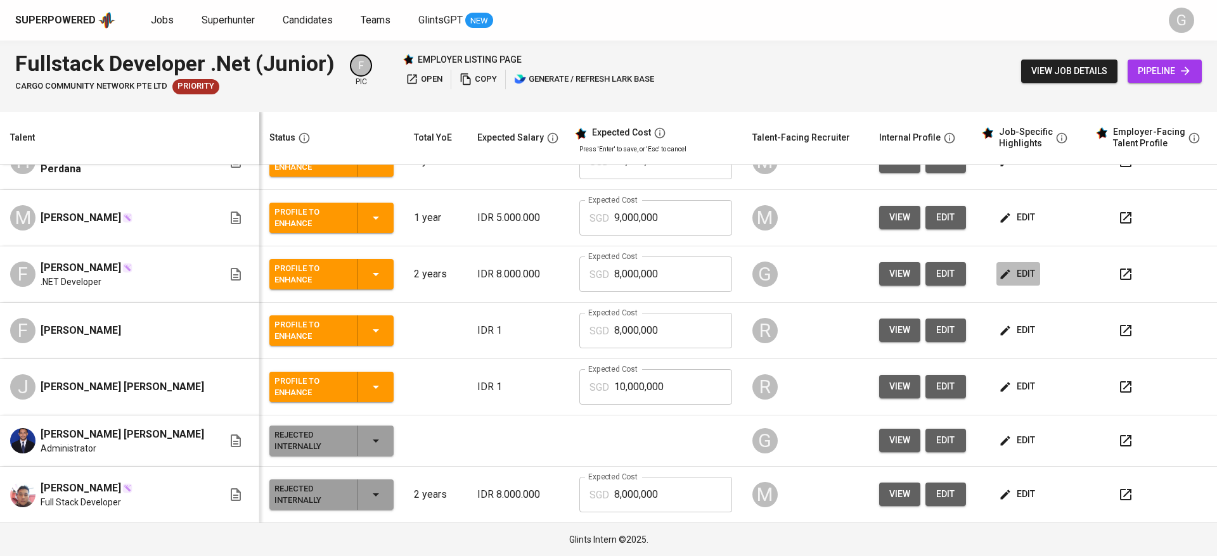
click at [999, 277] on icon "button" at bounding box center [1005, 274] width 13 height 13
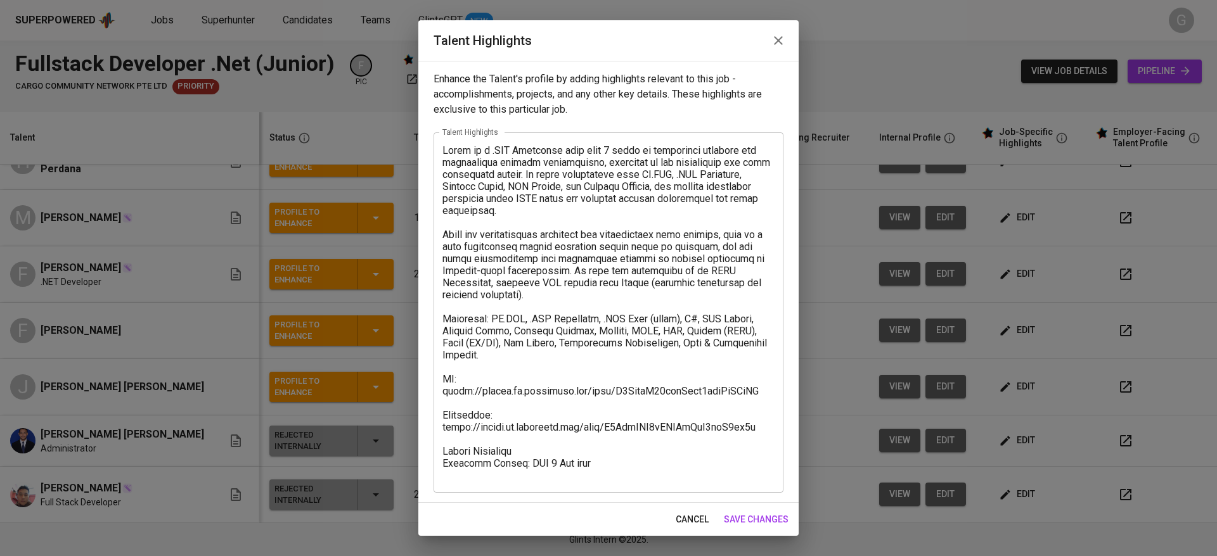
scroll to position [1, 0]
click at [571, 473] on textarea at bounding box center [608, 312] width 332 height 337
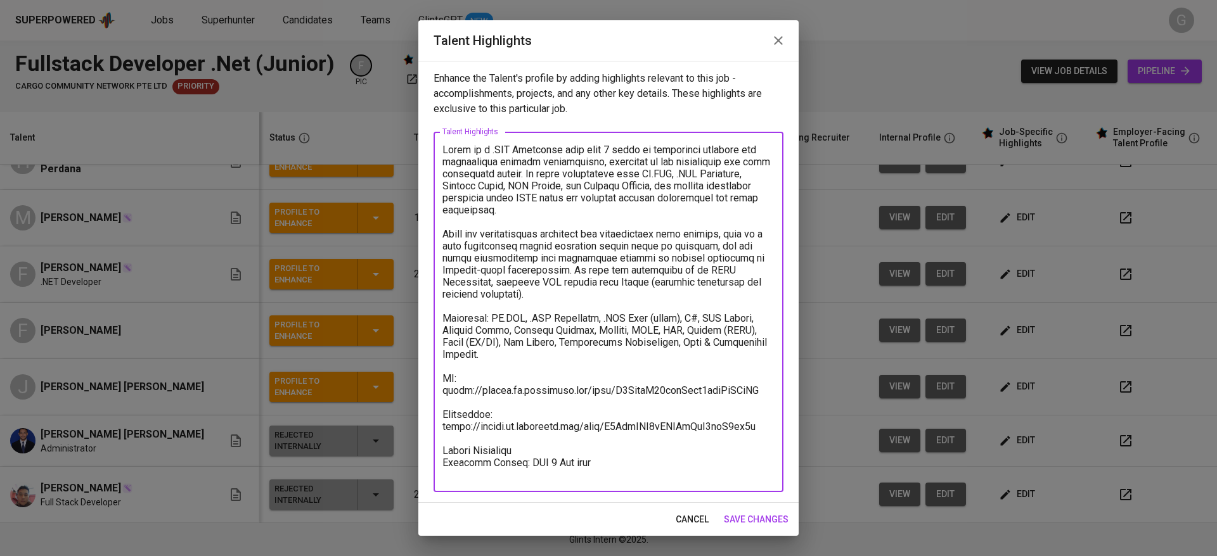
click at [562, 455] on textarea at bounding box center [608, 312] width 332 height 337
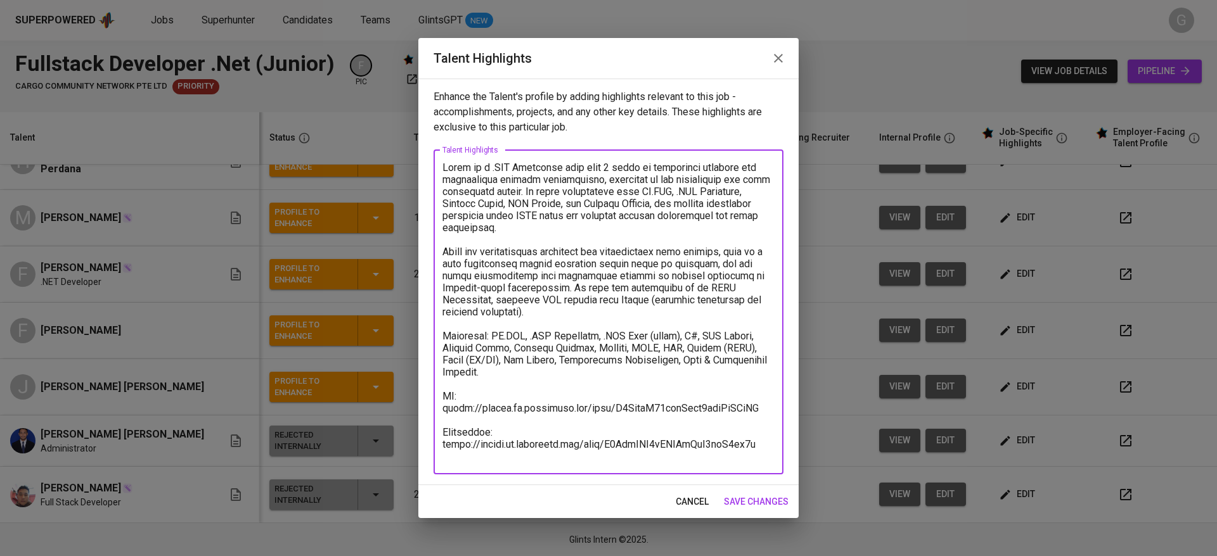
paste textarea "Basic Salary 843.54 SGD BPJS Health 5% 60 SGD BPJS Manpower 6.24% 56.86 SGD Rel…"
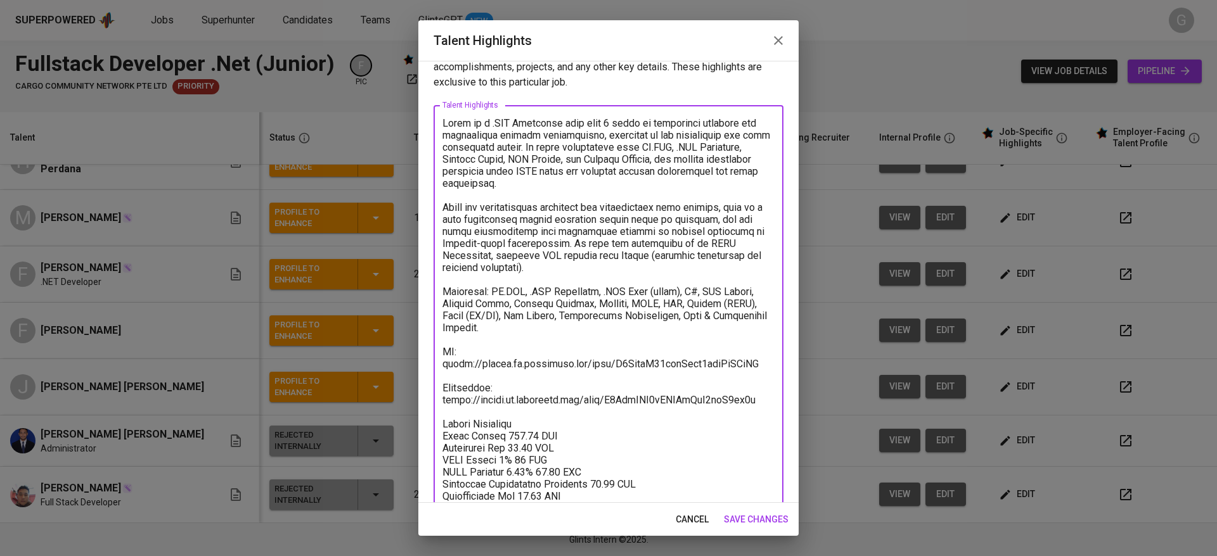
scroll to position [39, 0]
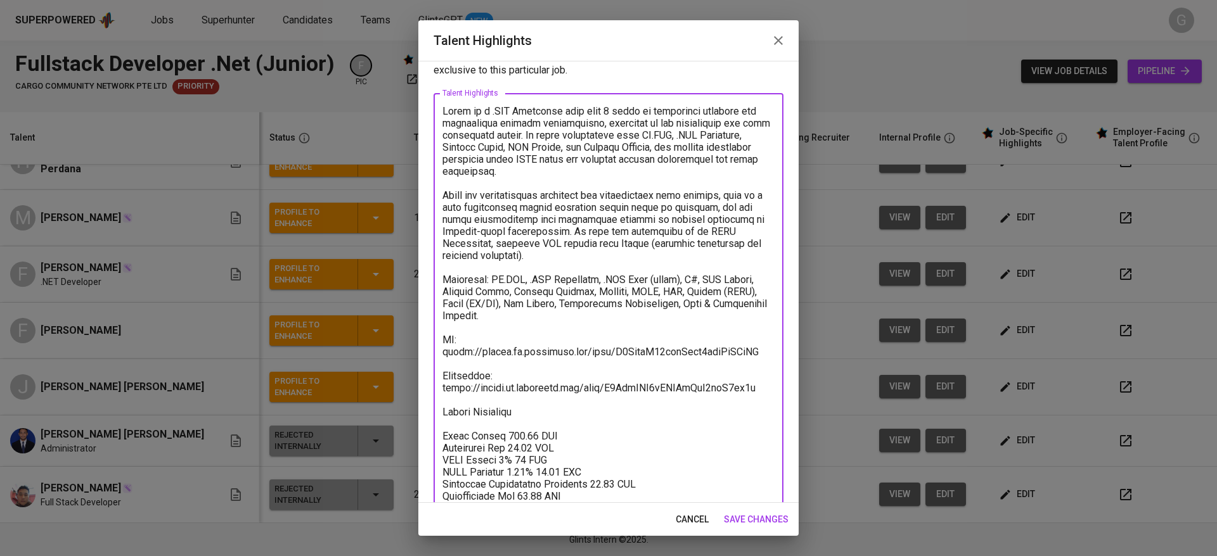
paste textarea "Total Payroll Cost 1100.99 SGD"
paste textarea "250.99"
type textarea "[PERSON_NAME] is a .NET Developer with over 2 years of experience building and …"
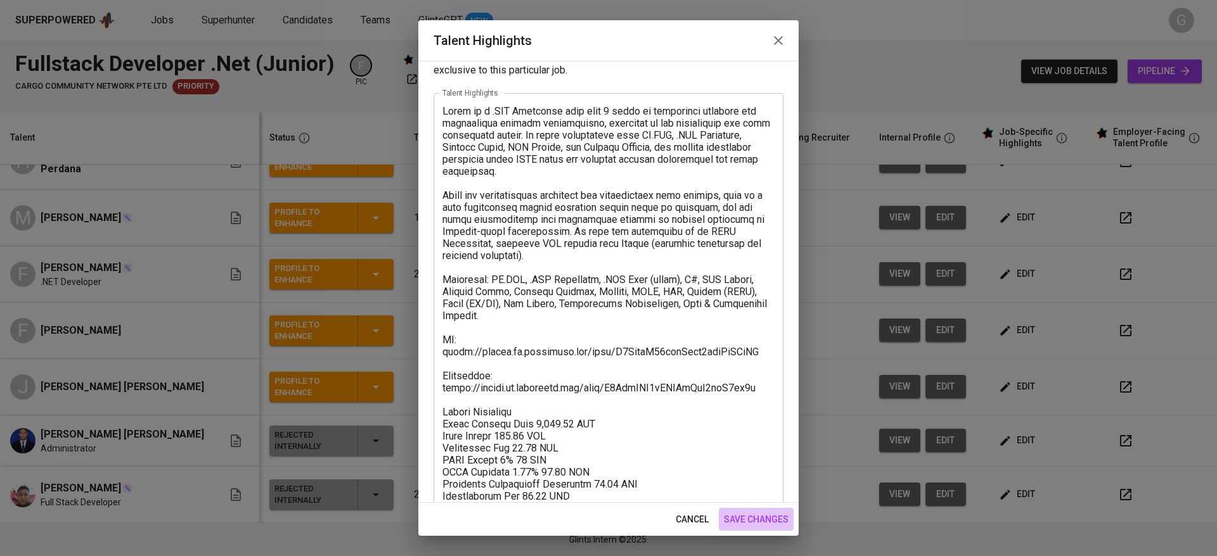
click at [747, 518] on span "save changes" at bounding box center [756, 520] width 65 height 16
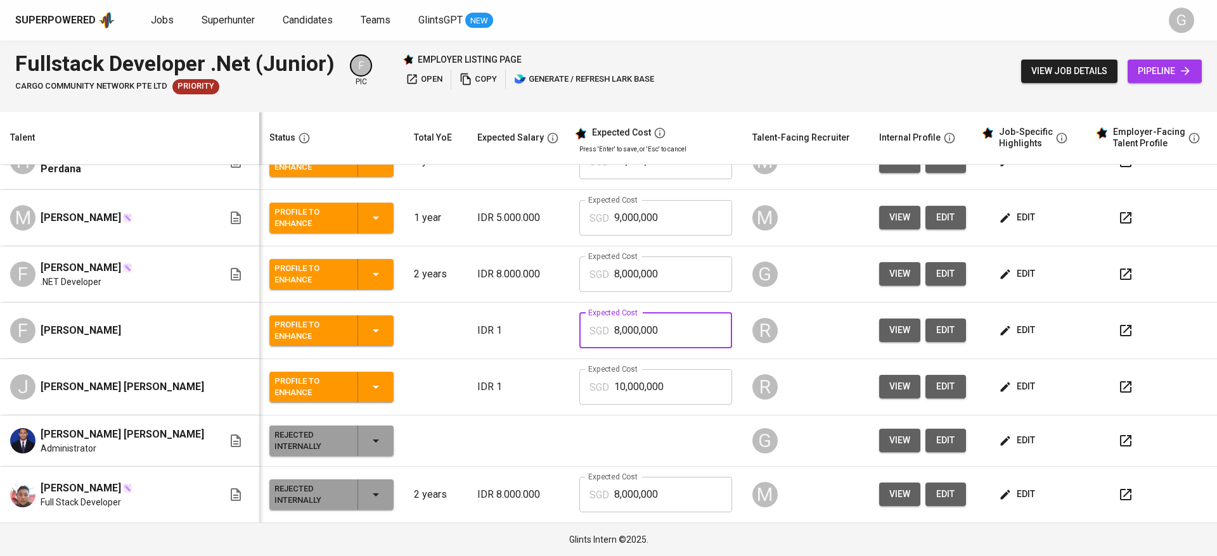
click at [614, 327] on input "8,000,000" at bounding box center [673, 330] width 118 height 35
click at [634, 261] on input "8,000,000" at bounding box center [673, 274] width 118 height 35
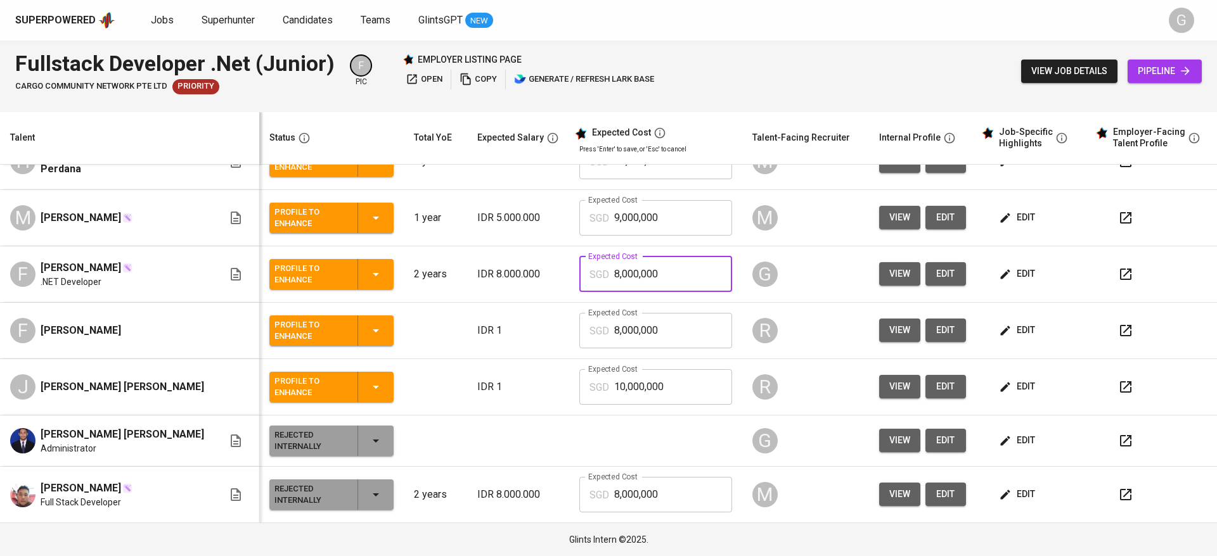
click at [634, 261] on input "8,000,000" at bounding box center [673, 274] width 118 height 35
type input "1,251"
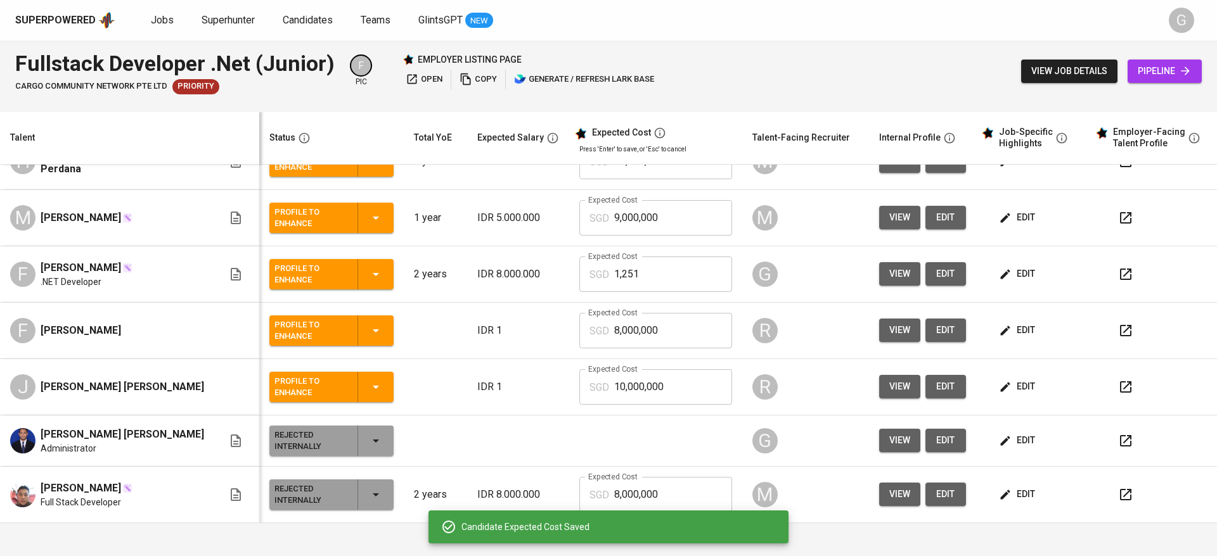
click at [1006, 277] on span "edit" at bounding box center [1018, 274] width 34 height 16
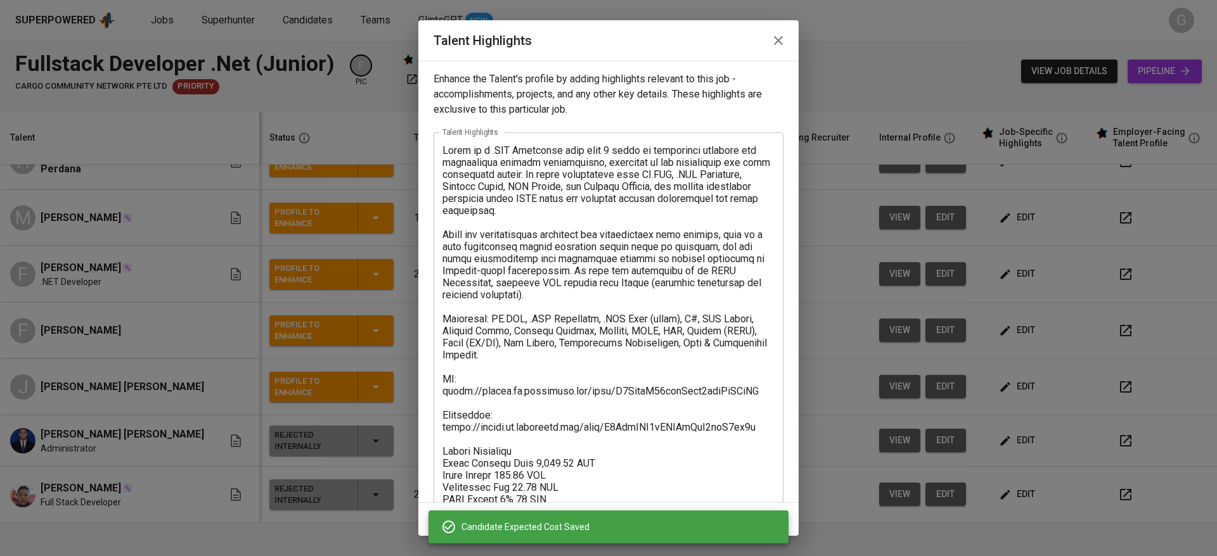
scroll to position [73, 0]
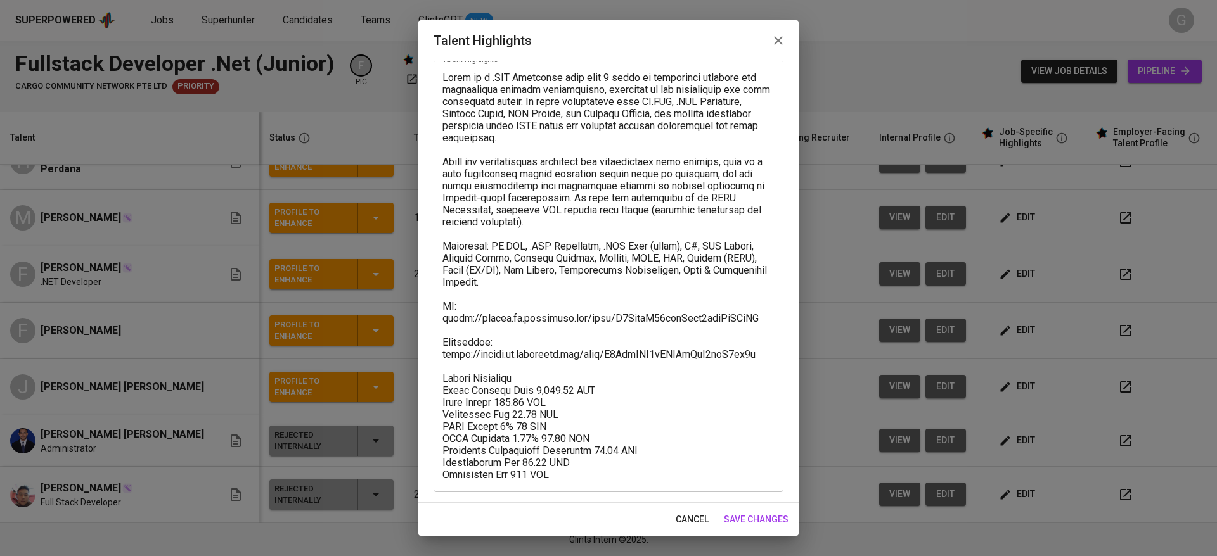
click at [782, 33] on icon "button" at bounding box center [778, 40] width 15 height 15
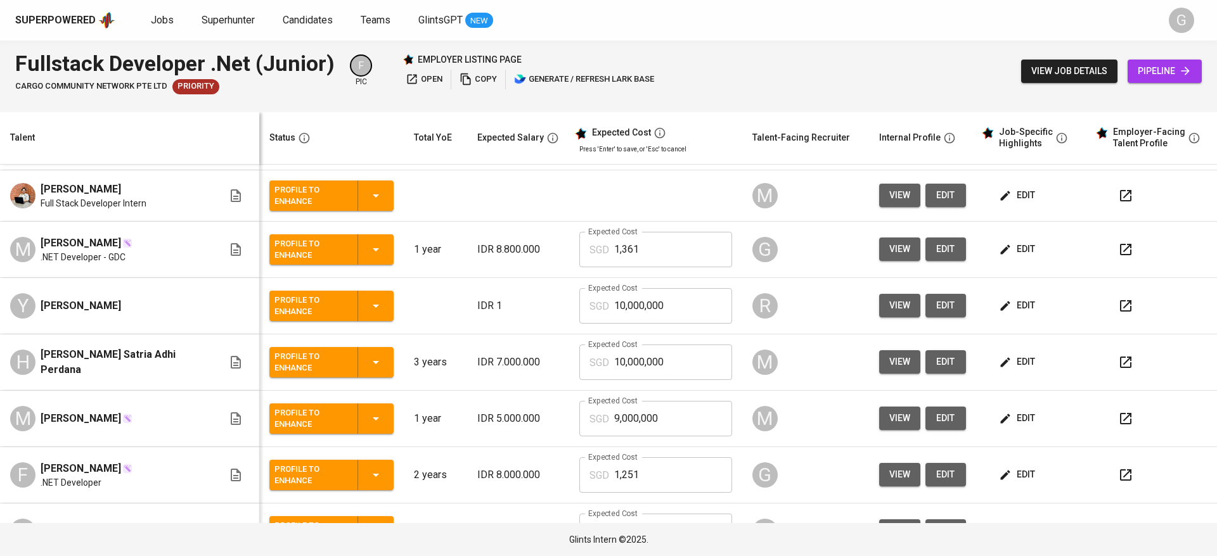
scroll to position [0, 0]
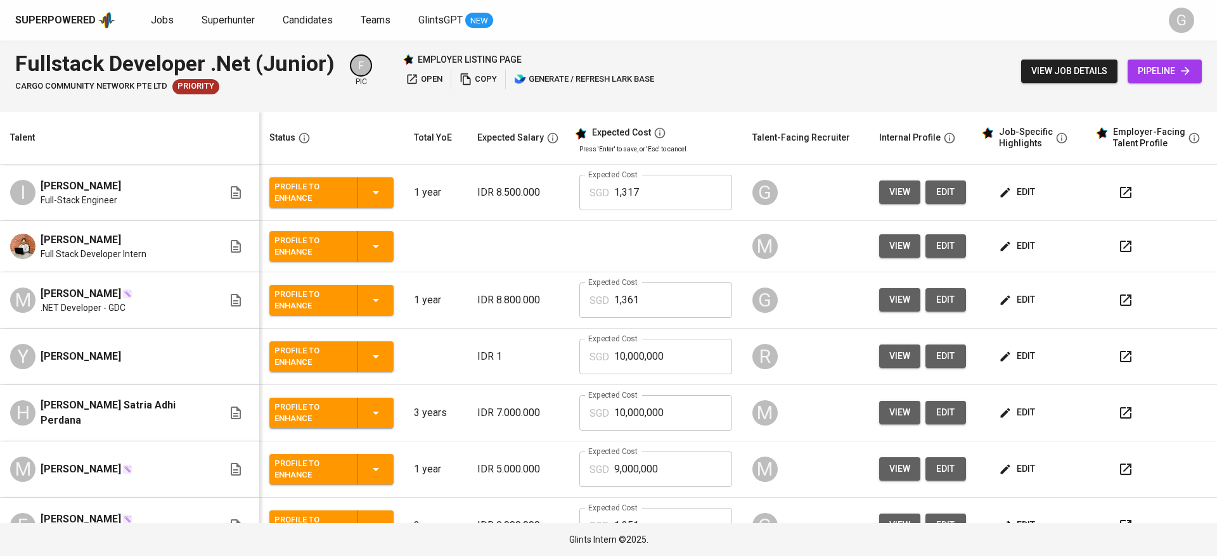
click at [1003, 207] on td "edit" at bounding box center [1033, 193] width 114 height 56
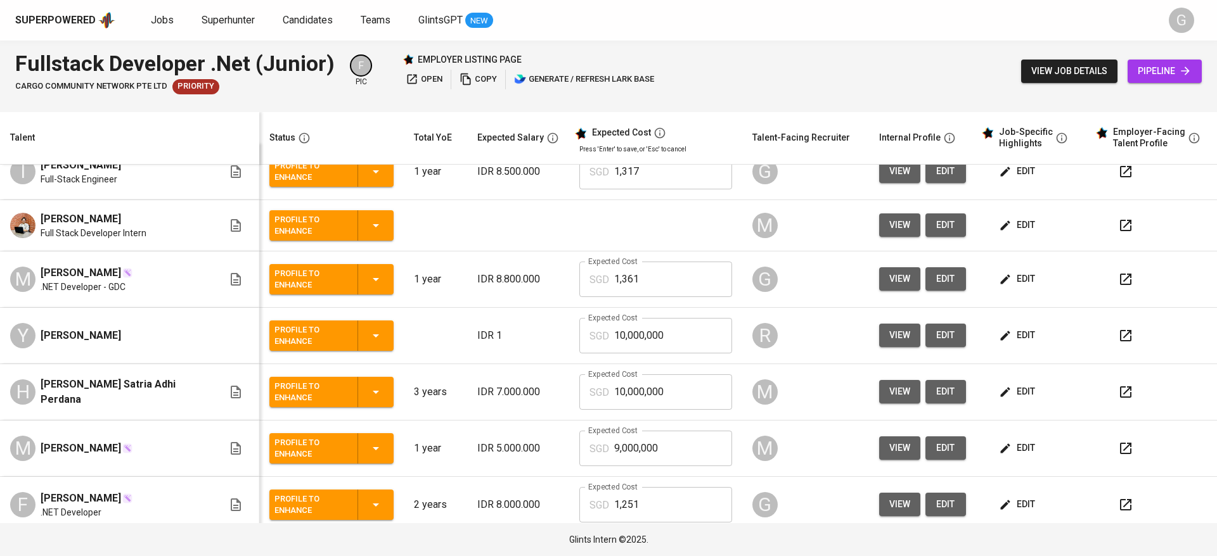
click at [1011, 175] on span "edit" at bounding box center [1018, 172] width 34 height 16
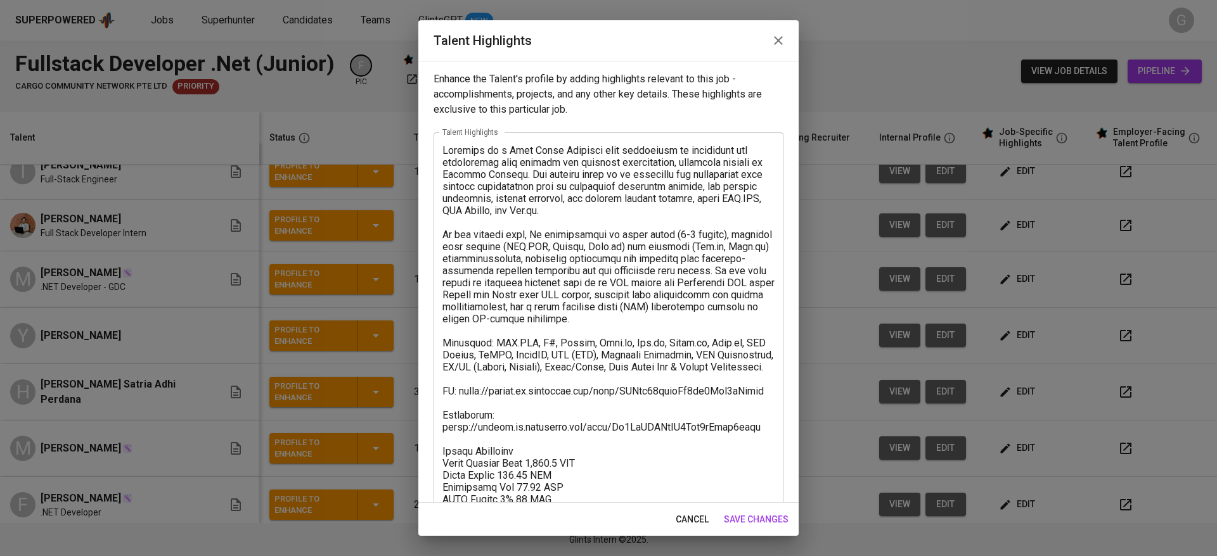
scroll to position [109, 0]
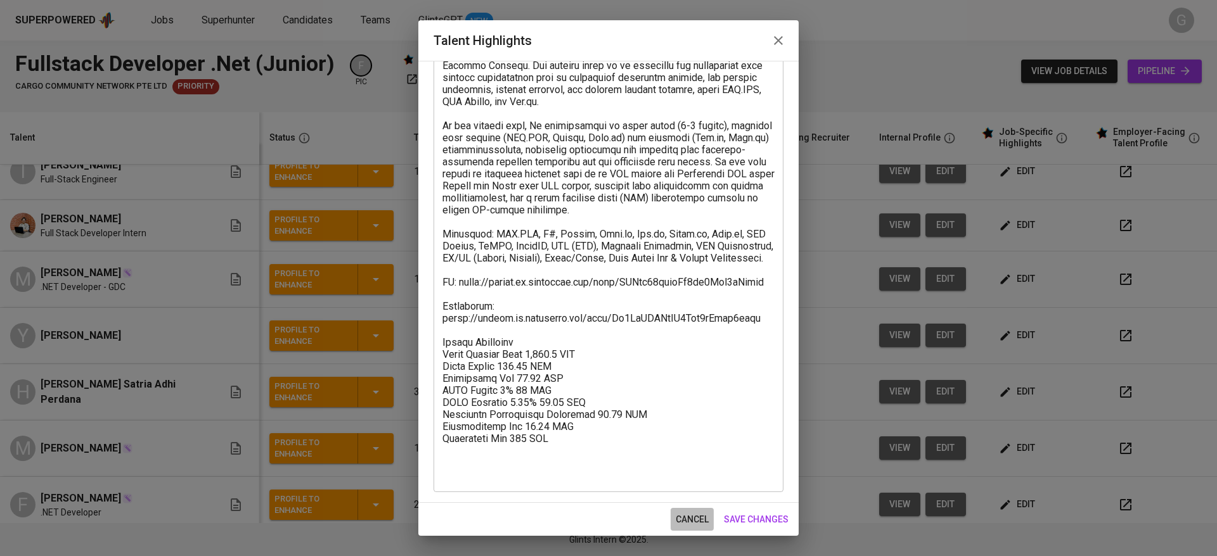
click at [690, 511] on button "cancel" at bounding box center [691, 519] width 43 height 23
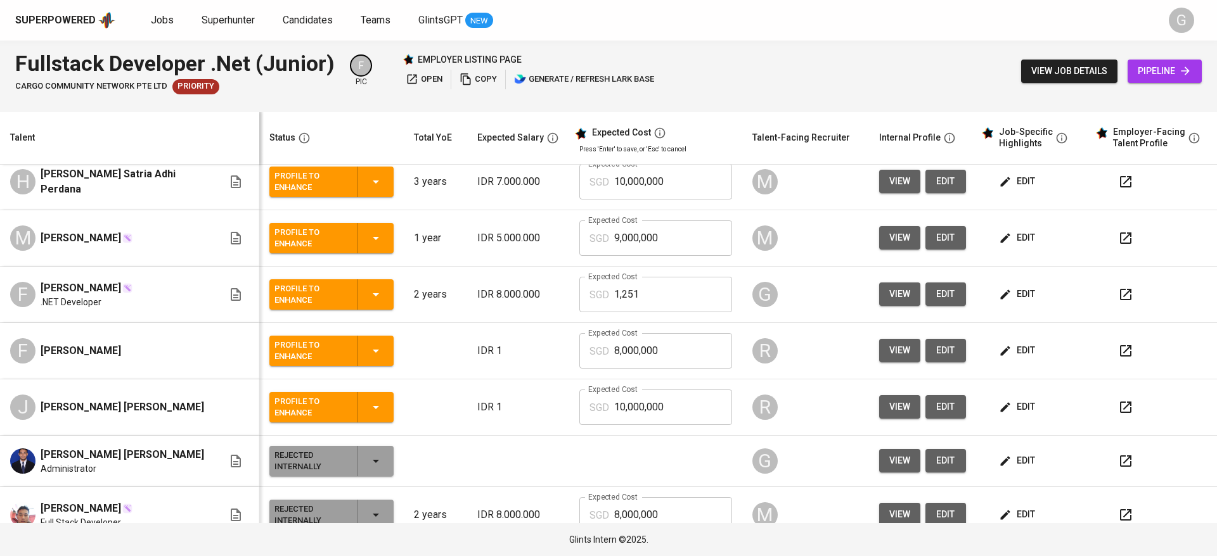
scroll to position [229, 0]
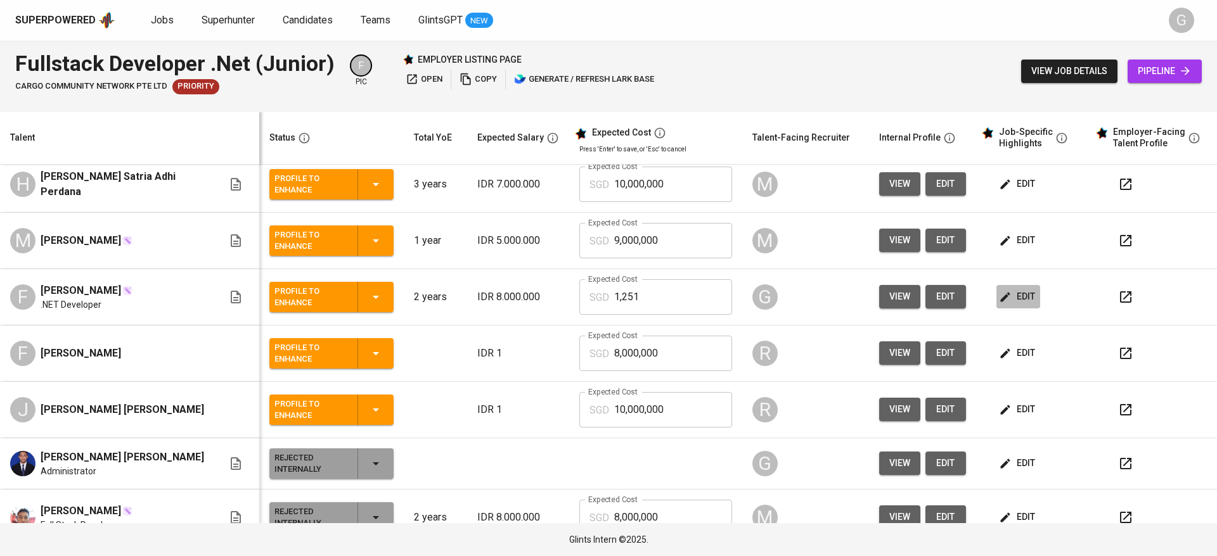
click at [996, 309] on button "edit" at bounding box center [1018, 296] width 44 height 23
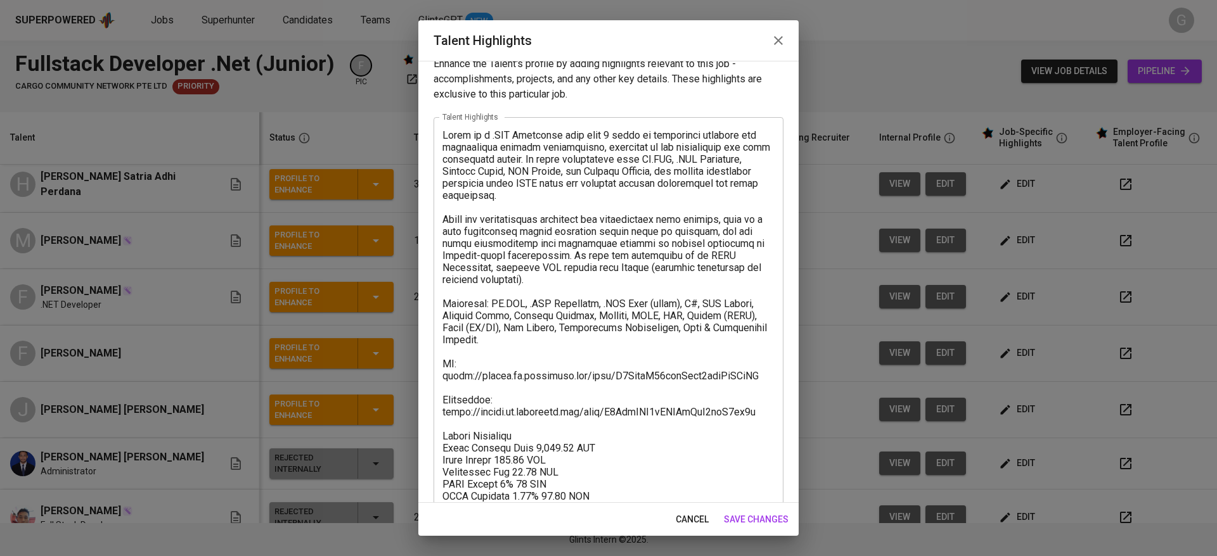
scroll to position [0, 0]
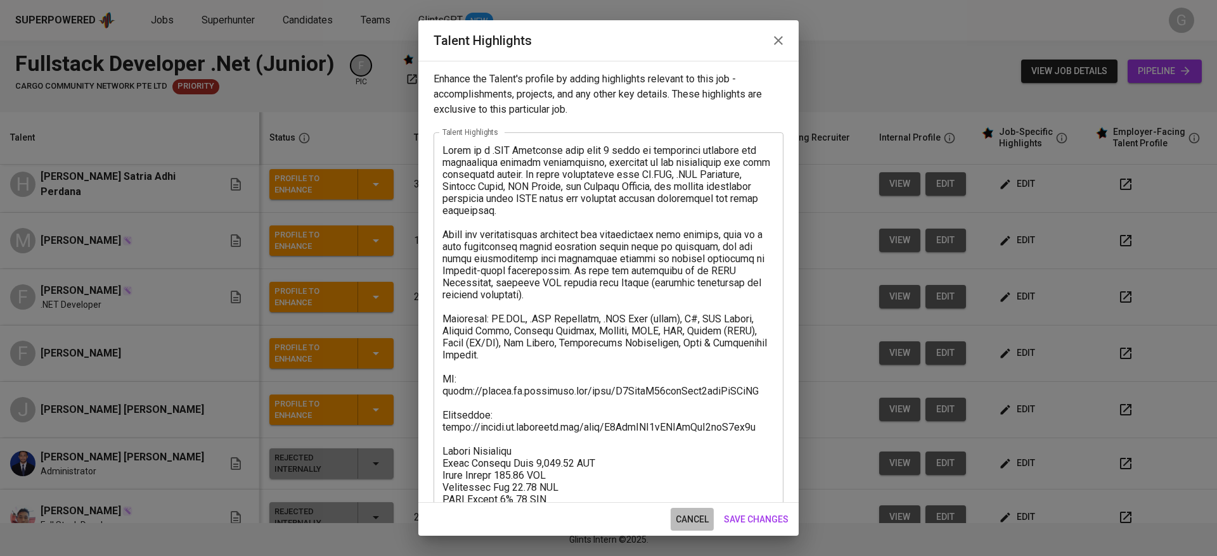
click at [688, 516] on span "cancel" at bounding box center [692, 520] width 33 height 16
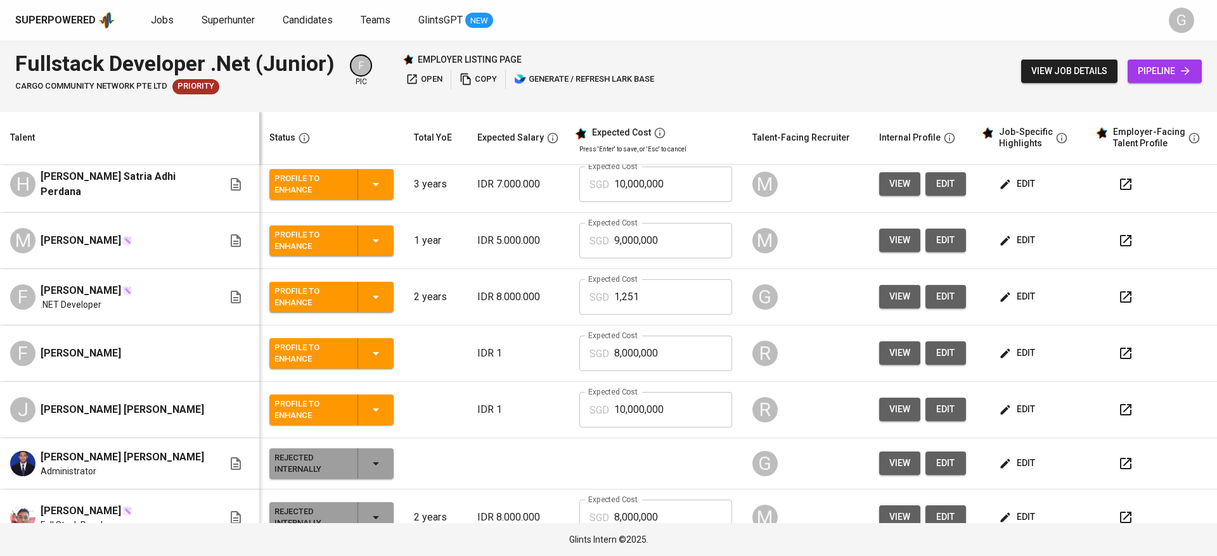
click at [368, 305] on icon "button" at bounding box center [375, 297] width 15 height 15
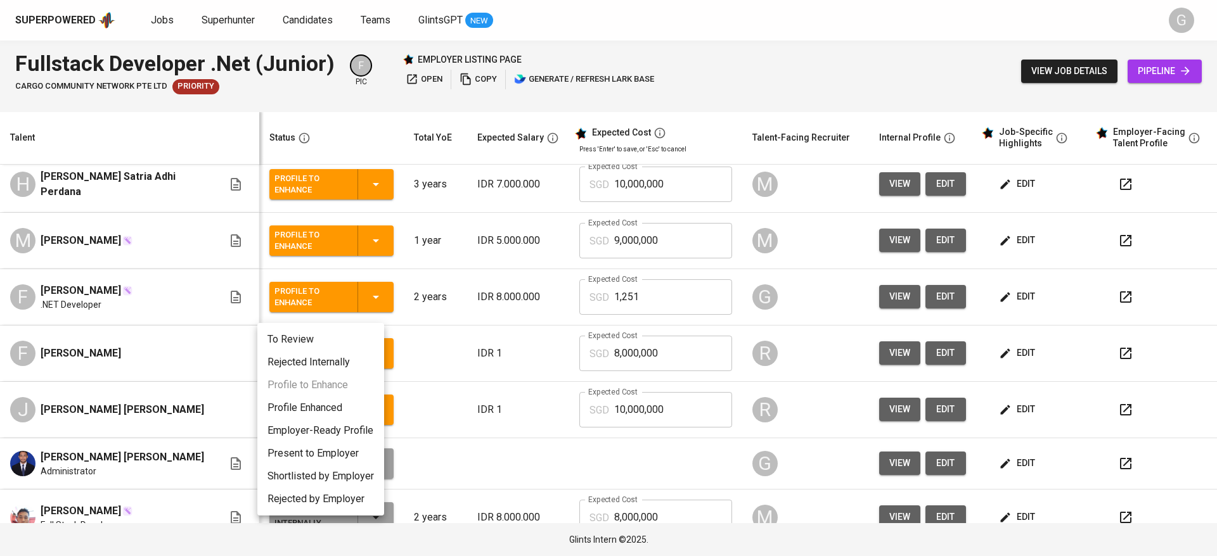
click at [333, 413] on li "Profile Enhanced" at bounding box center [320, 408] width 127 height 23
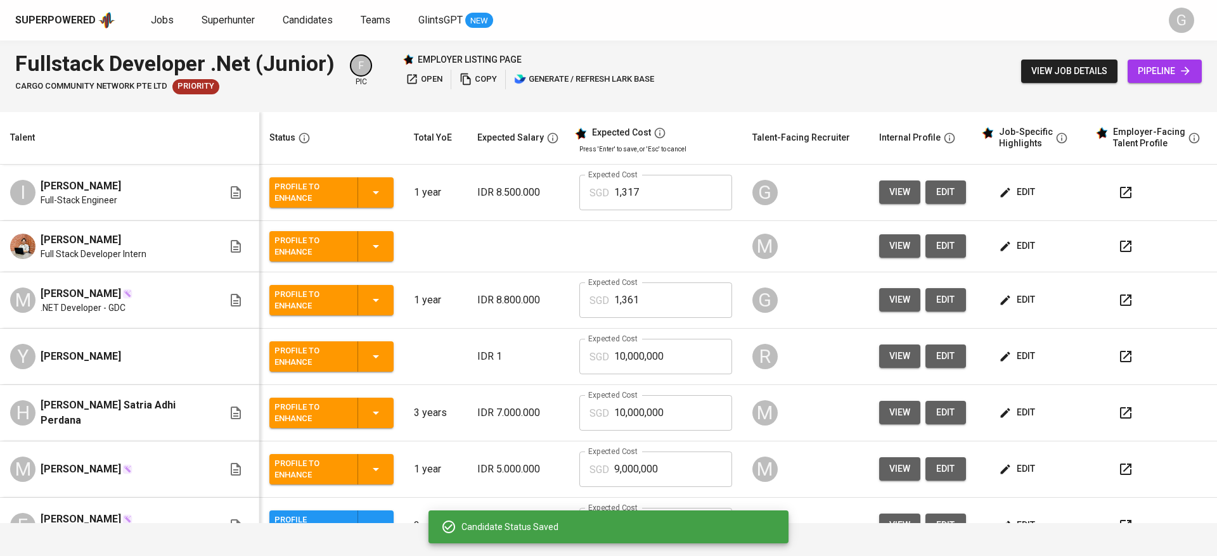
click at [368, 198] on icon "button" at bounding box center [375, 192] width 15 height 15
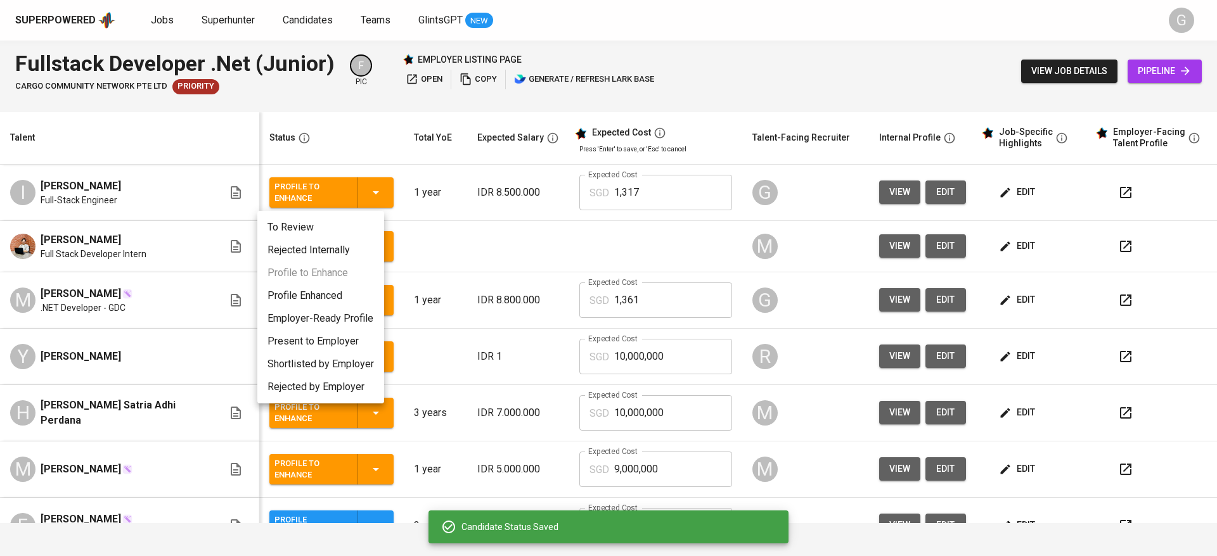
click at [328, 297] on li "Profile Enhanced" at bounding box center [320, 296] width 127 height 23
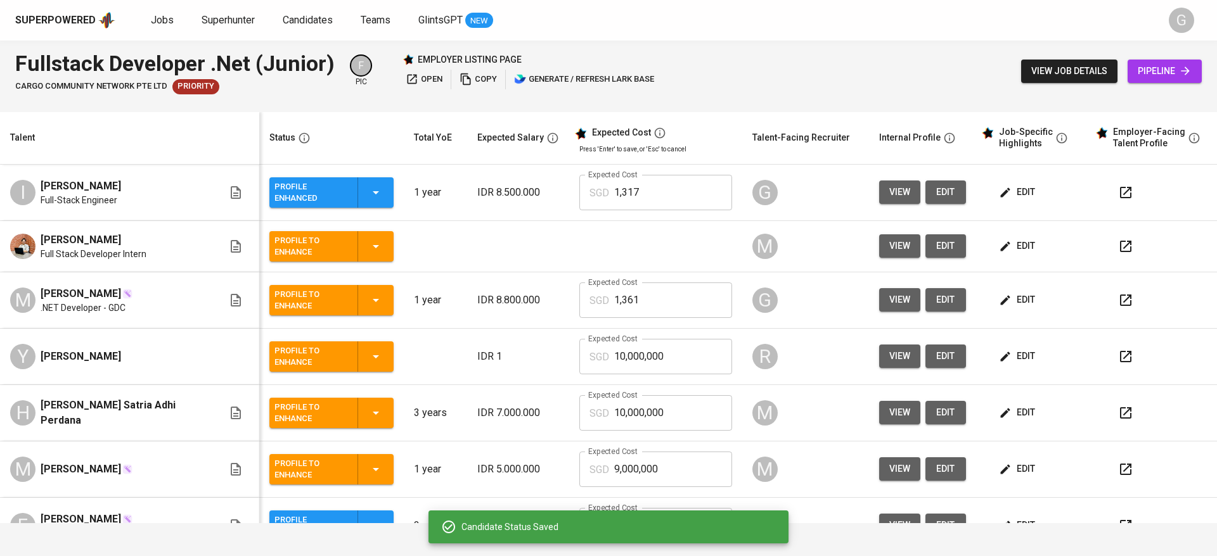
click at [349, 311] on div "Profile to Enhance" at bounding box center [331, 300] width 115 height 30
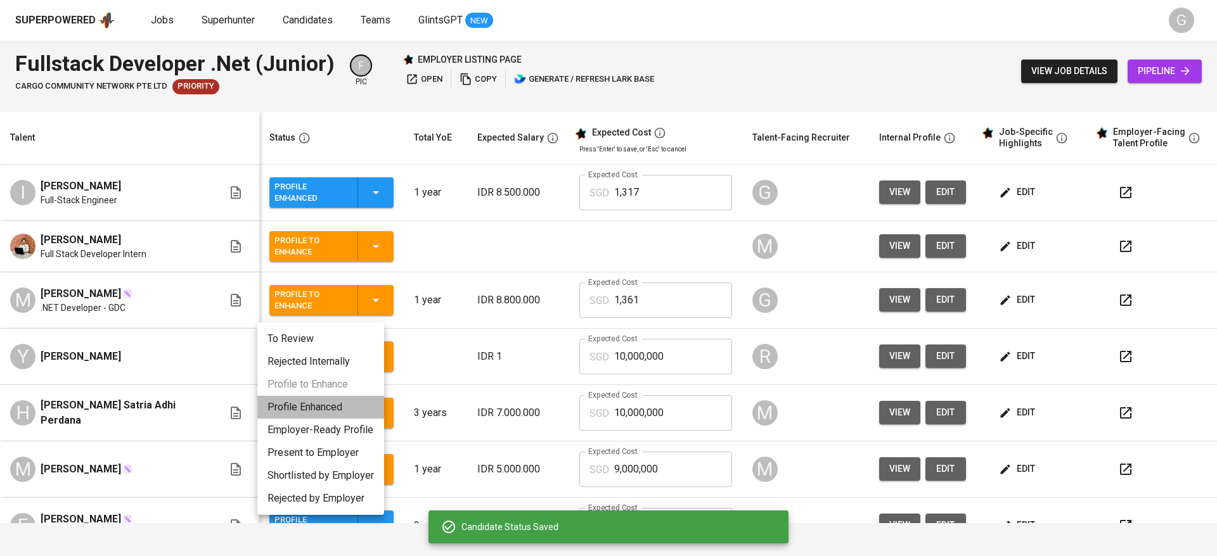
click at [345, 401] on li "Profile Enhanced" at bounding box center [320, 407] width 127 height 23
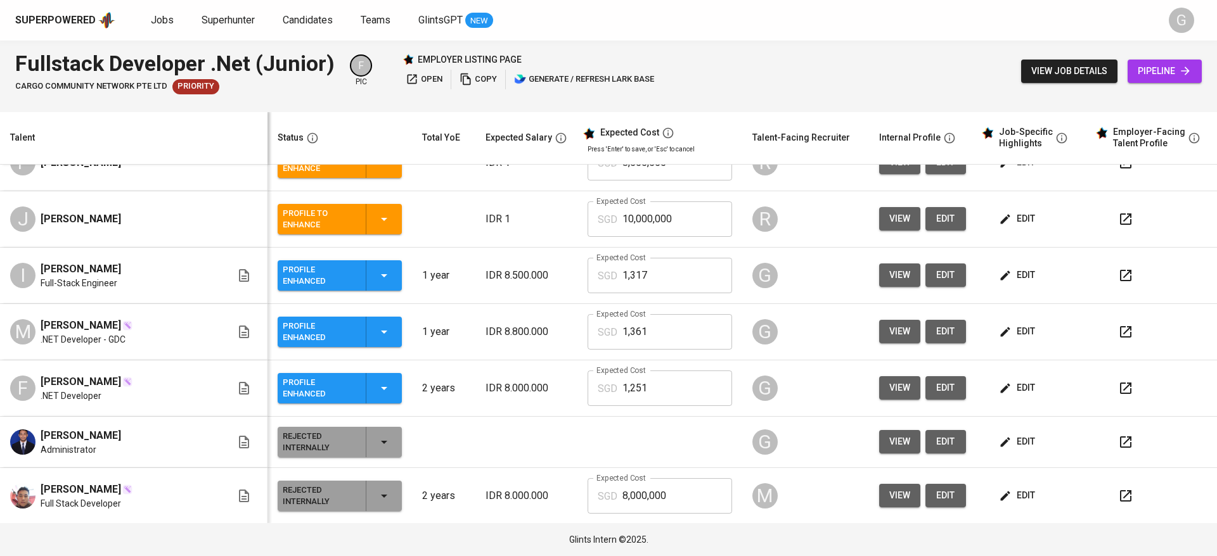
scroll to position [260, 0]
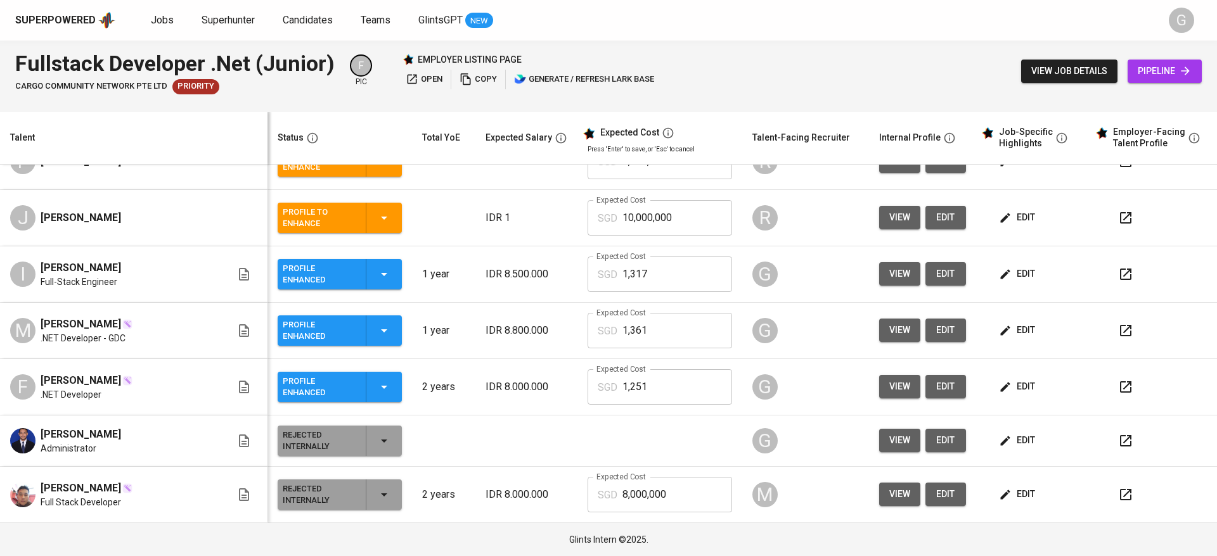
click at [1118, 273] on icon "button" at bounding box center [1125, 274] width 15 height 15
click at [1110, 335] on button "button" at bounding box center [1125, 331] width 30 height 30
click at [1118, 394] on icon "button" at bounding box center [1125, 387] width 15 height 15
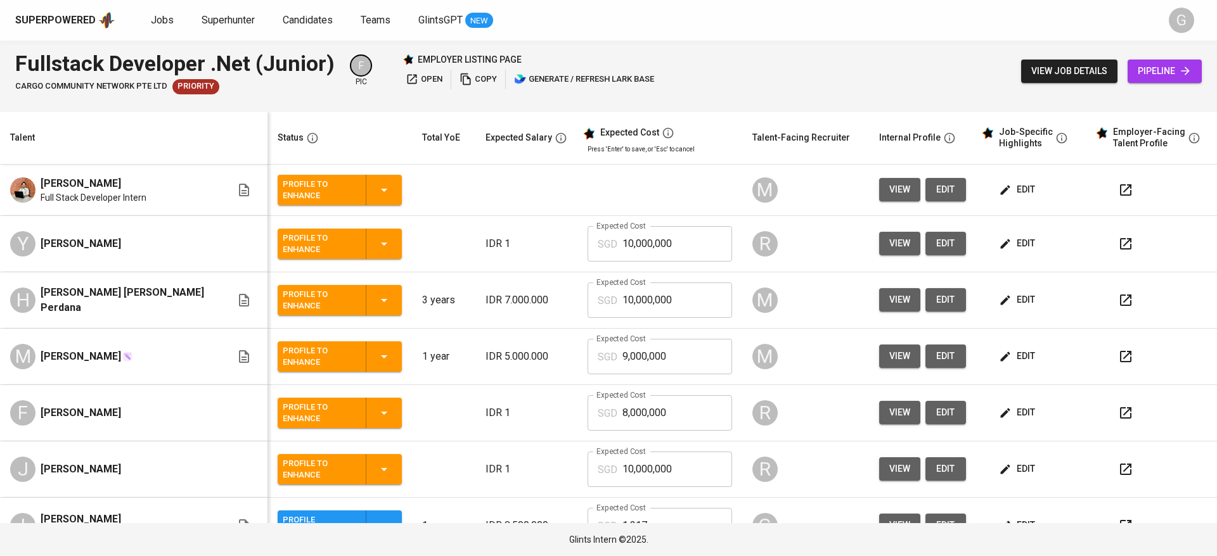
click at [160, 138] on div "Talent" at bounding box center [131, 138] width 252 height 16
